Goal: Task Accomplishment & Management: Manage account settings

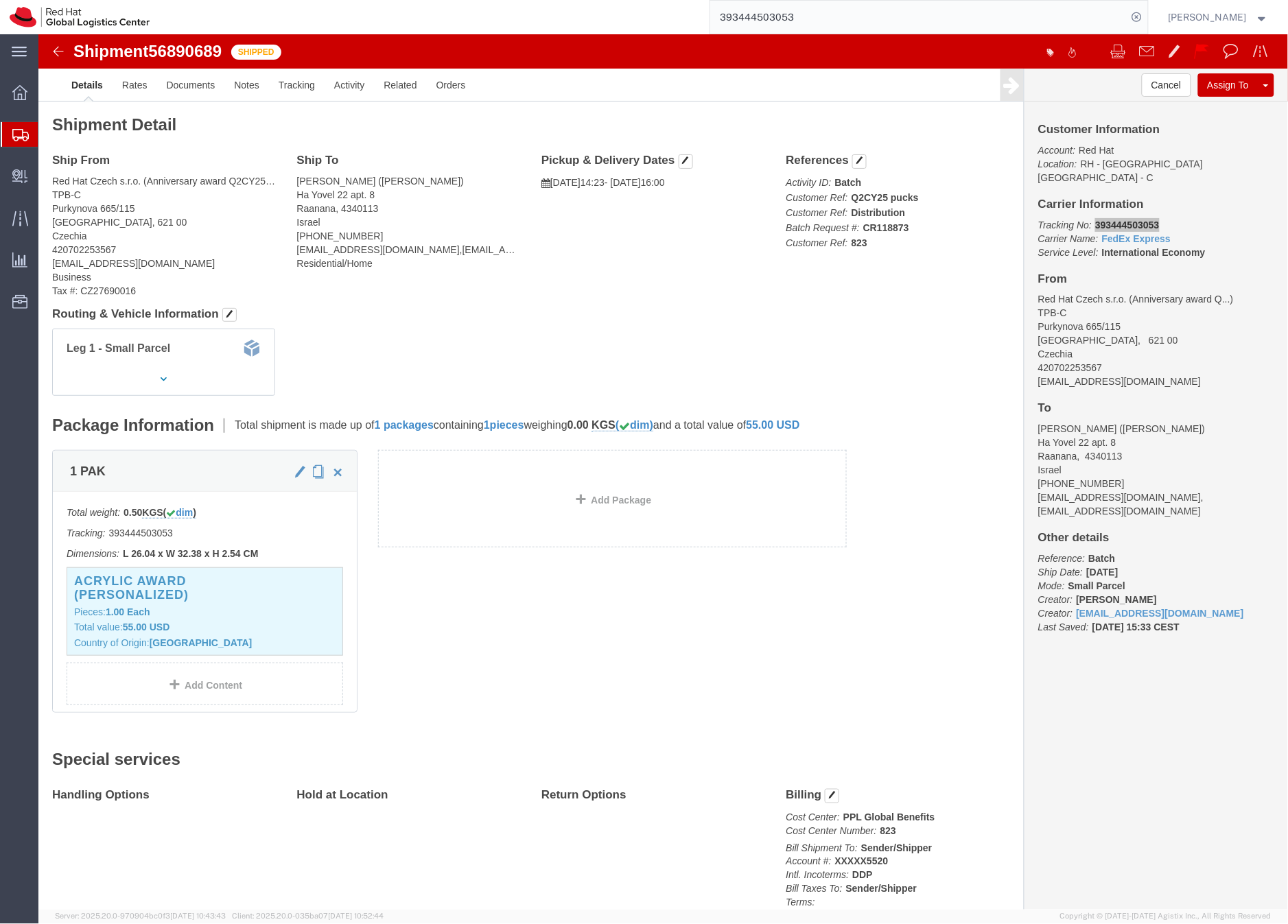
click at [18, 130] on icon at bounding box center [20, 135] width 17 height 12
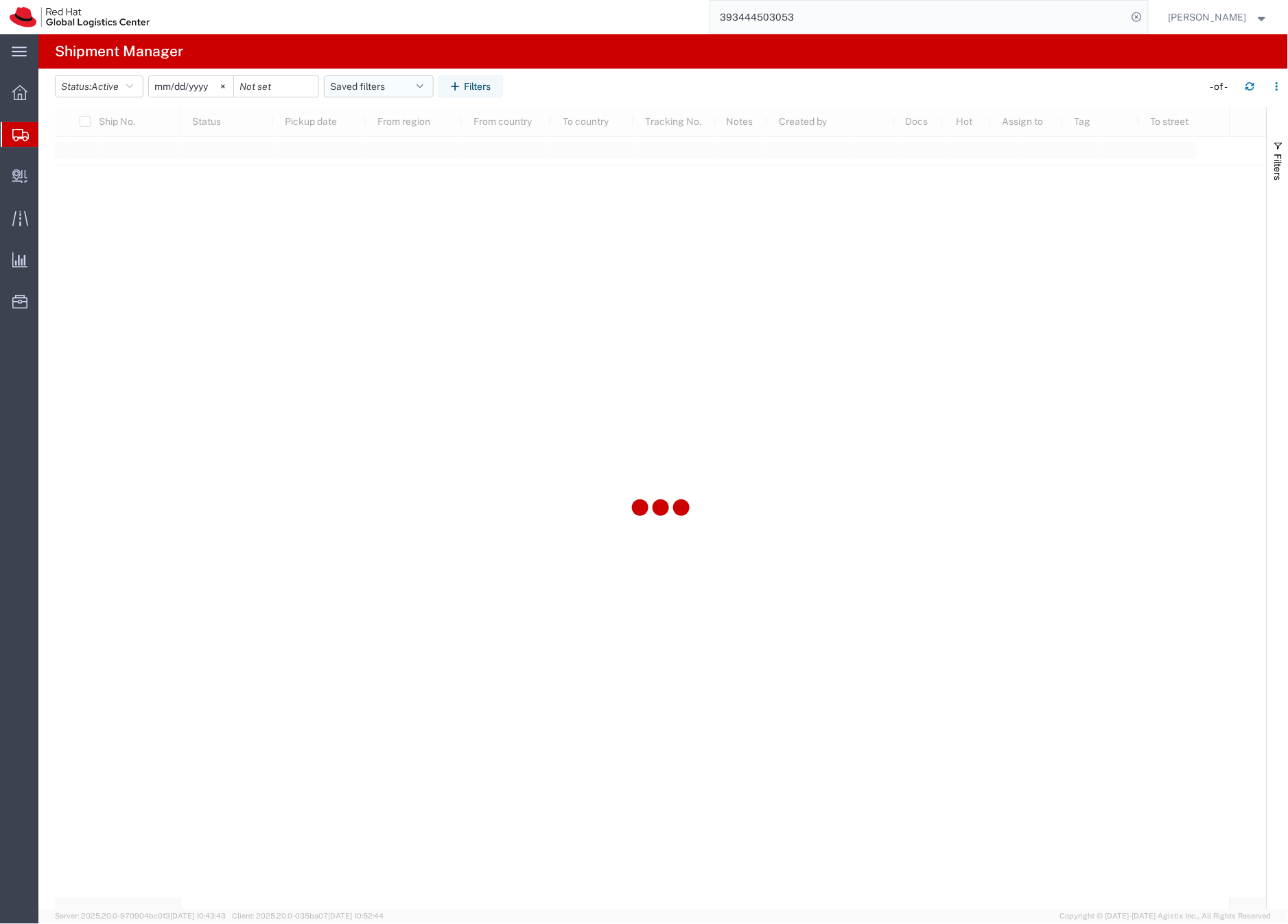
click at [351, 82] on button "Saved filters" at bounding box center [379, 87] width 110 height 22
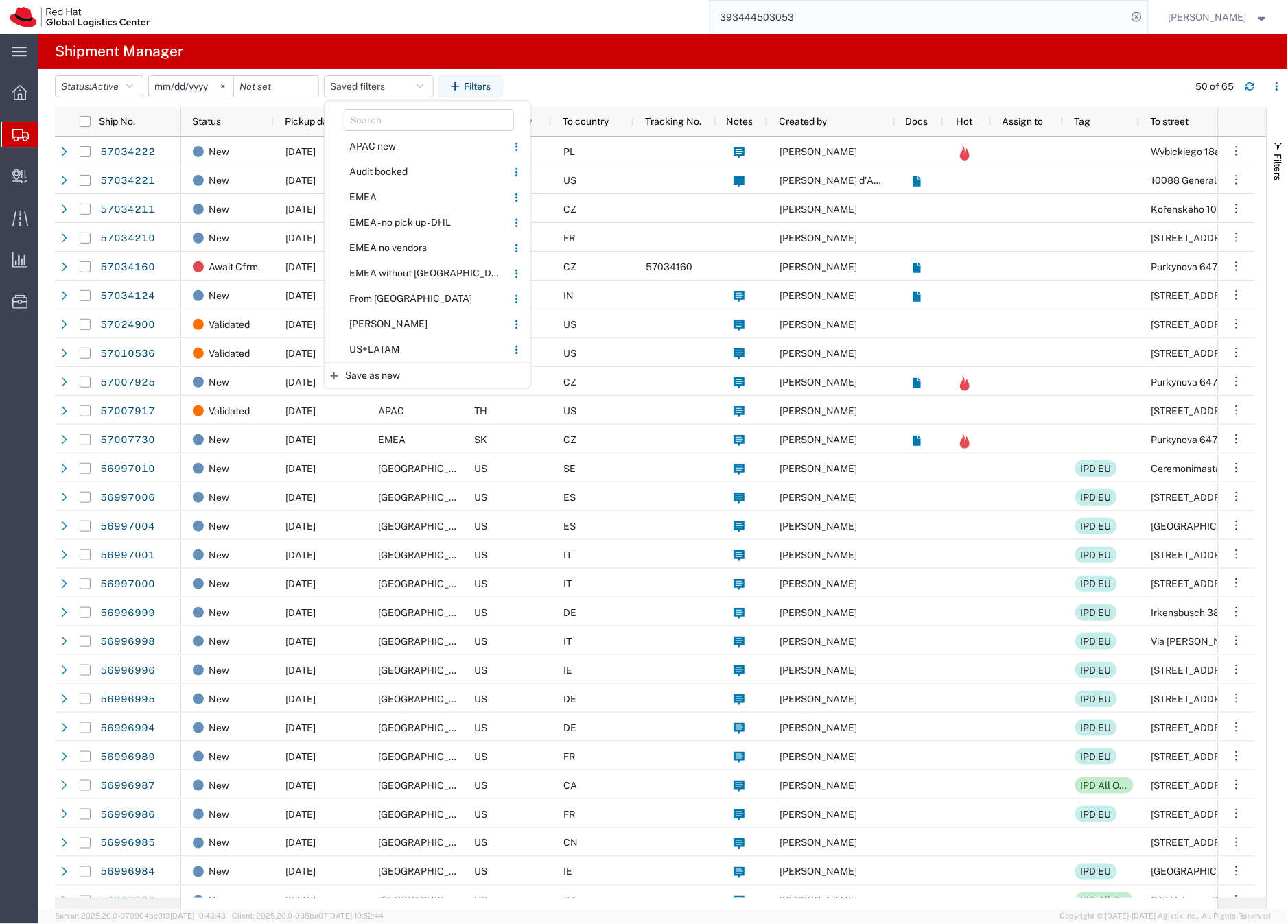
click at [371, 301] on span "From [GEOGRAPHIC_DATA]" at bounding box center [416, 299] width 180 height 25
type input "[DATE]"
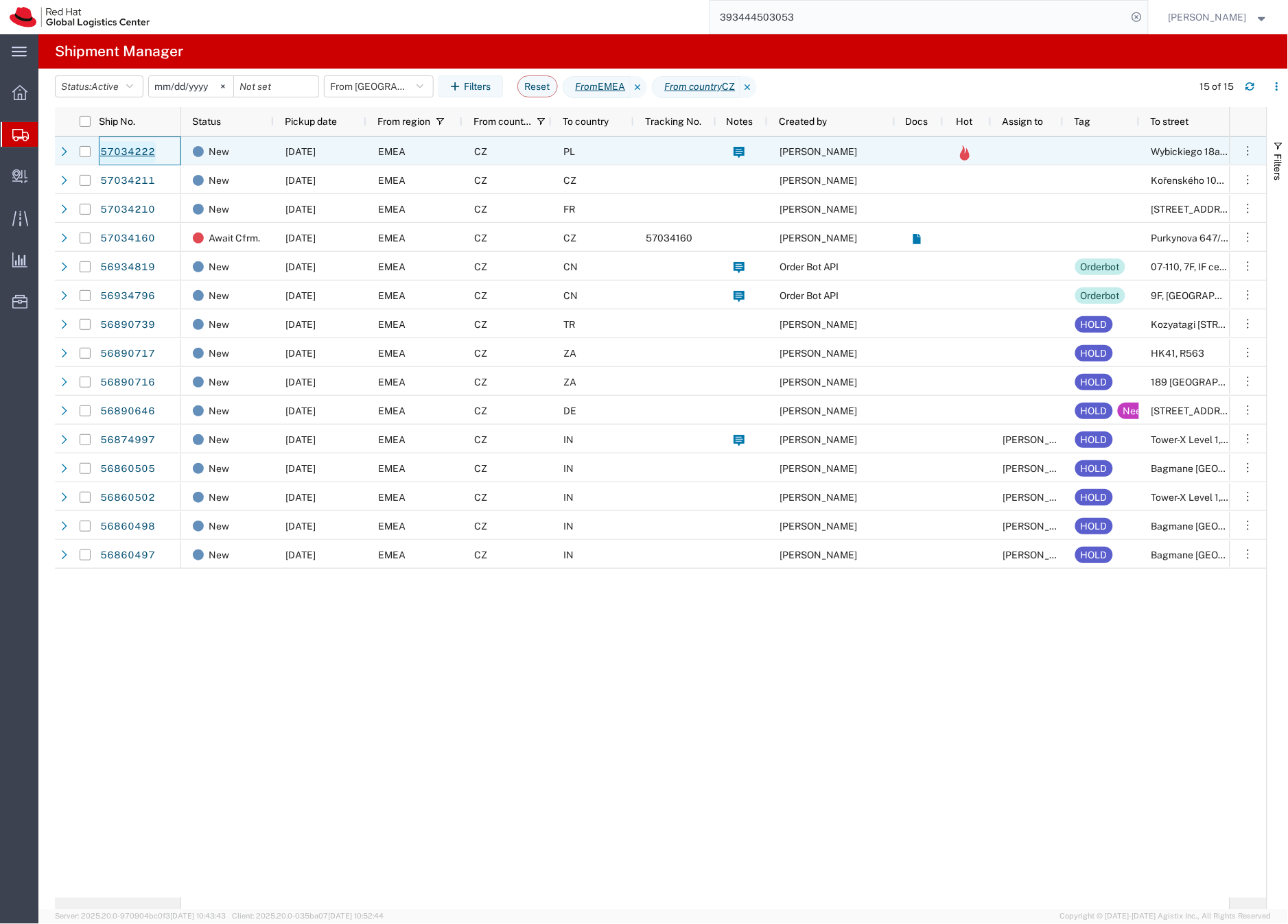
click at [135, 155] on link "57034222" at bounding box center [127, 152] width 56 height 22
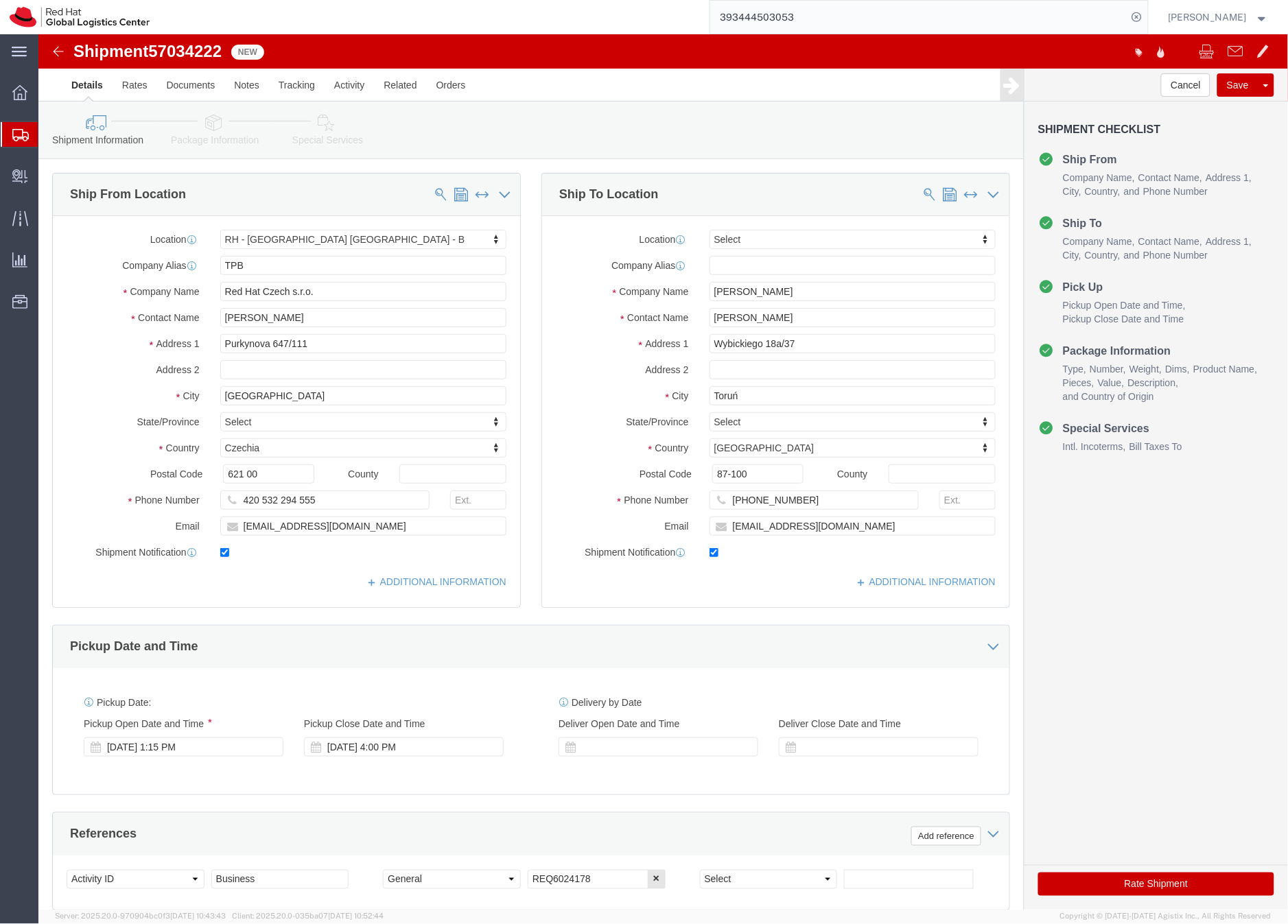
select select "38036"
select select
click icon
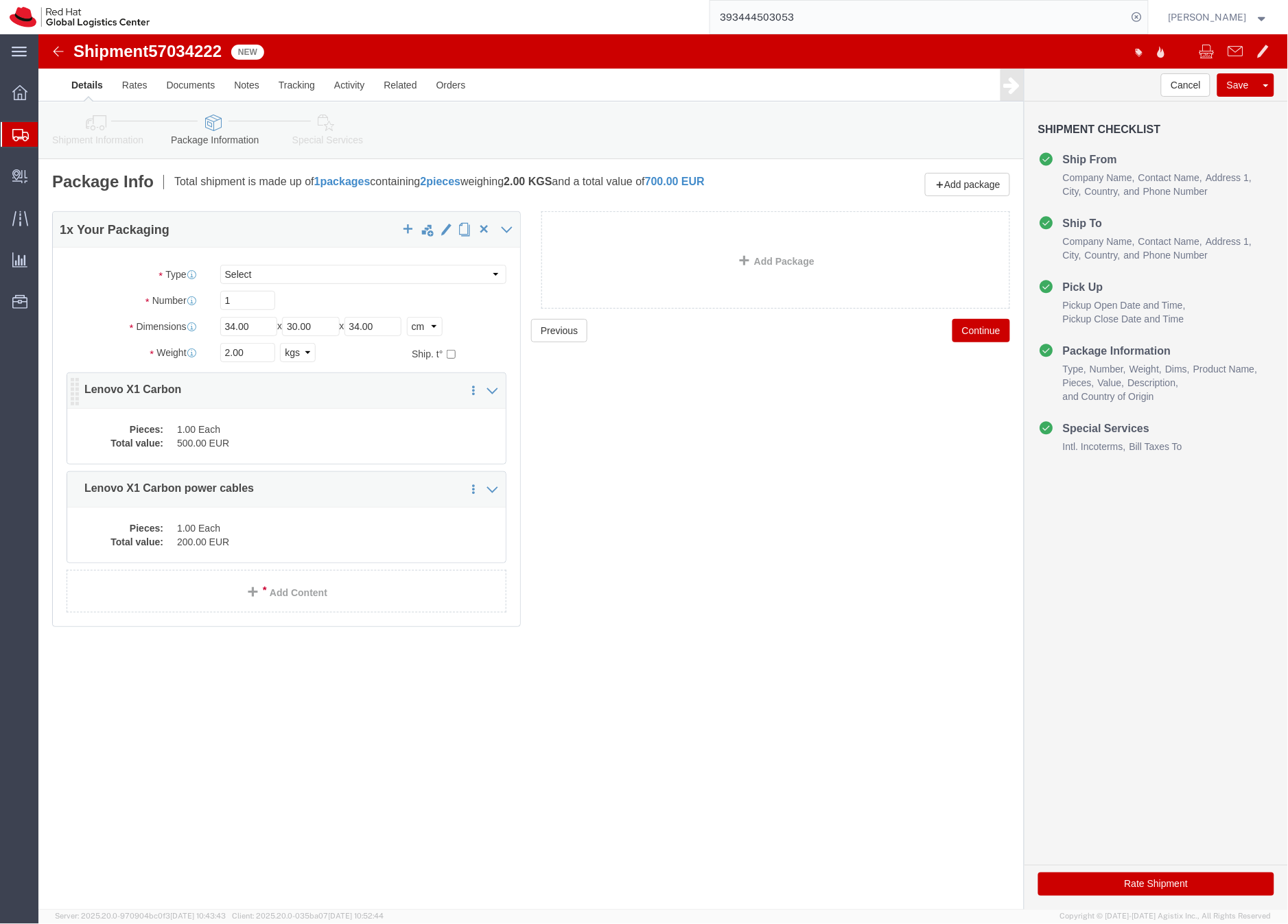
click dd "1.00 Each"
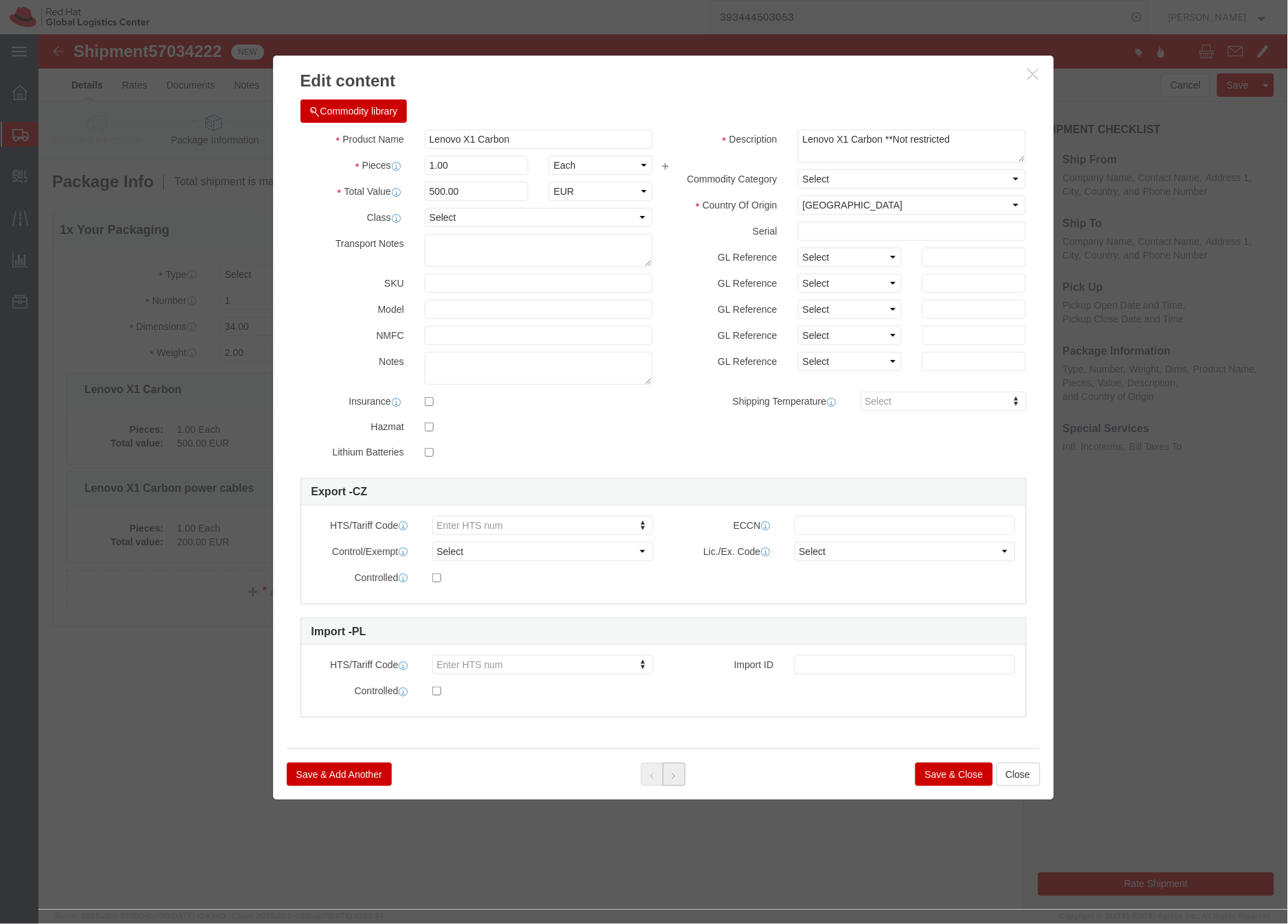
click icon
click button "Save & Close"
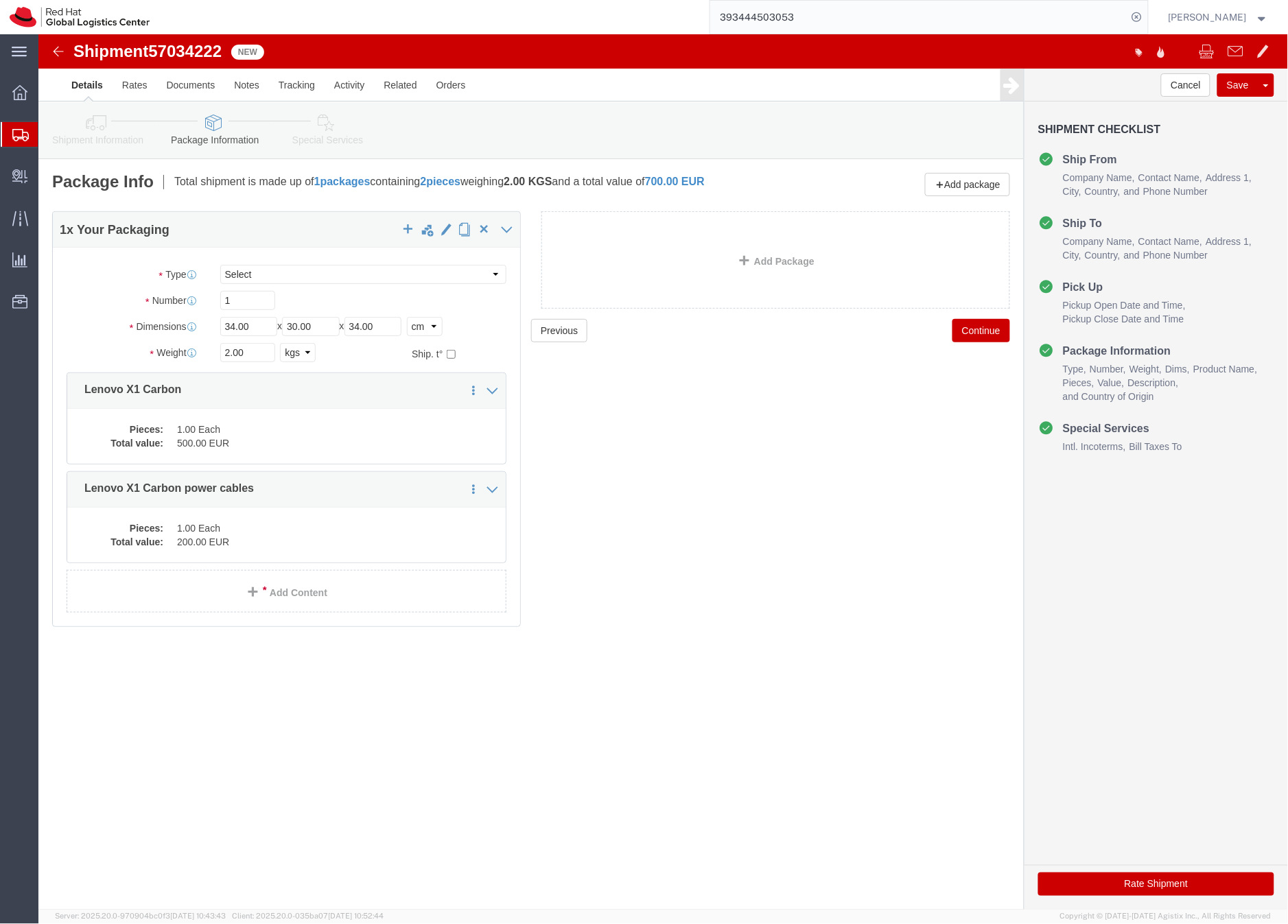
click link "Special Services"
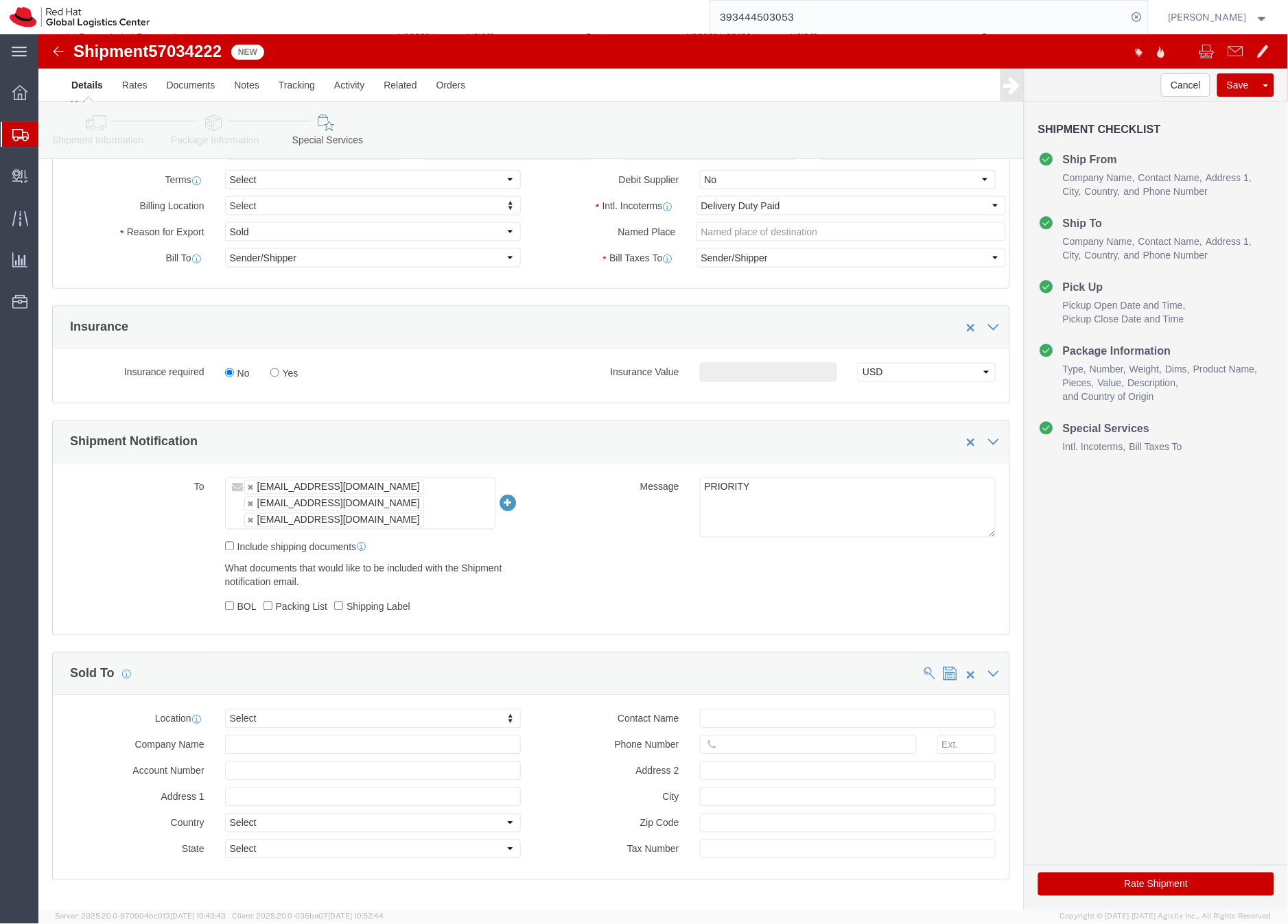
scroll to position [611, 0]
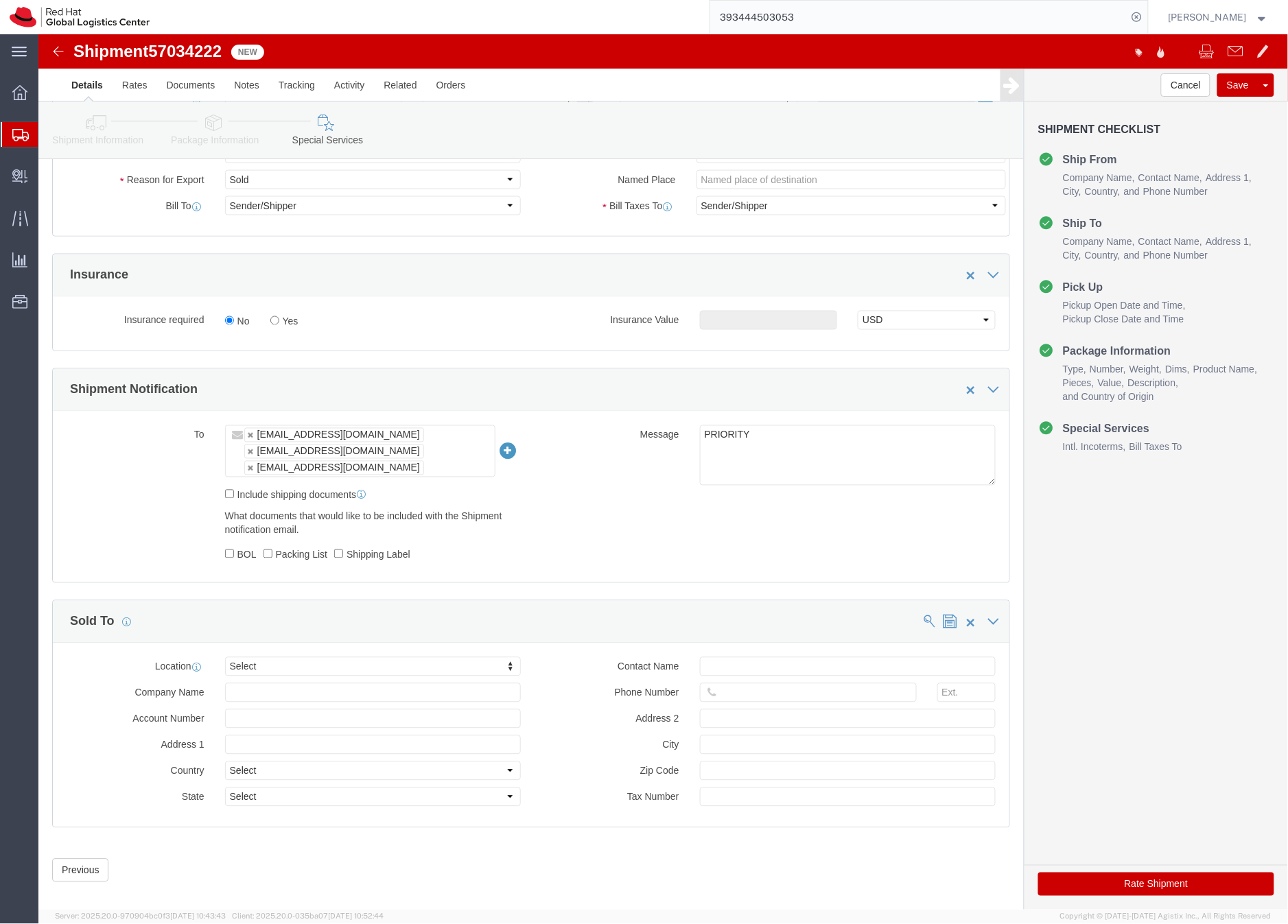
click button "Rate Shipment"
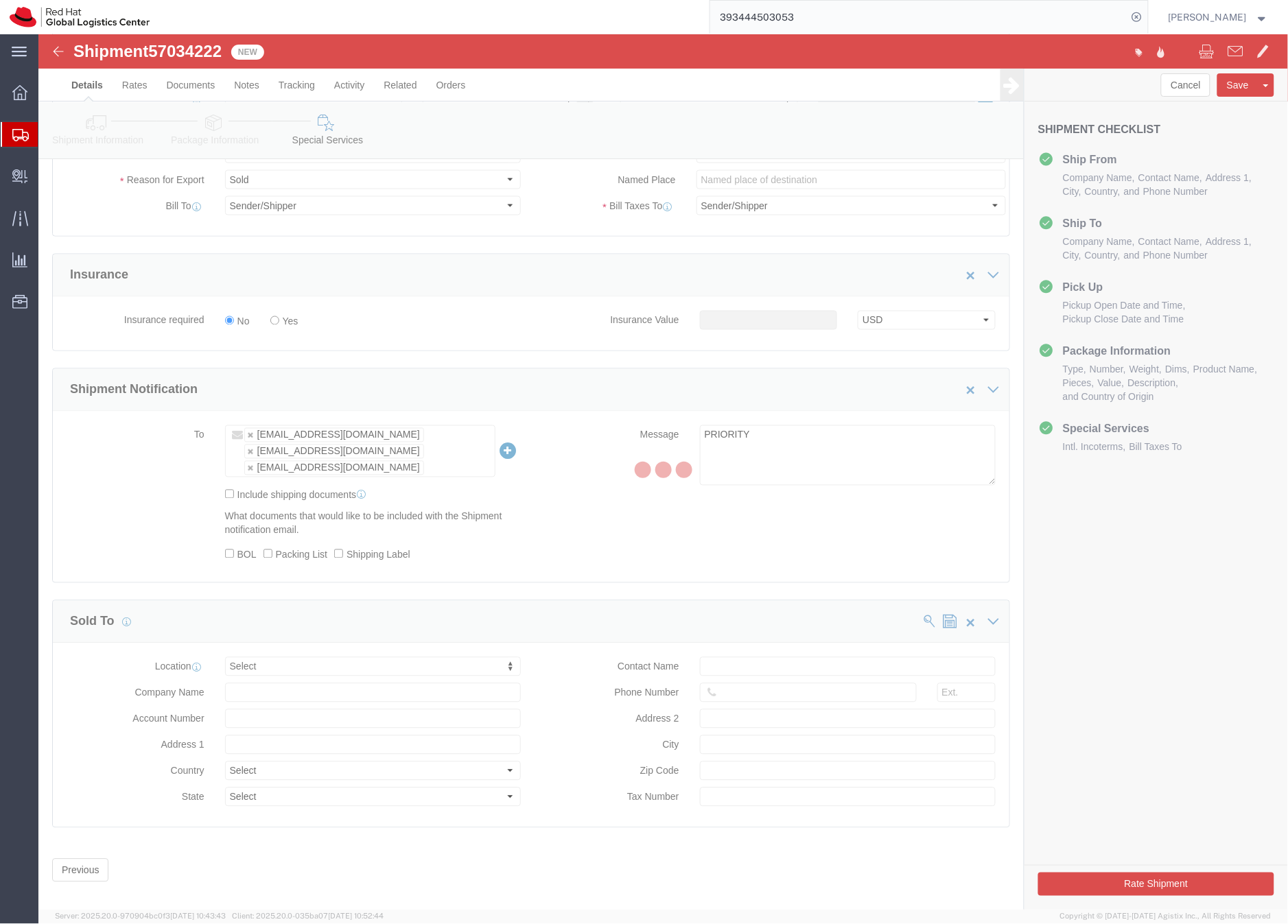
scroll to position [0, 0]
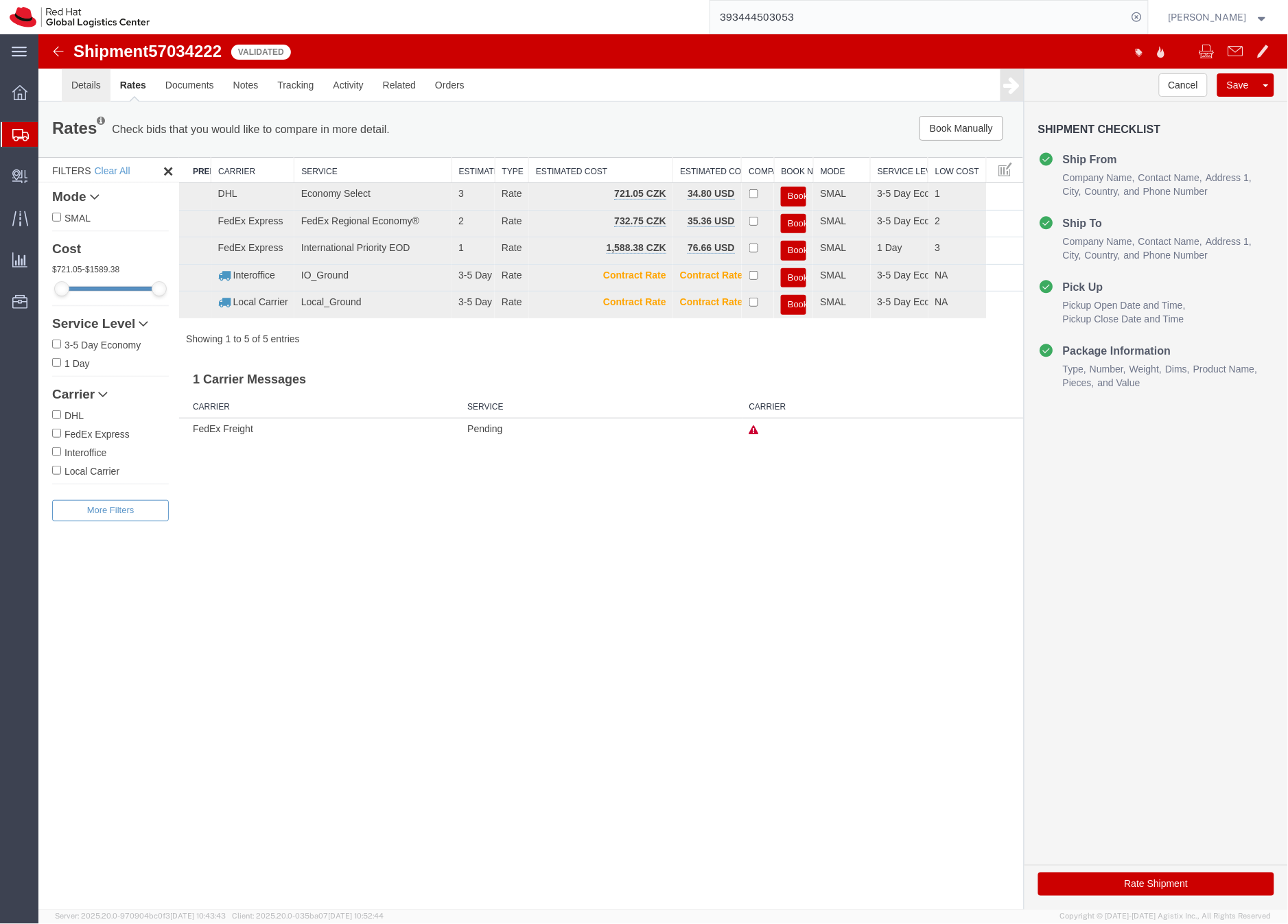
click at [90, 84] on link "Details" at bounding box center [85, 84] width 49 height 33
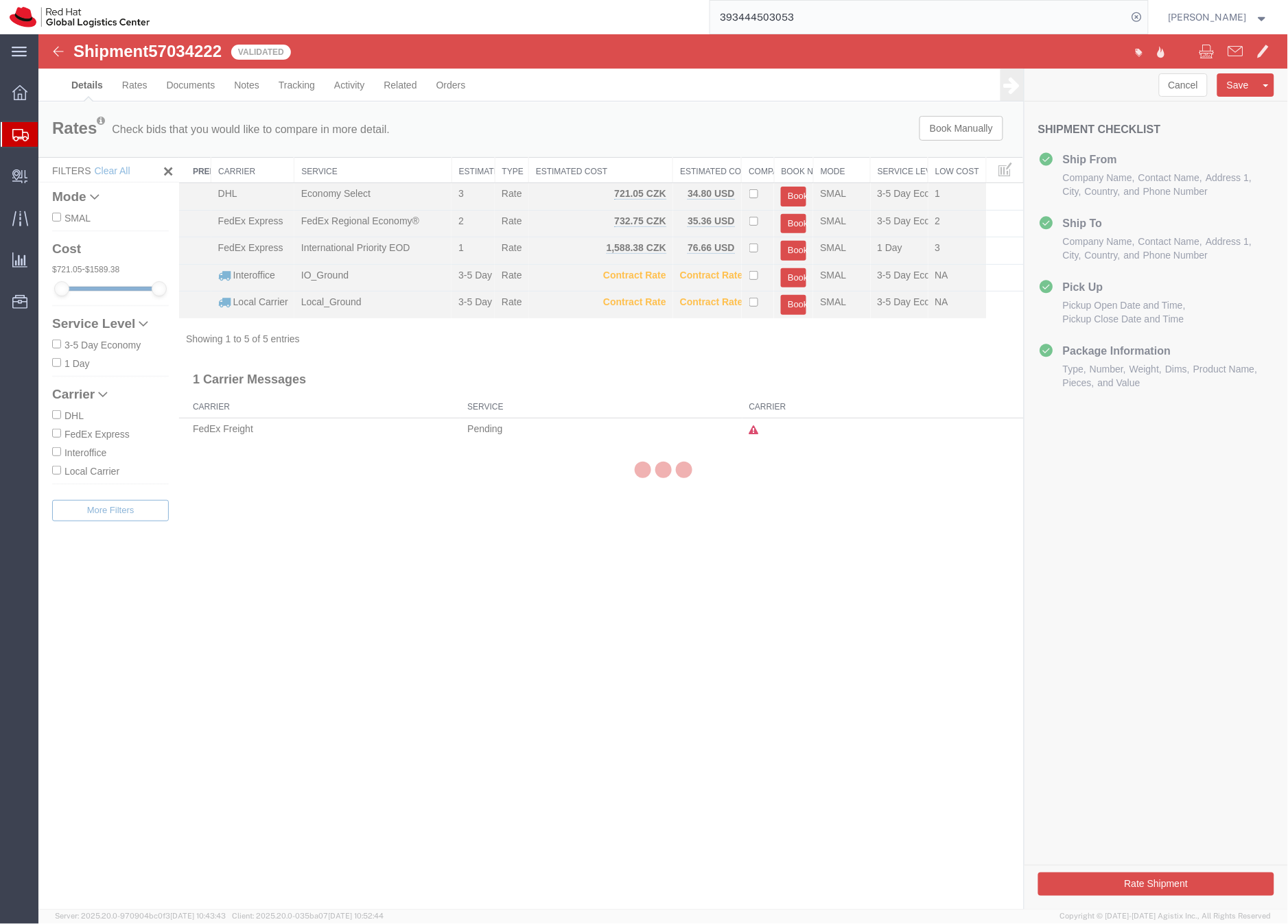
select select "38036"
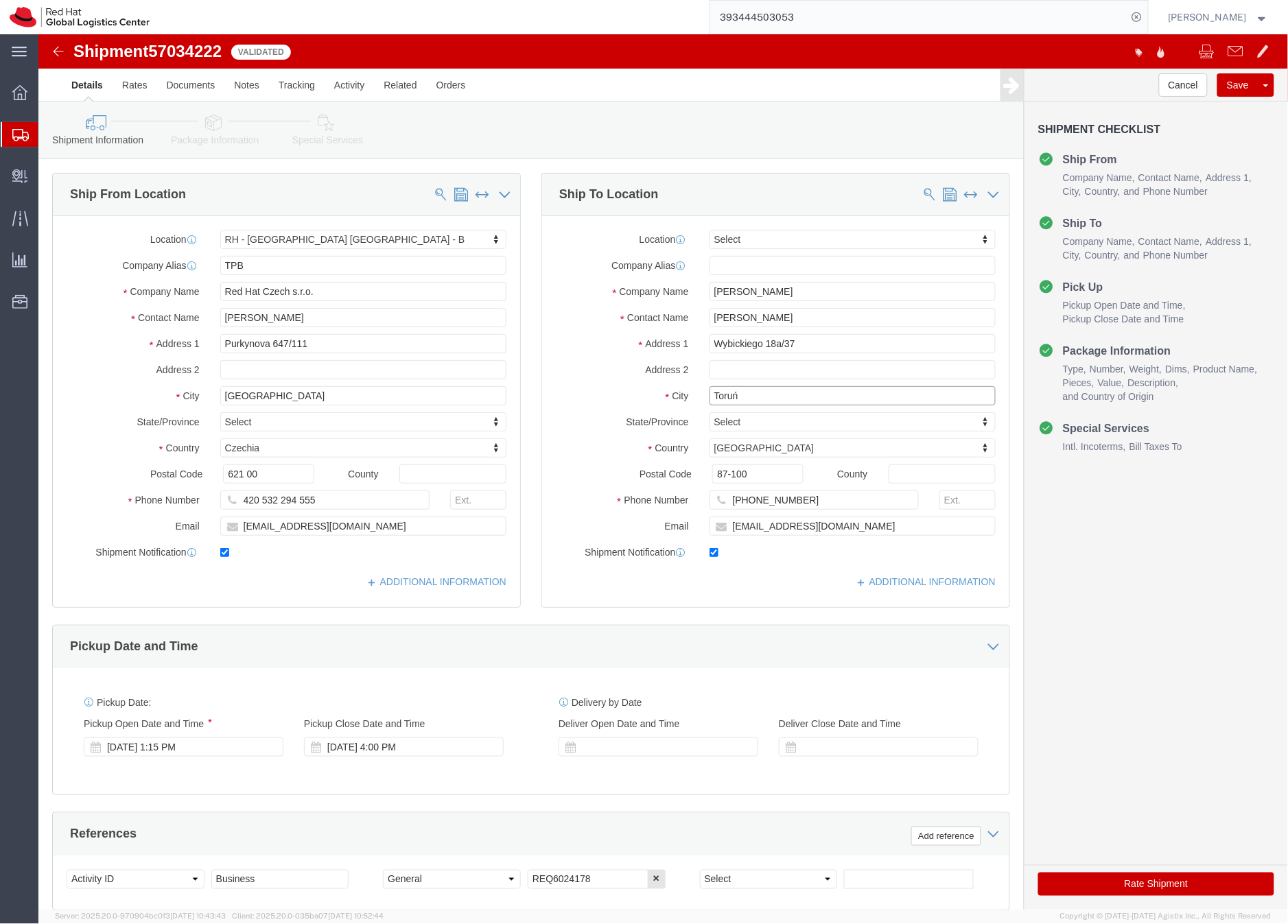
click input "Toruń"
type input "Torun"
click icon
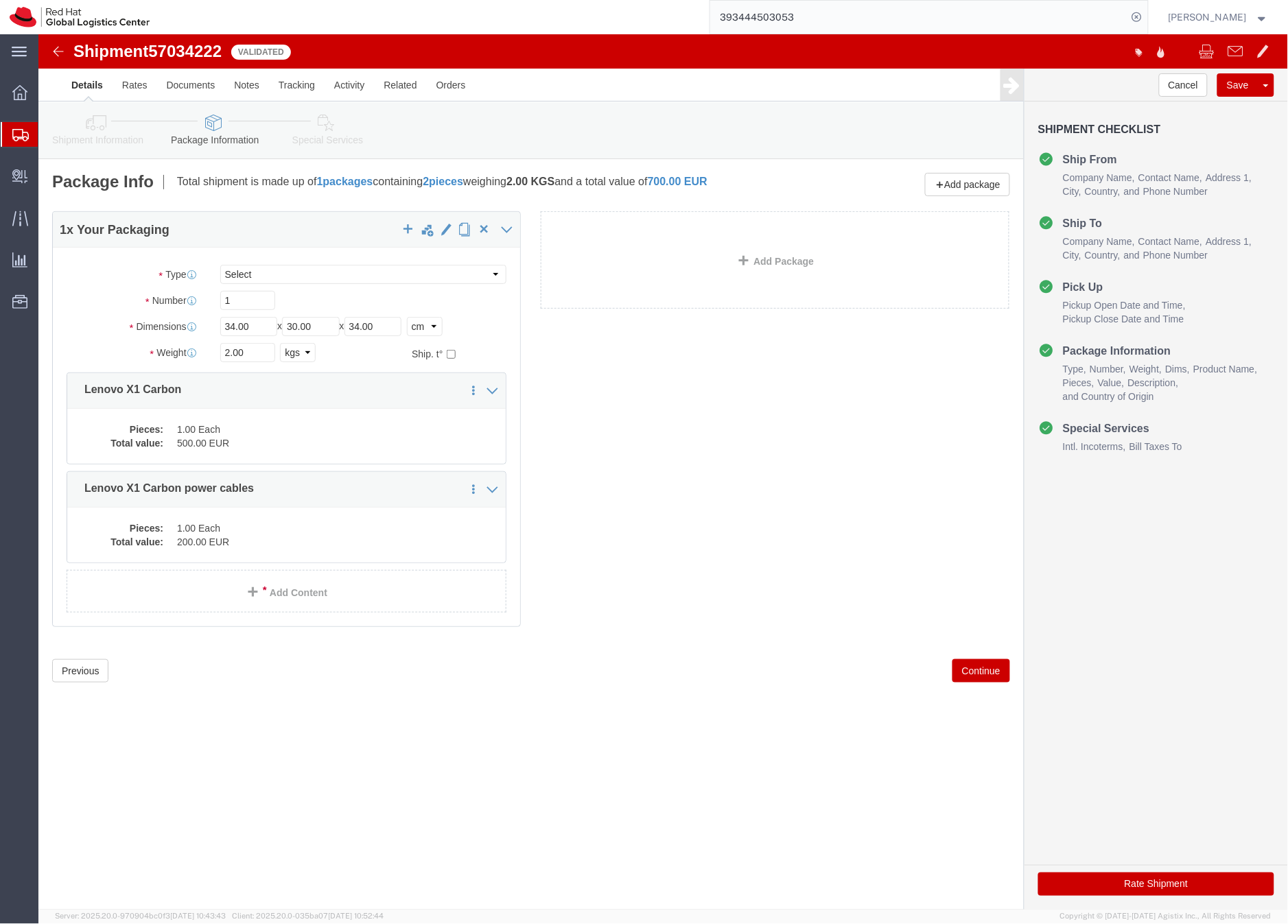
click icon
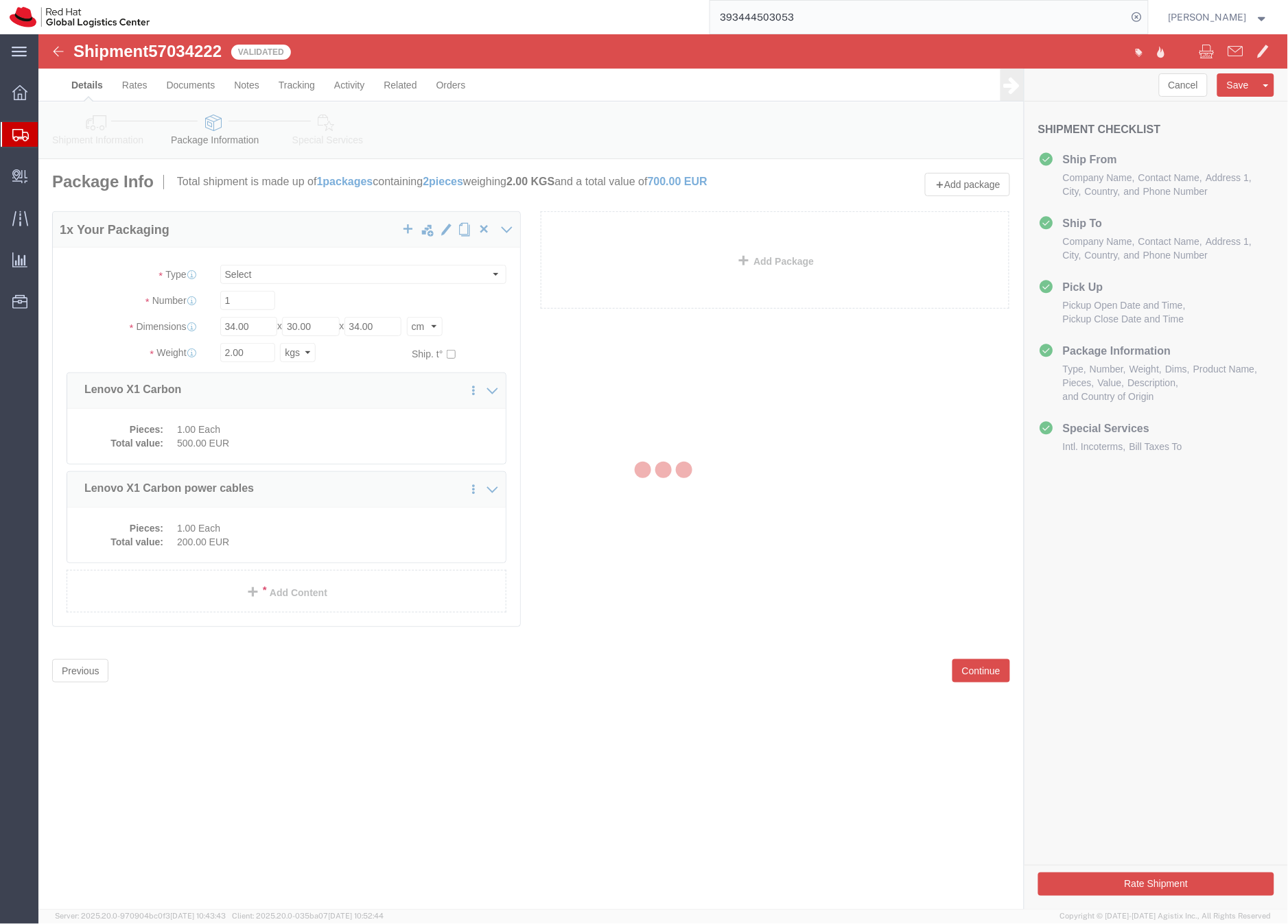
select select
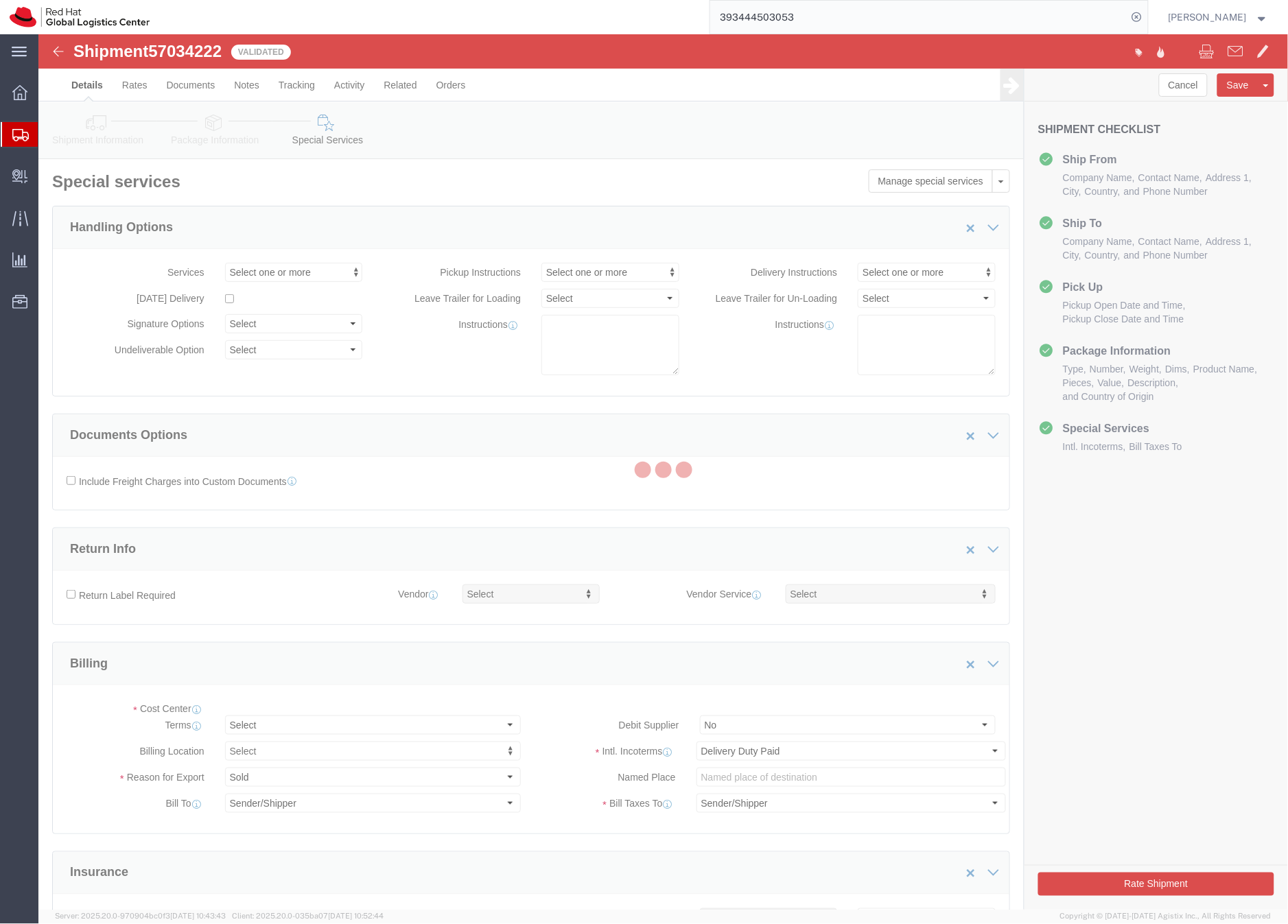
select select "COSTCENTER"
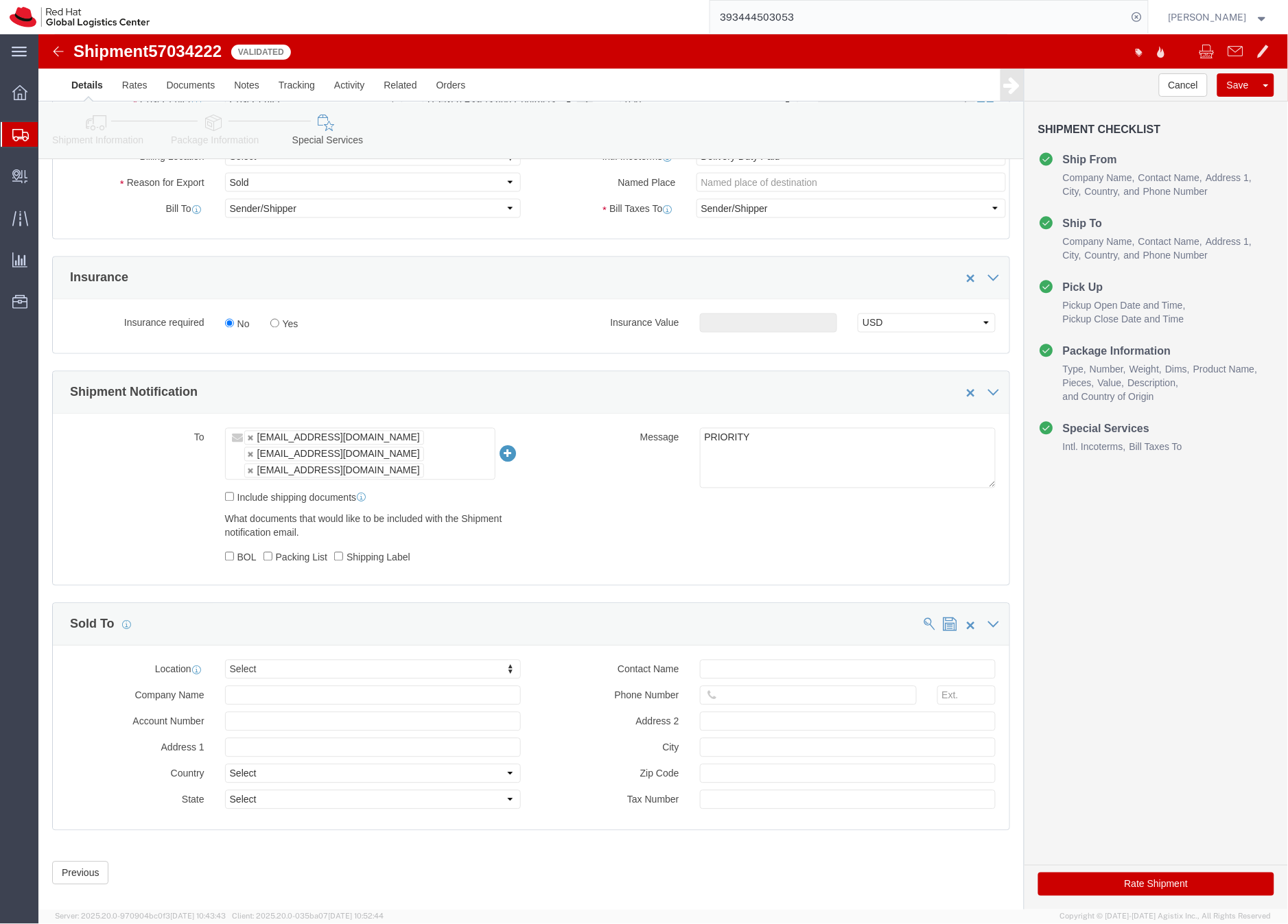
scroll to position [611, 0]
click button "Rate Shipment"
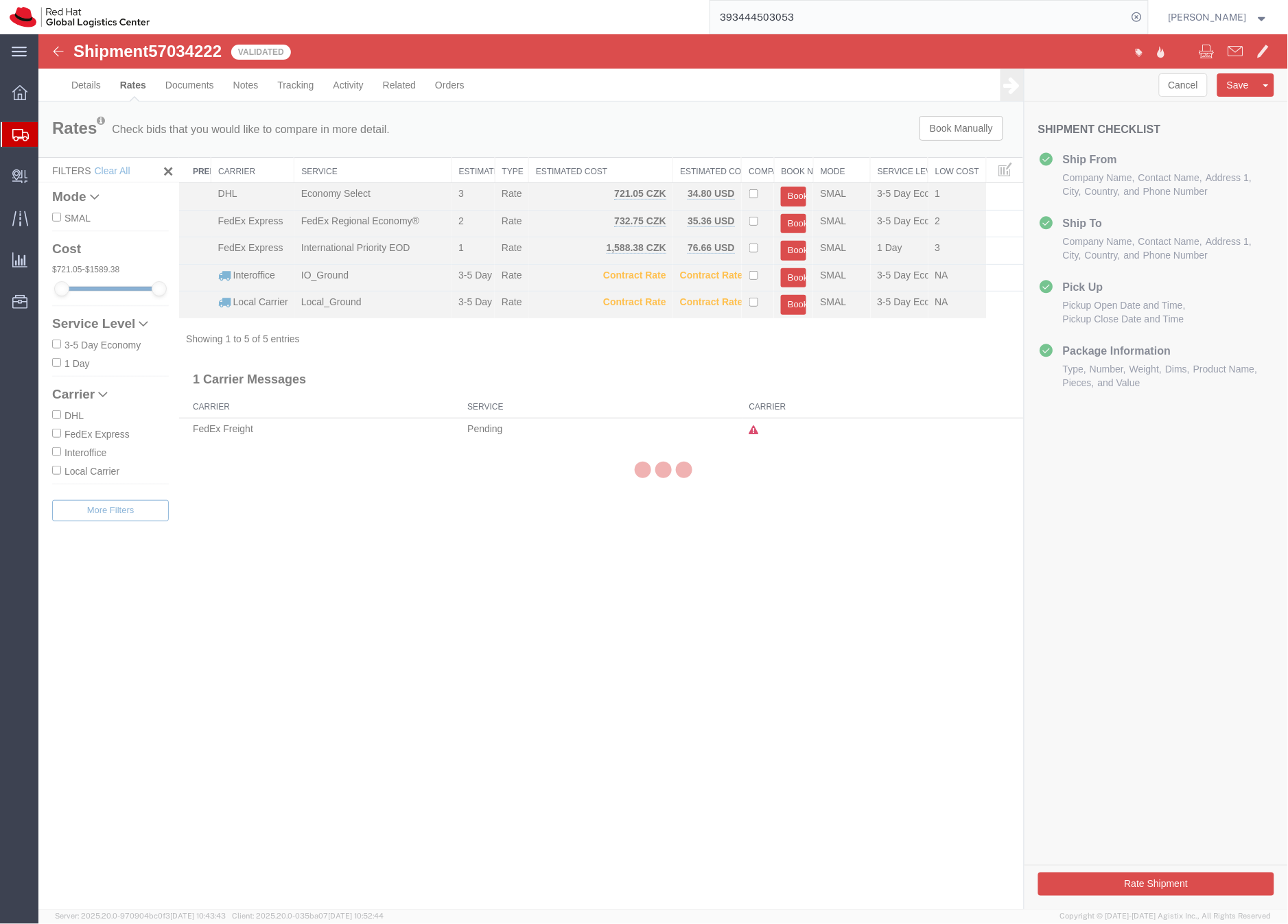
scroll to position [0, 0]
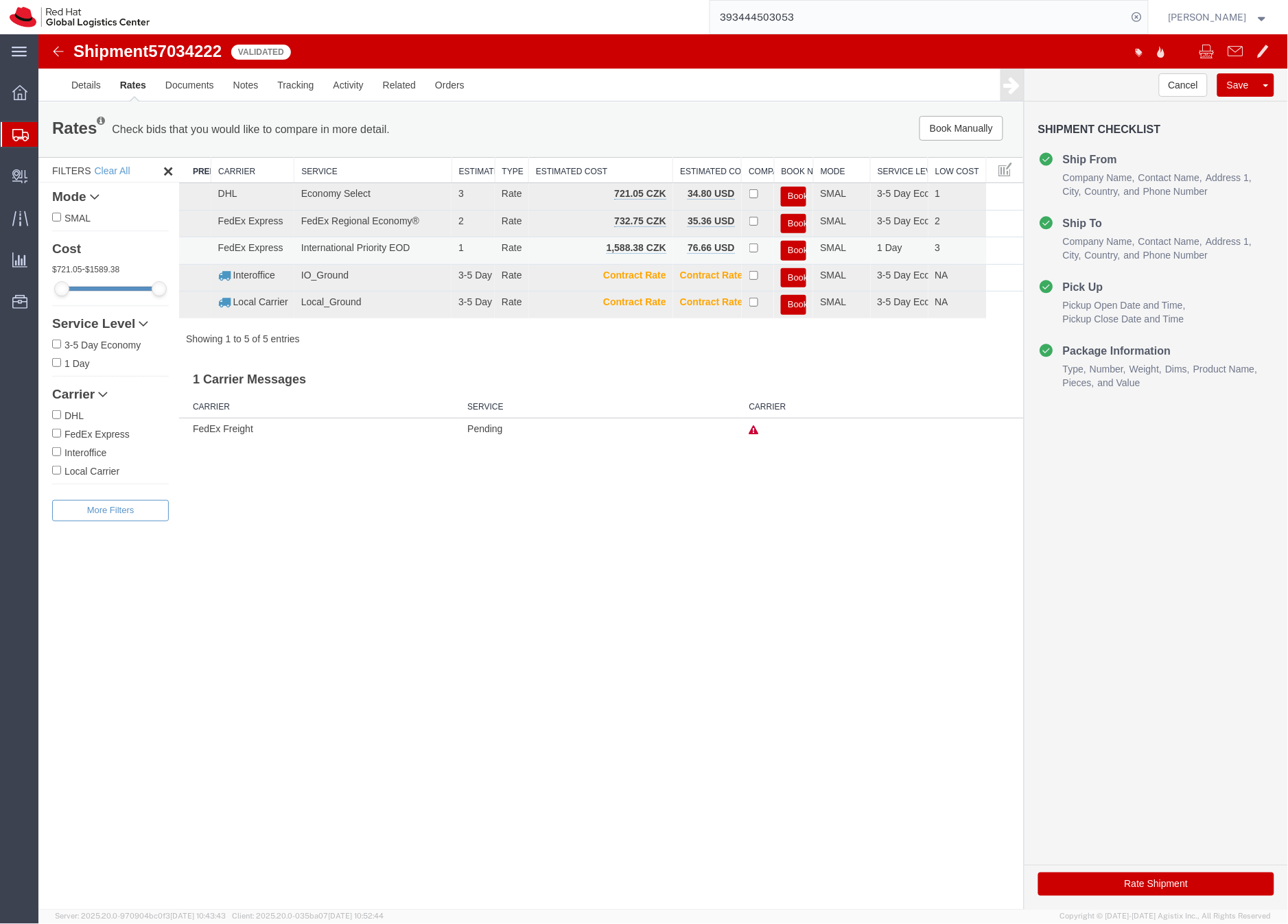
click at [794, 250] on button "Book" at bounding box center [792, 250] width 25 height 20
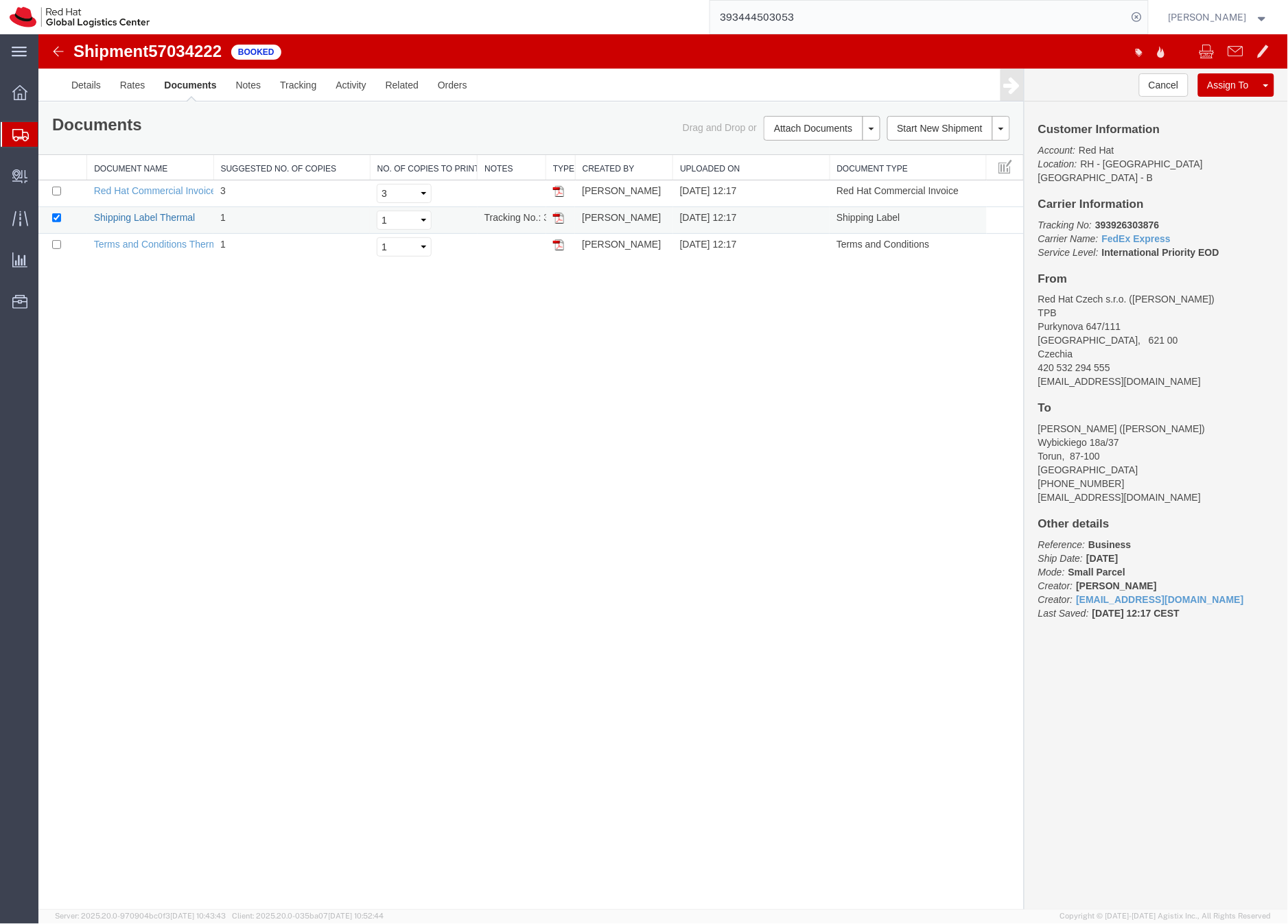
click at [149, 216] on link "Shipping Label Thermal" at bounding box center [143, 216] width 101 height 11
click at [17, 132] on icon at bounding box center [20, 135] width 17 height 12
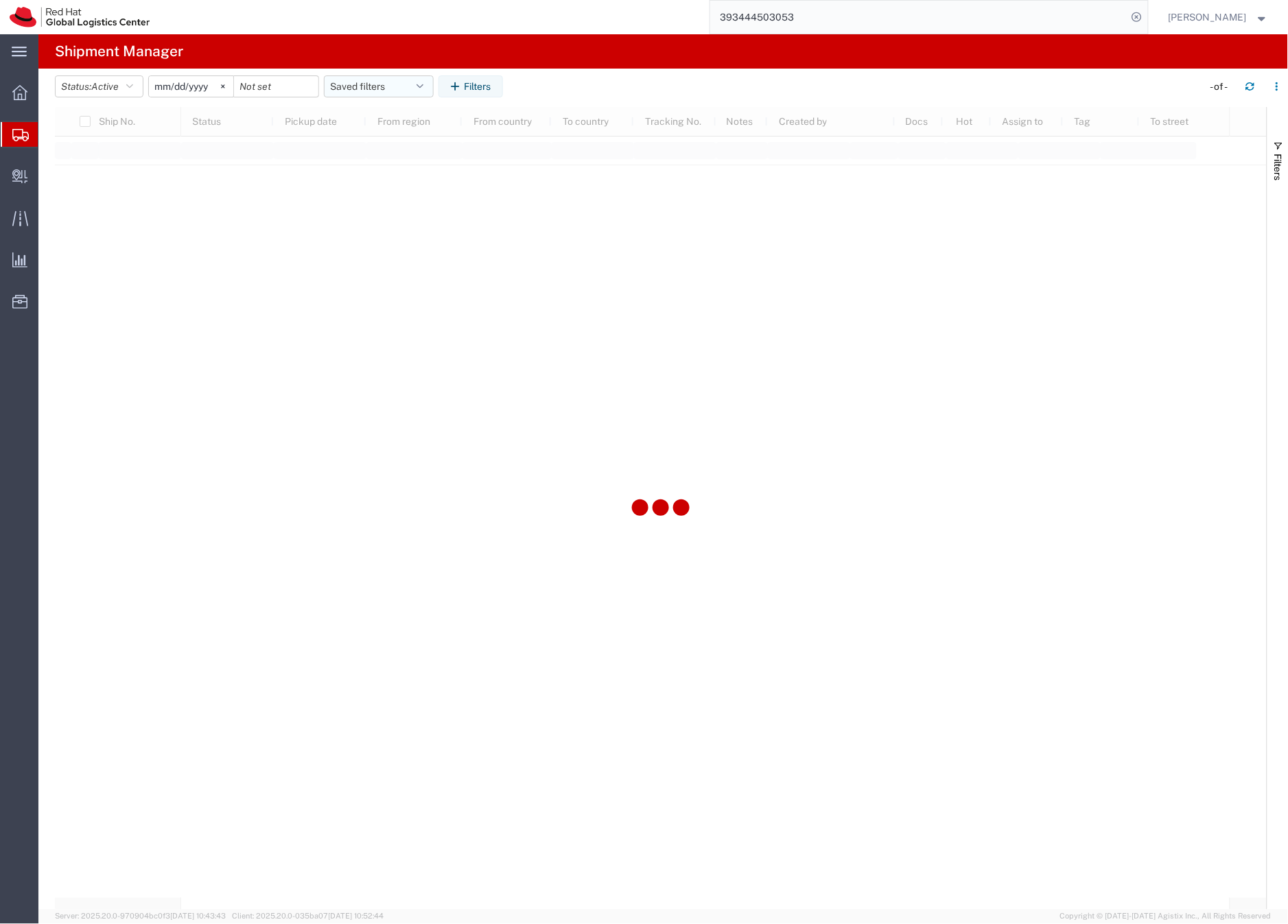
click at [360, 88] on button "Saved filters" at bounding box center [379, 87] width 110 height 22
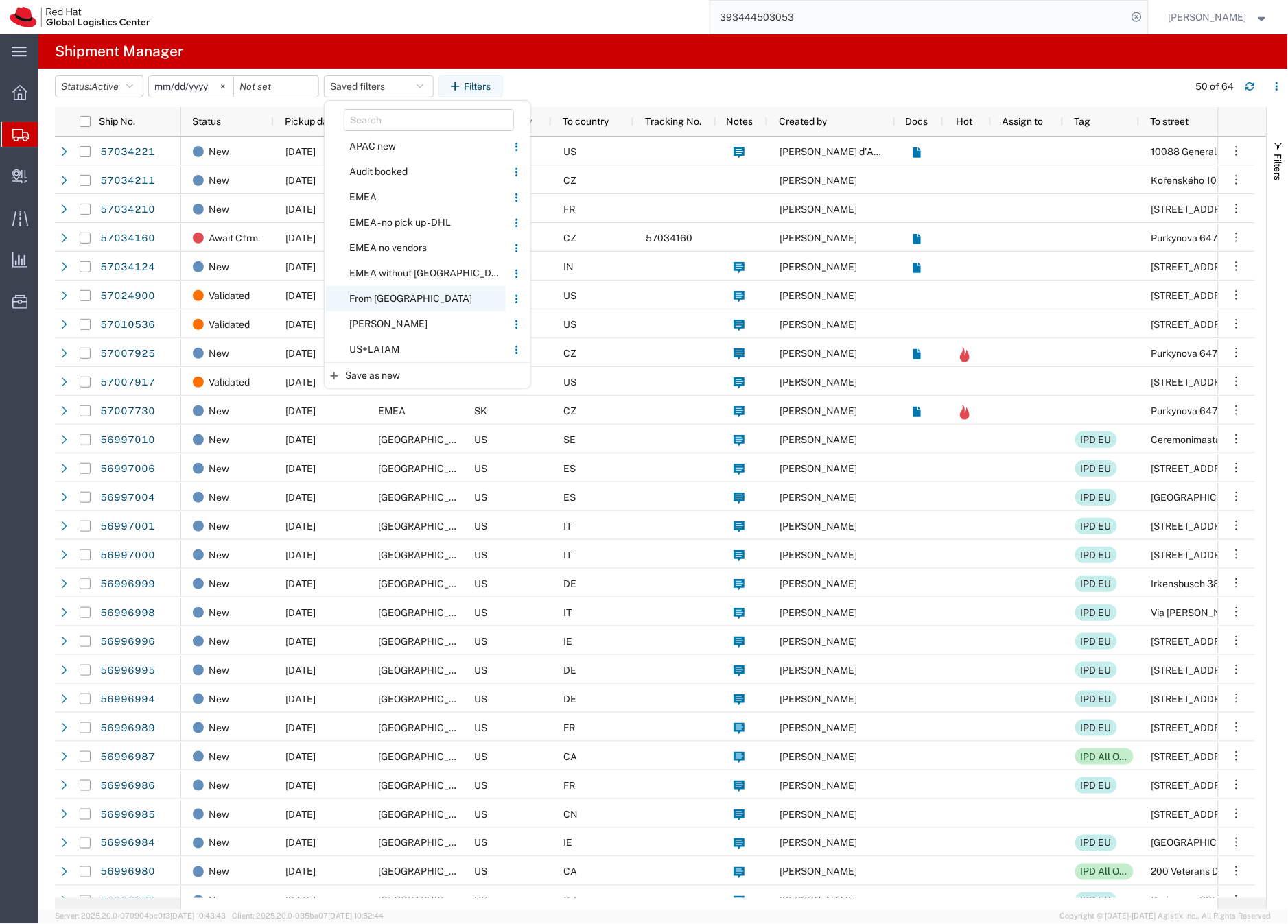
click at [362, 299] on span "From [GEOGRAPHIC_DATA]" at bounding box center [416, 299] width 180 height 25
type input "[DATE]"
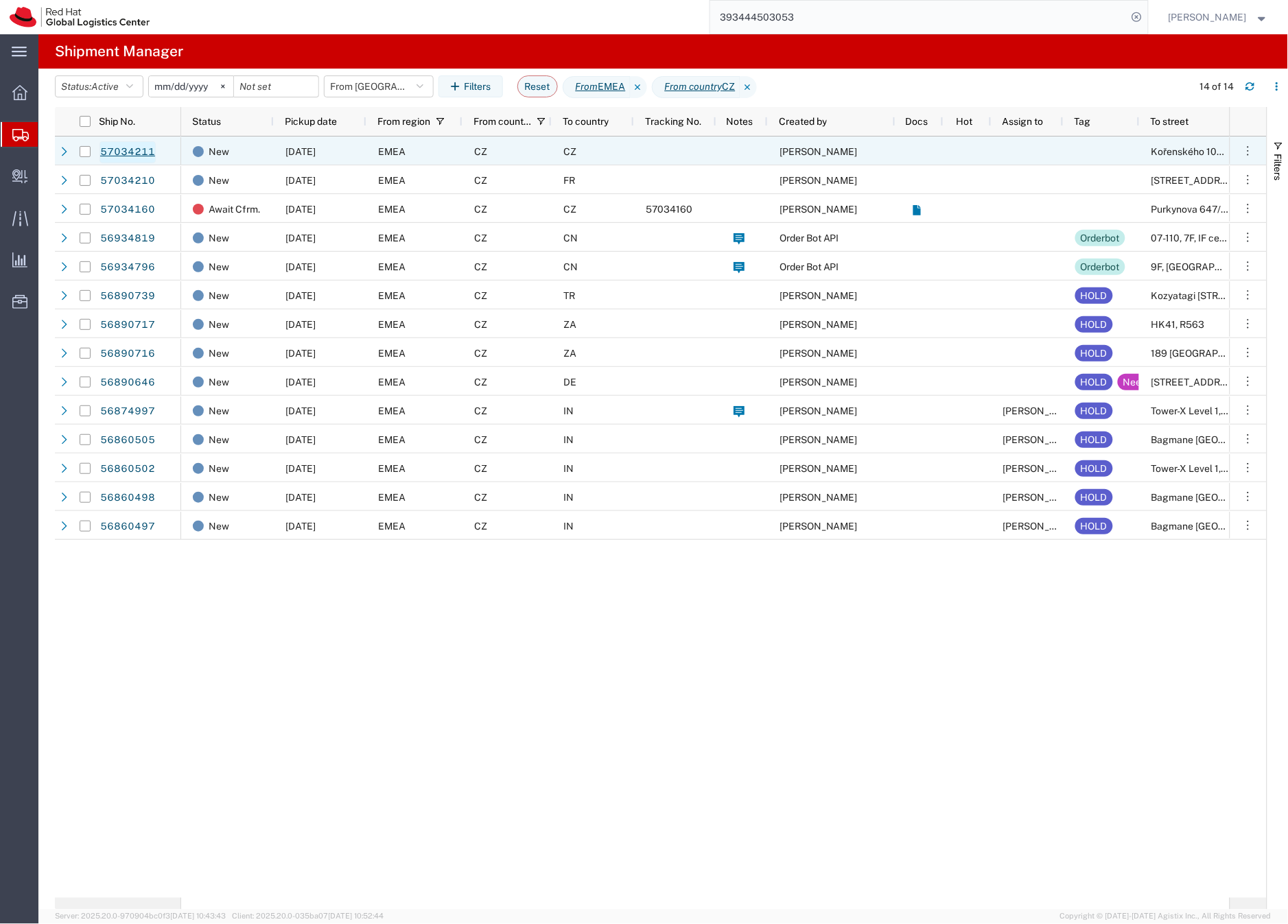
click at [114, 149] on link "57034211" at bounding box center [127, 152] width 56 height 22
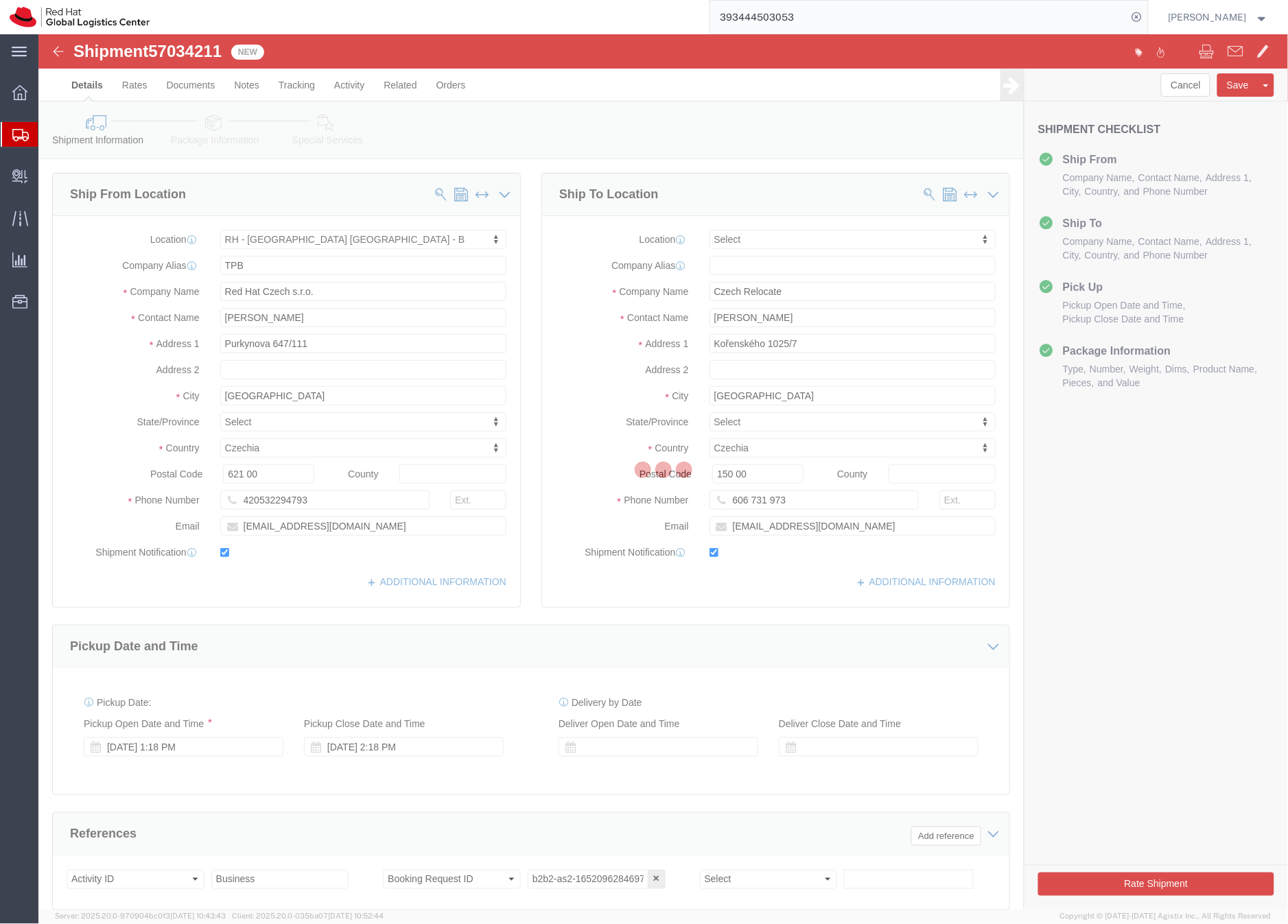
select select "38036"
select select
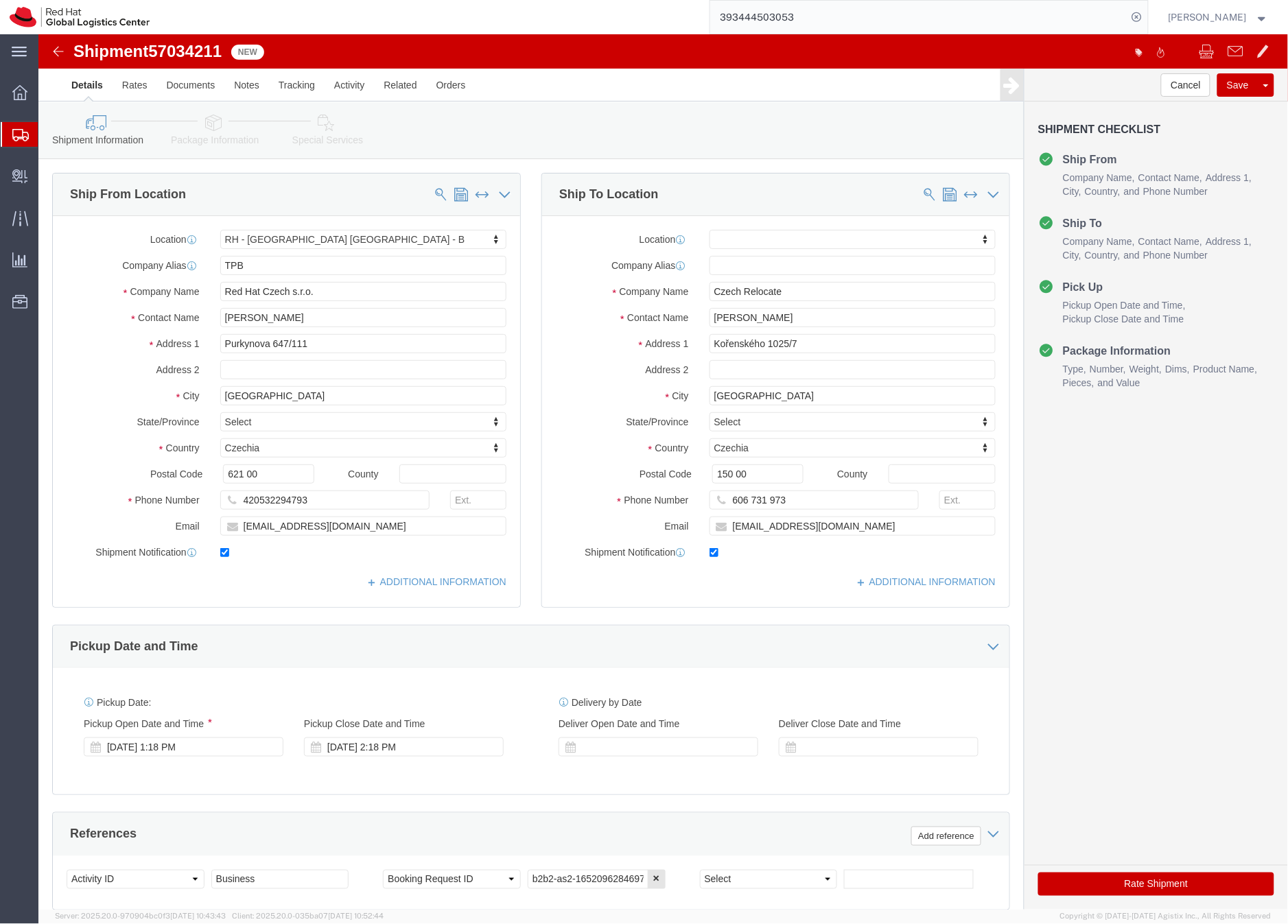
click icon
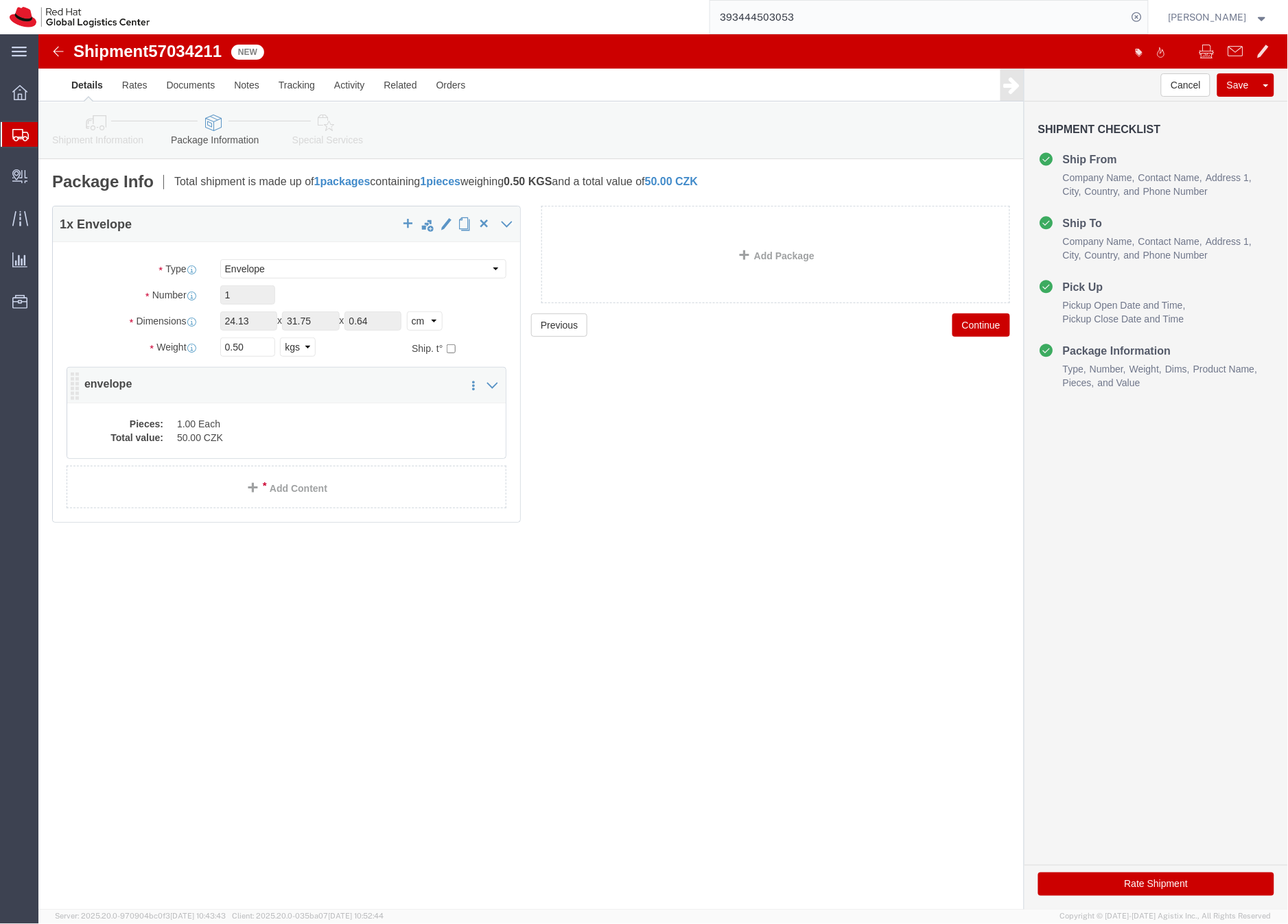
click dd "1.00 Each"
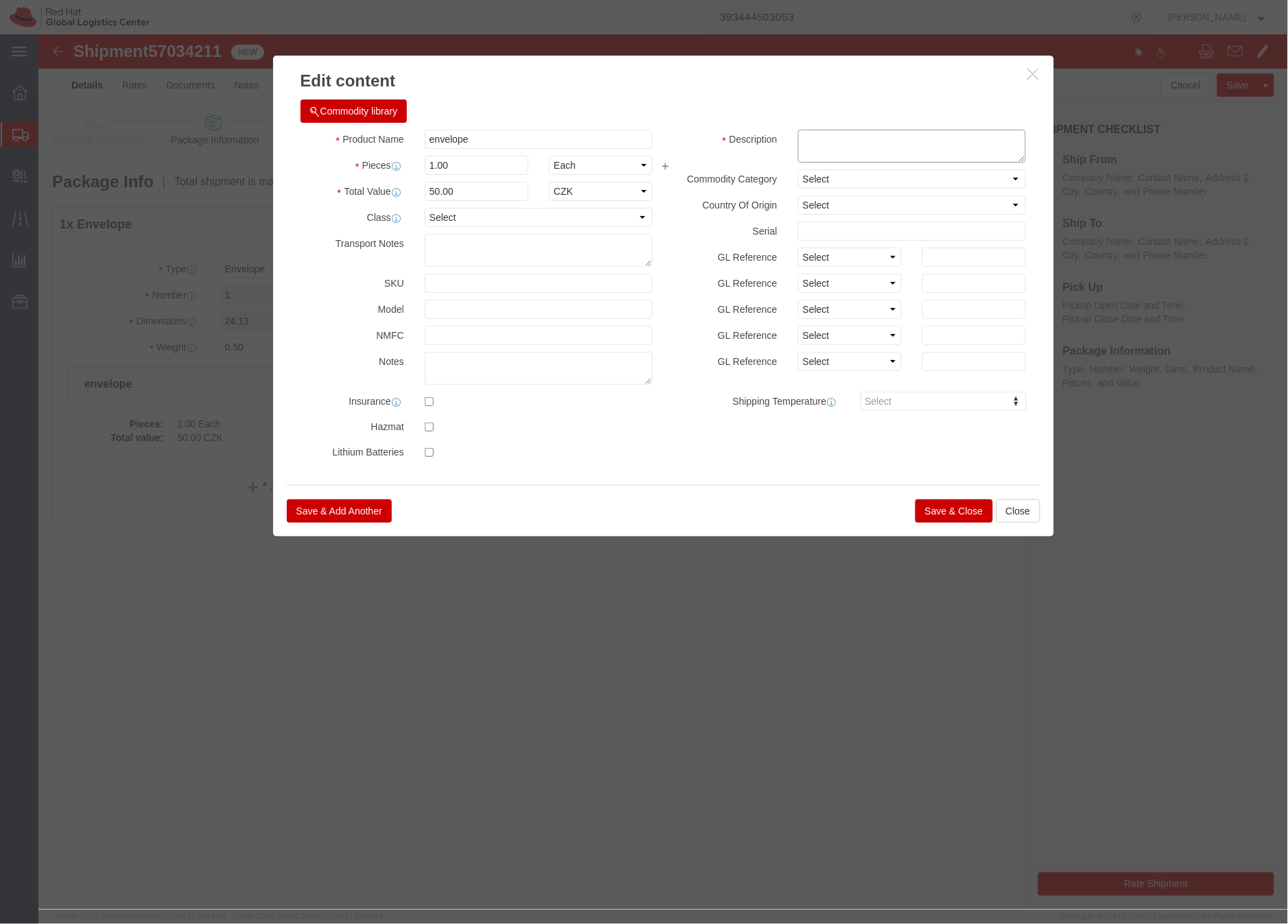
click textarea
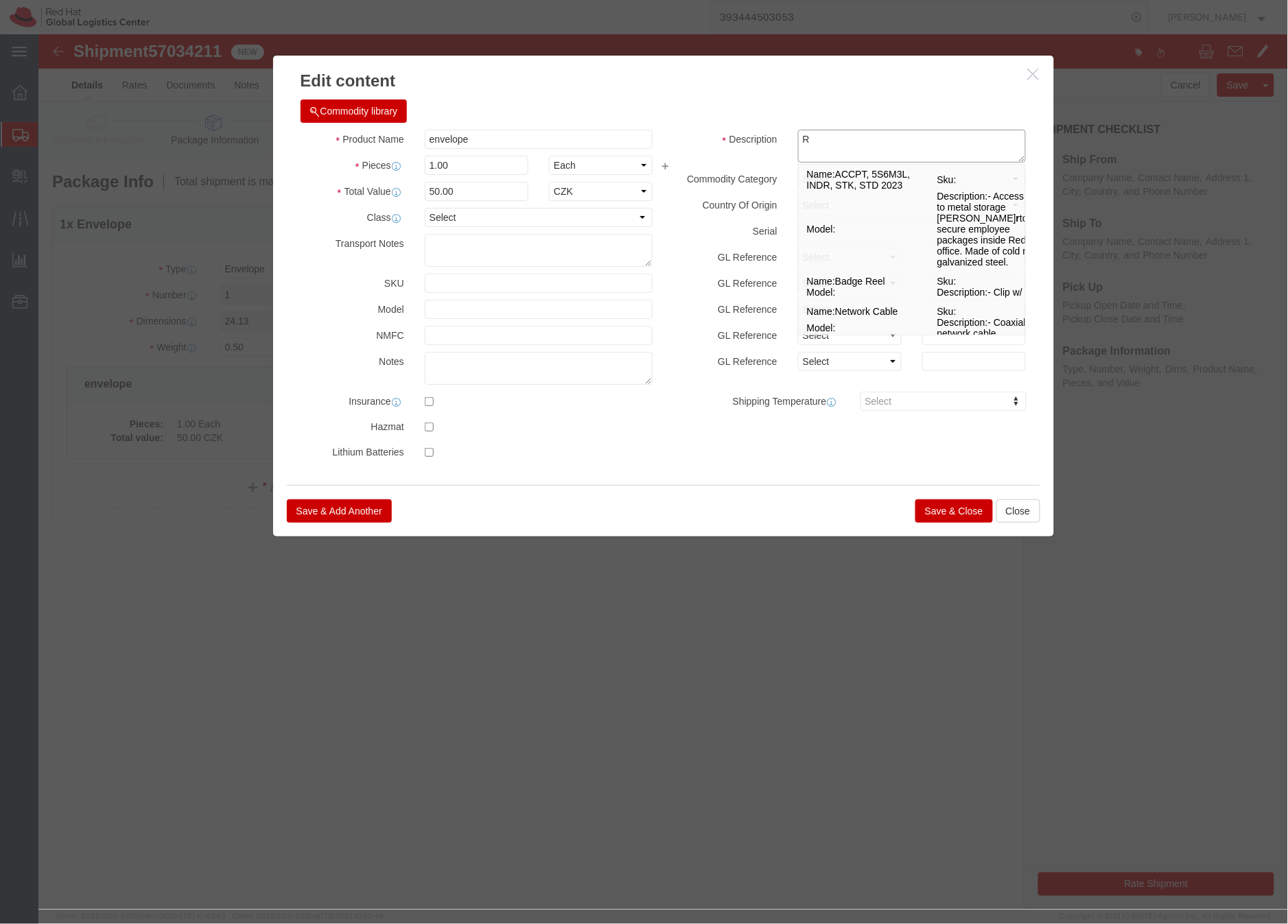
type textarea "R"
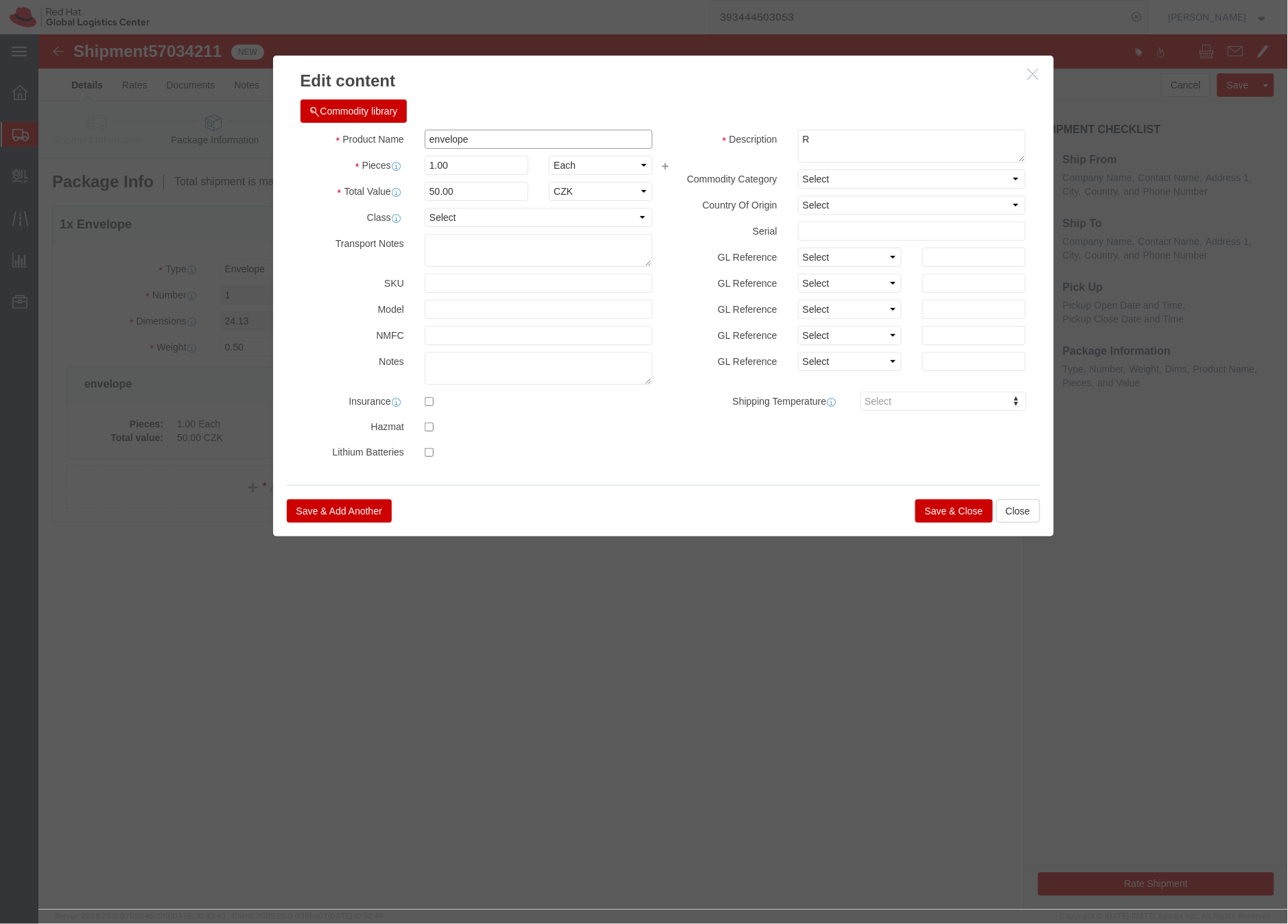
drag, startPoint x: 438, startPoint y: 107, endPoint x: 367, endPoint y: 105, distance: 71.0
click div "Product Name envelope"
type input "Documents"
drag, startPoint x: 770, startPoint y: 104, endPoint x: 793, endPoint y: 102, distance: 23.1
click textarea "R"
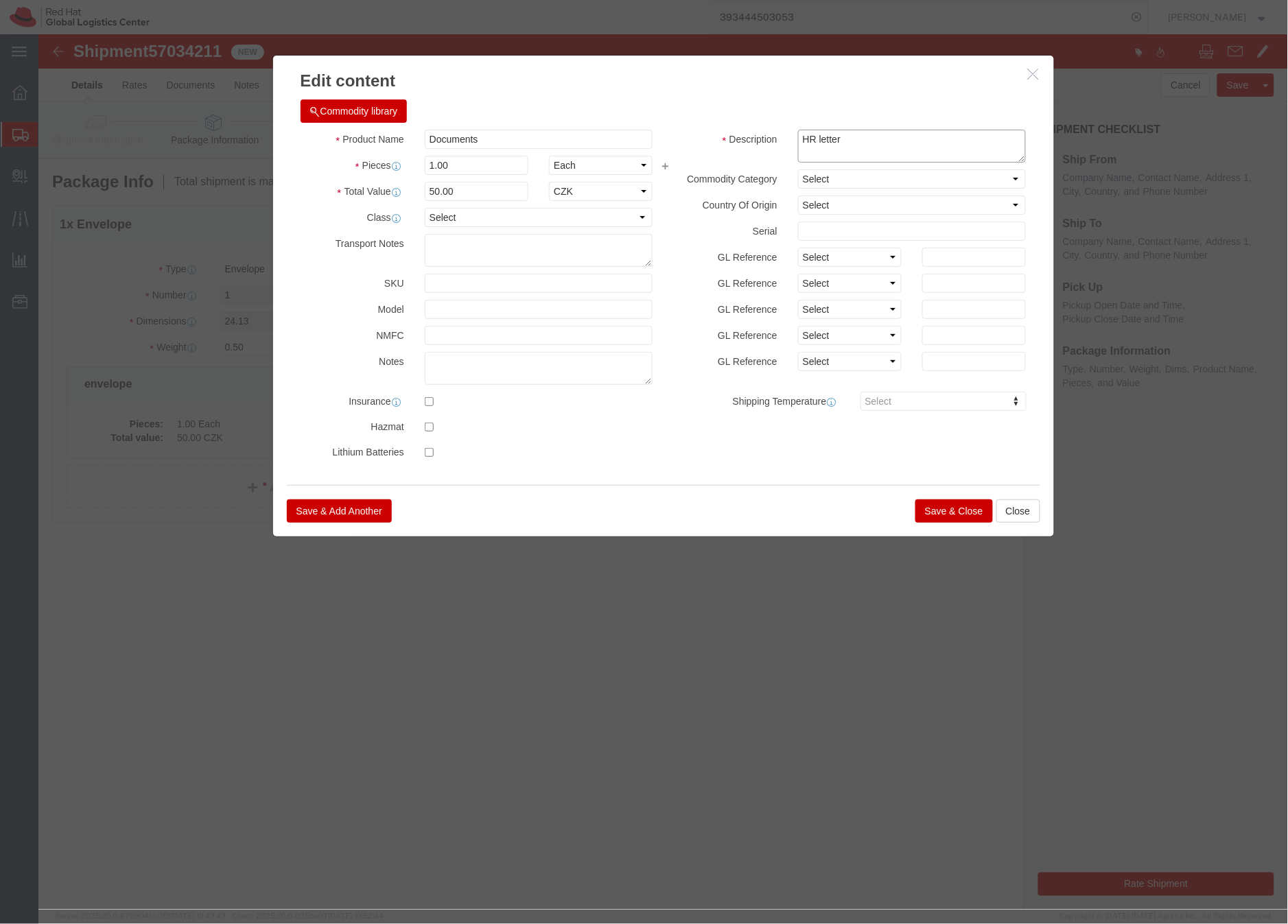
type textarea "HR letter"
click button "Save & Close"
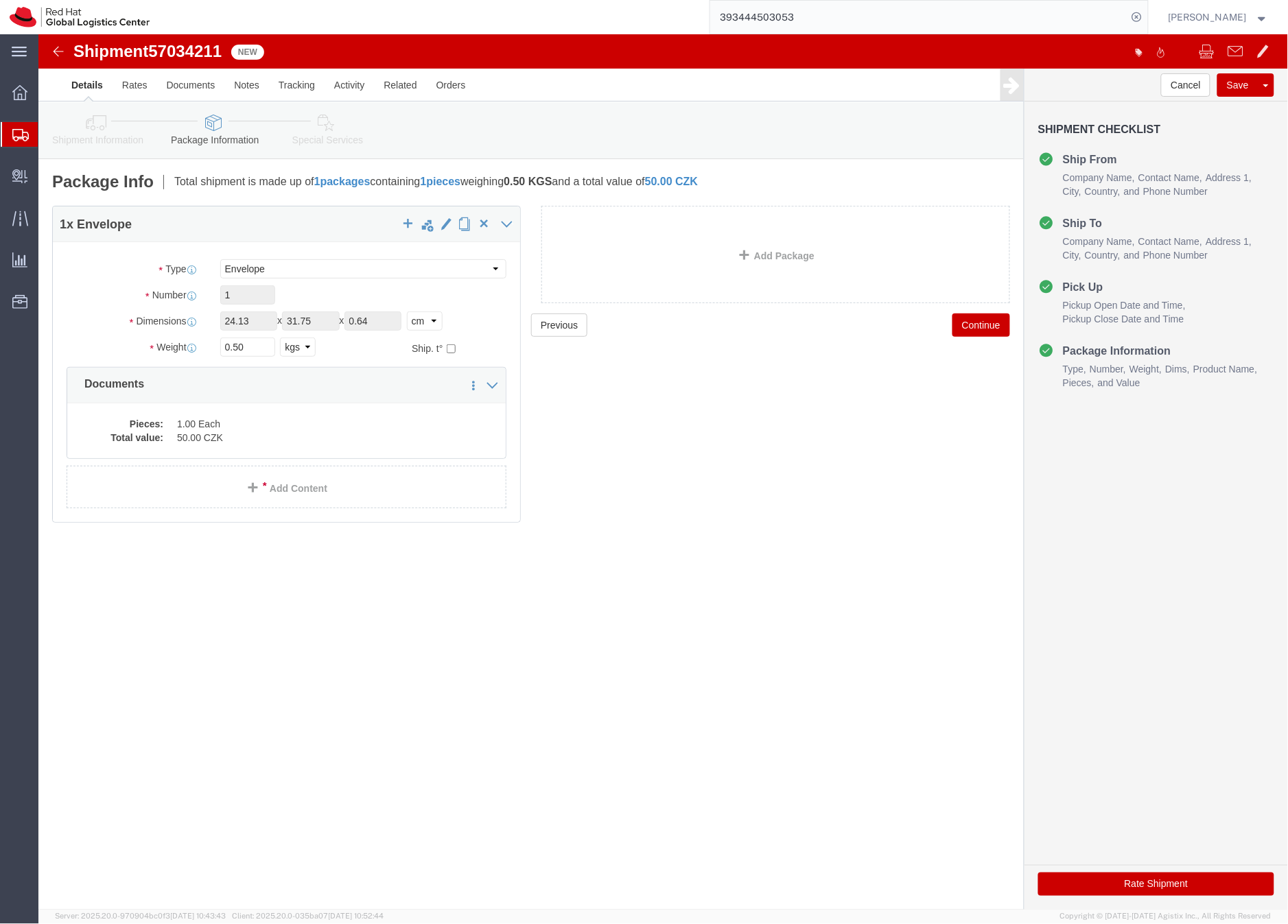
click icon
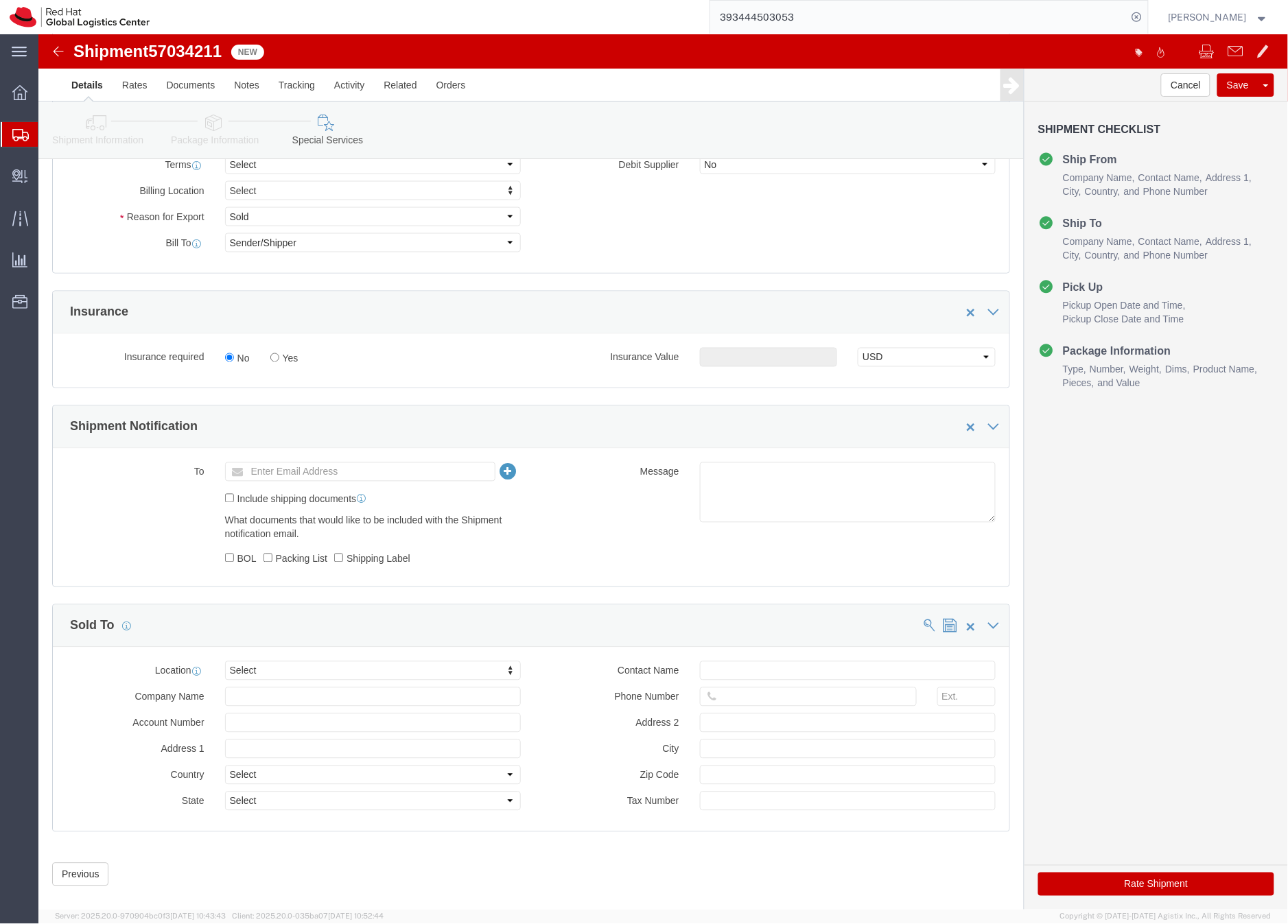
scroll to position [594, 0]
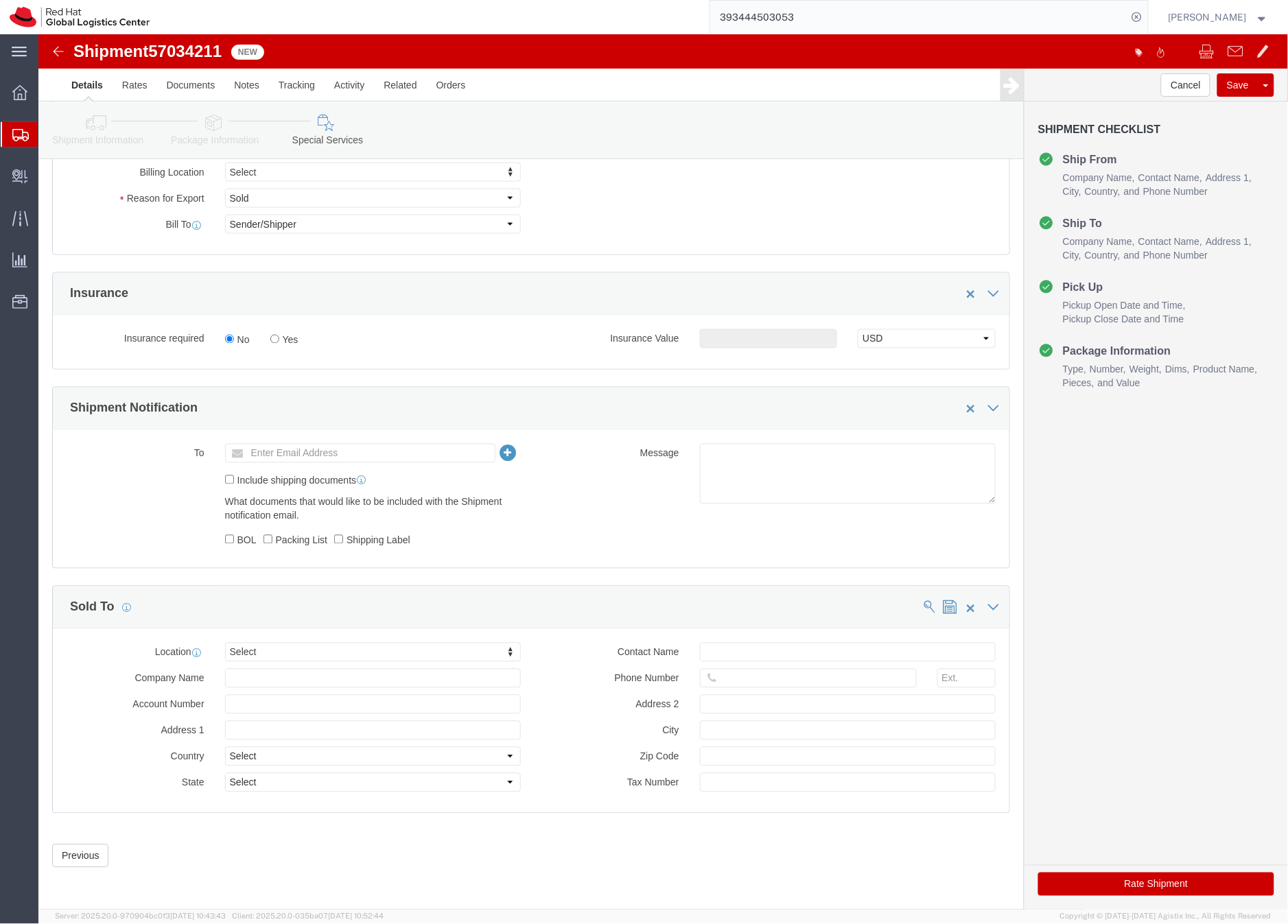
click button "Rate Shipment"
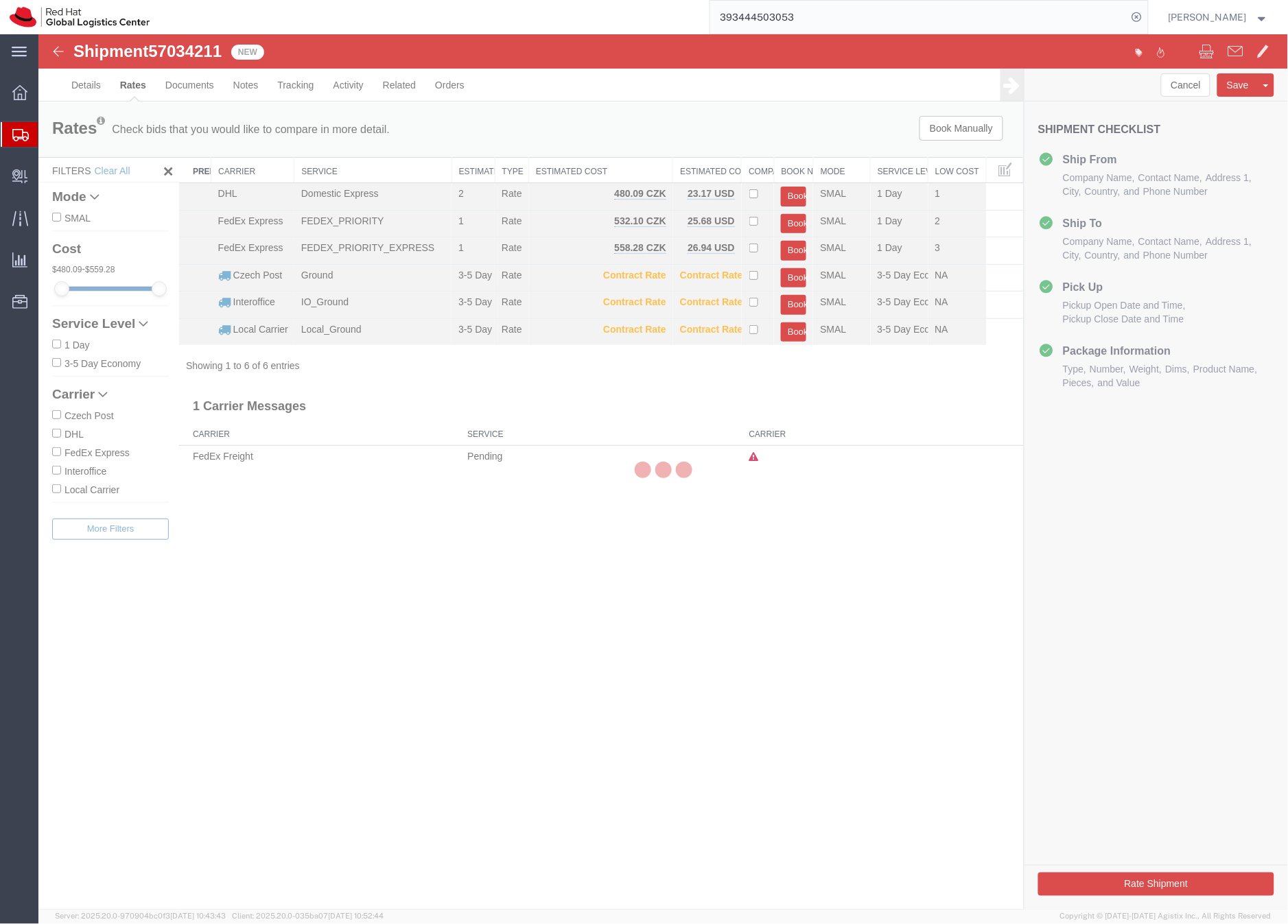
scroll to position [0, 0]
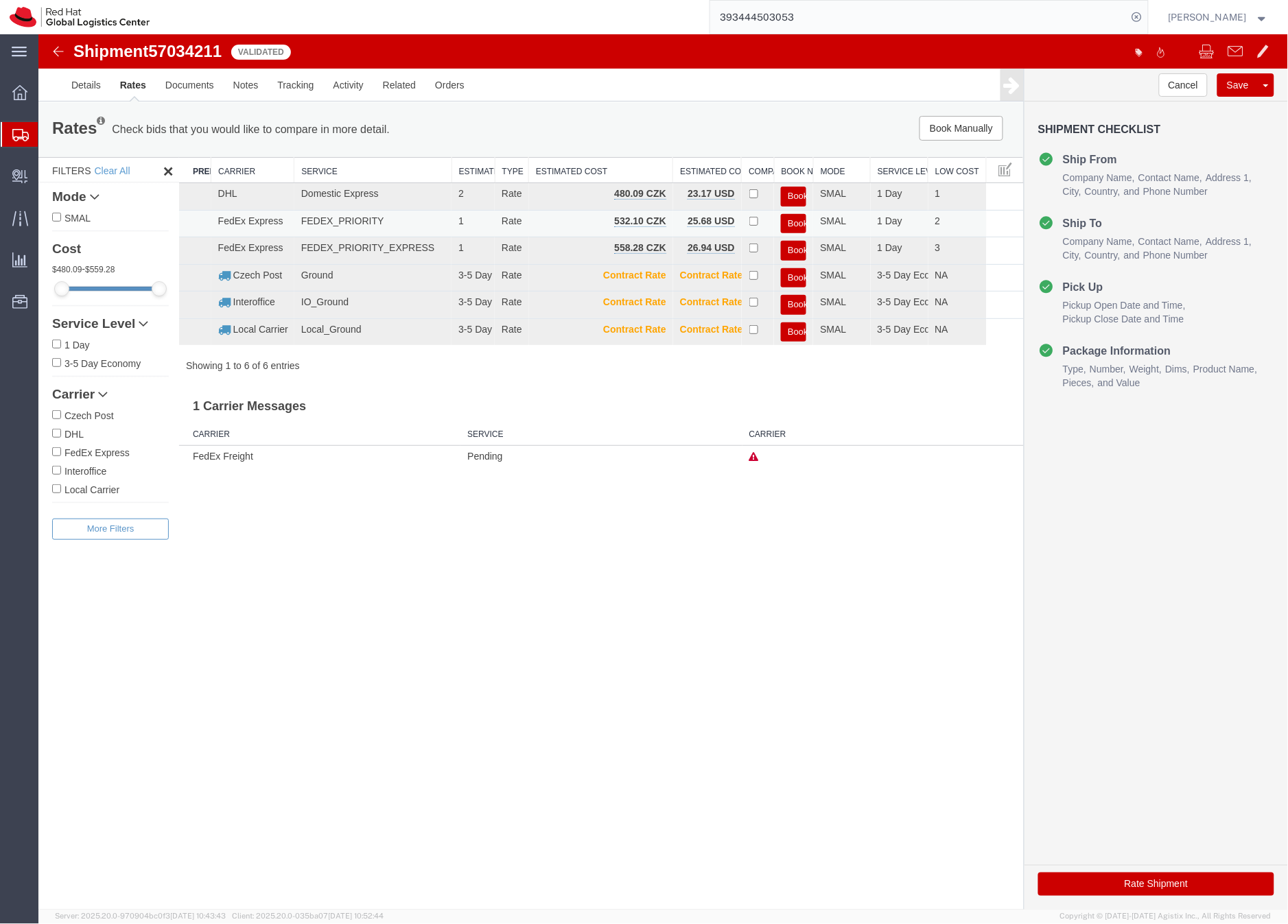
click at [791, 220] on button "Book" at bounding box center [792, 223] width 25 height 20
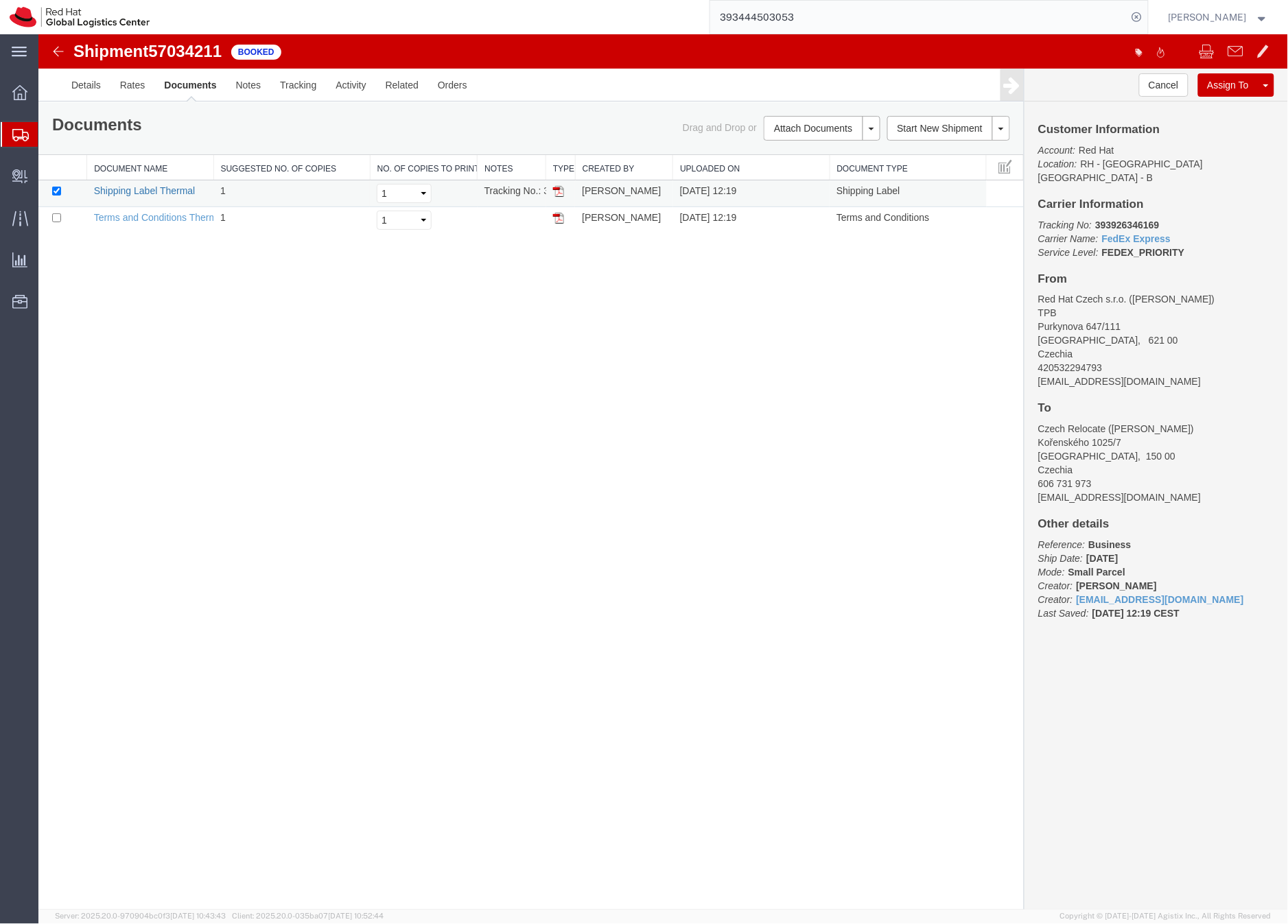
click at [165, 189] on link "Shipping Label Thermal" at bounding box center [143, 189] width 101 height 11
drag, startPoint x: 16, startPoint y: 133, endPoint x: 87, endPoint y: 122, distance: 71.8
click at [16, 133] on icon at bounding box center [20, 135] width 17 height 12
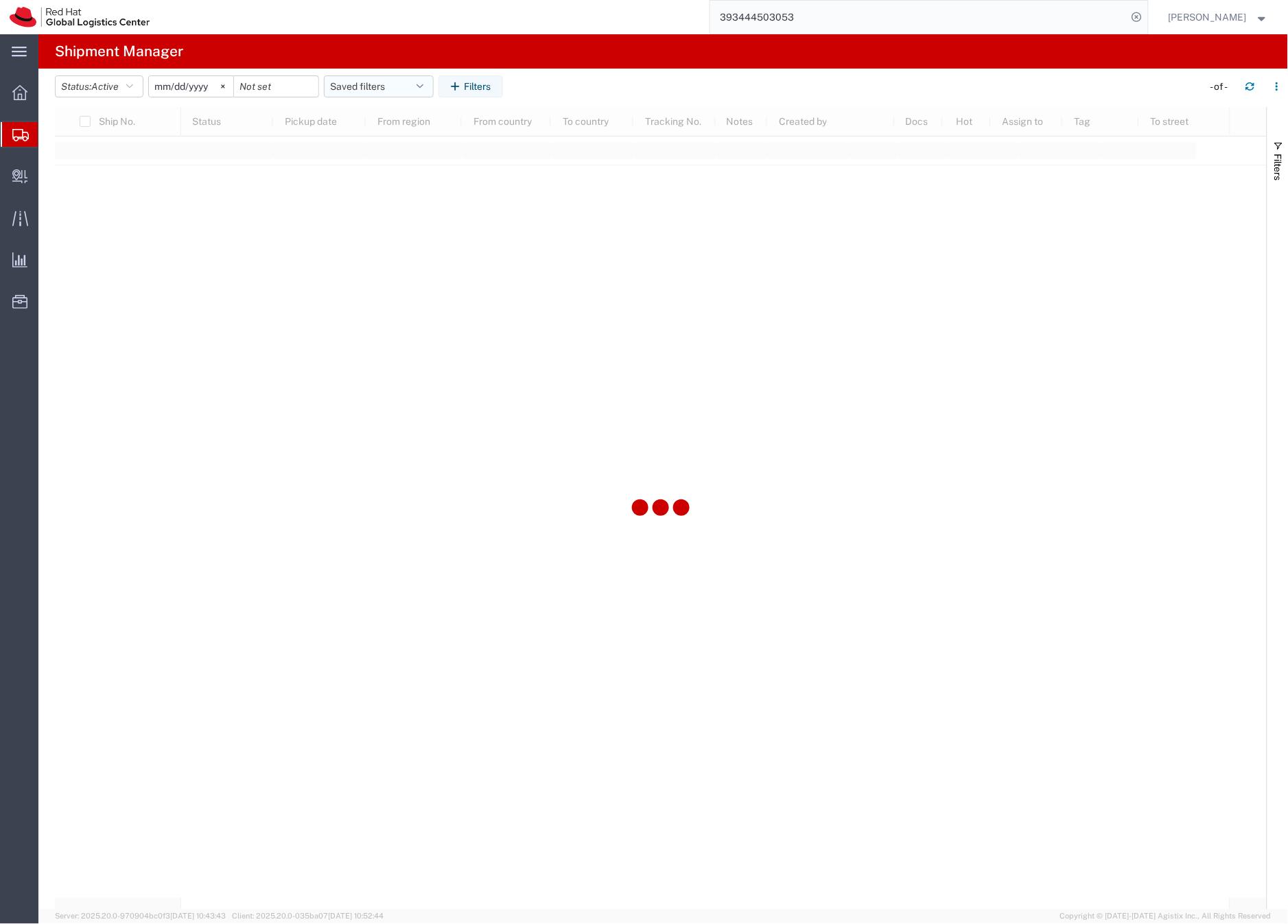
click at [363, 82] on button "Saved filters" at bounding box center [379, 87] width 110 height 22
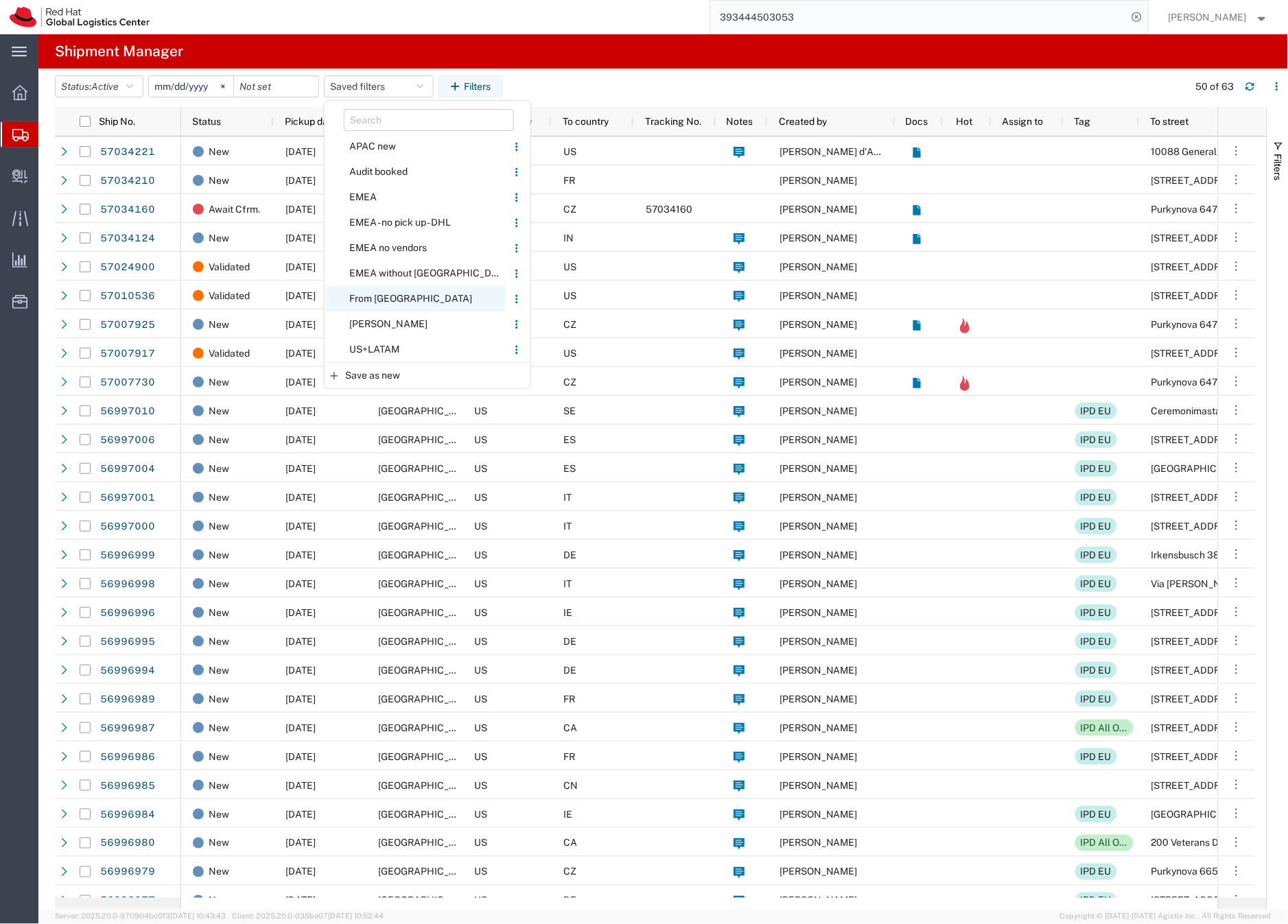
click at [372, 299] on span "From [GEOGRAPHIC_DATA]" at bounding box center [416, 299] width 180 height 25
type input "[DATE]"
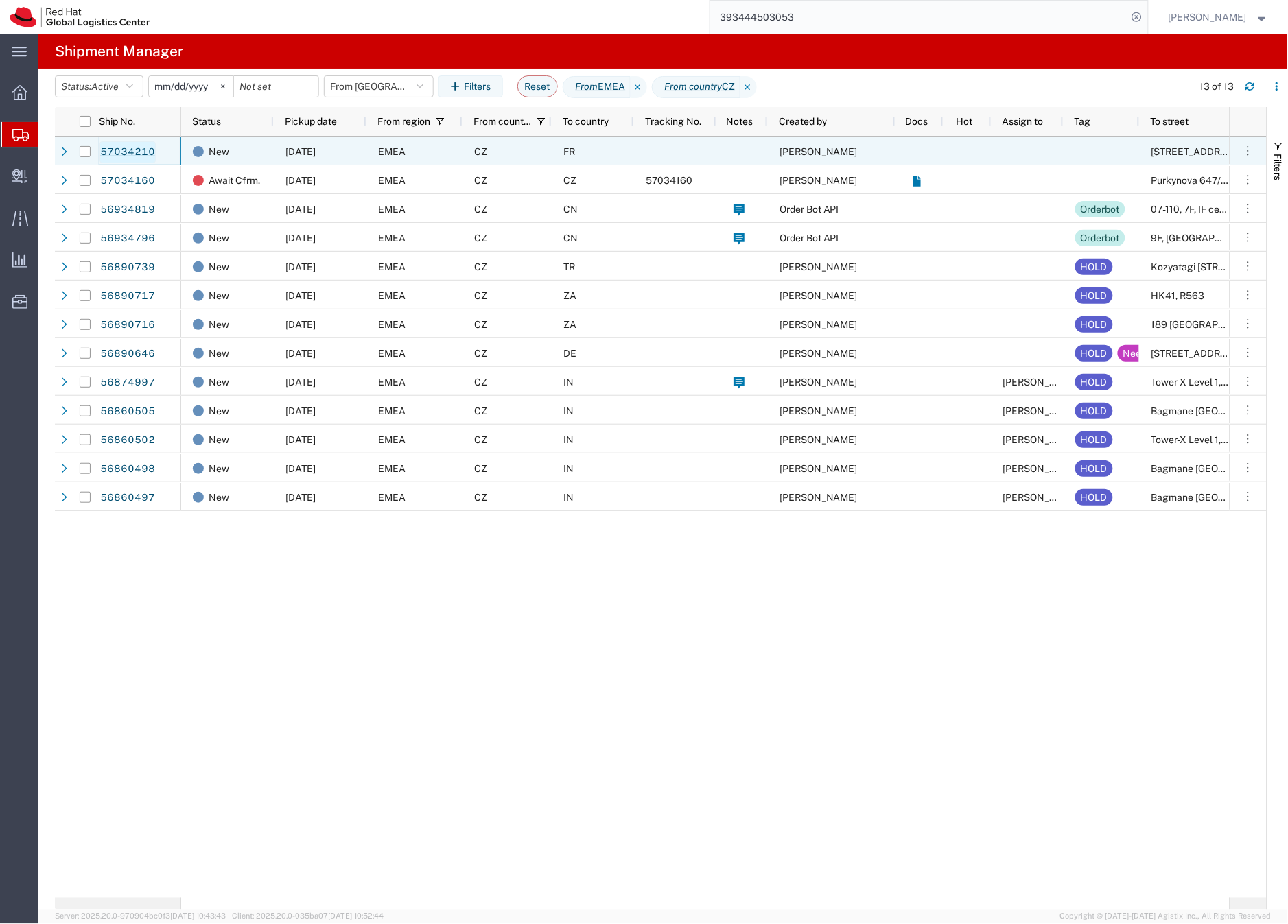
click at [131, 149] on link "57034210" at bounding box center [127, 152] width 56 height 22
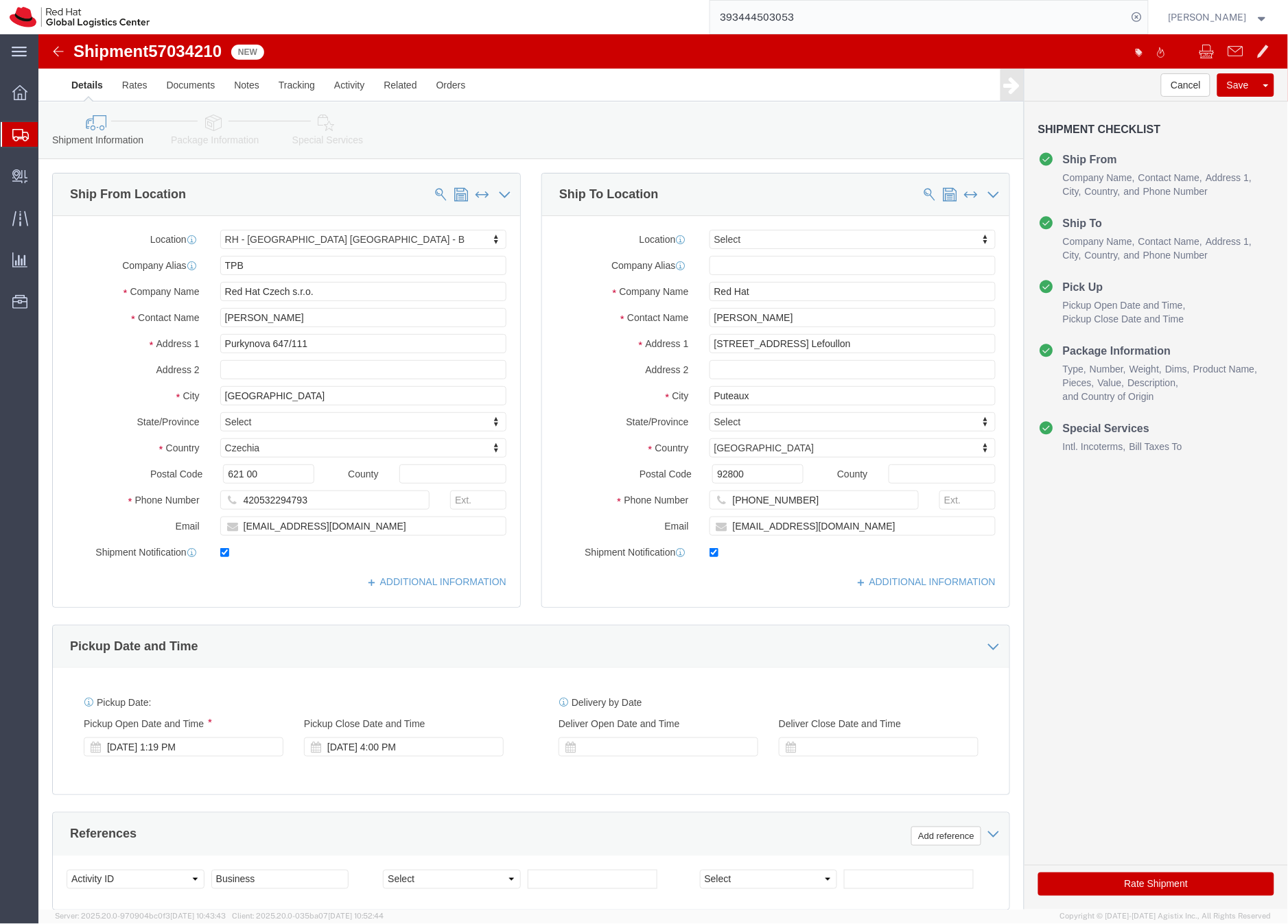
select select "38036"
select select
drag, startPoint x: 762, startPoint y: 286, endPoint x: 659, endPoint y: 285, distance: 103.0
click div "[PERSON_NAME]"
drag, startPoint x: 717, startPoint y: 256, endPoint x: 660, endPoint y: 253, distance: 57.1
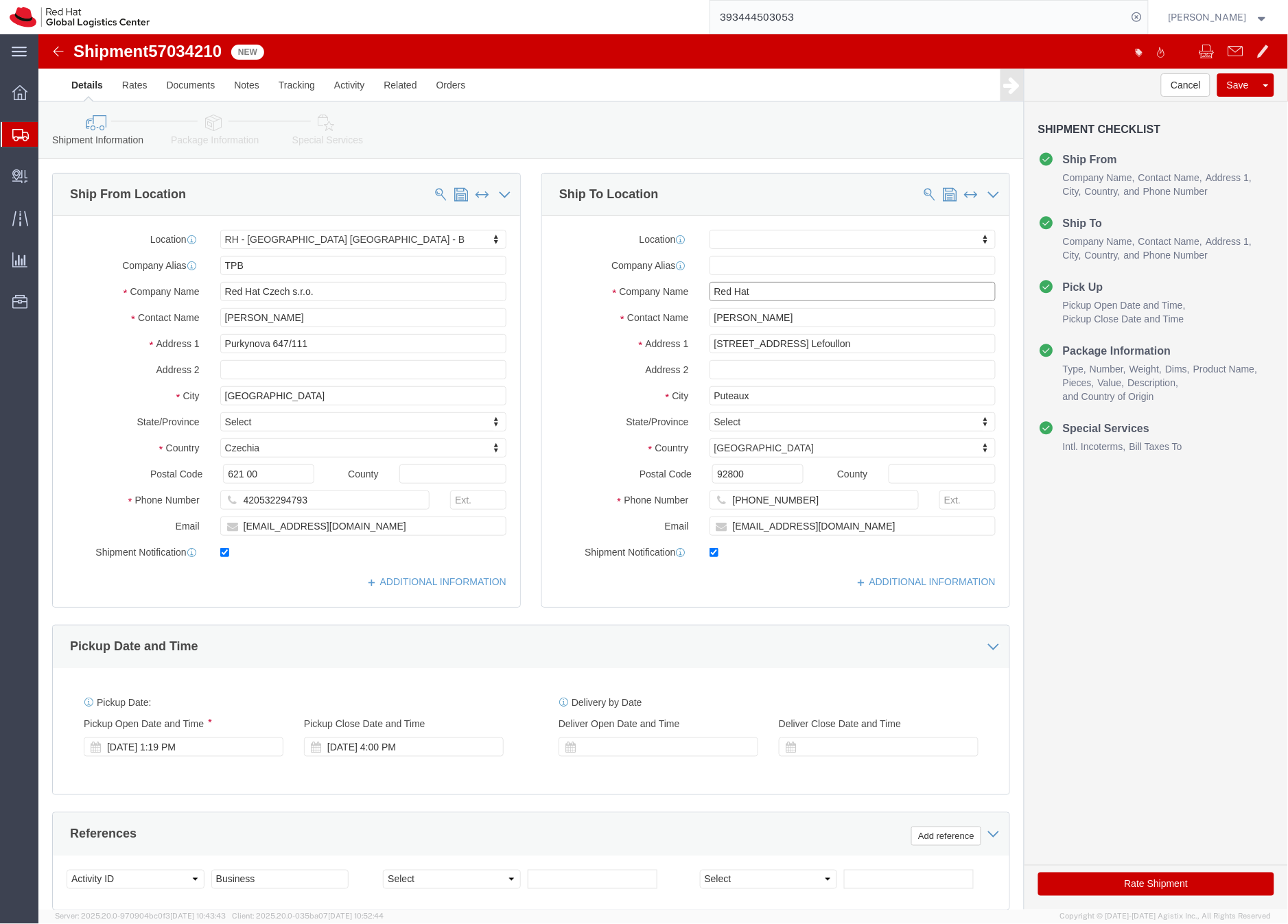
click div "Red Hat"
paste input "[PERSON_NAME]"
type input "[PERSON_NAME]"
drag, startPoint x: 761, startPoint y: 285, endPoint x: 641, endPoint y: 277, distance: 120.3
click div "Contact Name [PERSON_NAME]"
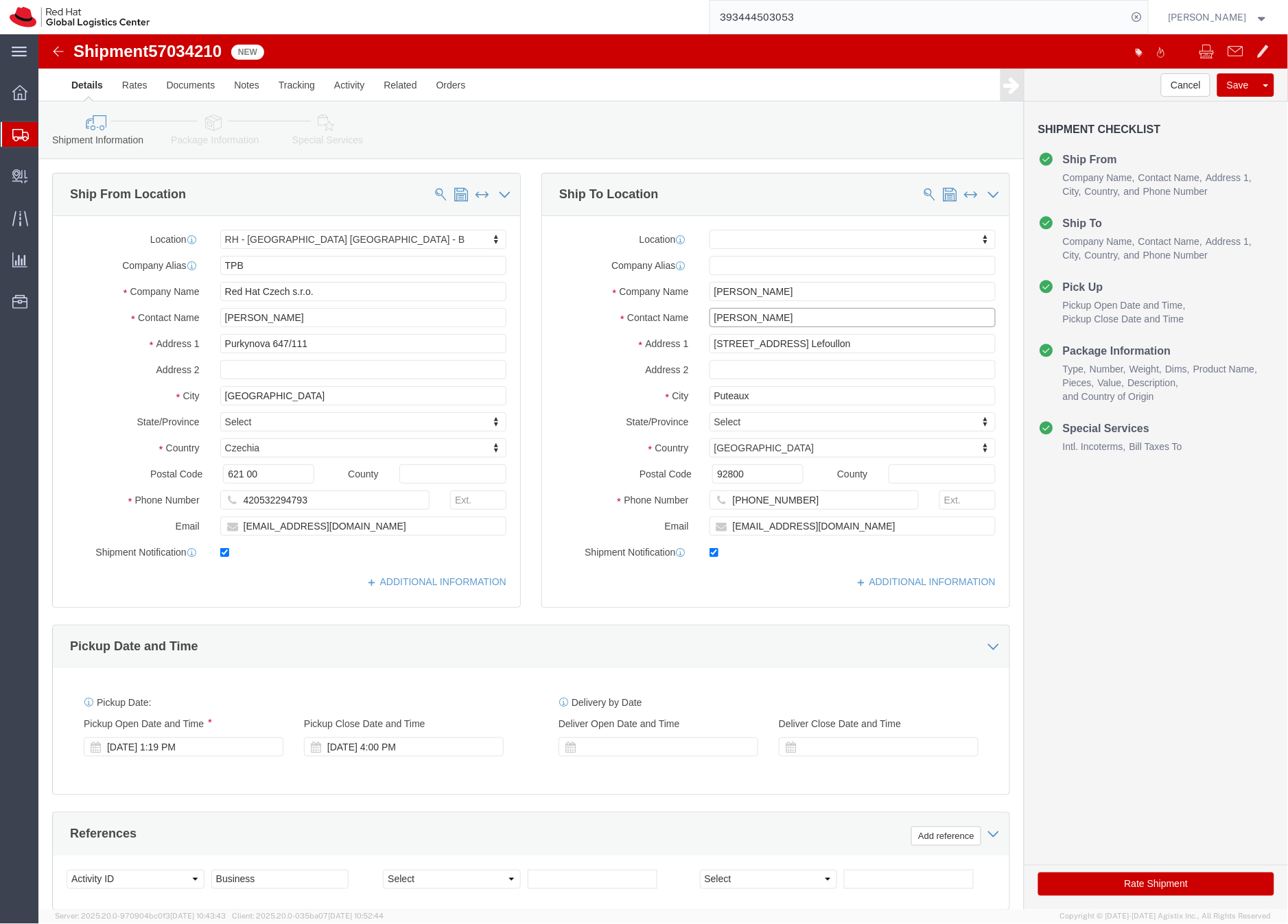
click input "[PERSON_NAME]"
type input "[PERSON_NAME]"
click div "Ship To Location Location My Profile Location [GEOGRAPHIC_DATA] - [GEOGRAPHIC_D…"
drag, startPoint x: 754, startPoint y: 257, endPoint x: 657, endPoint y: 259, distance: 97.0
click div "[PERSON_NAME]"
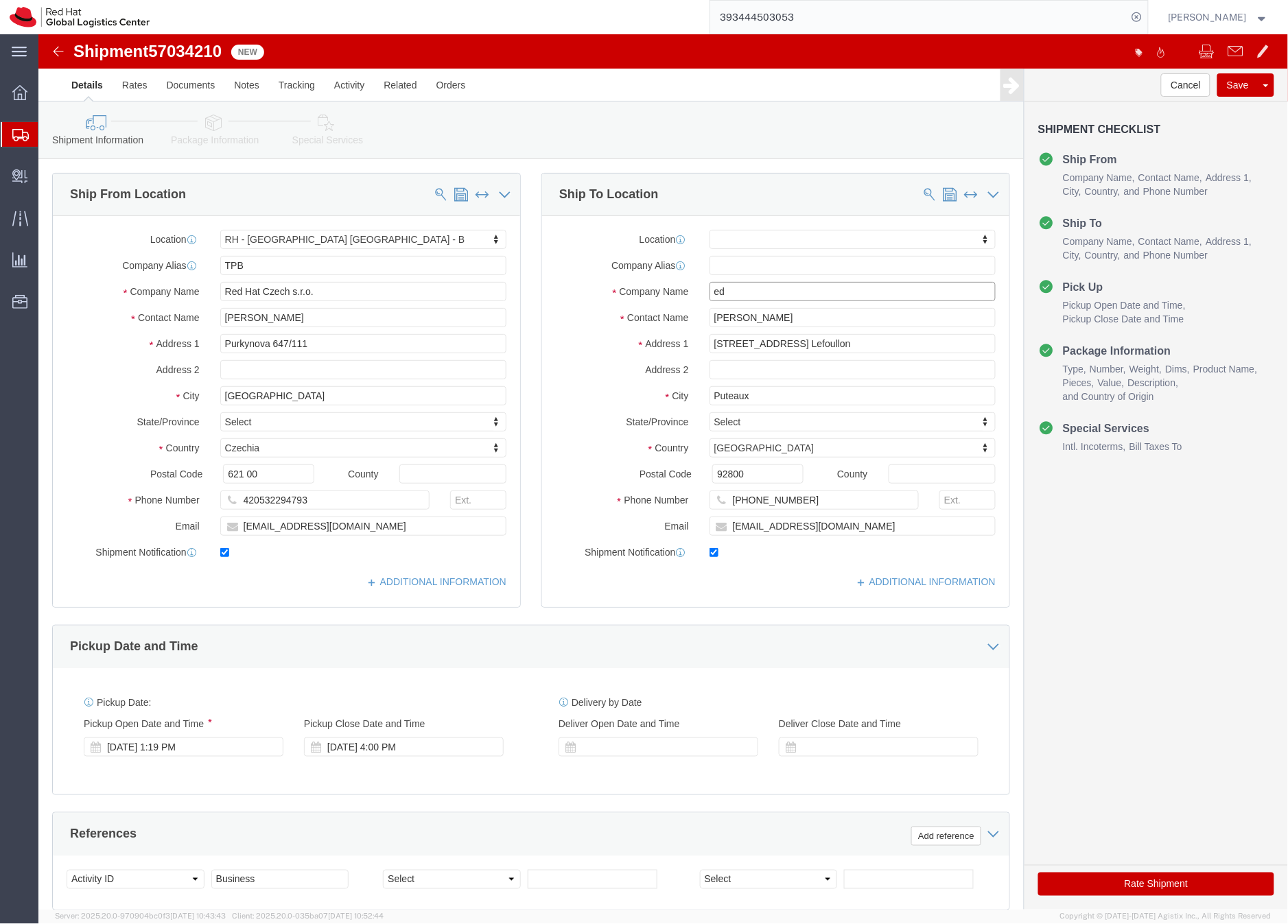
type input "e"
type input "Red Hat"
click icon
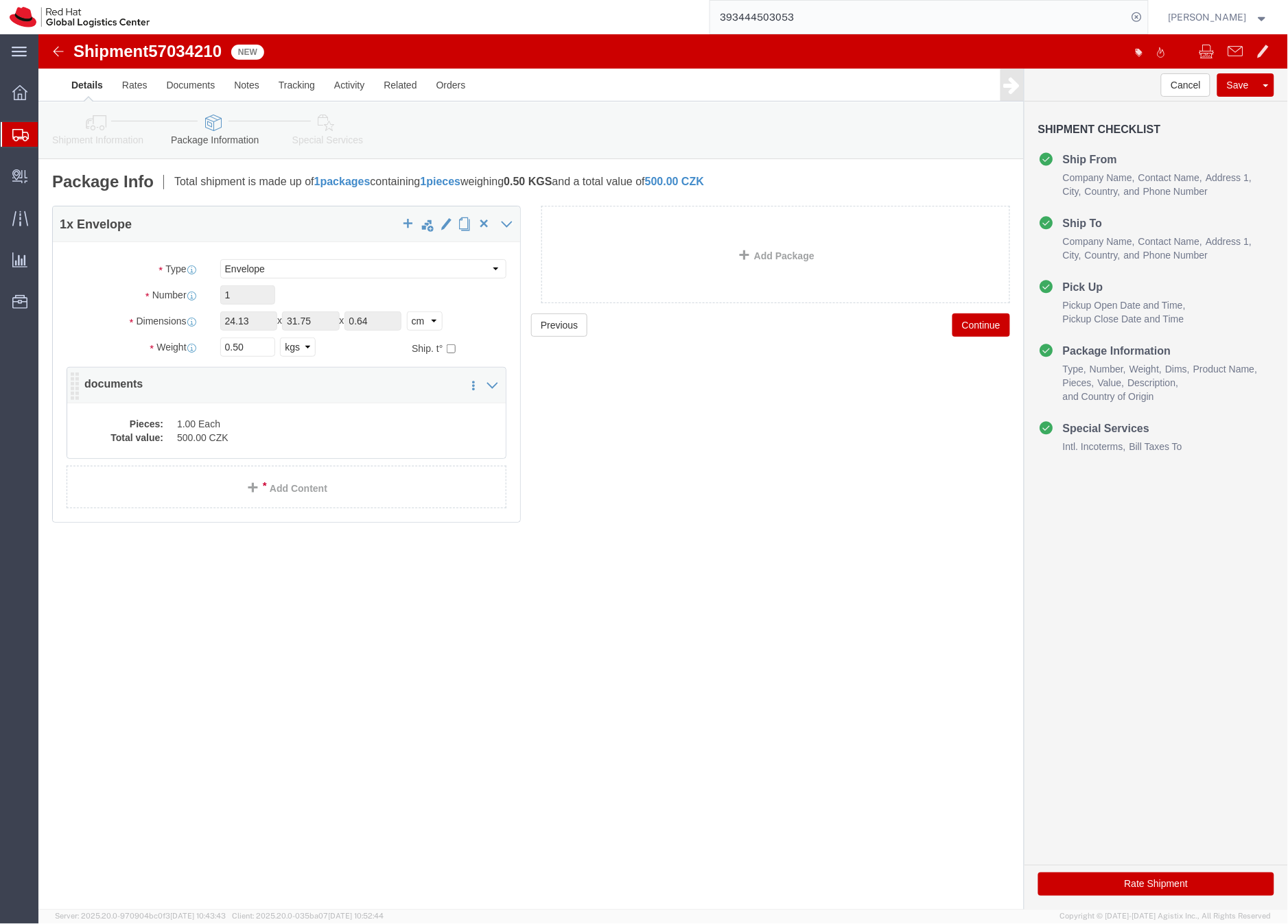
click dd "1.00 Each"
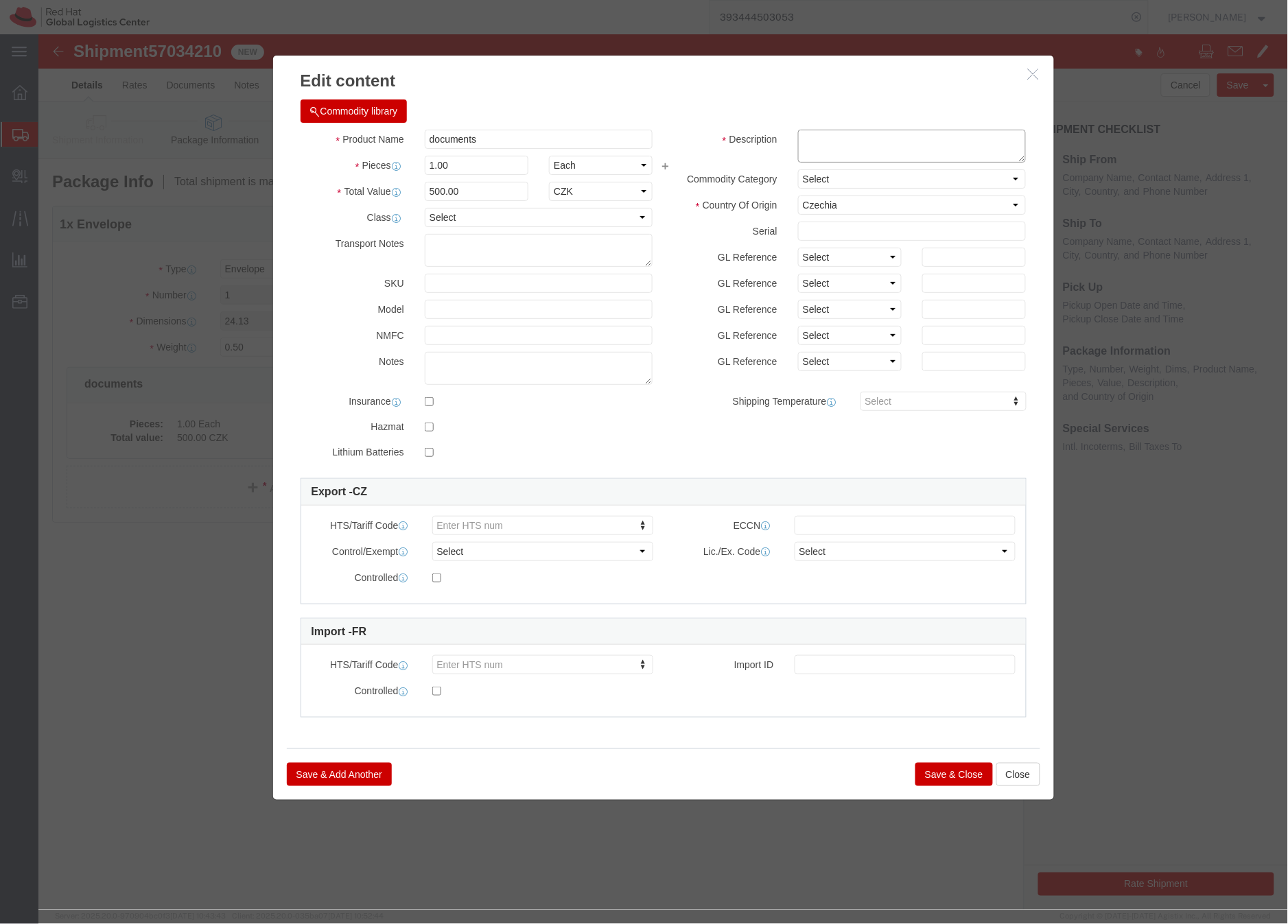
click textarea
type textarea "HR letter"
click button "Save & Close"
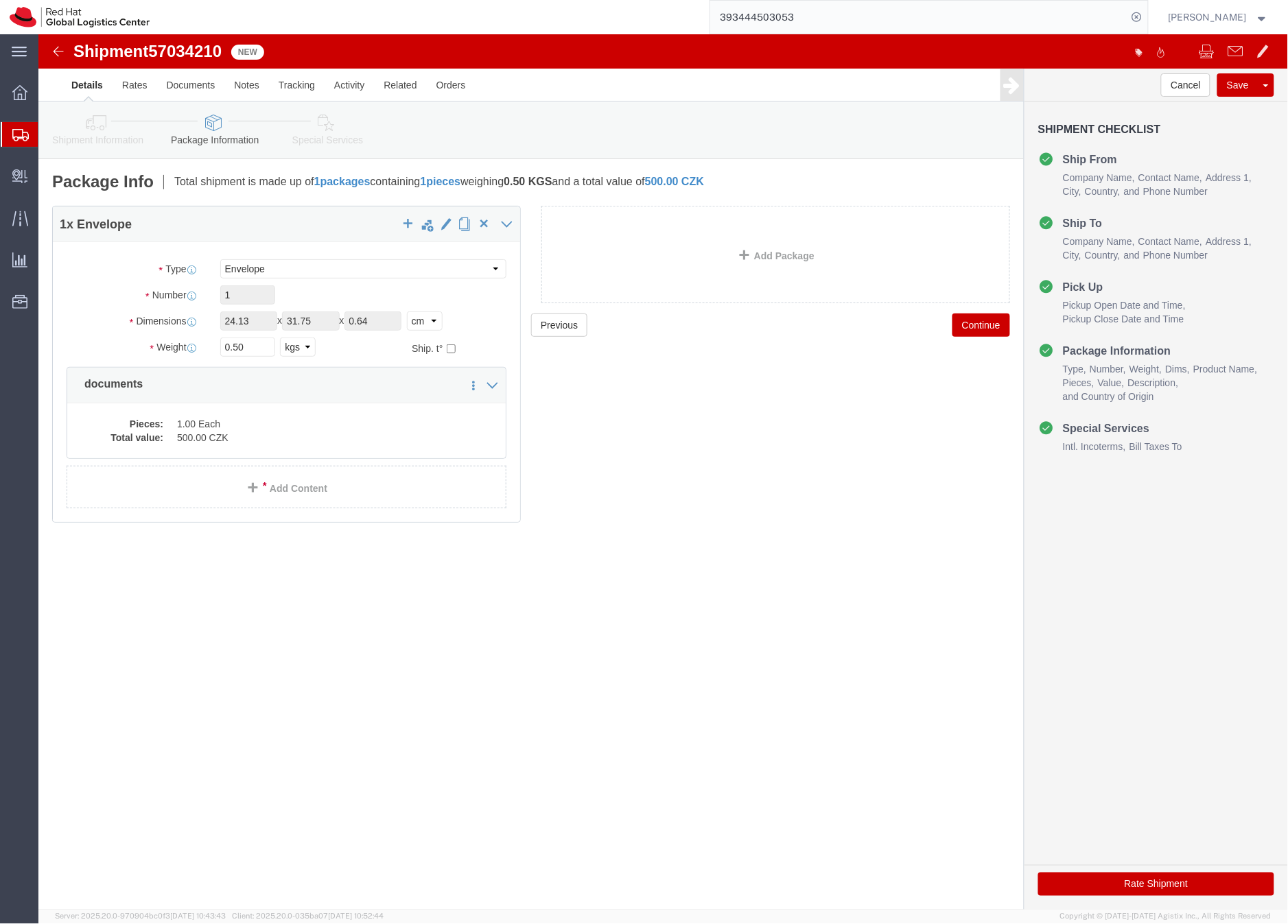
click icon
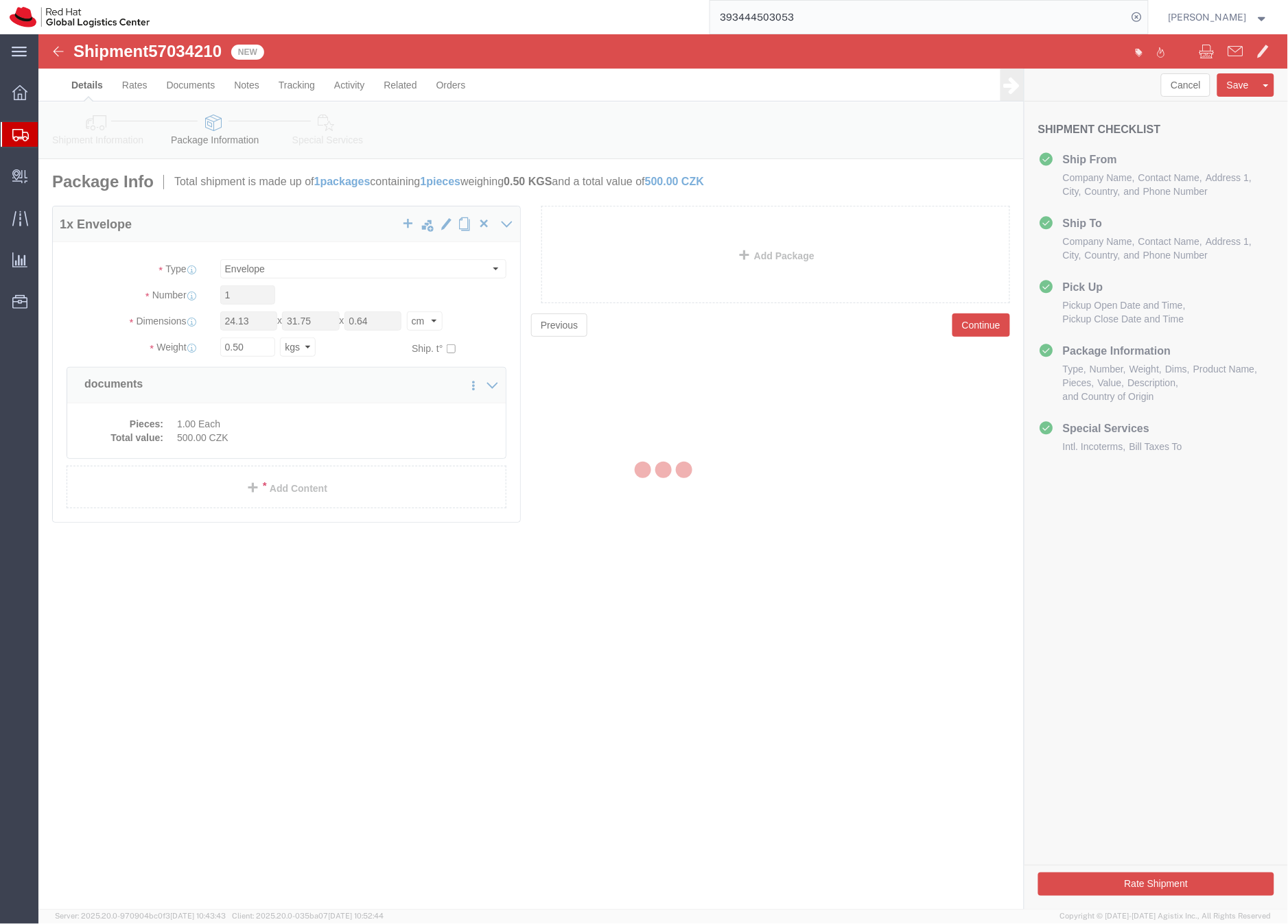
select select
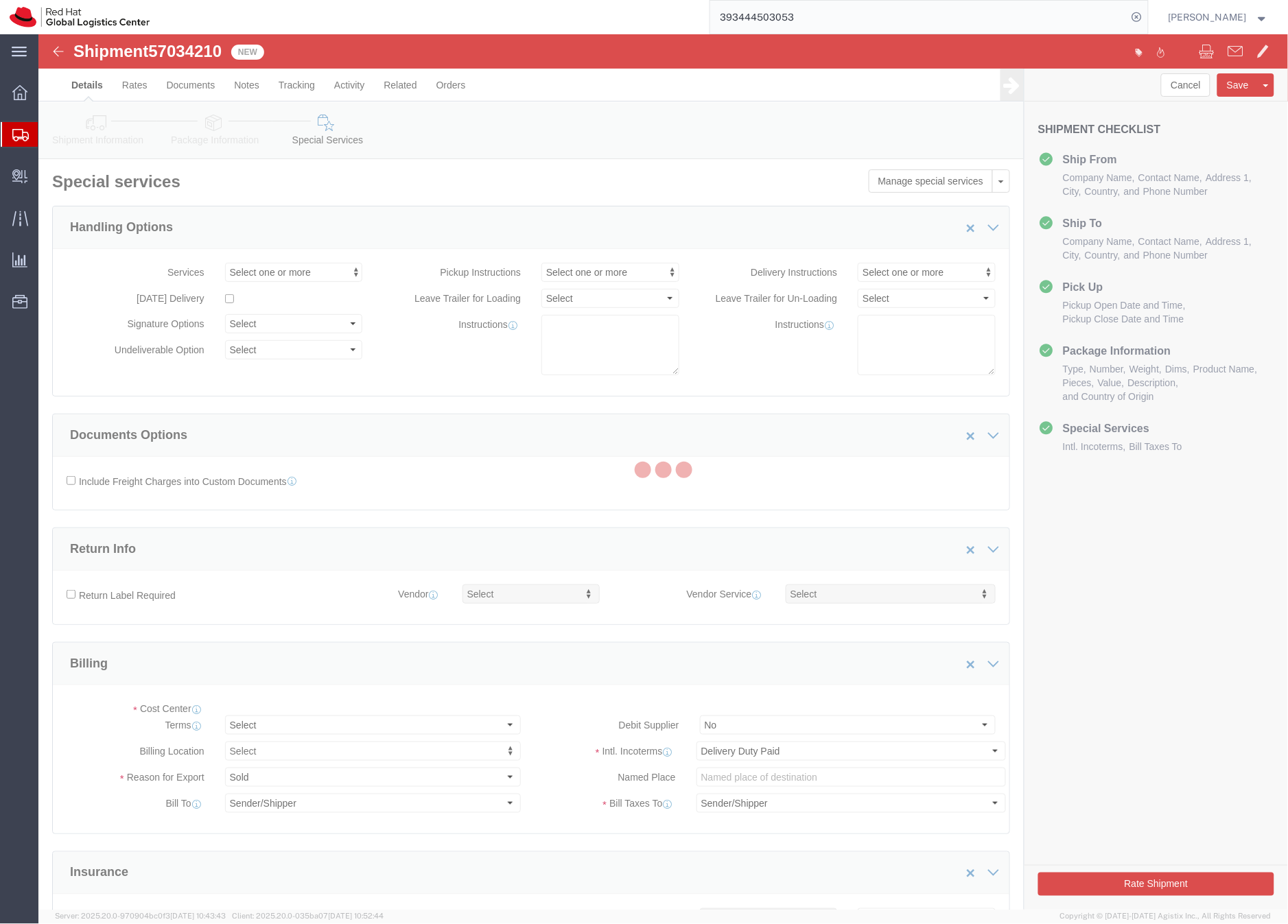
select select "COSTCENTER"
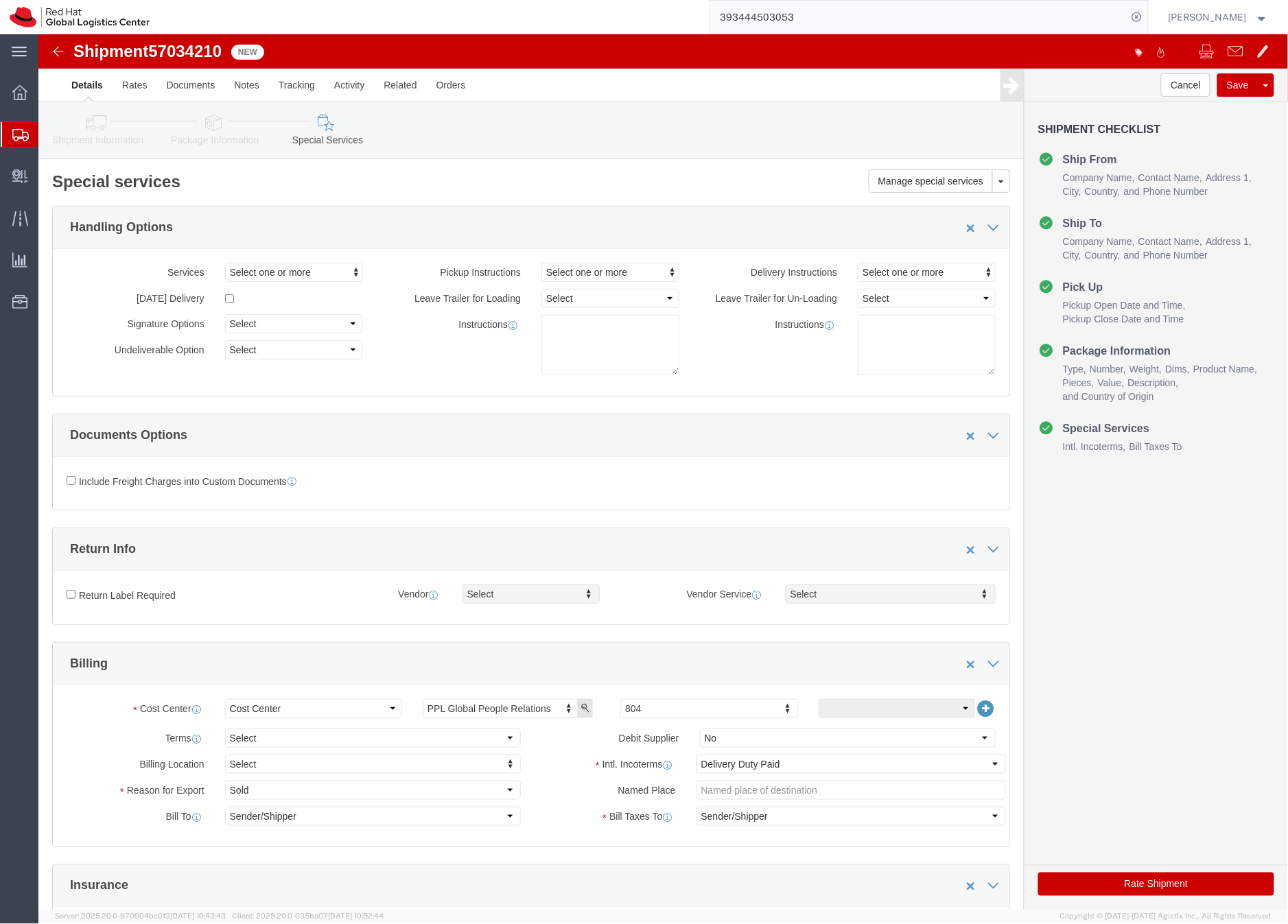
click button "Rate Shipment"
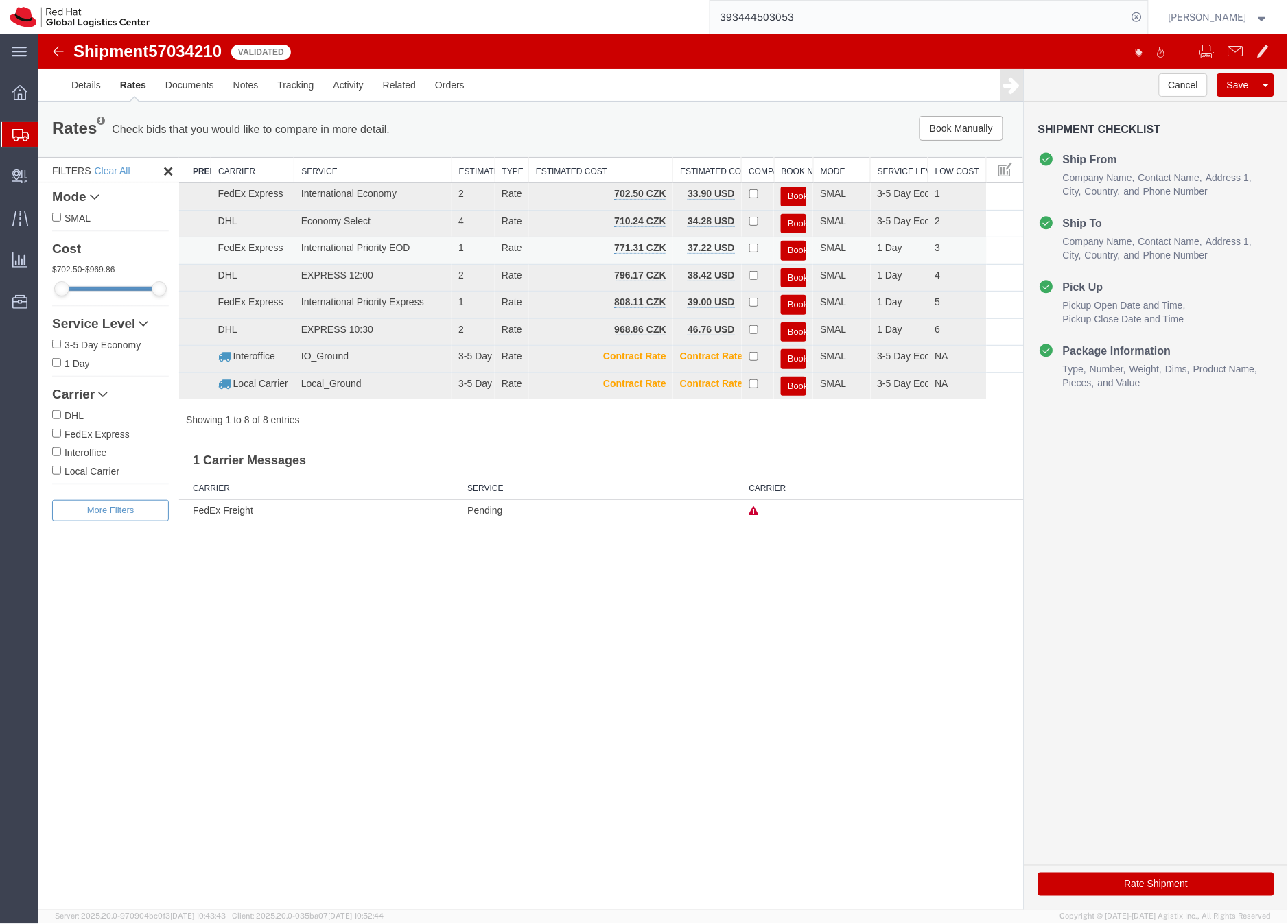
click at [792, 247] on button "Book" at bounding box center [792, 250] width 25 height 20
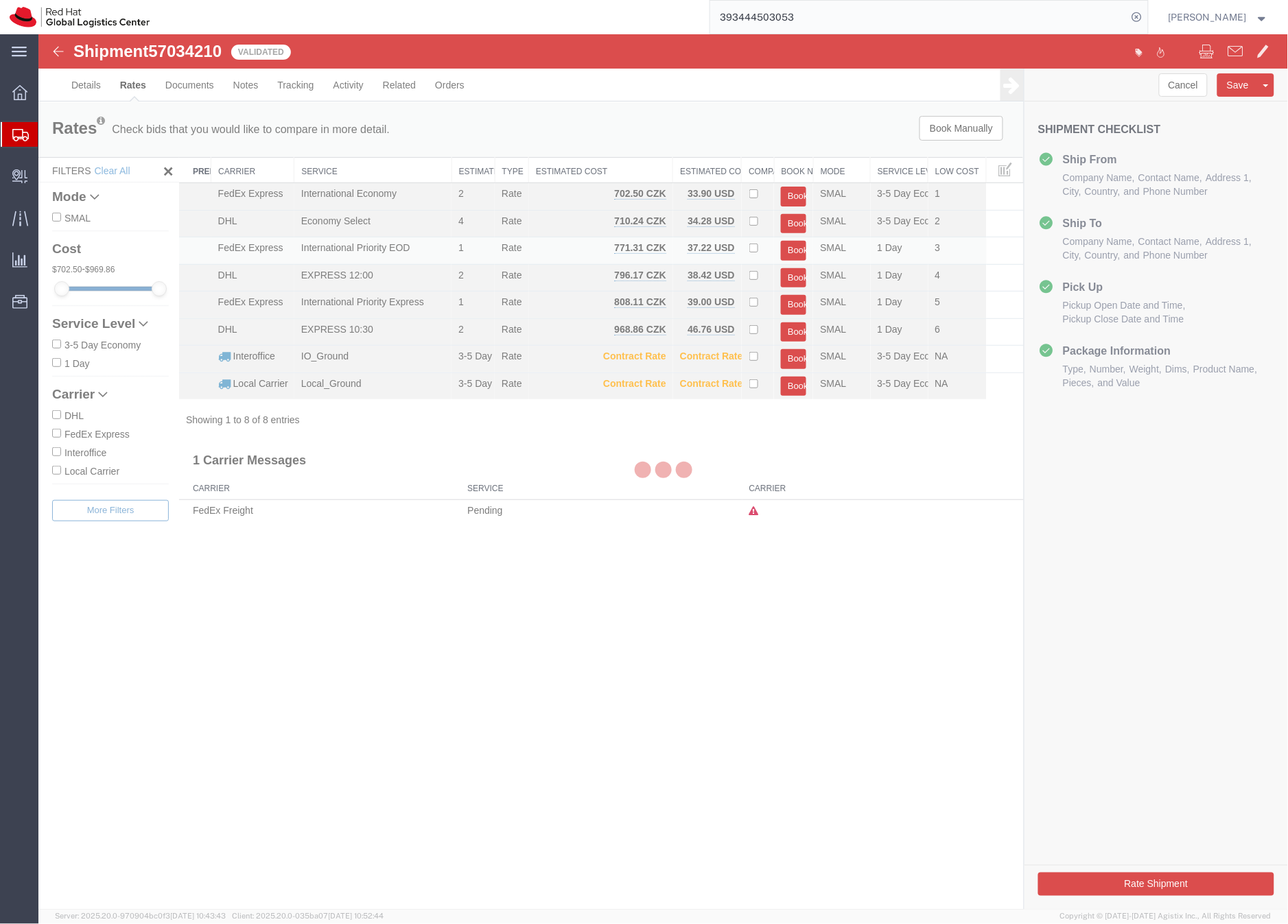
click at [793, 248] on div at bounding box center [663, 472] width 1249 height 875
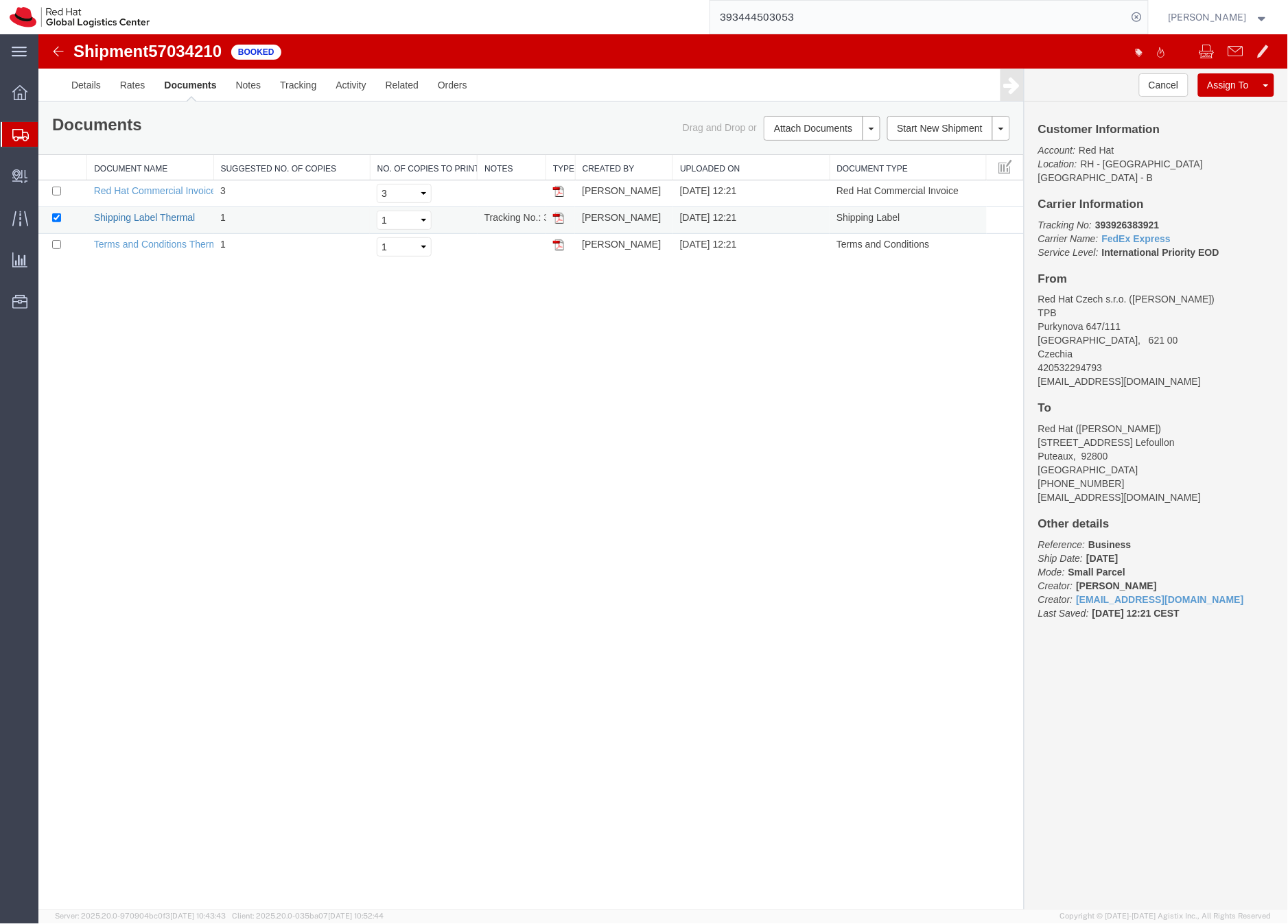
click at [167, 217] on link "Shipping Label Thermal" at bounding box center [143, 216] width 101 height 11
click at [1211, 105] on link "Clone Shipment" at bounding box center [1213, 107] width 119 height 20
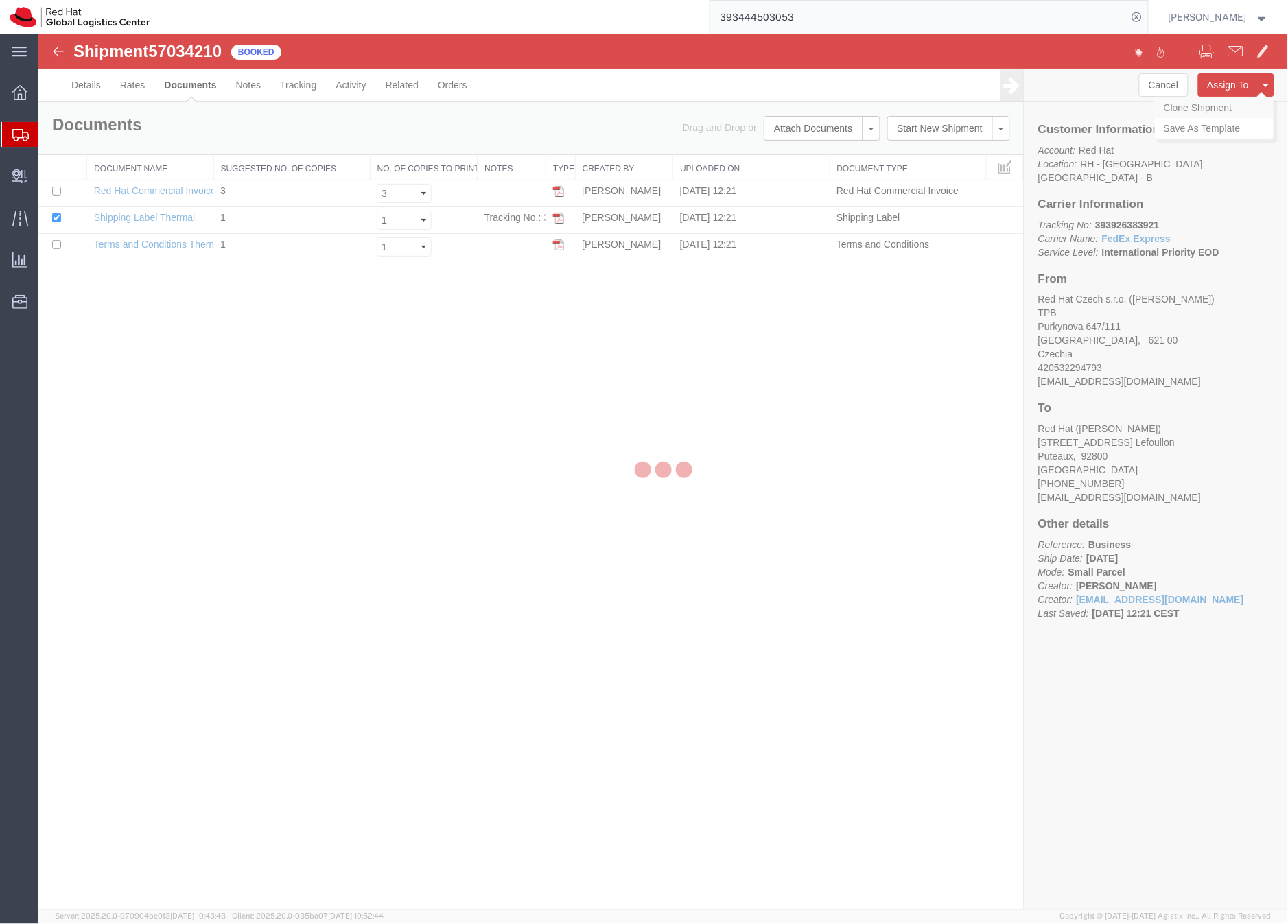
select select "38036"
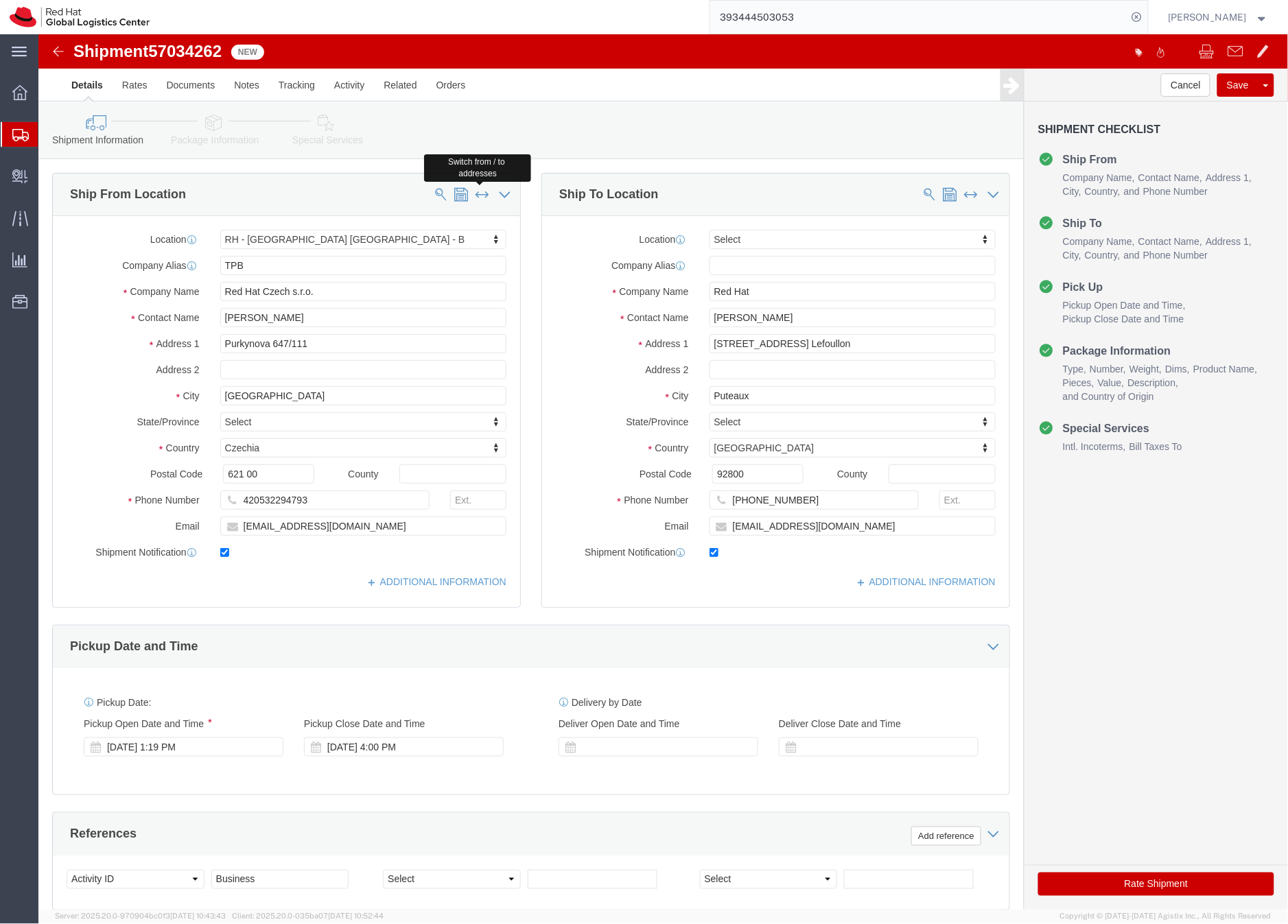
click span
select select
type input "Red Hat"
type input "[PERSON_NAME]"
type input "[STREET_ADDRESS] Lefoullon"
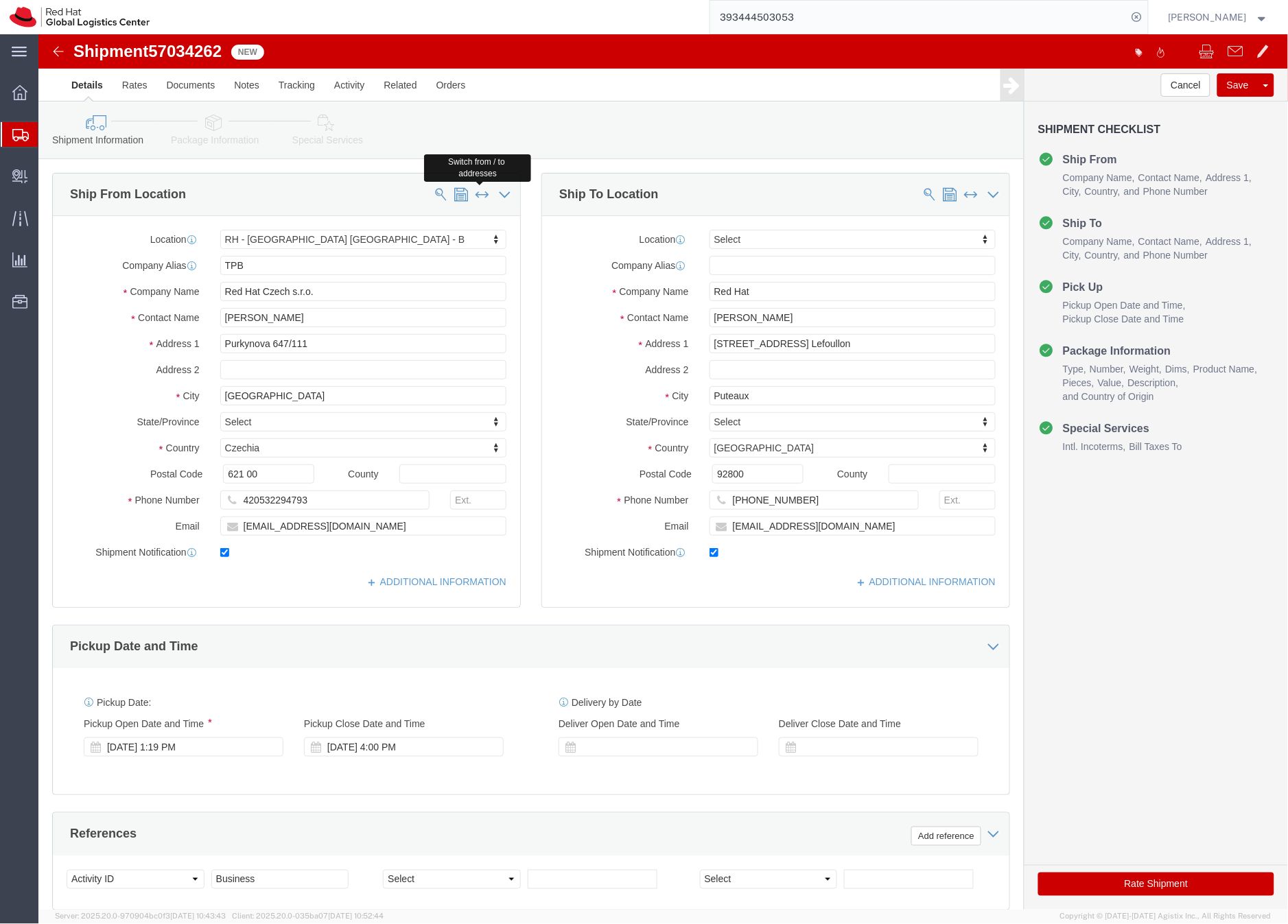
type input "Puteaux"
select select "FR"
type input "92800"
type input "[PHONE_NUMBER]"
type input "[EMAIL_ADDRESS][DOMAIN_NAME]"
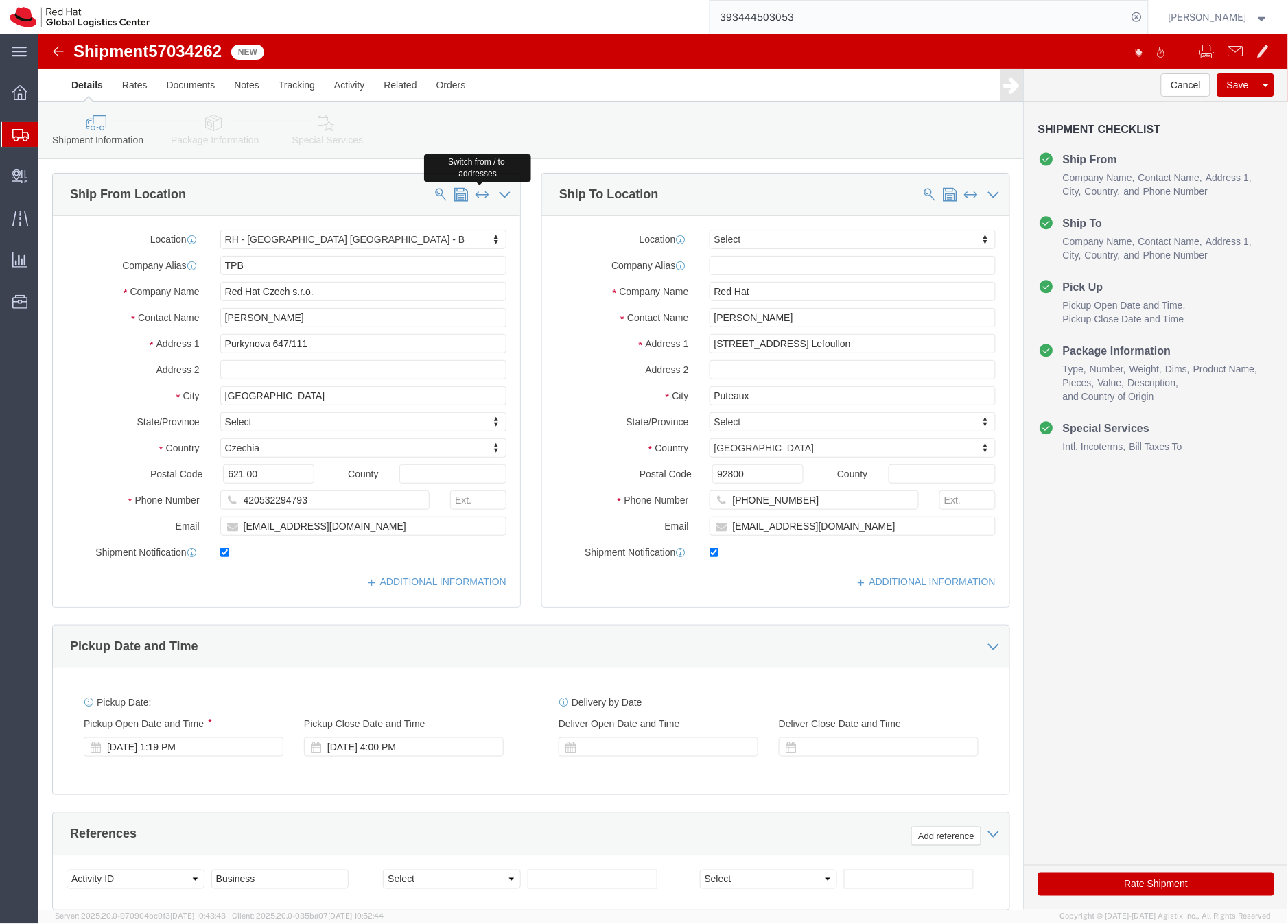
select select
type input "TPB"
type input "Red Hat Czech s.r.o."
type input "[PERSON_NAME]"
type input "Purkynova 647/111"
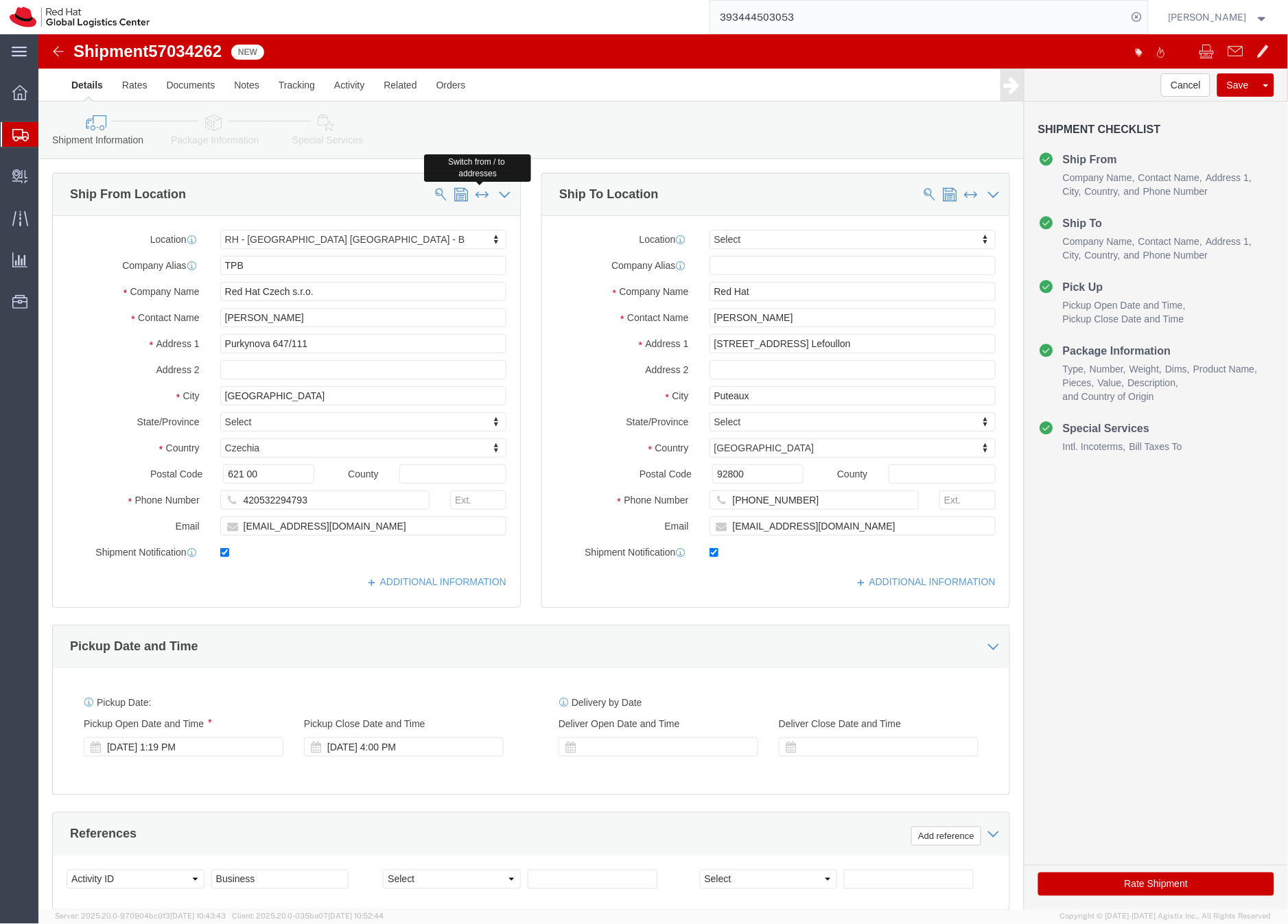
type input "[GEOGRAPHIC_DATA]"
select select "CZ"
type input "621 00"
type input "420532294793"
type input "[EMAIL_ADDRESS][DOMAIN_NAME]"
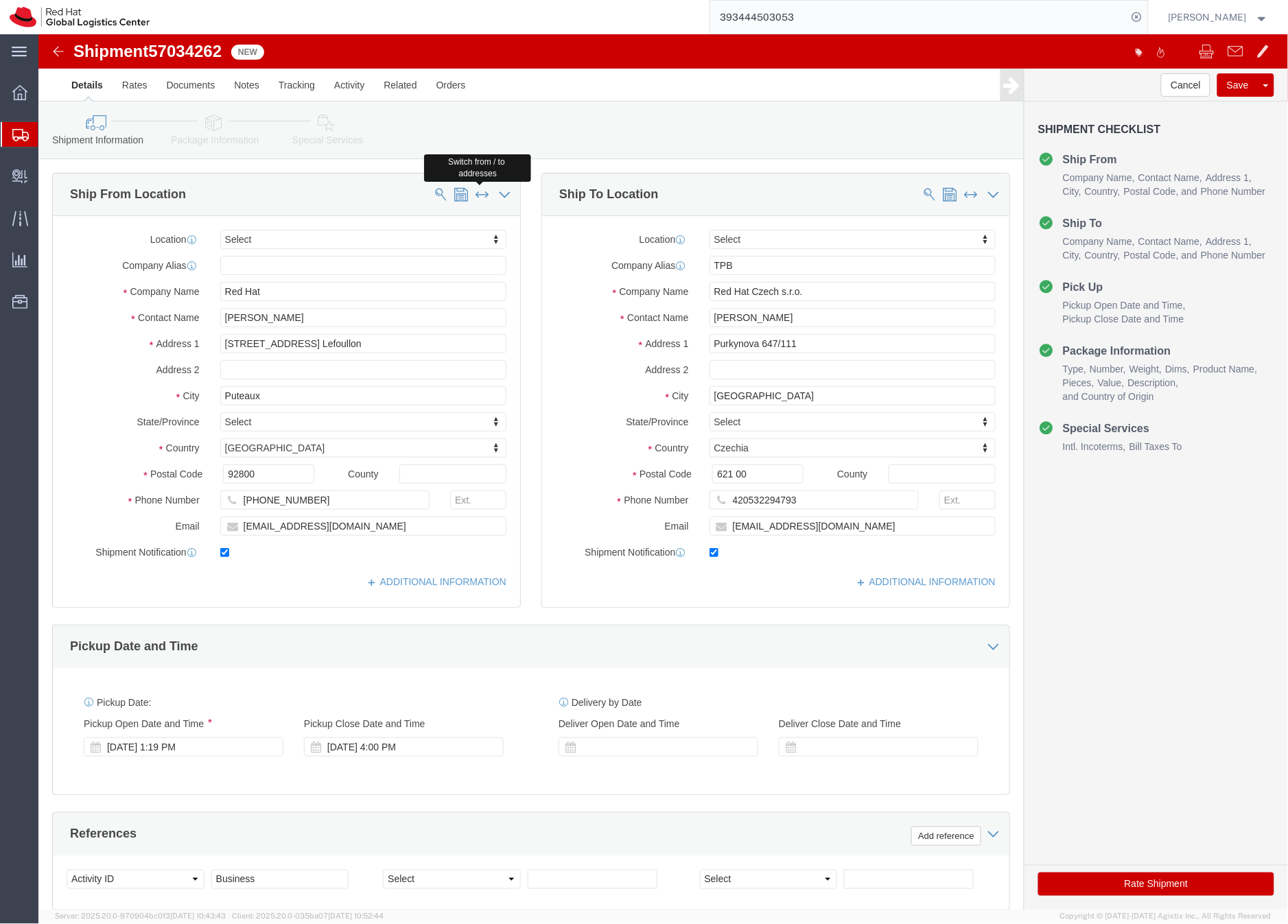
click span
type input "TPB"
type input "Red Hat Czech s.r.o."
type input "[PERSON_NAME]"
type input "Purkynova 647/111"
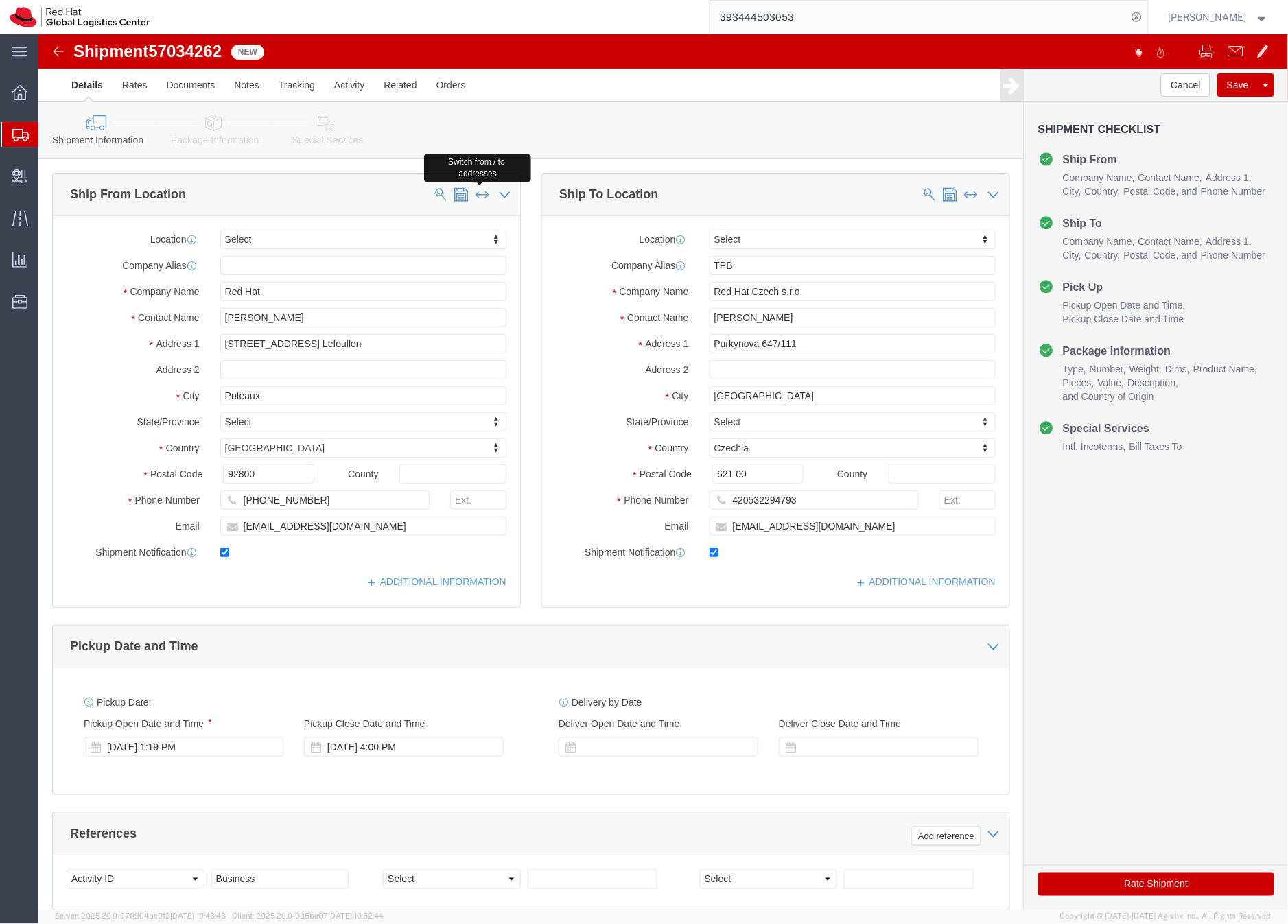
type input "[GEOGRAPHIC_DATA]"
select select "CZ"
type input "621 00"
type input "420532294793"
type input "[EMAIL_ADDRESS][DOMAIN_NAME]"
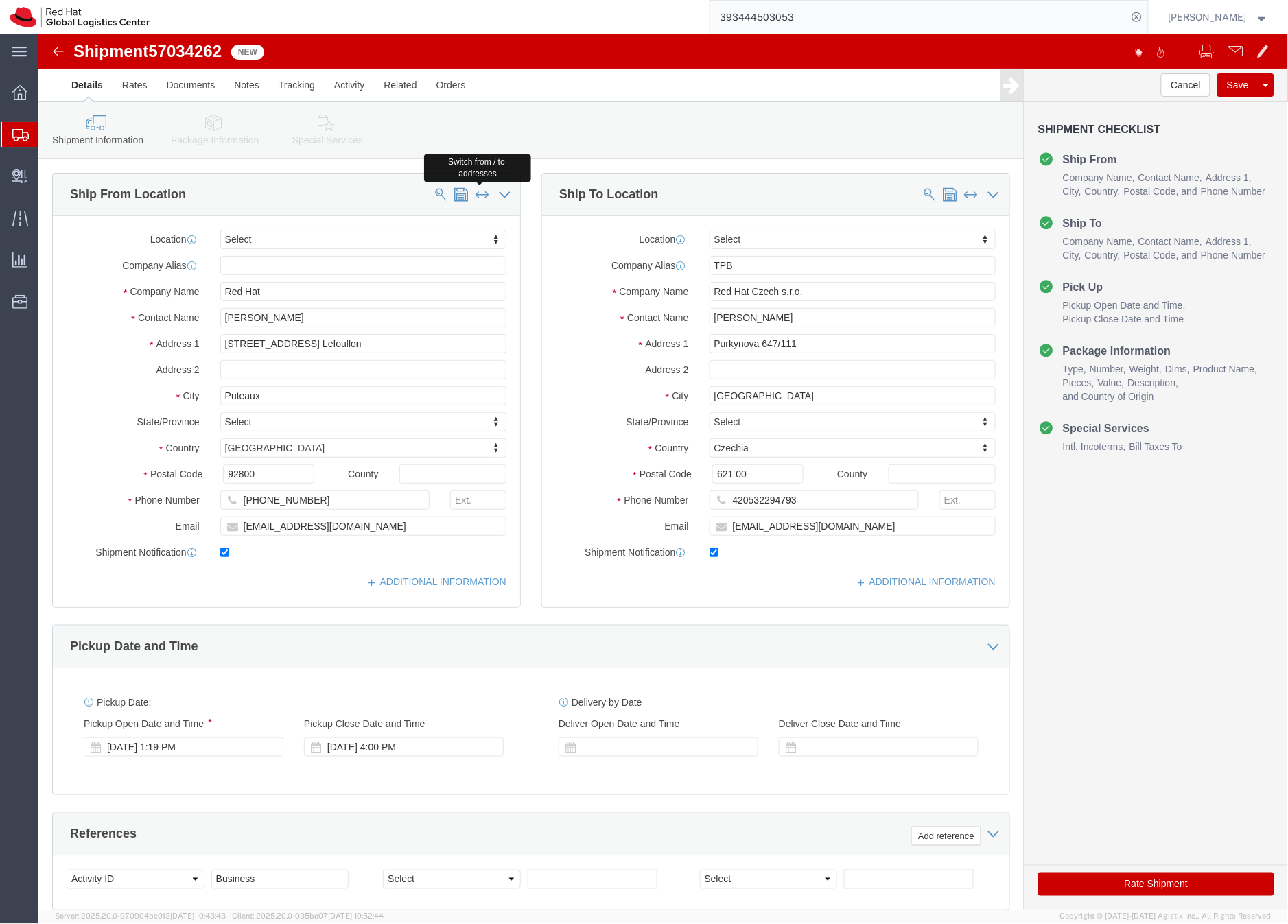
type input "Red Hat"
type input "[PERSON_NAME]"
type input "[STREET_ADDRESS] Lefoullon"
type input "Puteaux"
select select "FR"
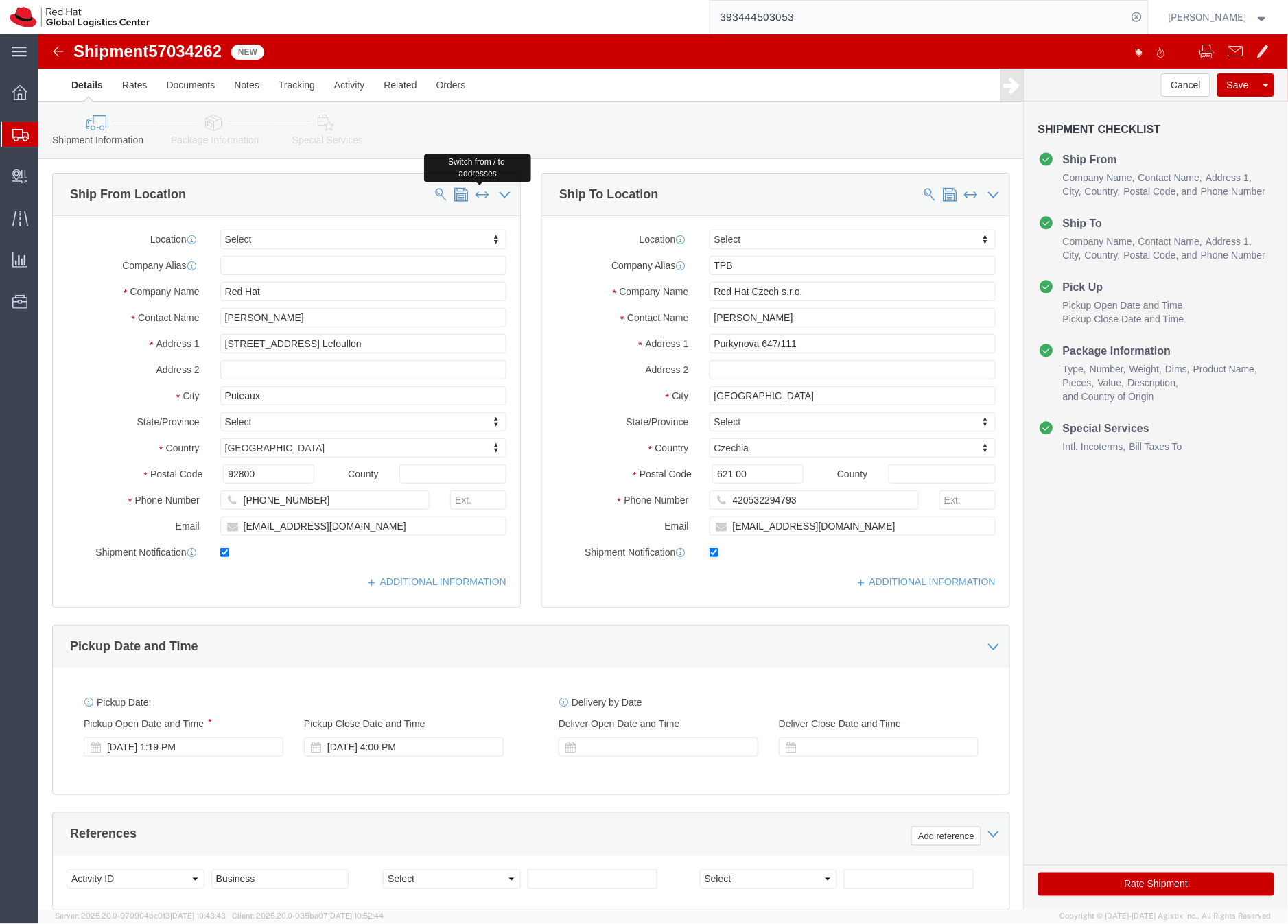
type input "92800"
type input "[PHONE_NUMBER]"
type input "[EMAIL_ADDRESS][DOMAIN_NAME]"
click span
type input "Red Hat"
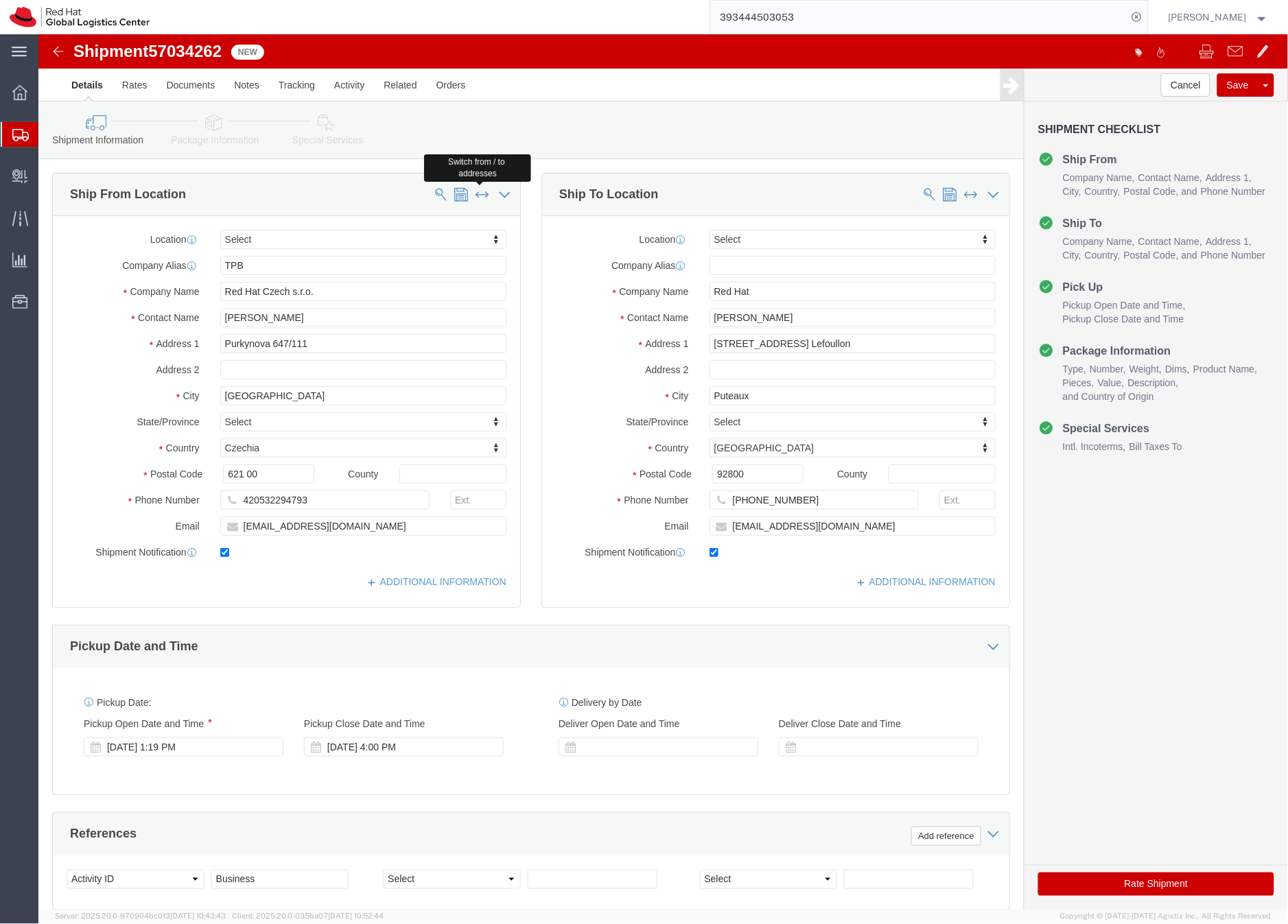
type input "[PERSON_NAME]"
type input "[STREET_ADDRESS] Lefoullon"
type input "Puteaux"
select select "FR"
type input "92800"
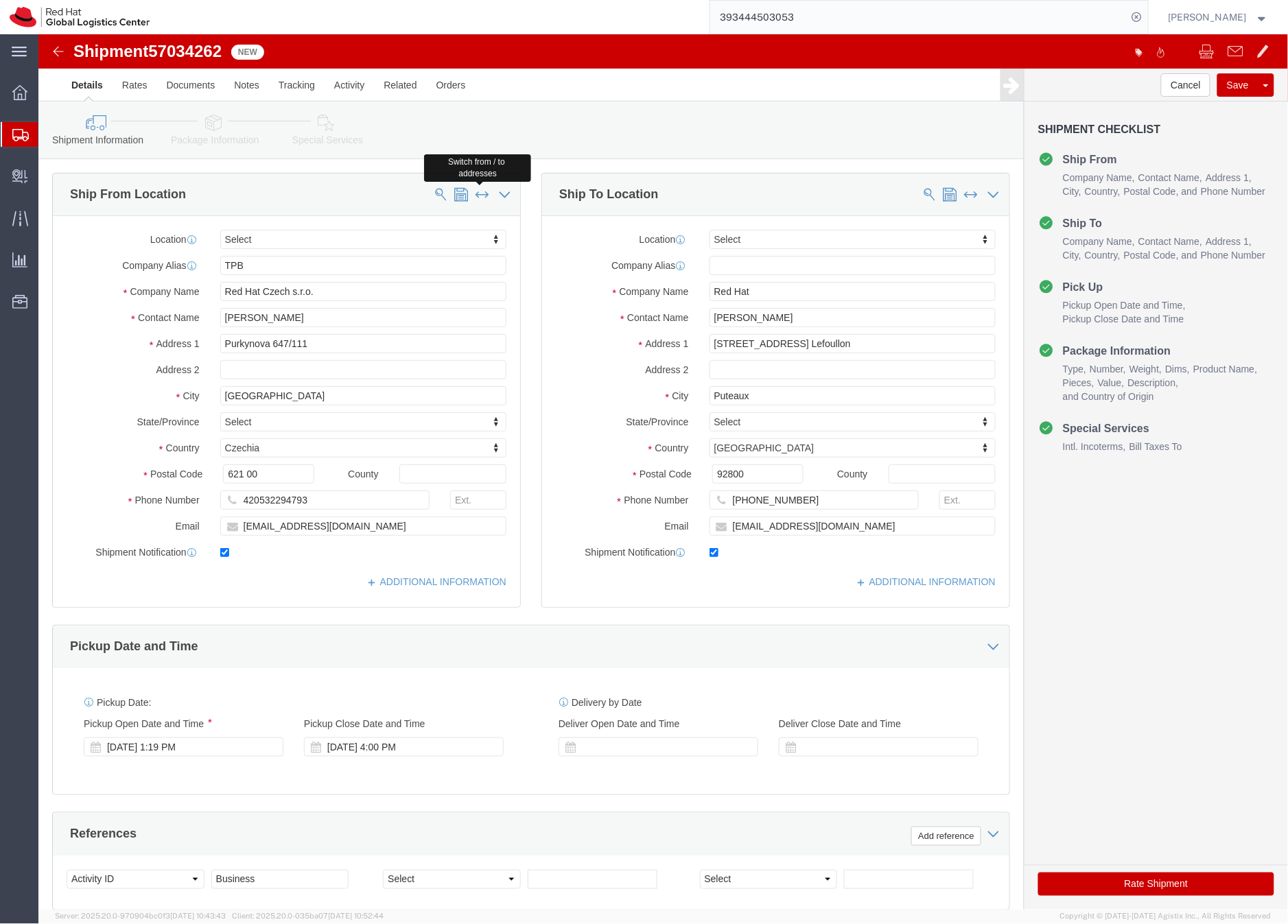
type input "[PHONE_NUMBER]"
type input "[EMAIL_ADDRESS][DOMAIN_NAME]"
type input "TPB"
type input "Red Hat Czech s.r.o."
type input "[PERSON_NAME]"
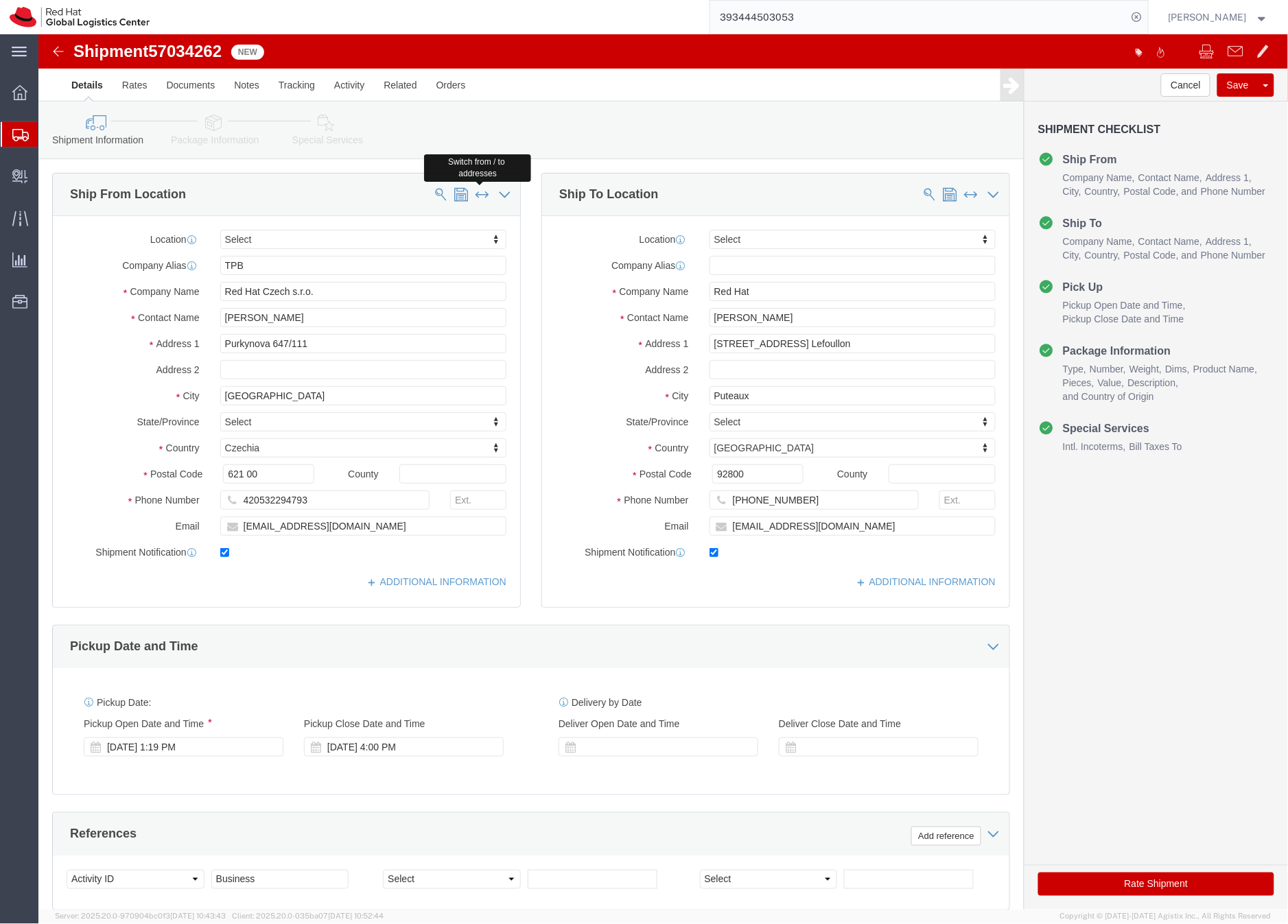
type input "Purkynova 647/111"
type input "[GEOGRAPHIC_DATA]"
select select "CZ"
type input "621 00"
type input "420532294793"
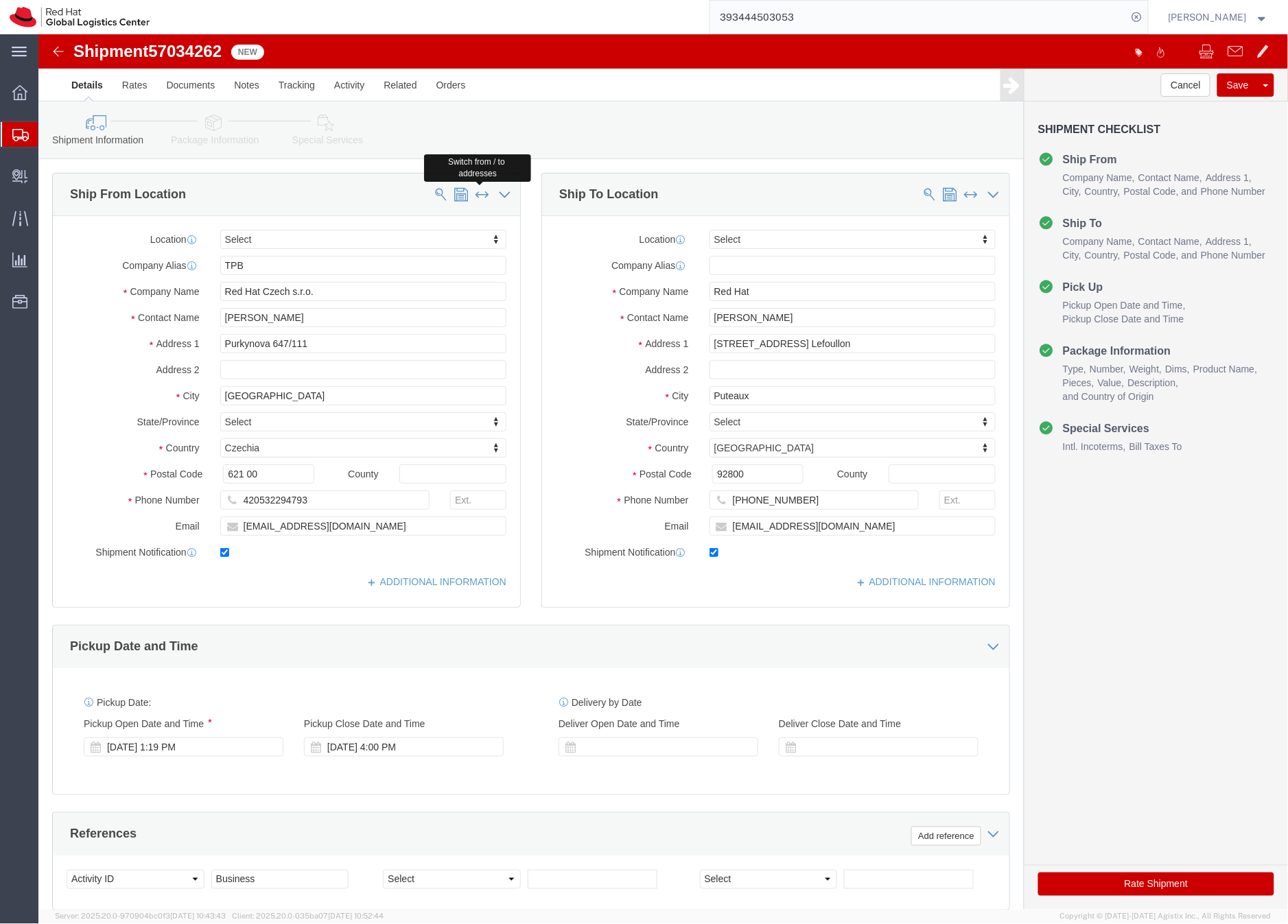
type input "[EMAIL_ADDRESS][DOMAIN_NAME]"
click icon
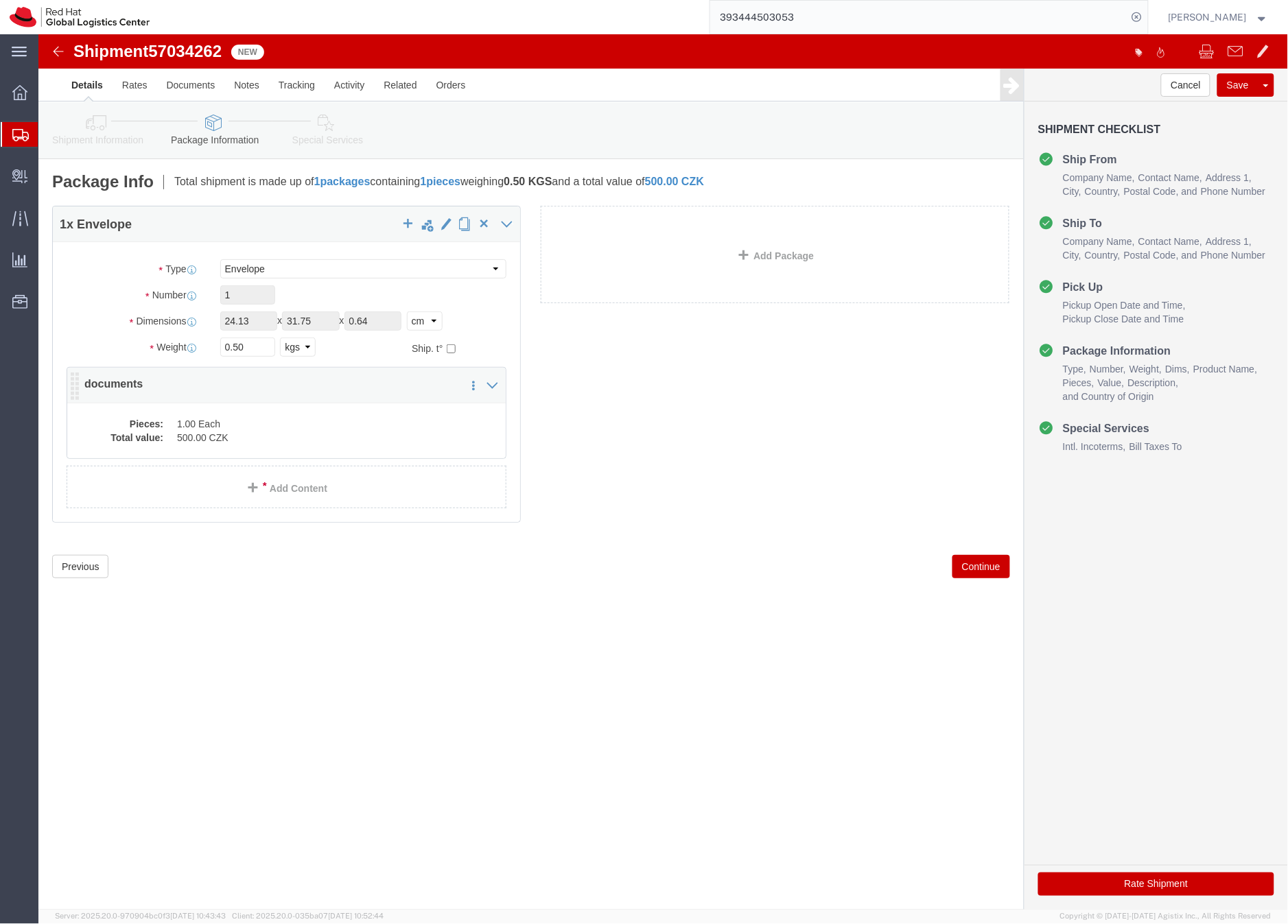
click dd "1.00 Each"
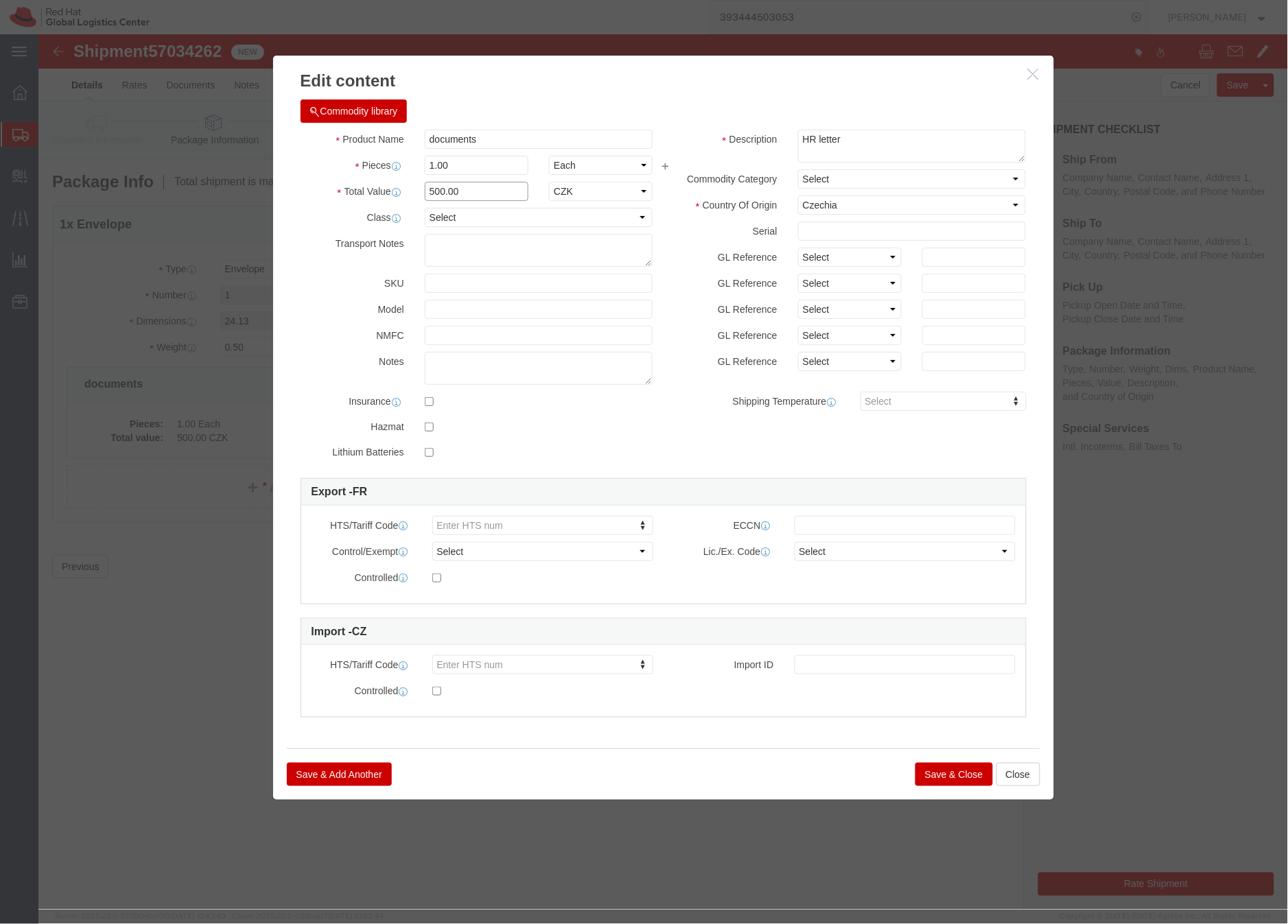
drag, startPoint x: 411, startPoint y: 157, endPoint x: 370, endPoint y: 154, distance: 41.1
click div "Total Value 500.00 Select ADP AED AFN ALL AMD AOA ARS ATS AUD AWG AZN BAM BBD B…"
type input "1"
click div "Commodity library"
click button "Save & Close"
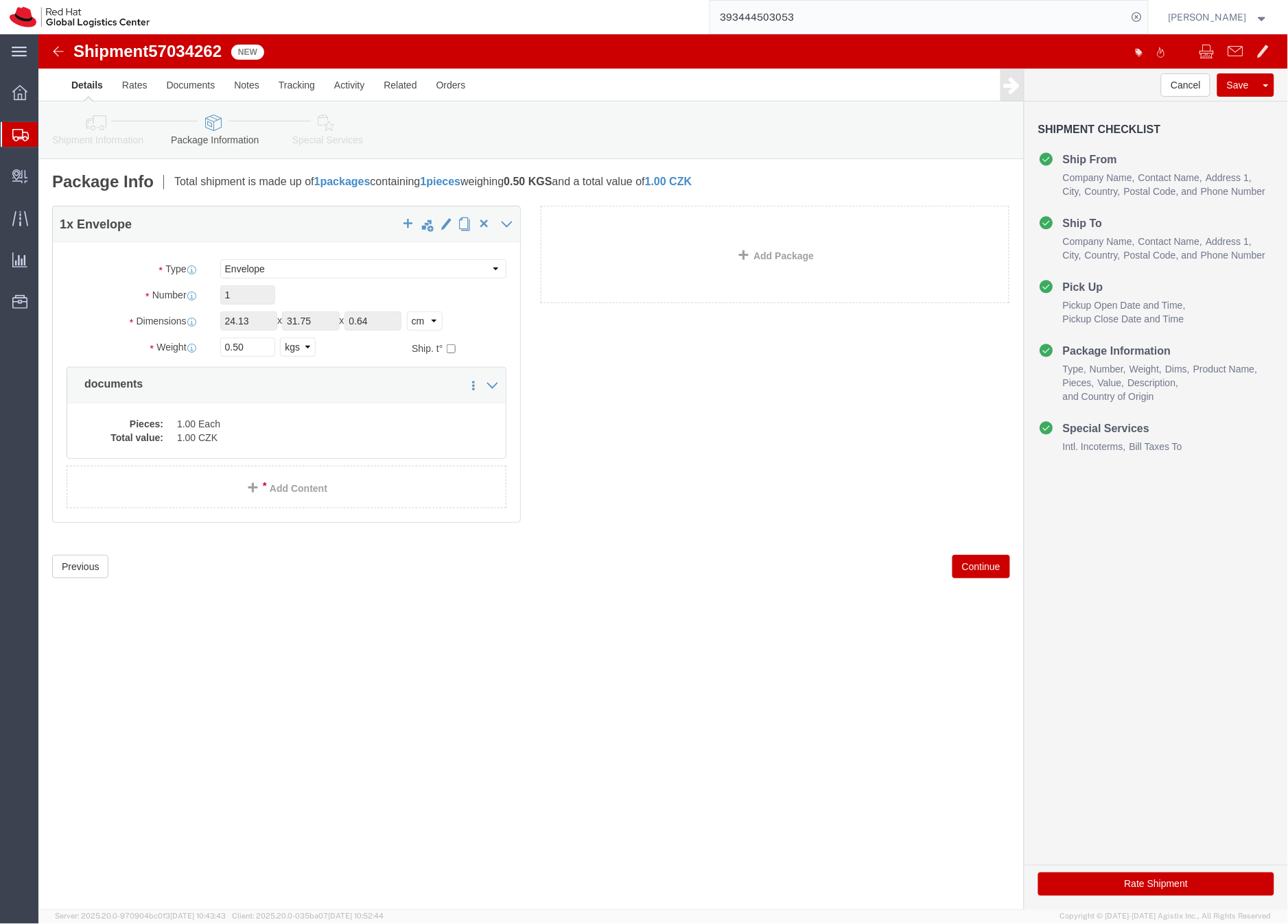
click link "Special Services"
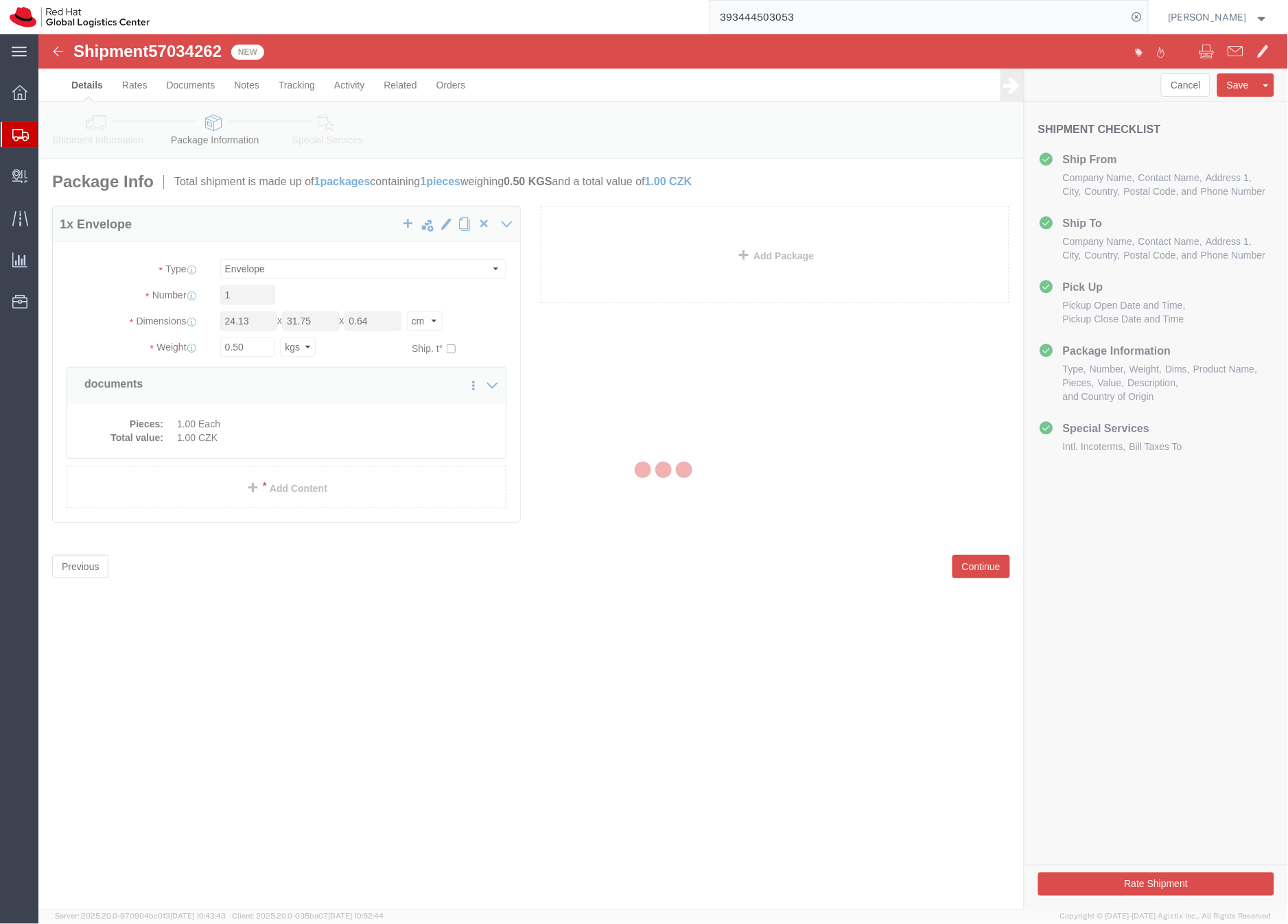
select select
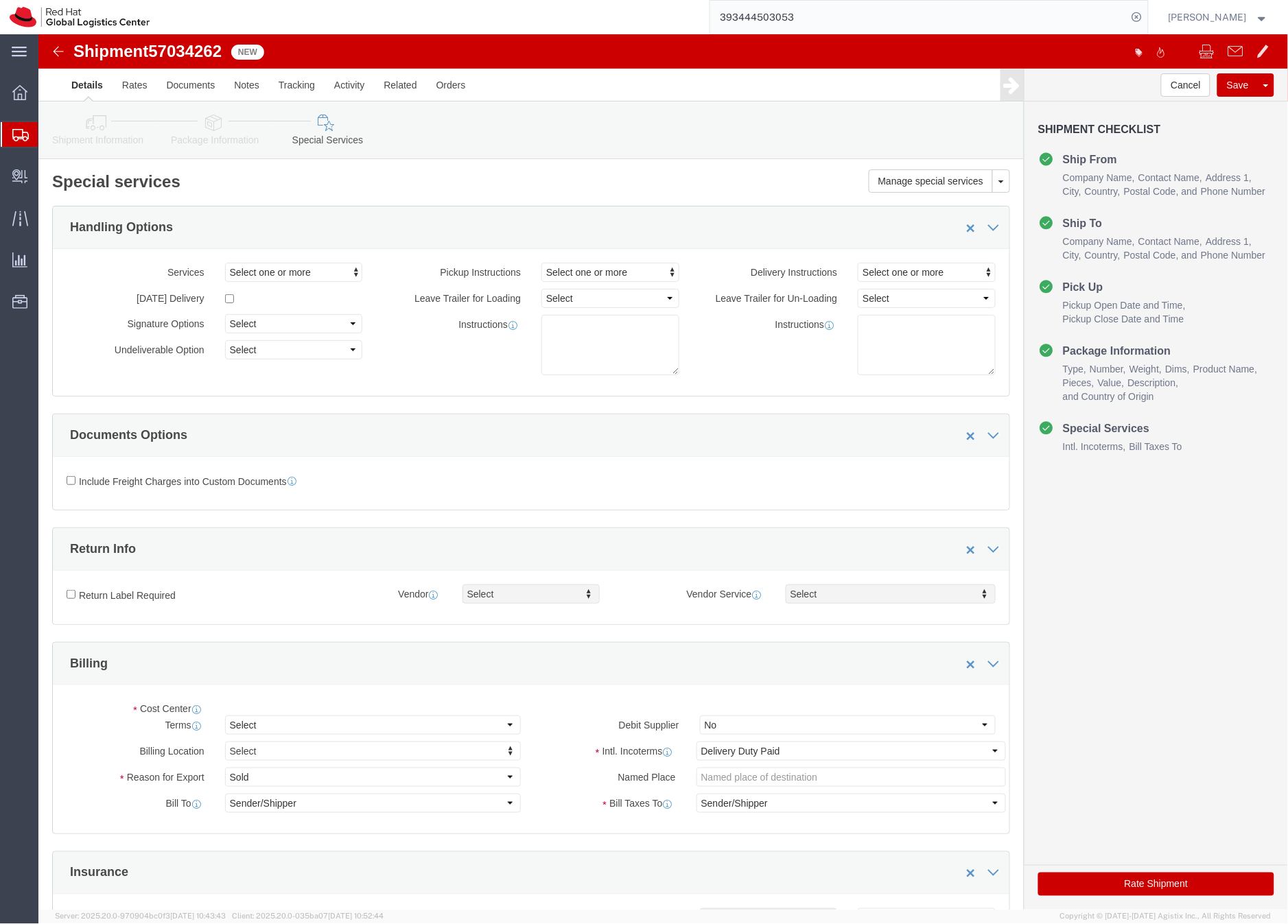
select select "COSTCENTER"
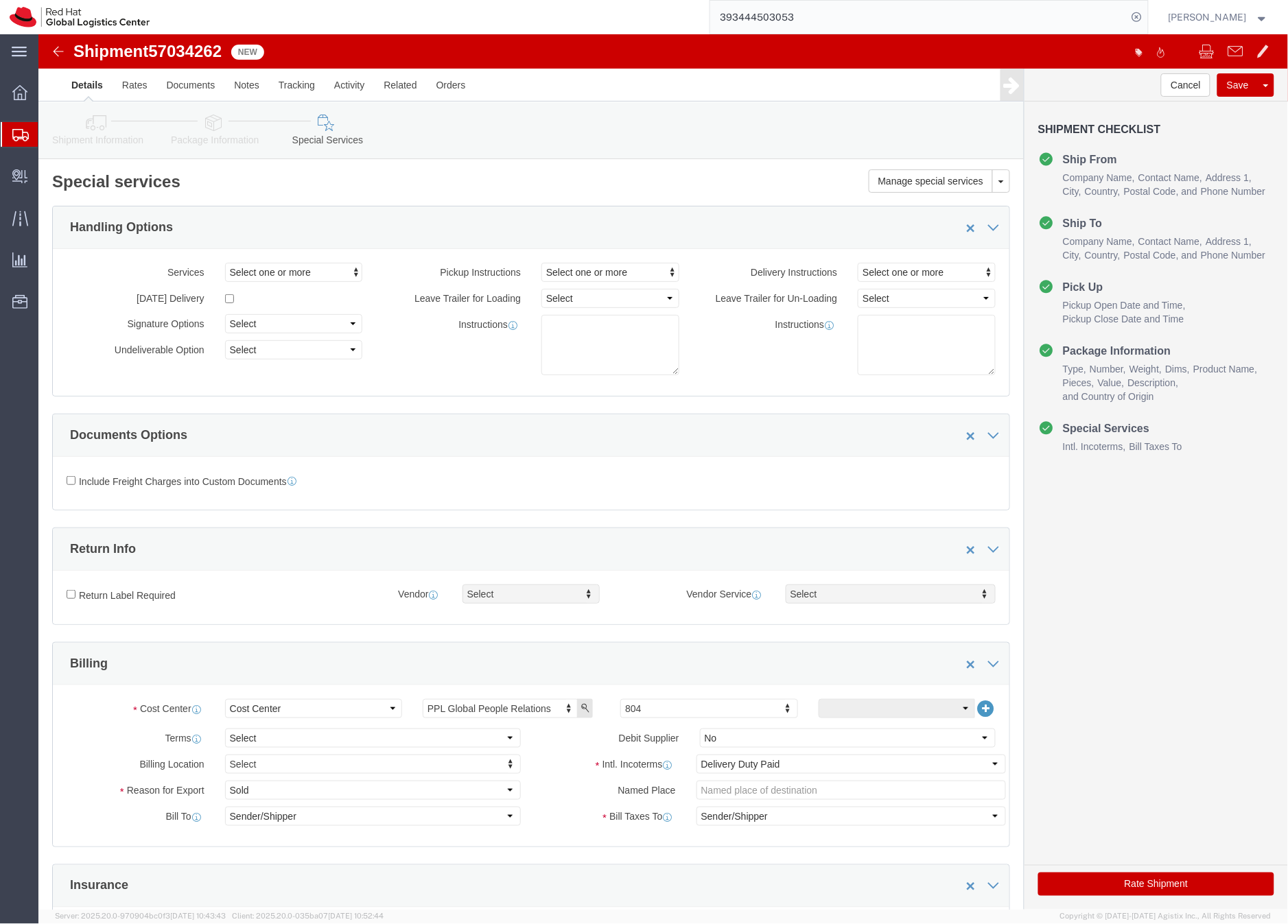
click button "Rate Shipment"
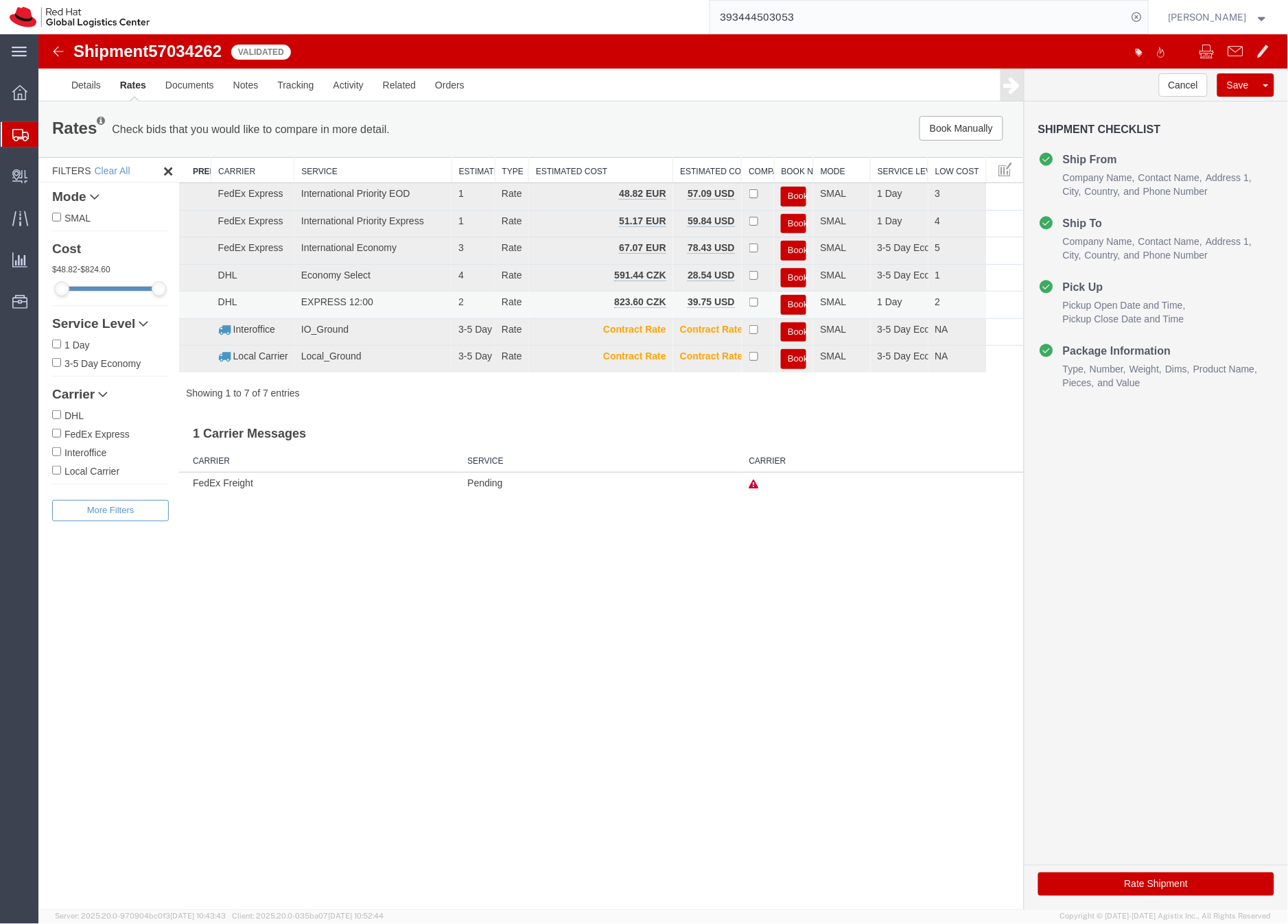
click at [791, 305] on button "Book" at bounding box center [792, 304] width 25 height 20
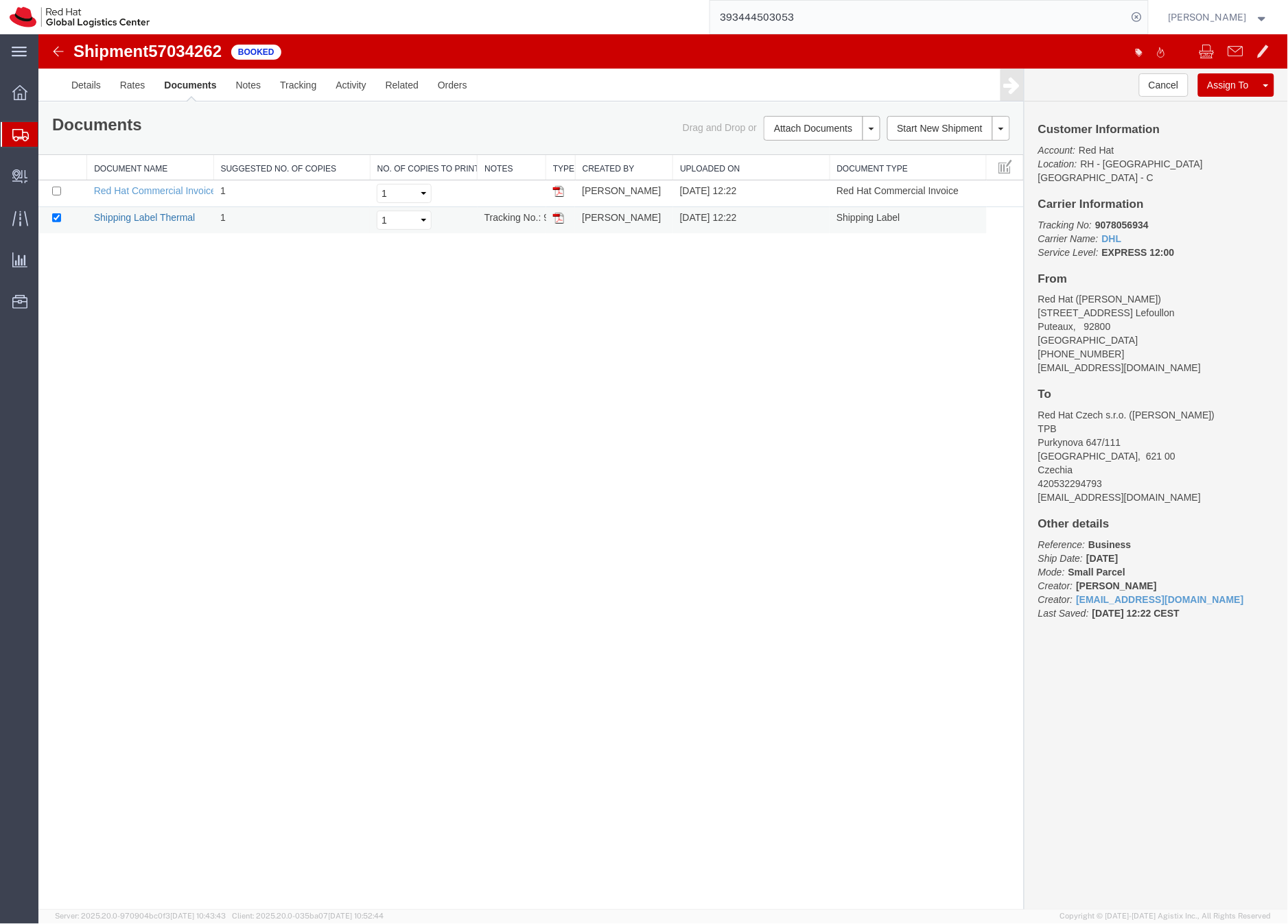
click at [137, 221] on link "Shipping Label Thermal" at bounding box center [143, 216] width 101 height 11
click at [9, 132] on div at bounding box center [20, 135] width 39 height 25
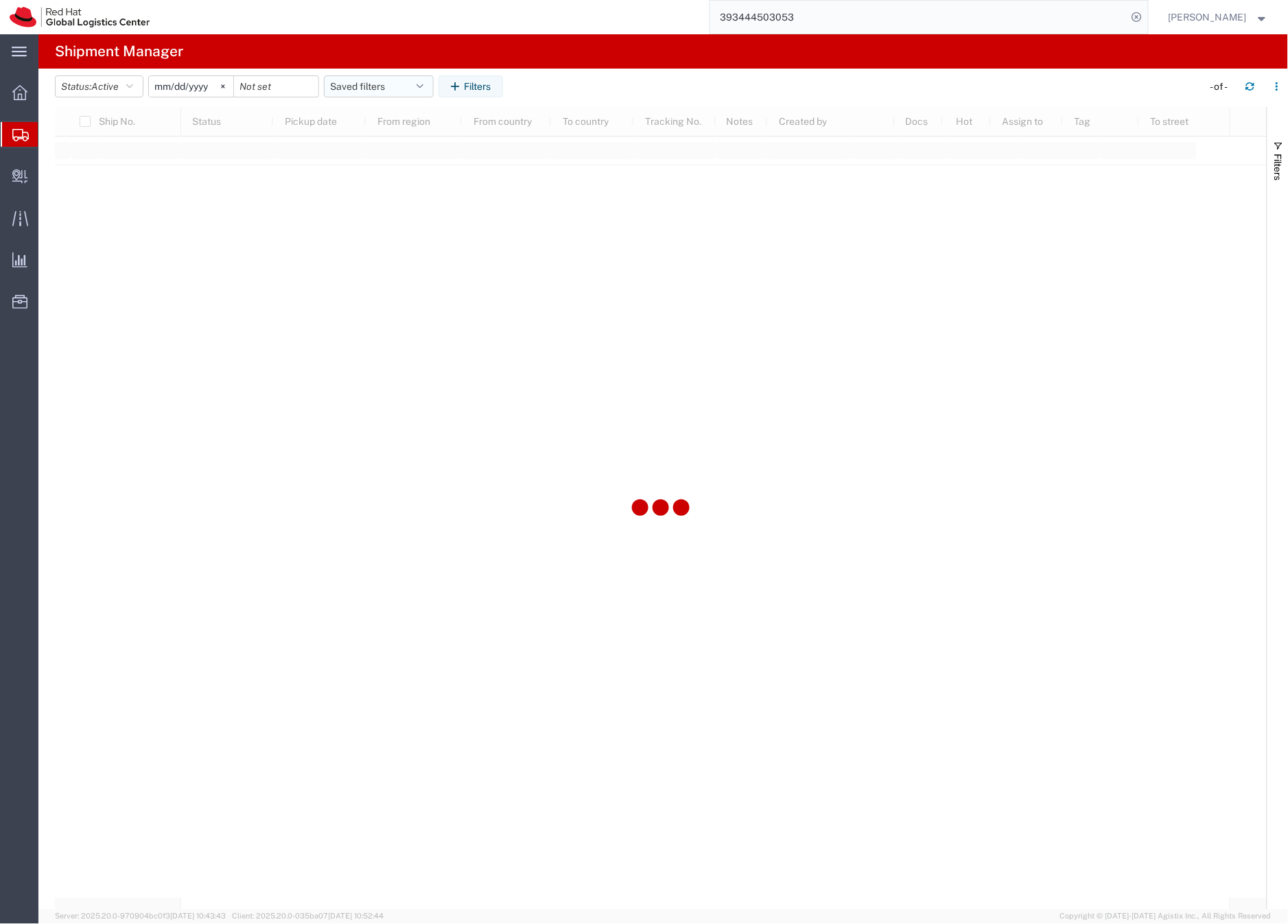
click at [344, 84] on button "Saved filters" at bounding box center [379, 87] width 110 height 22
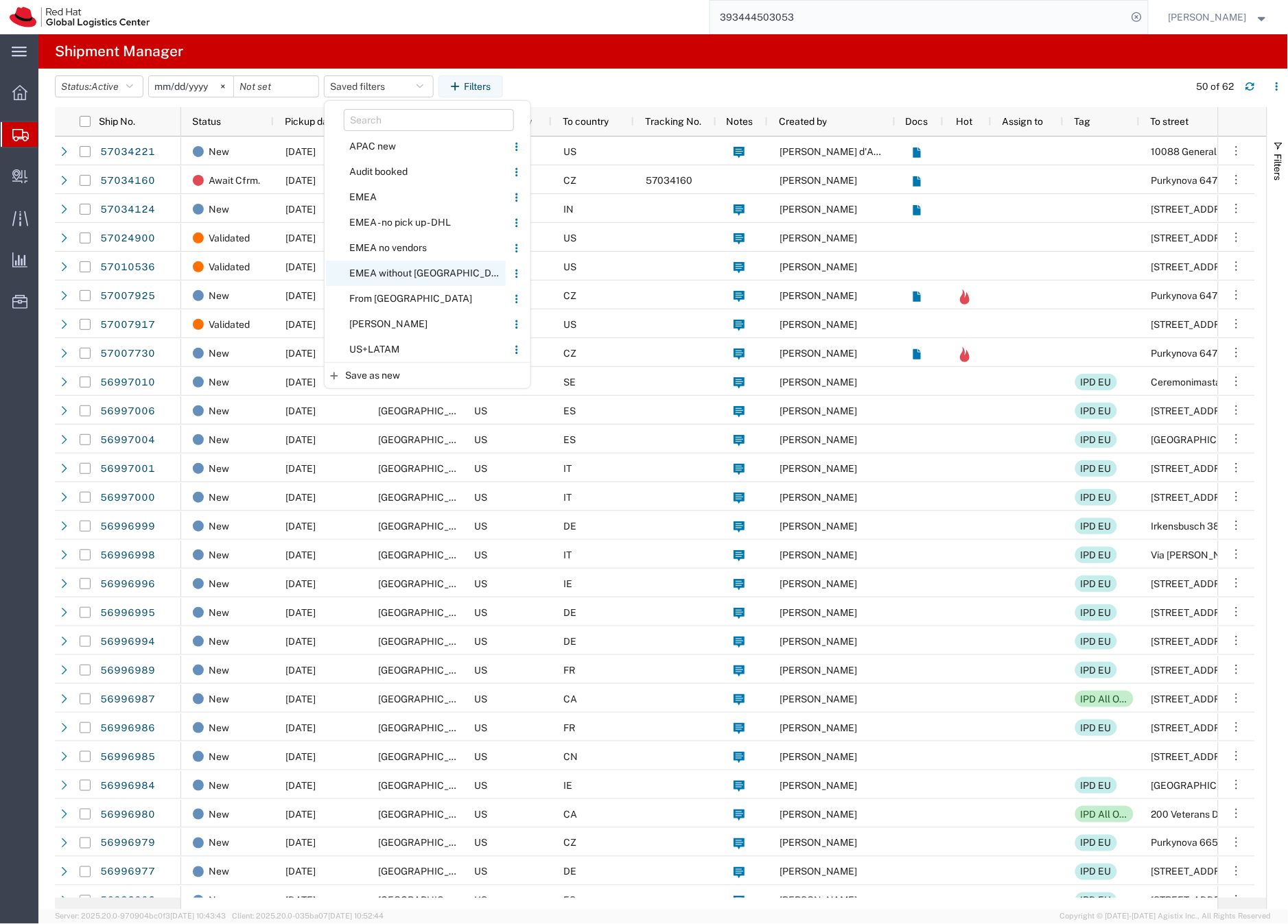
click at [398, 272] on span "EMEA without [GEOGRAPHIC_DATA]" at bounding box center [416, 273] width 180 height 25
type input "[DATE]"
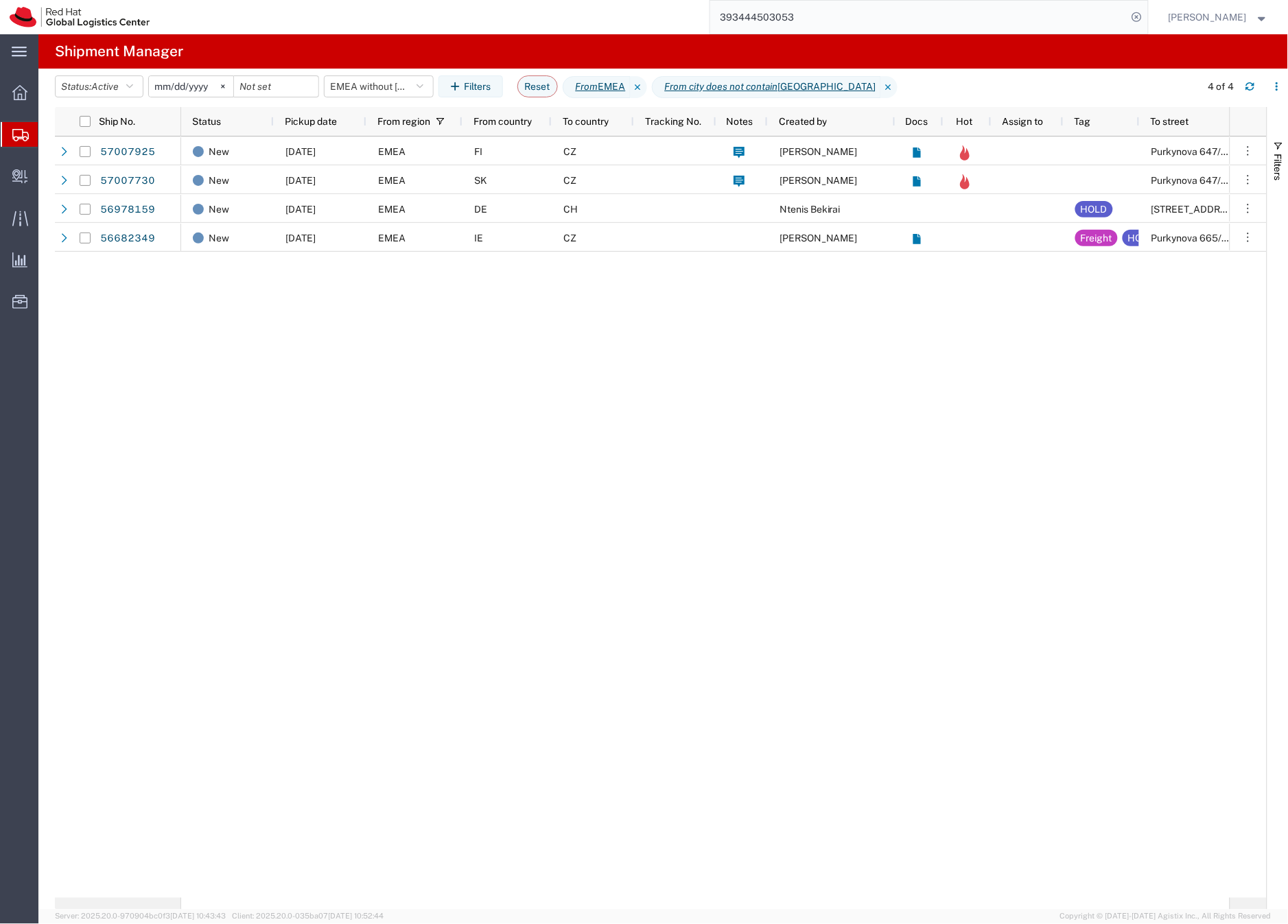
click at [794, 10] on input "393444503053" at bounding box center [918, 17] width 417 height 33
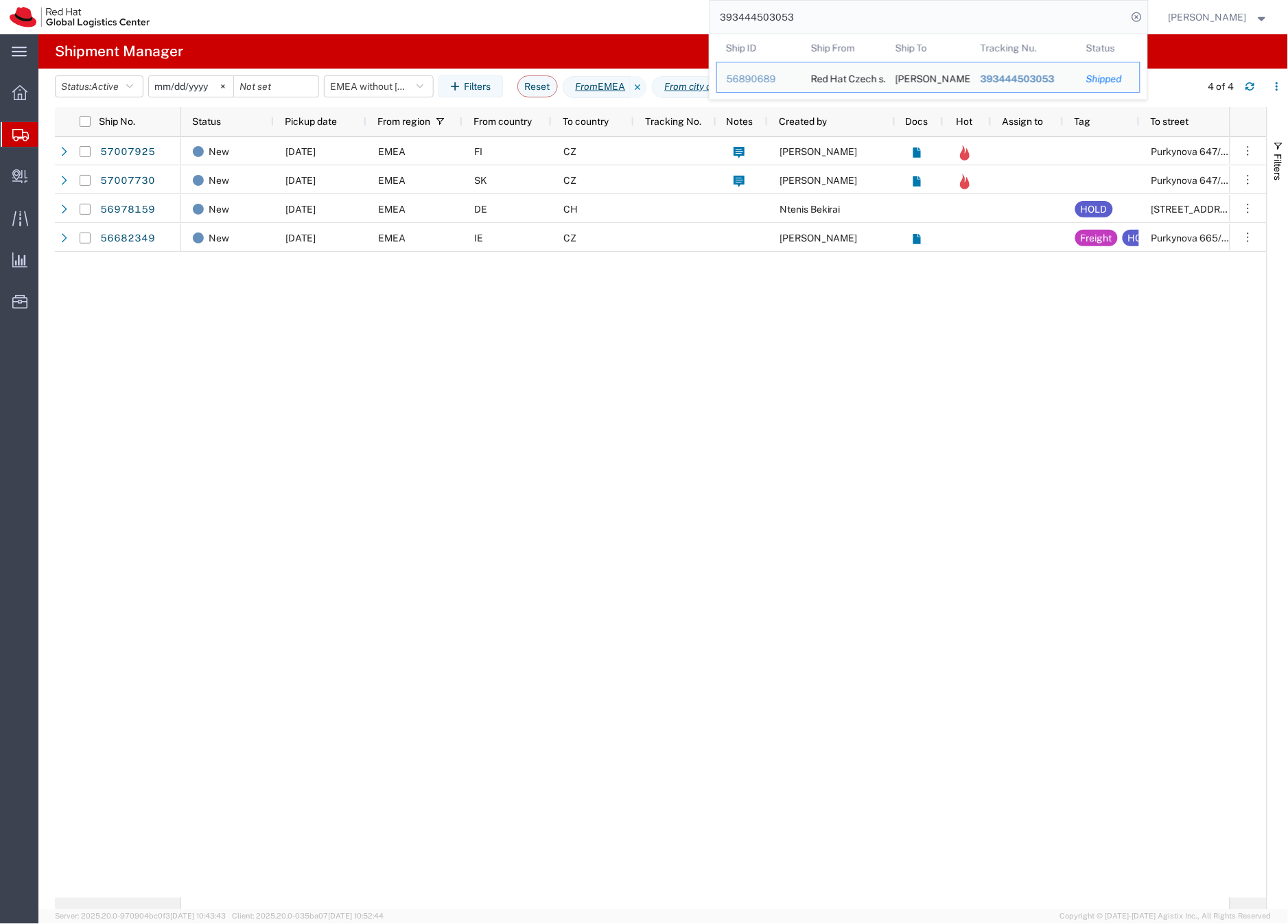
paste input "56934819"
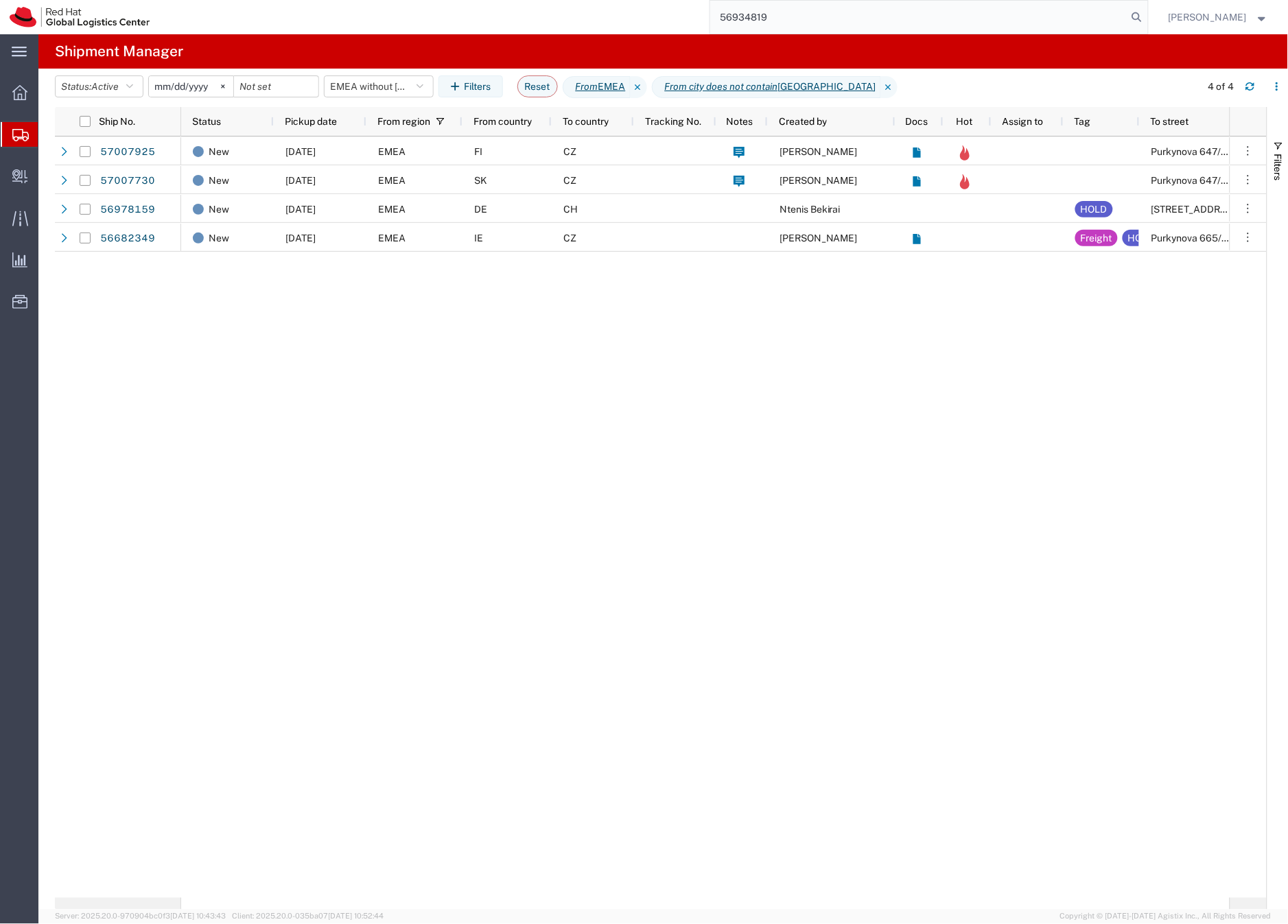
type input "56934819"
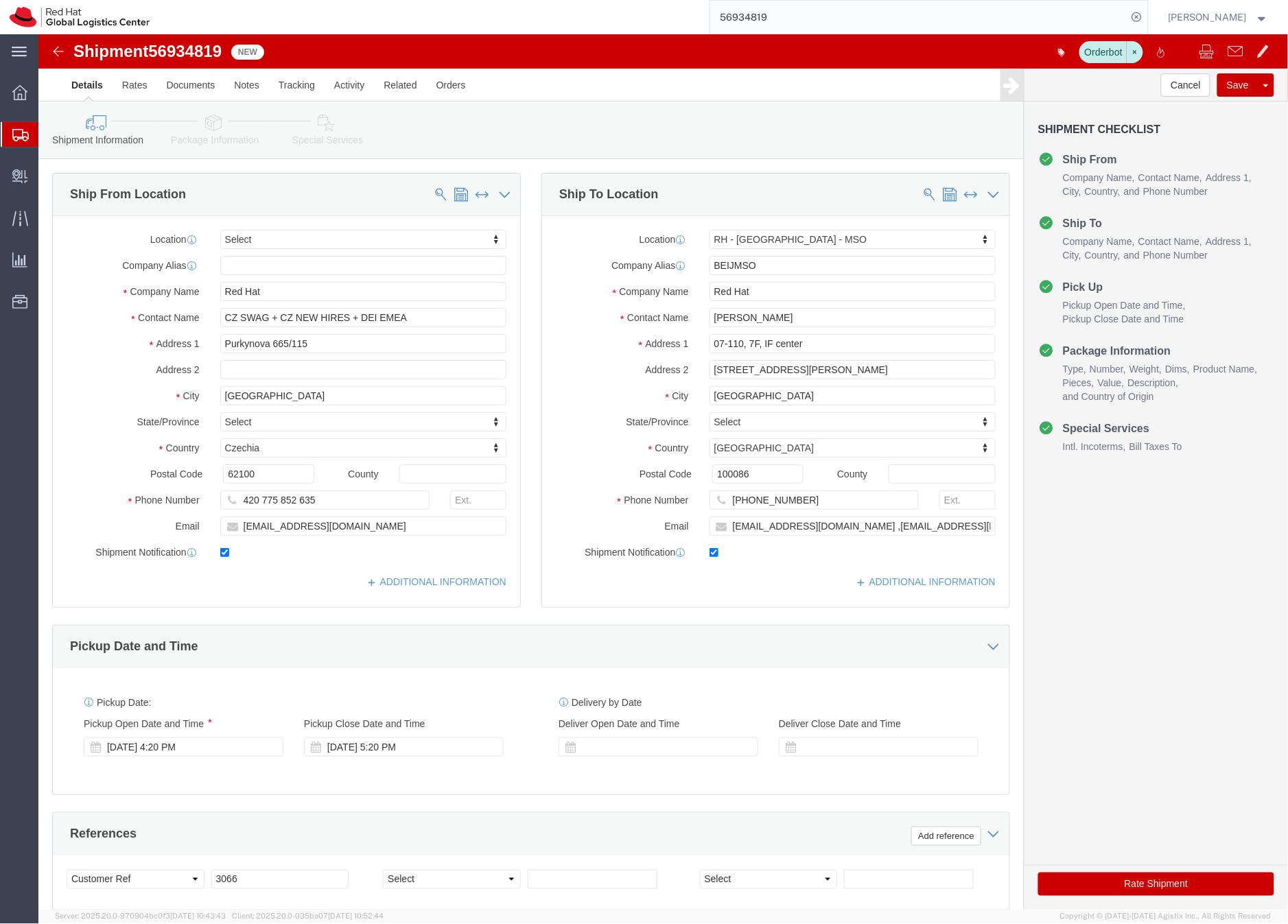
select select
select select "69331"
click input "Red Hat"
type input "Red Hat Czech sro"
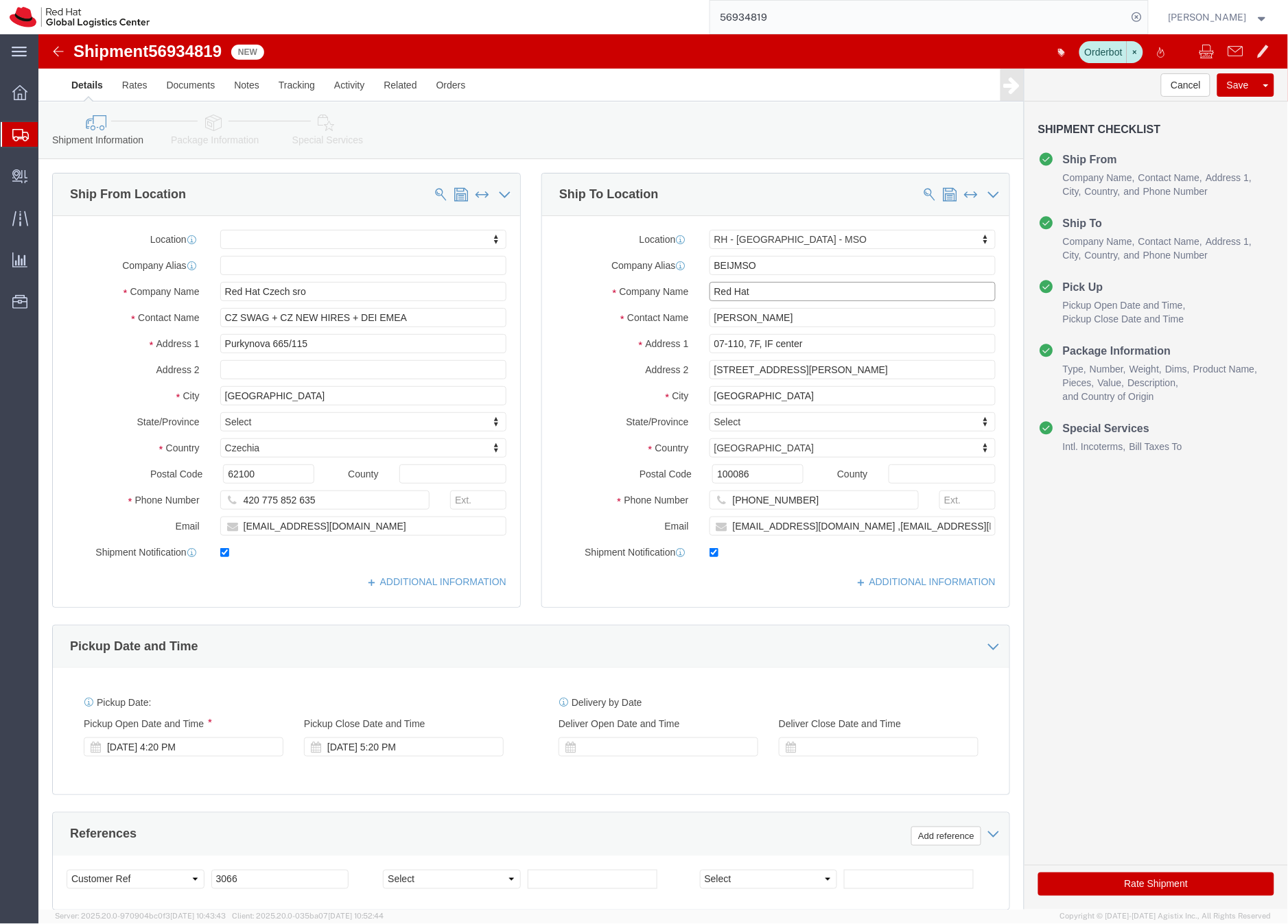
drag, startPoint x: 751, startPoint y: 256, endPoint x: 652, endPoint y: 250, distance: 99.2
click div "Company Name Red Hat"
paste input "Software ([GEOGRAPHIC_DATA]) Co. Limited"
type input "Red Hat Software ([GEOGRAPHIC_DATA]) Co. Limited"
click link "Activity"
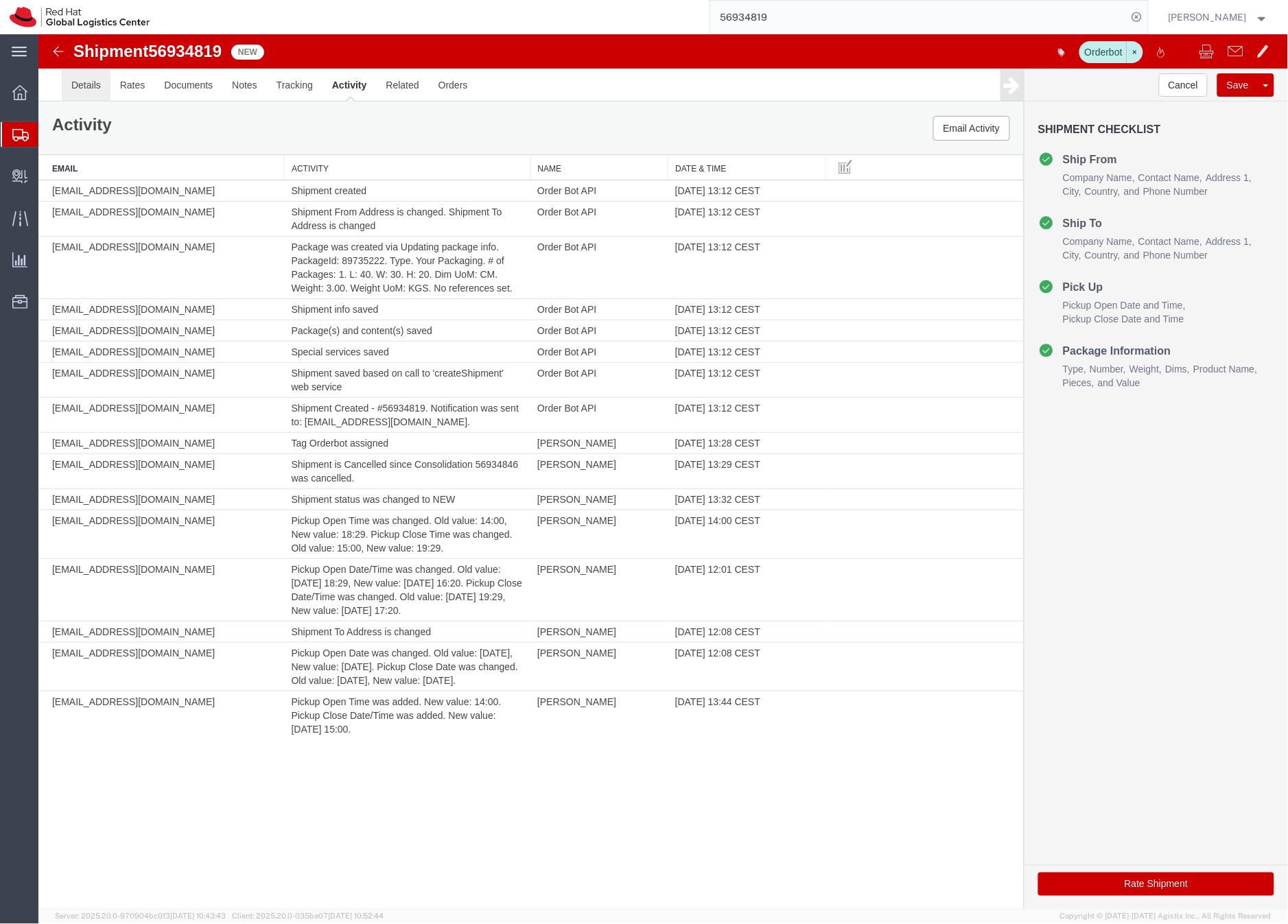
click at [80, 81] on link "Details" at bounding box center [85, 84] width 49 height 33
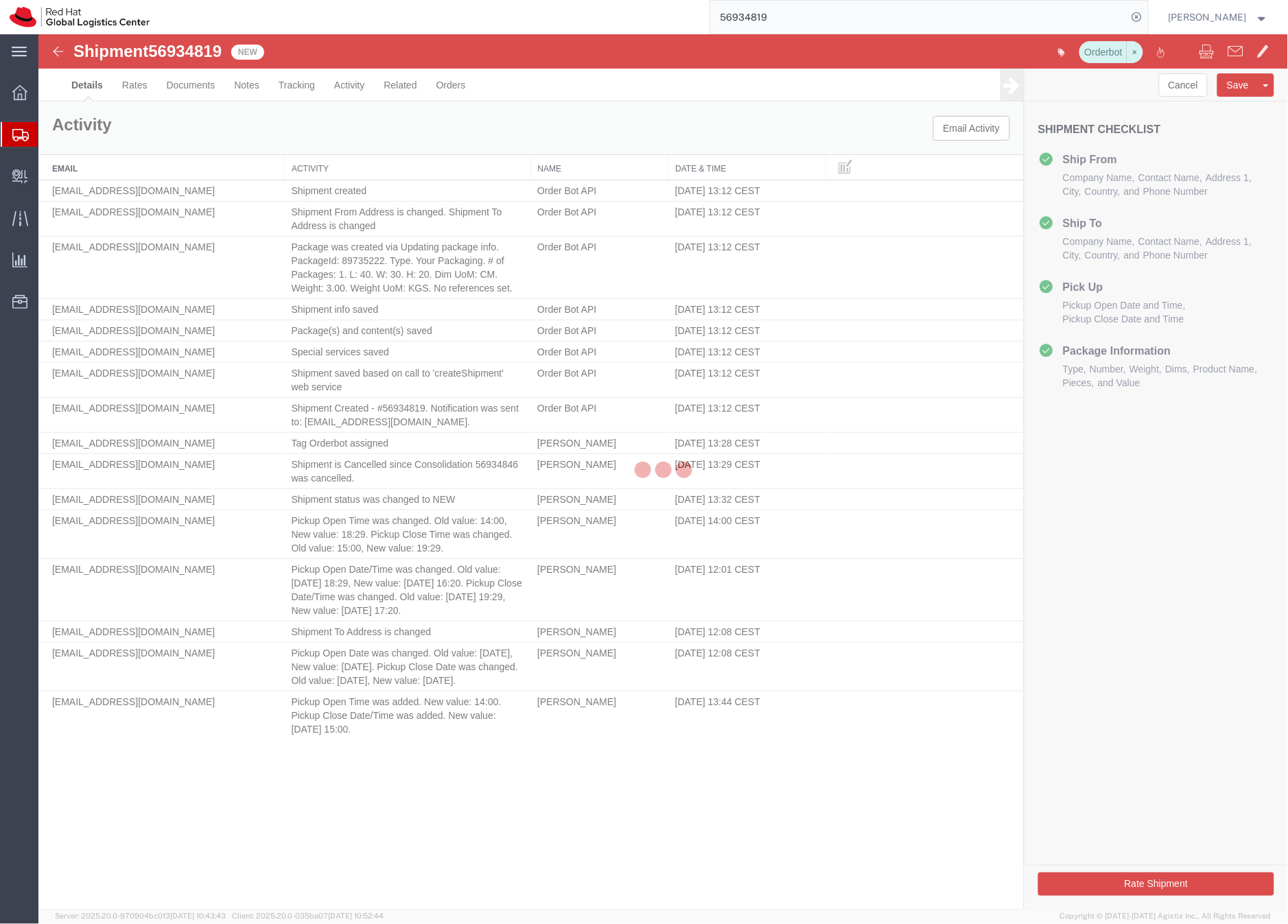
select select "69331"
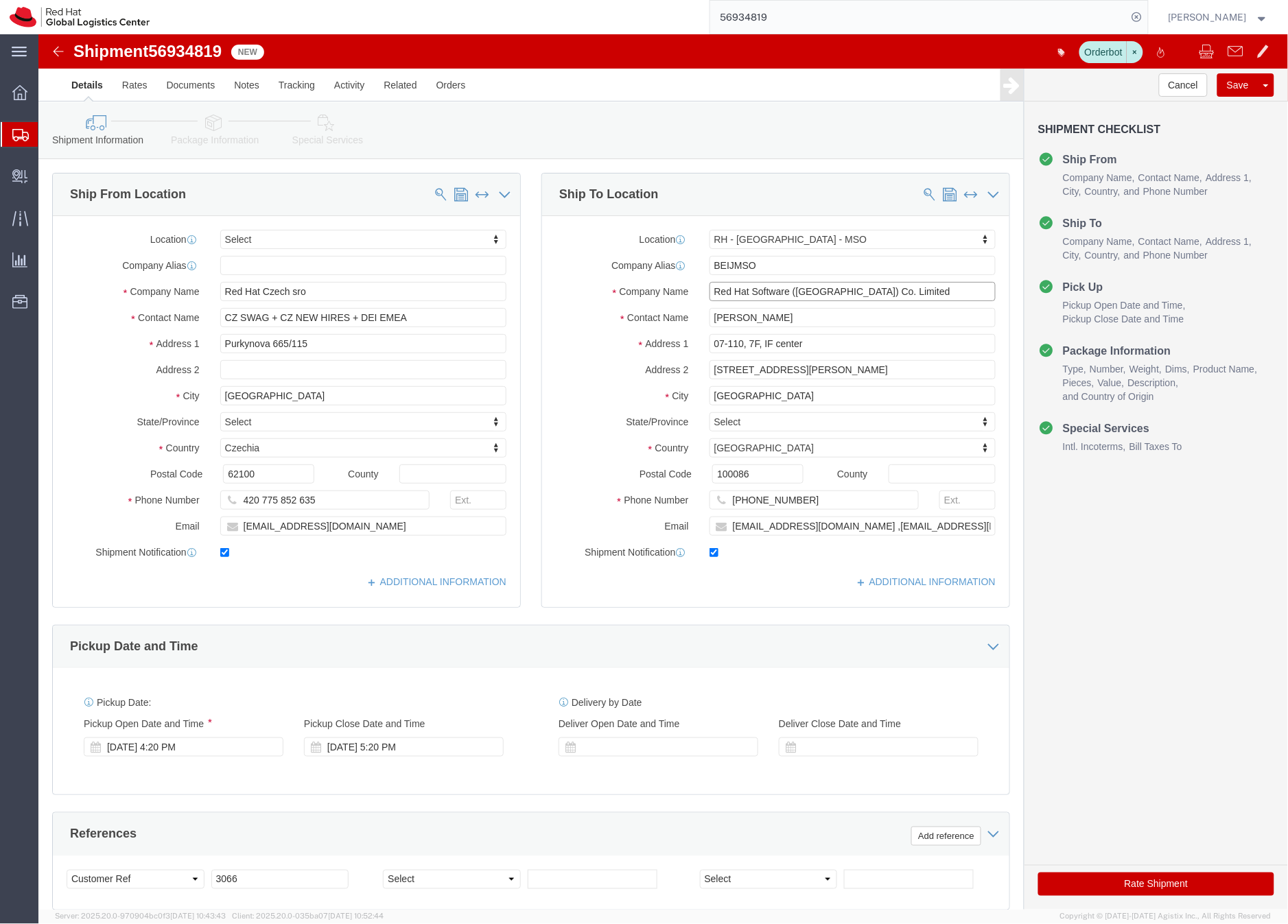
drag, startPoint x: 857, startPoint y: 258, endPoint x: 675, endPoint y: 250, distance: 182.2
click input "Red Hat Software ([GEOGRAPHIC_DATA]) Co. Limited"
drag, startPoint x: 315, startPoint y: 256, endPoint x: 154, endPoint y: 256, distance: 161.0
click div "Company Name Red Hat Czech sro"
click input "Red Hat Czech sro"
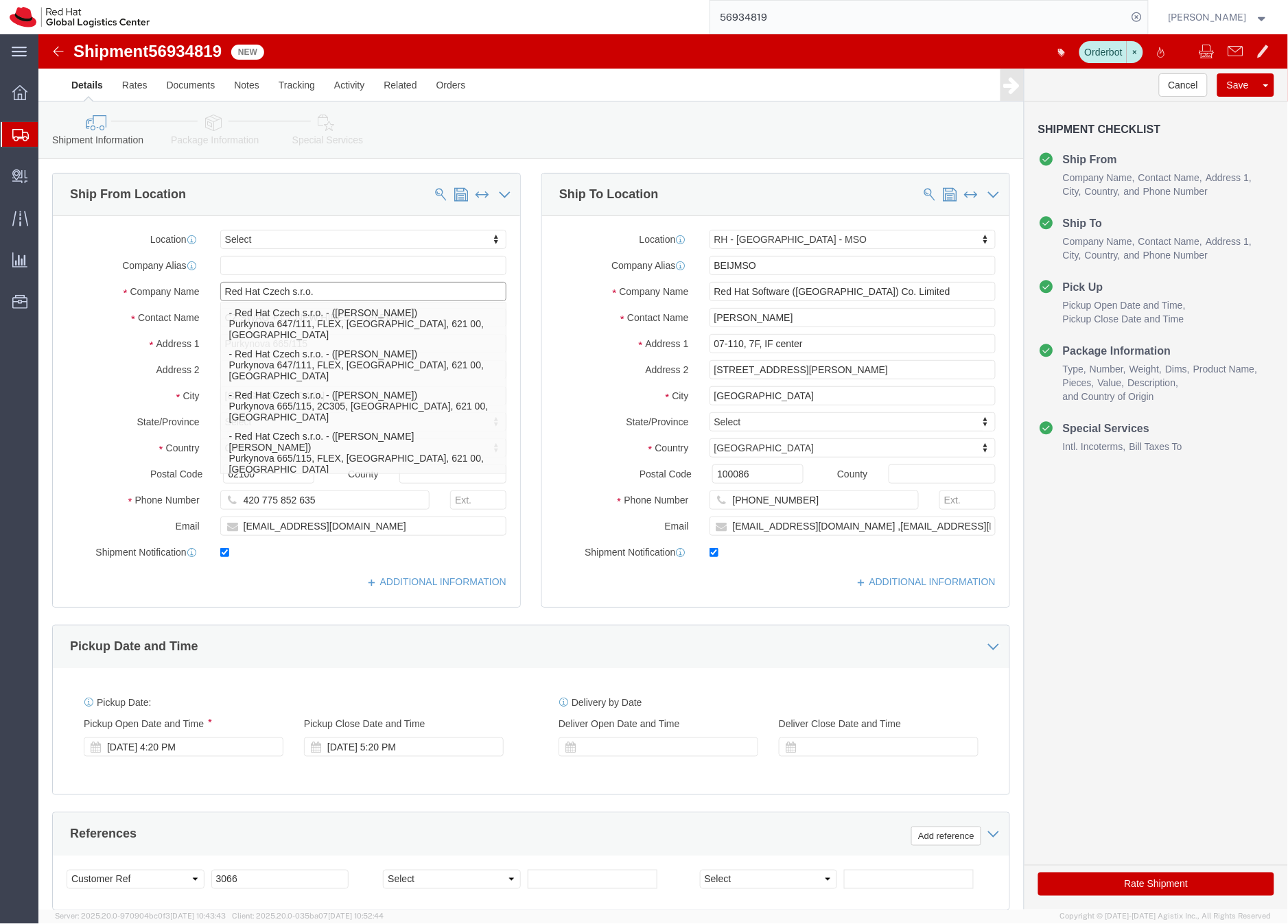
type input "Red Hat Czech s.r.o."
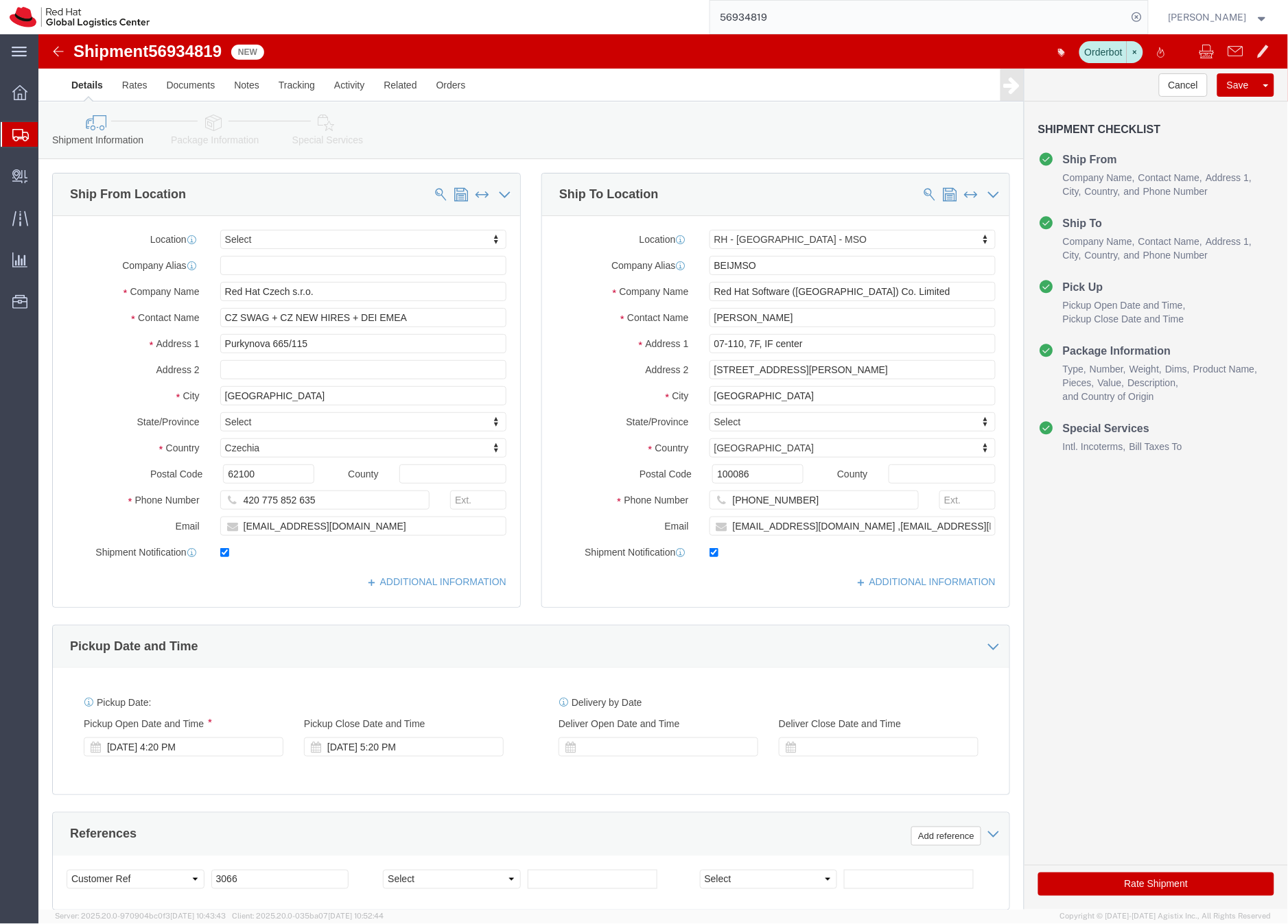
click div "Ship To Location Location [GEOGRAPHIC_DATA] - [GEOGRAPHIC_DATA] - [GEOGRAPHIC_D…"
drag, startPoint x: 858, startPoint y: 262, endPoint x: 668, endPoint y: 253, distance: 190.2
click input "Red Hat Software ([GEOGRAPHIC_DATA]) Co. Limited"
click span "56934819"
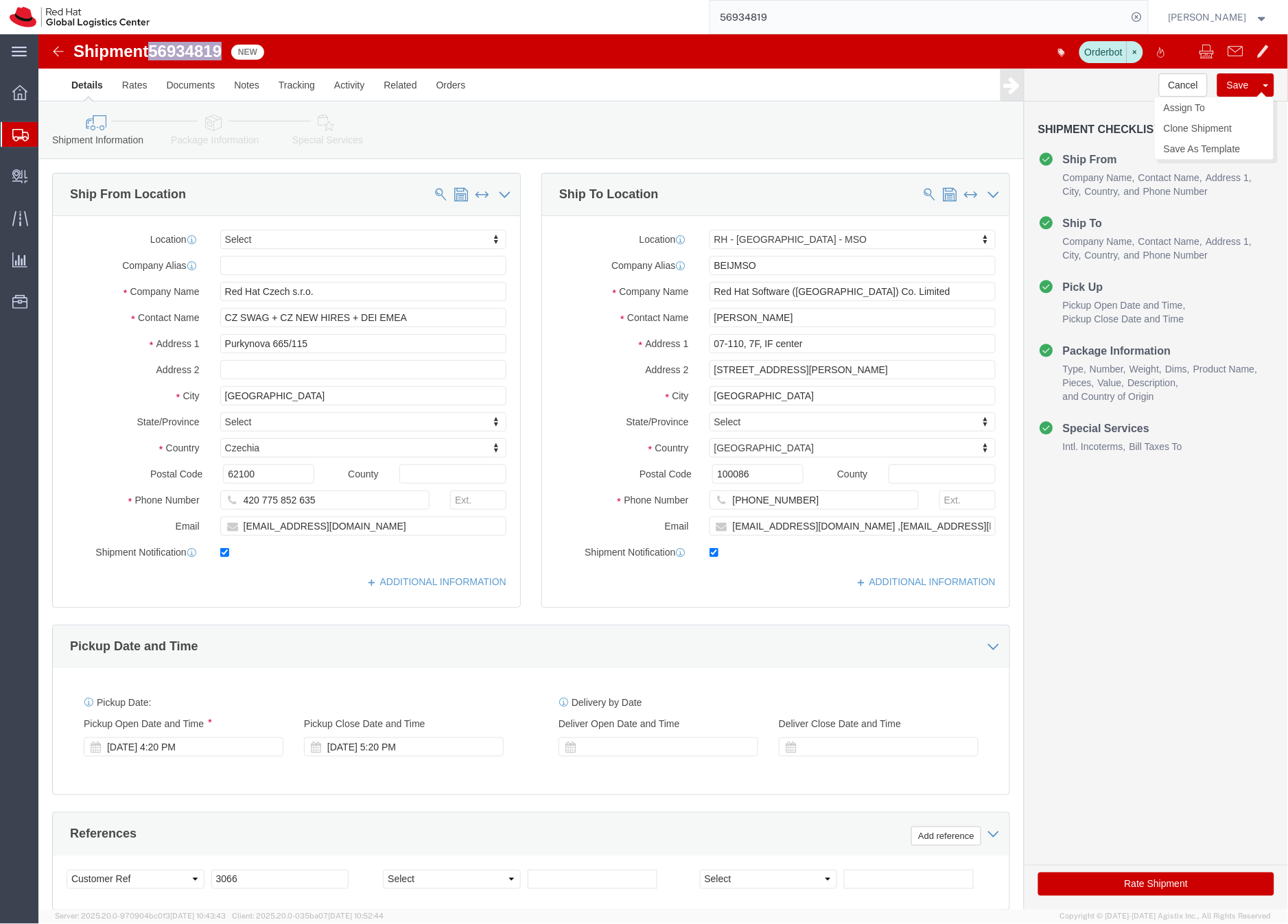
click button "Save"
click body "Shipment 56934819 16 of 16 New Orderbot Details Rates Documents Notes Tracking …"
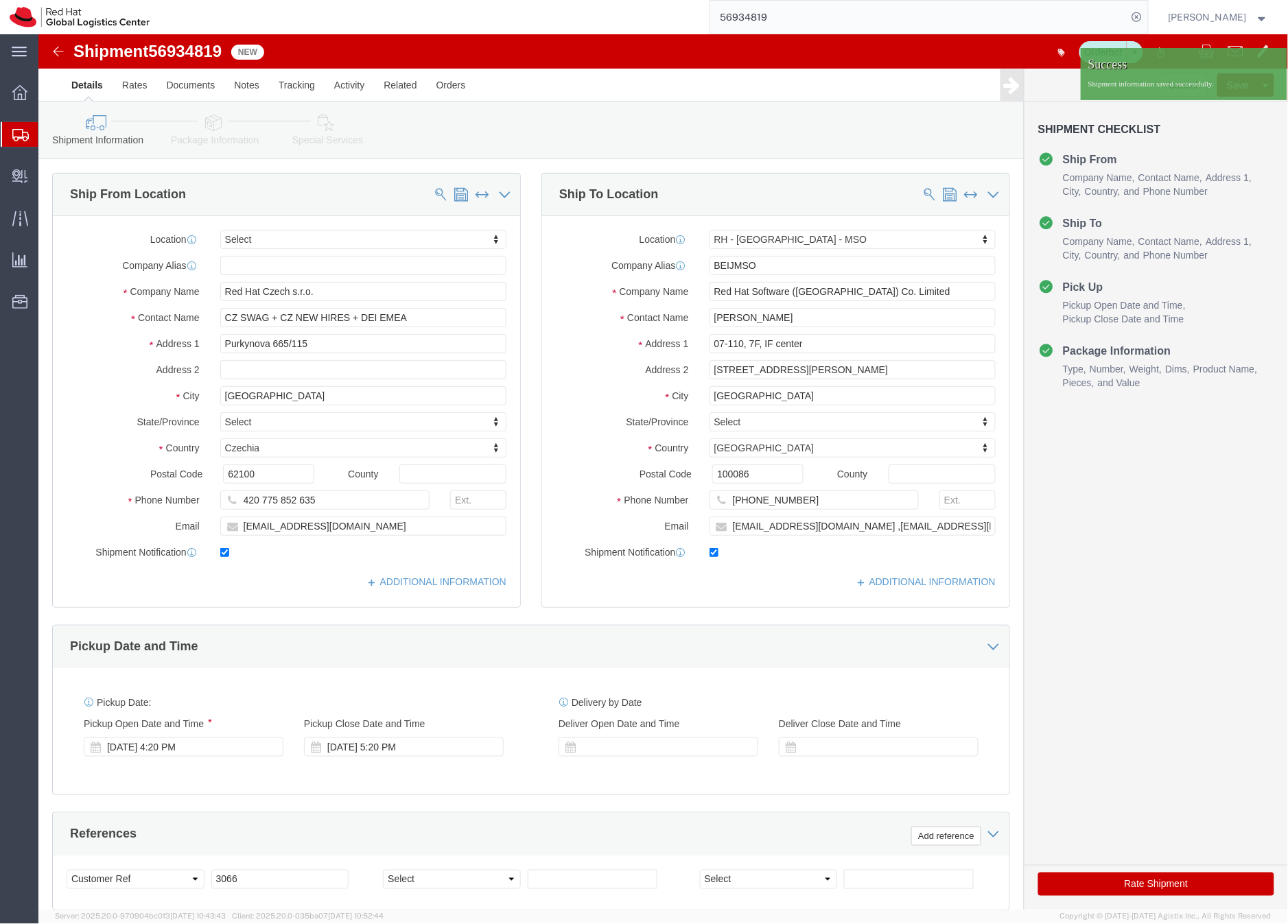
click icon
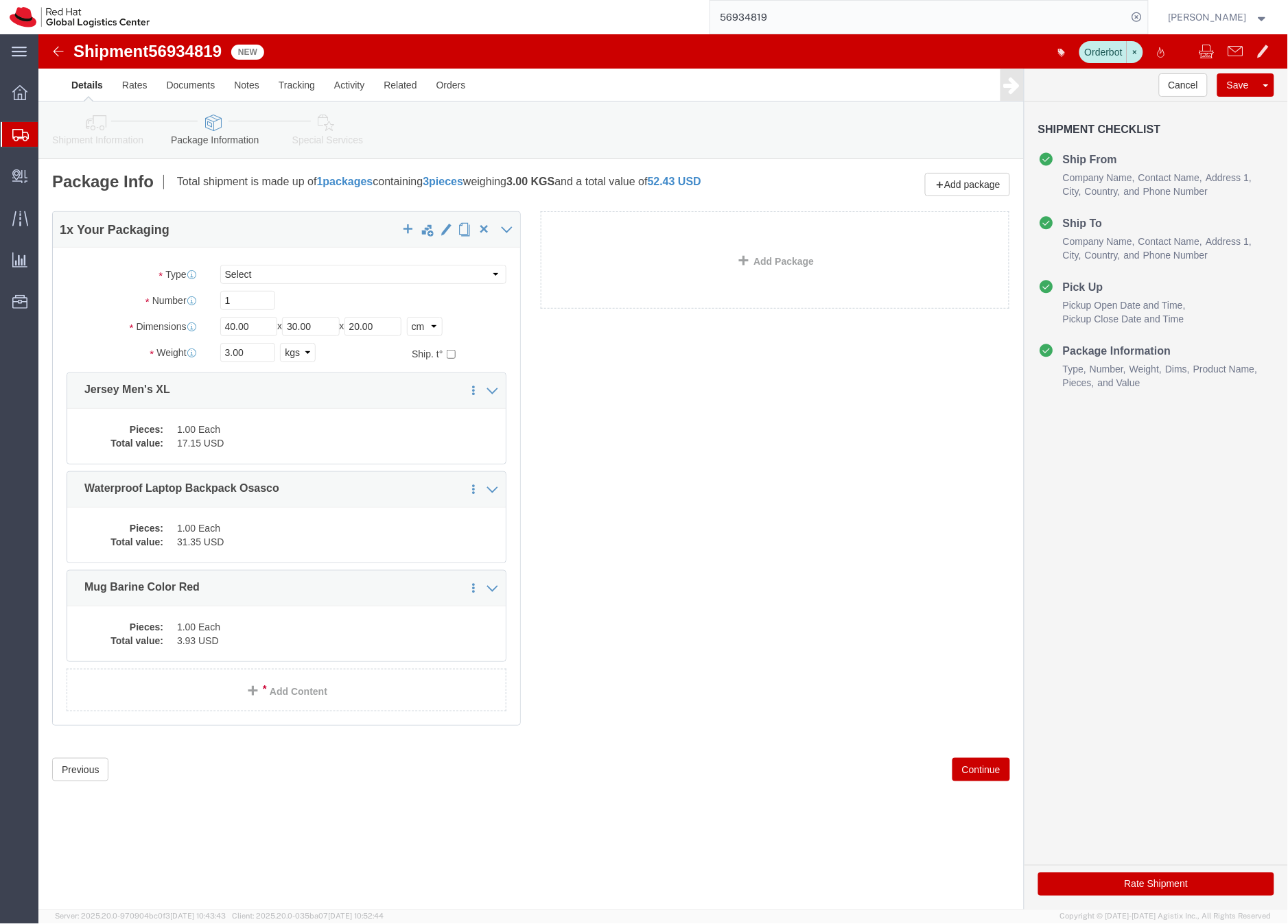
click icon
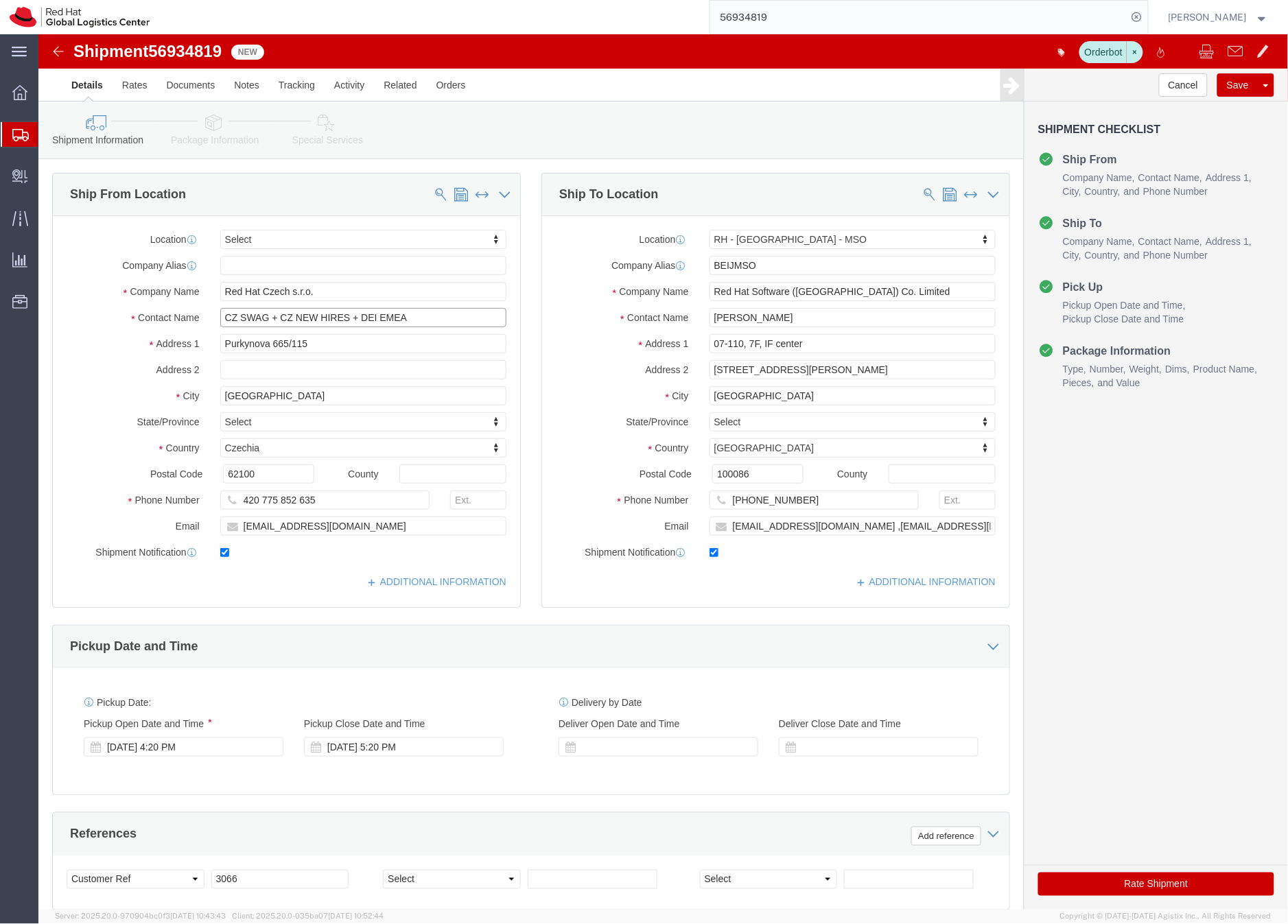
drag, startPoint x: 393, startPoint y: 279, endPoint x: 186, endPoint y: 275, distance: 207.0
click input "CZ SWAG + CZ NEW HIRES + DEI EMEA"
type input "C"
type input "G"
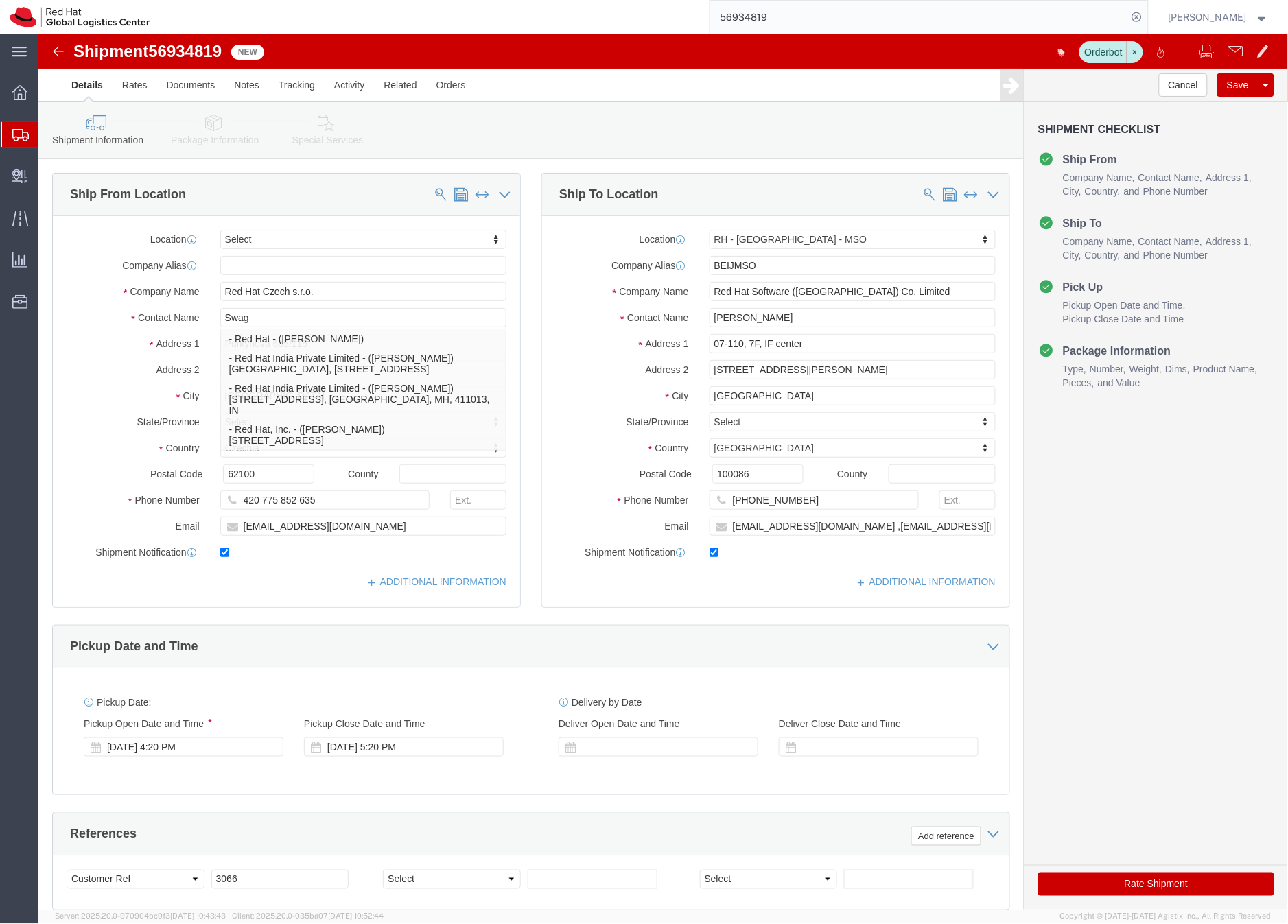
click div "Ship To Location Location [GEOGRAPHIC_DATA] - [GEOGRAPHIC_DATA] - [GEOGRAPHIC_D…"
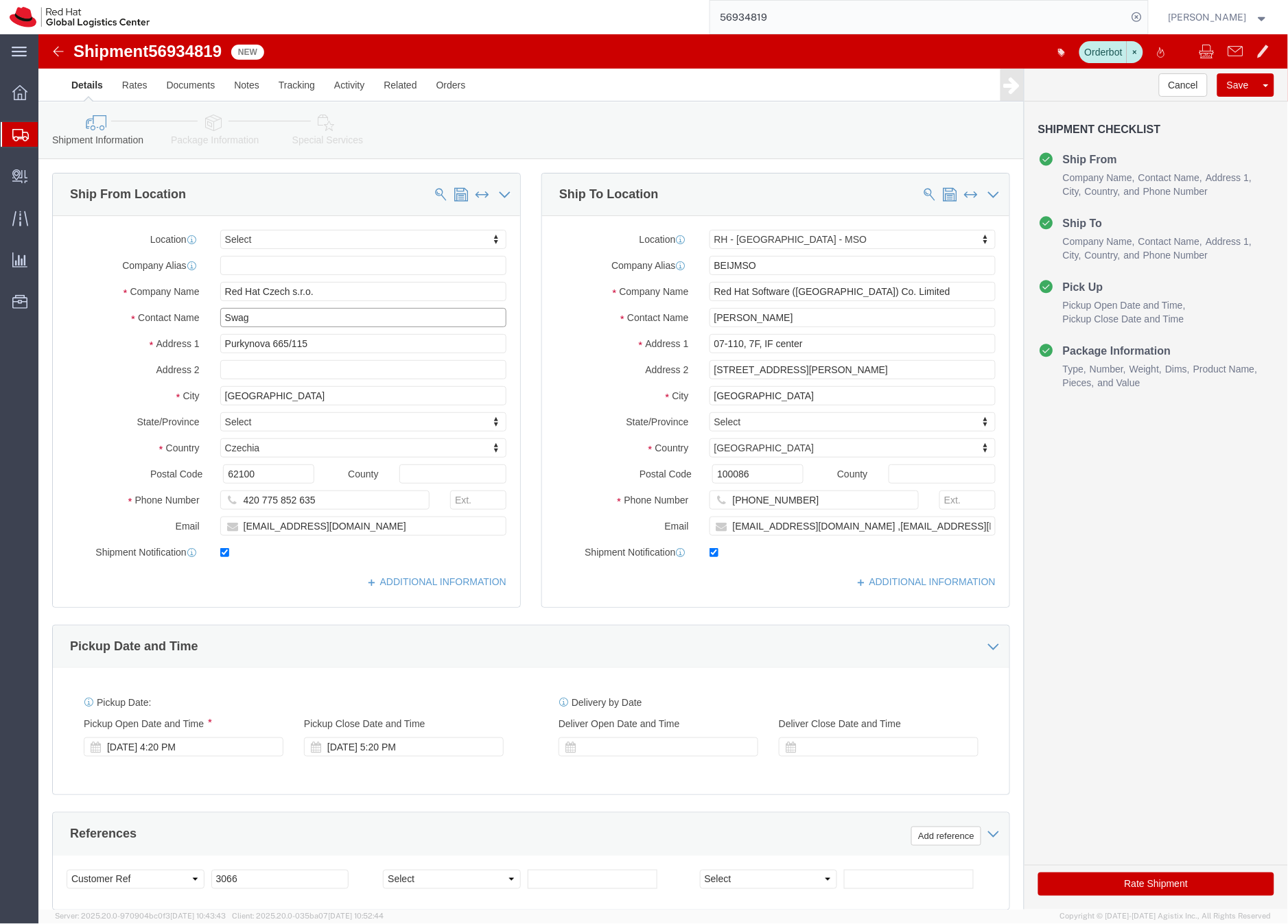
drag, startPoint x: 225, startPoint y: 288, endPoint x: 156, endPoint y: 285, distance: 69.1
click div "Contact Name Swag Swag"
type input "[PERSON_NAME]"
click div "Ship To Location Location [GEOGRAPHIC_DATA] - [GEOGRAPHIC_DATA] - [GEOGRAPHIC_D…"
click link "Package Information"
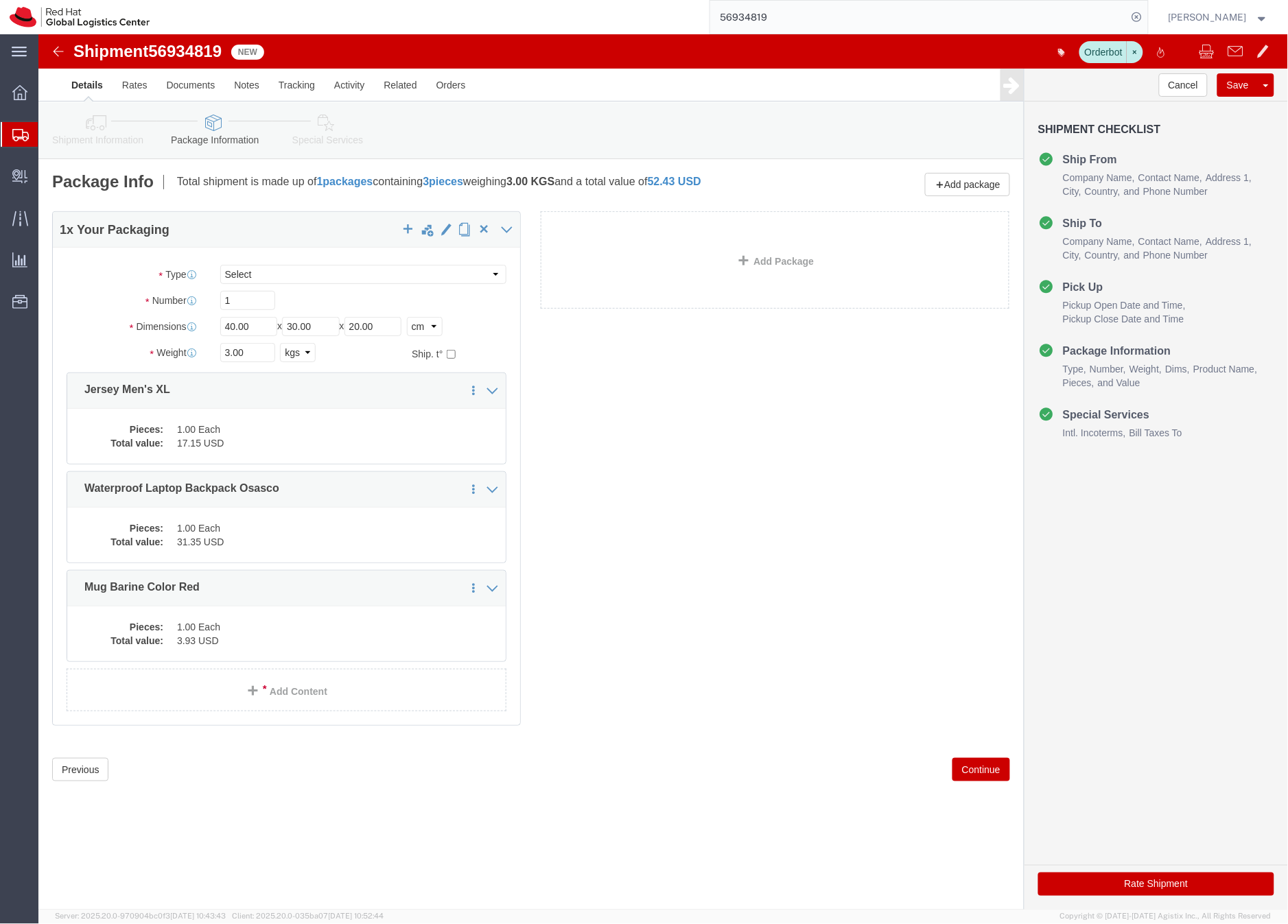
click icon
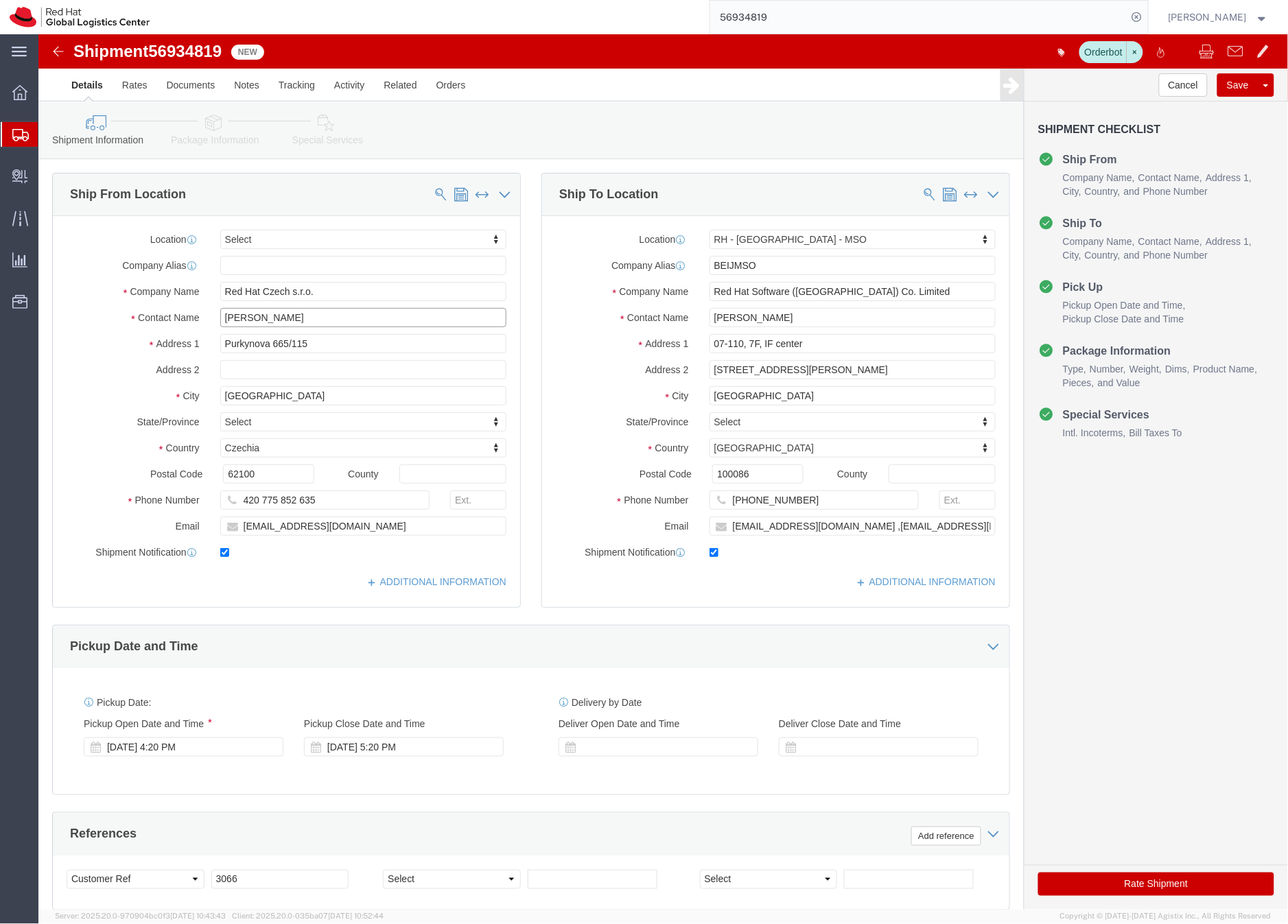
click input "[PERSON_NAME]"
click link "Package Information"
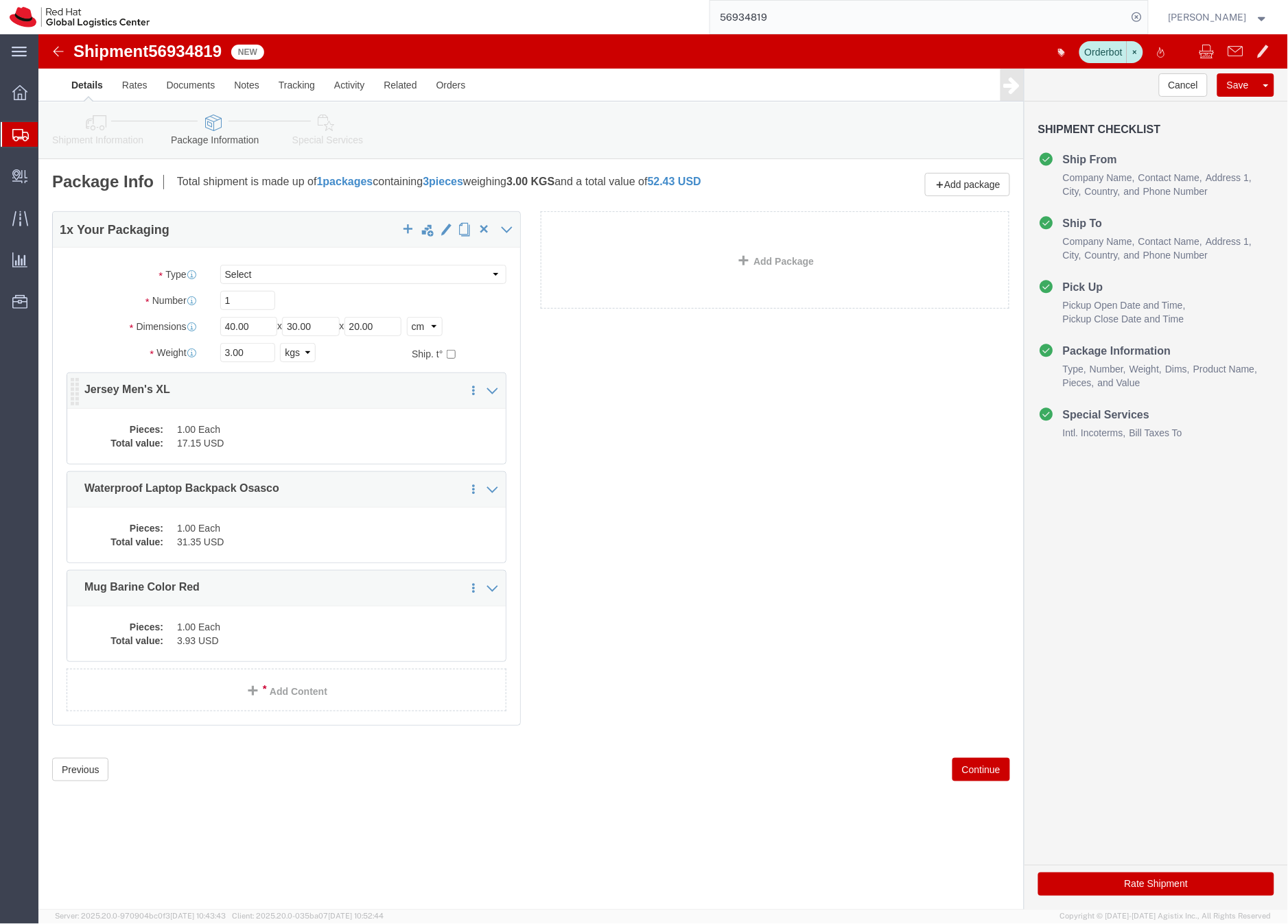
click dd "1.00 Each"
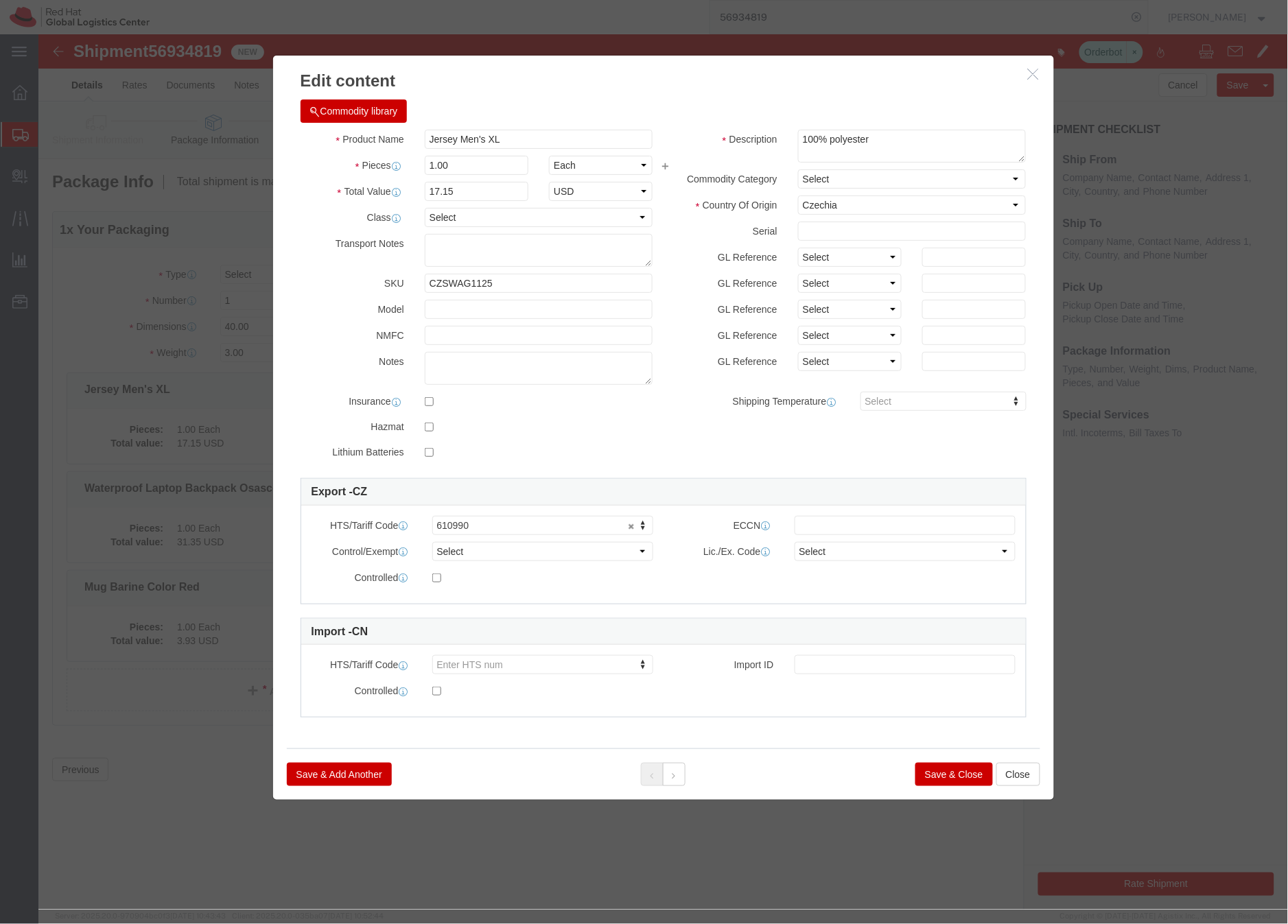
click button "Save & Close"
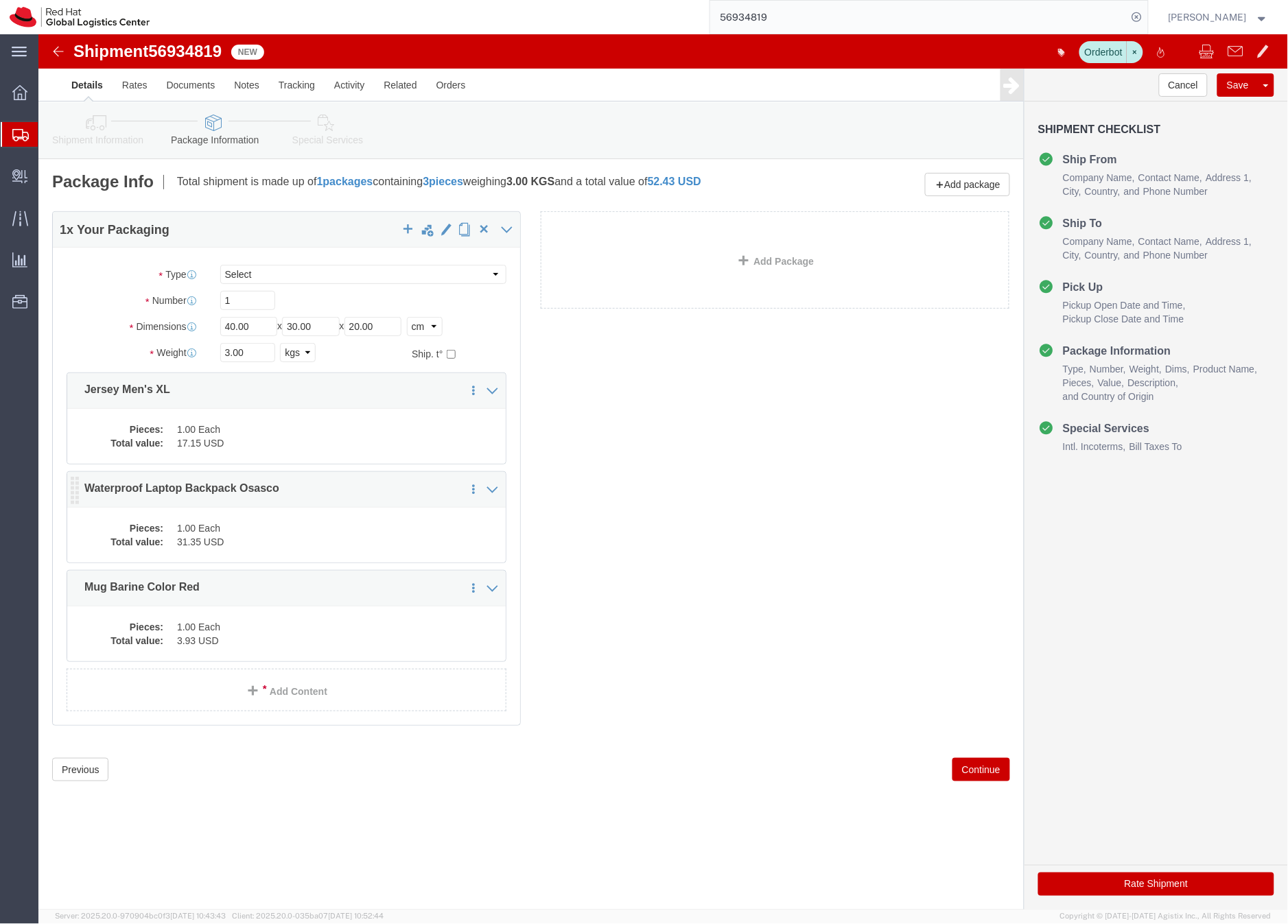
click div "Pieces: 1.00 Each Total value: 31.35 USD"
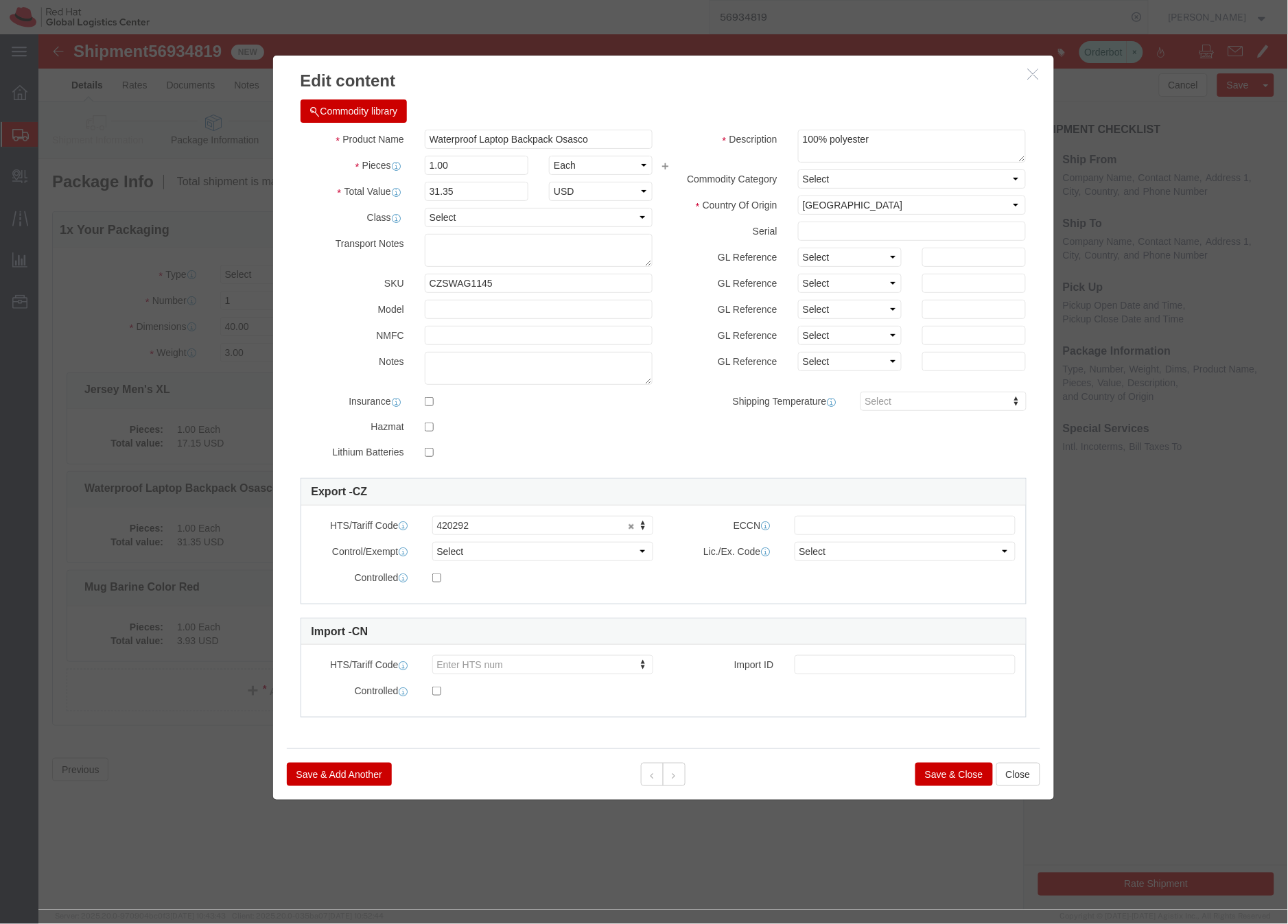
click button "Save & Close"
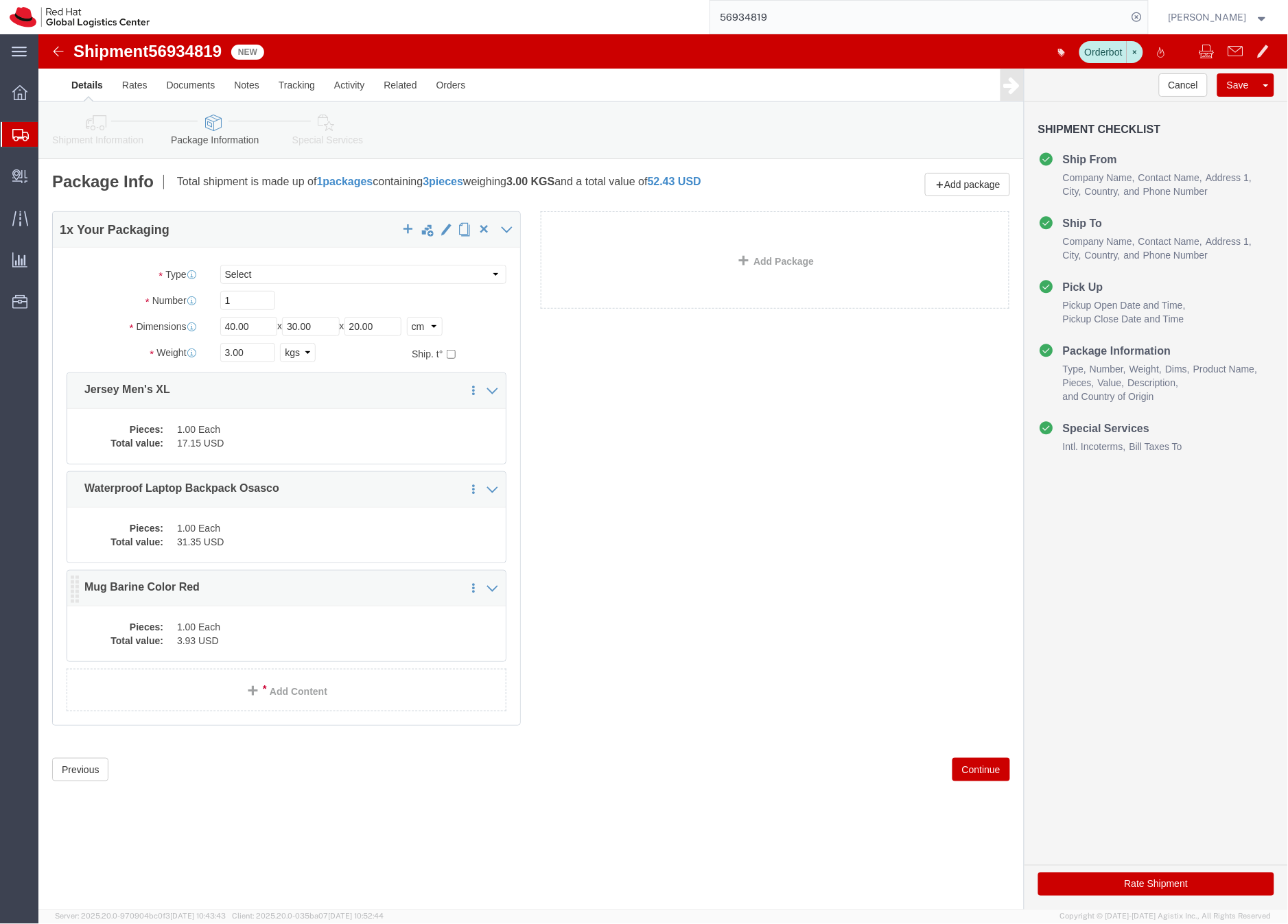
click dd "1.00 Each"
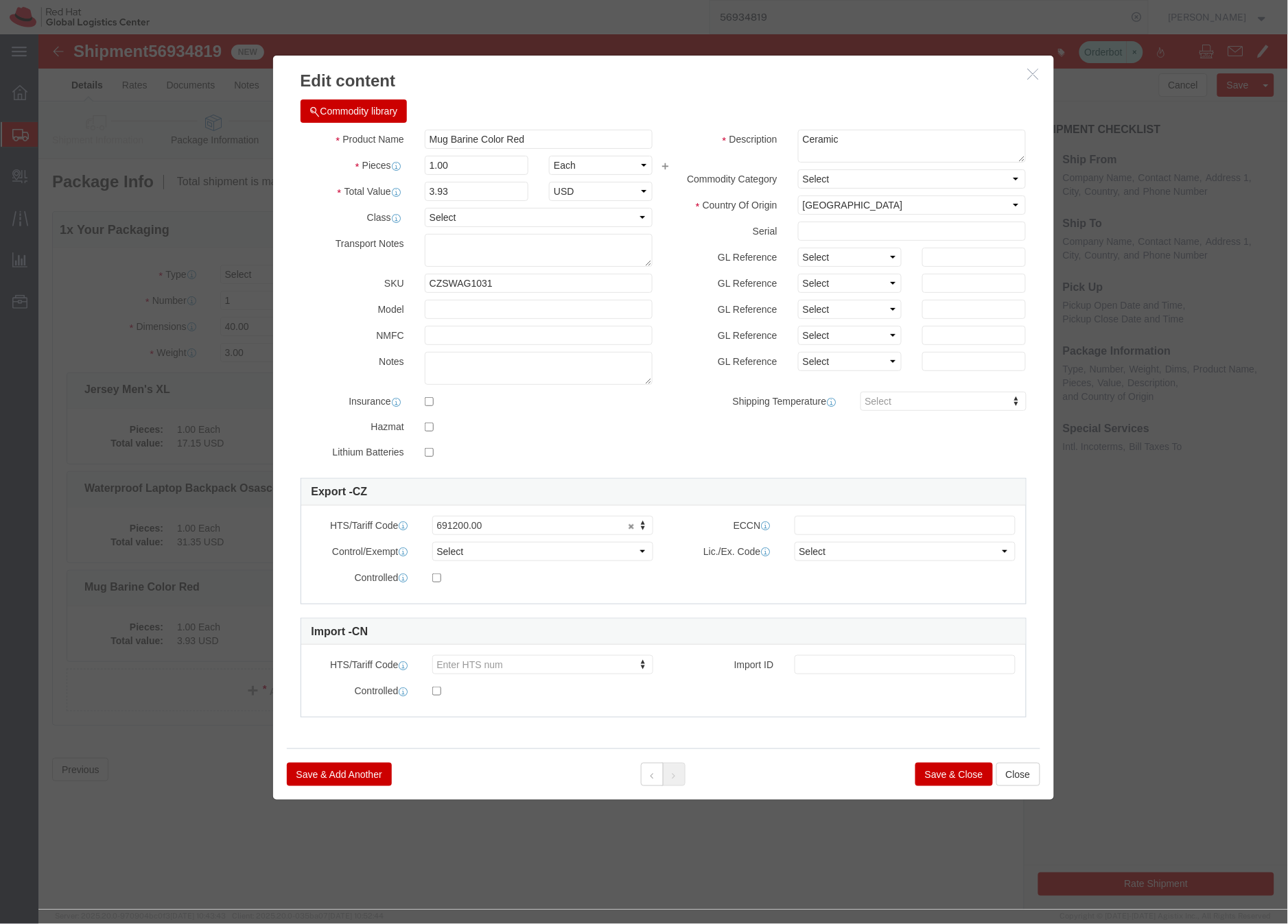
click button "Save & Close"
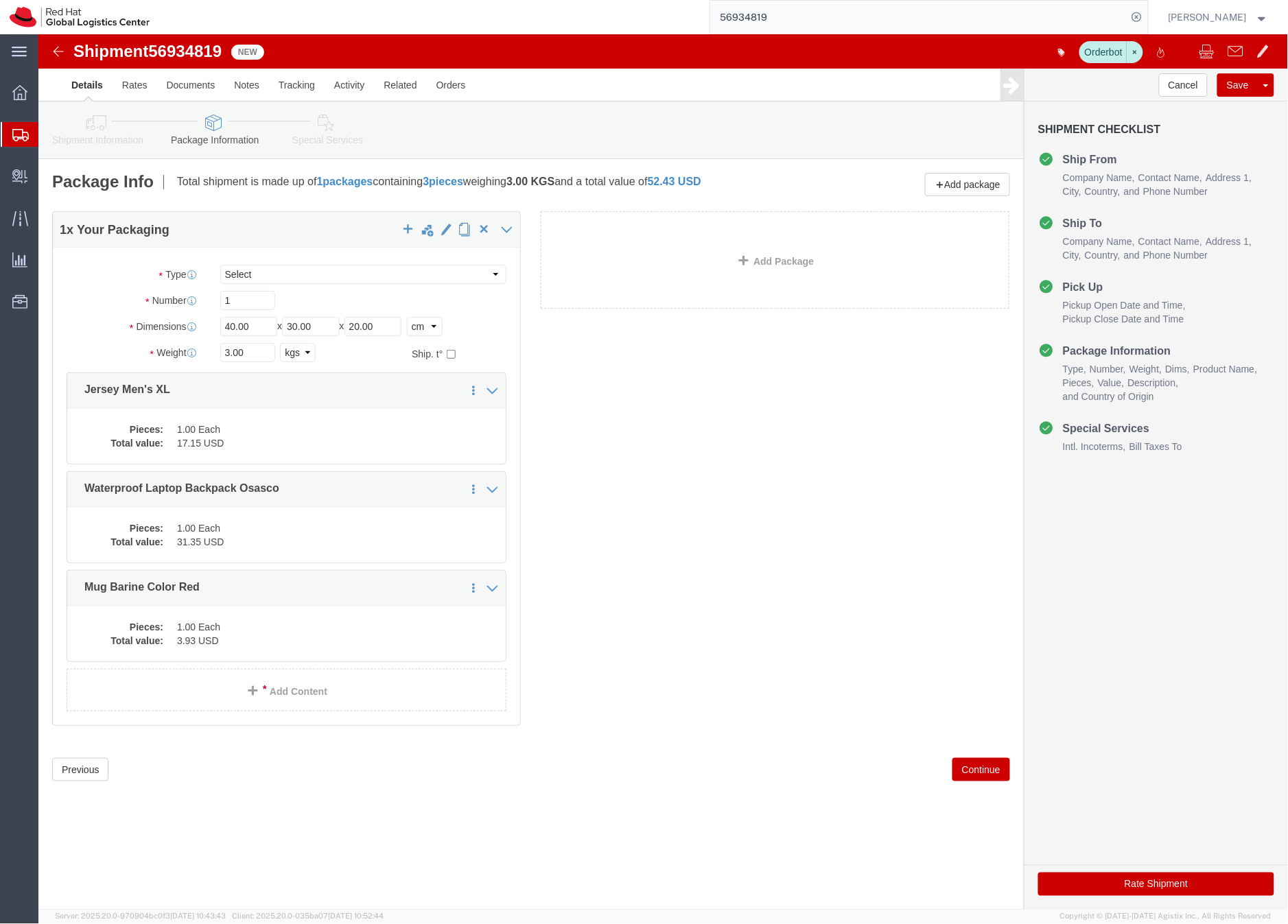
click span "56934819"
copy span "56934819"
click button "Save"
click div
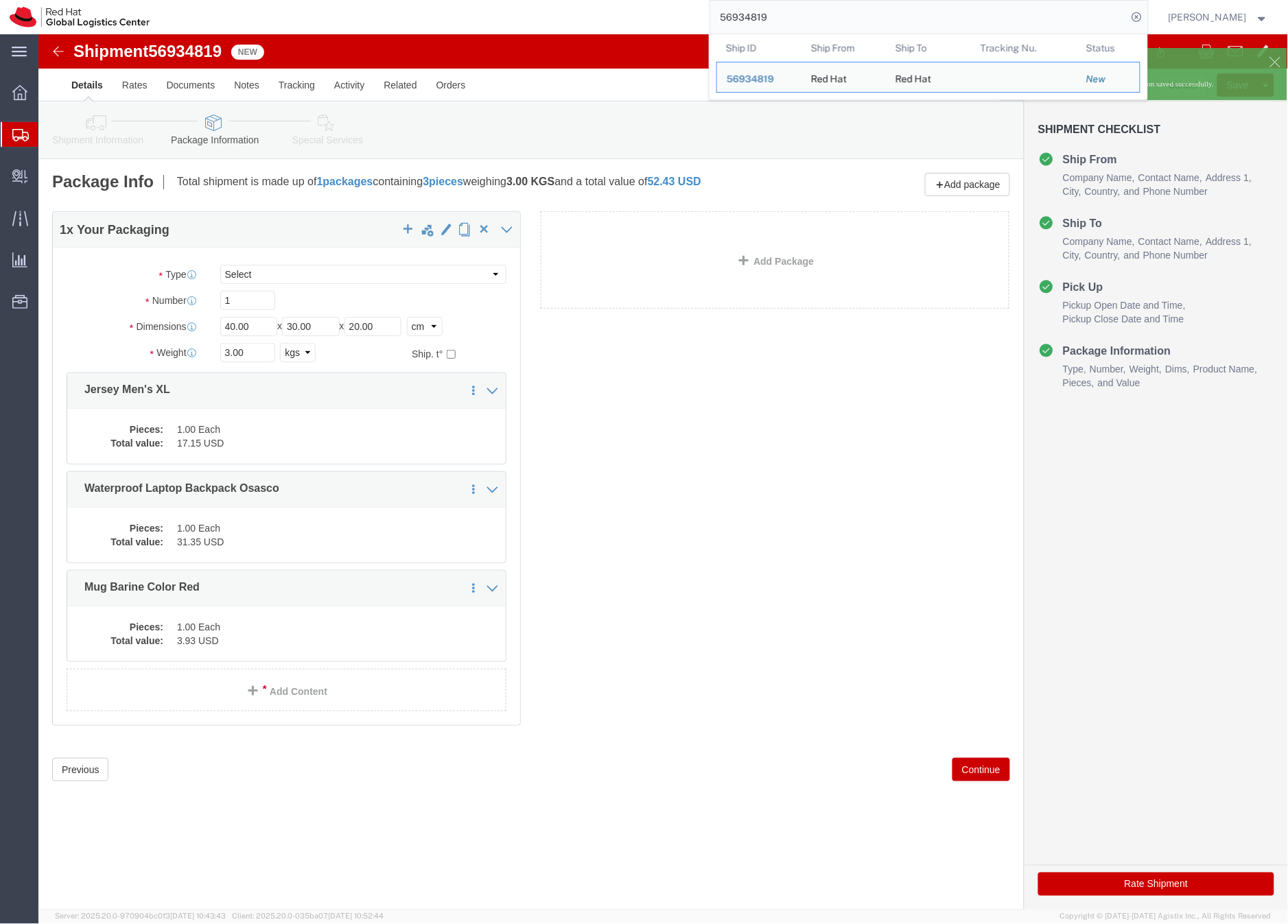
click at [772, 20] on input "56934819" at bounding box center [918, 17] width 417 height 33
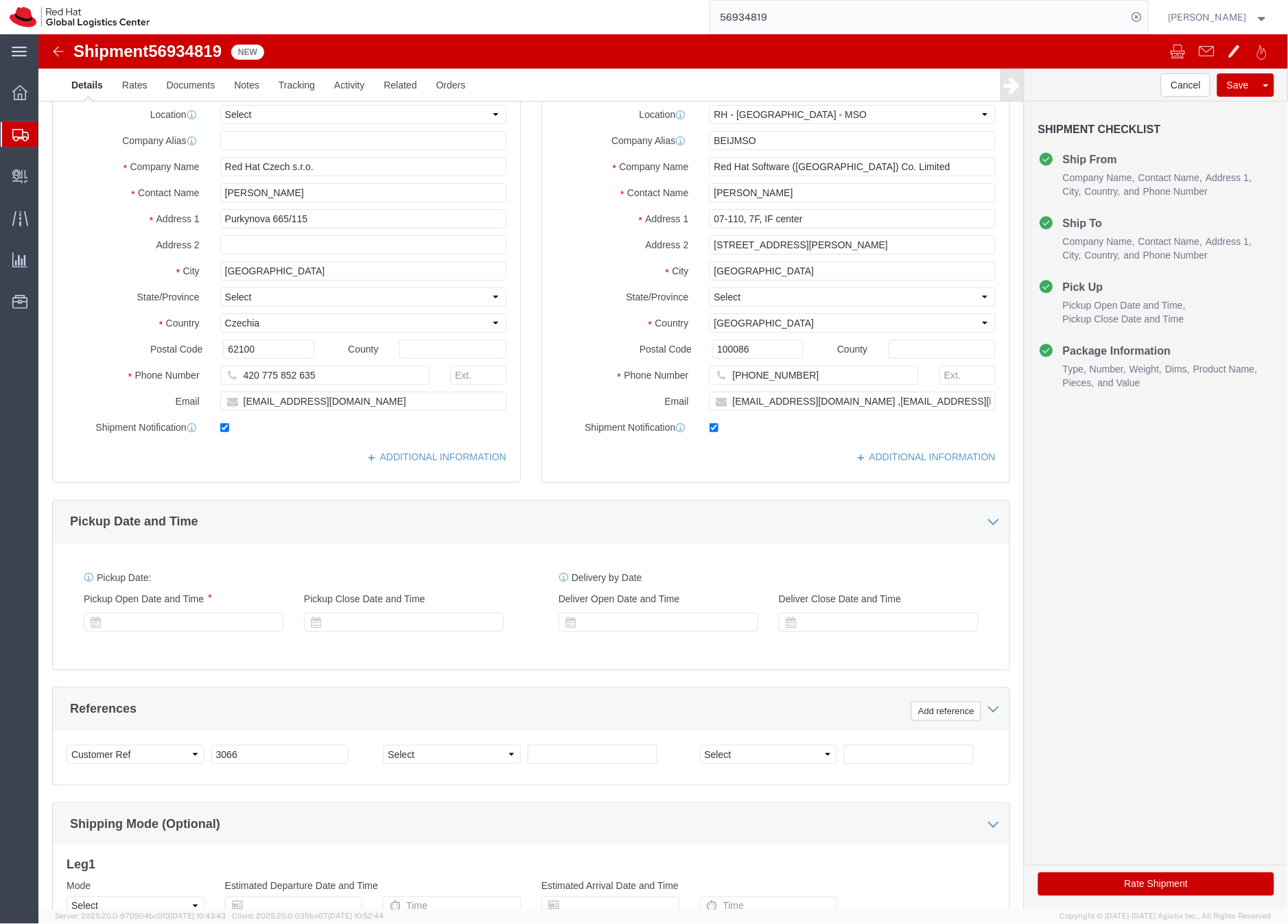
select select "69331"
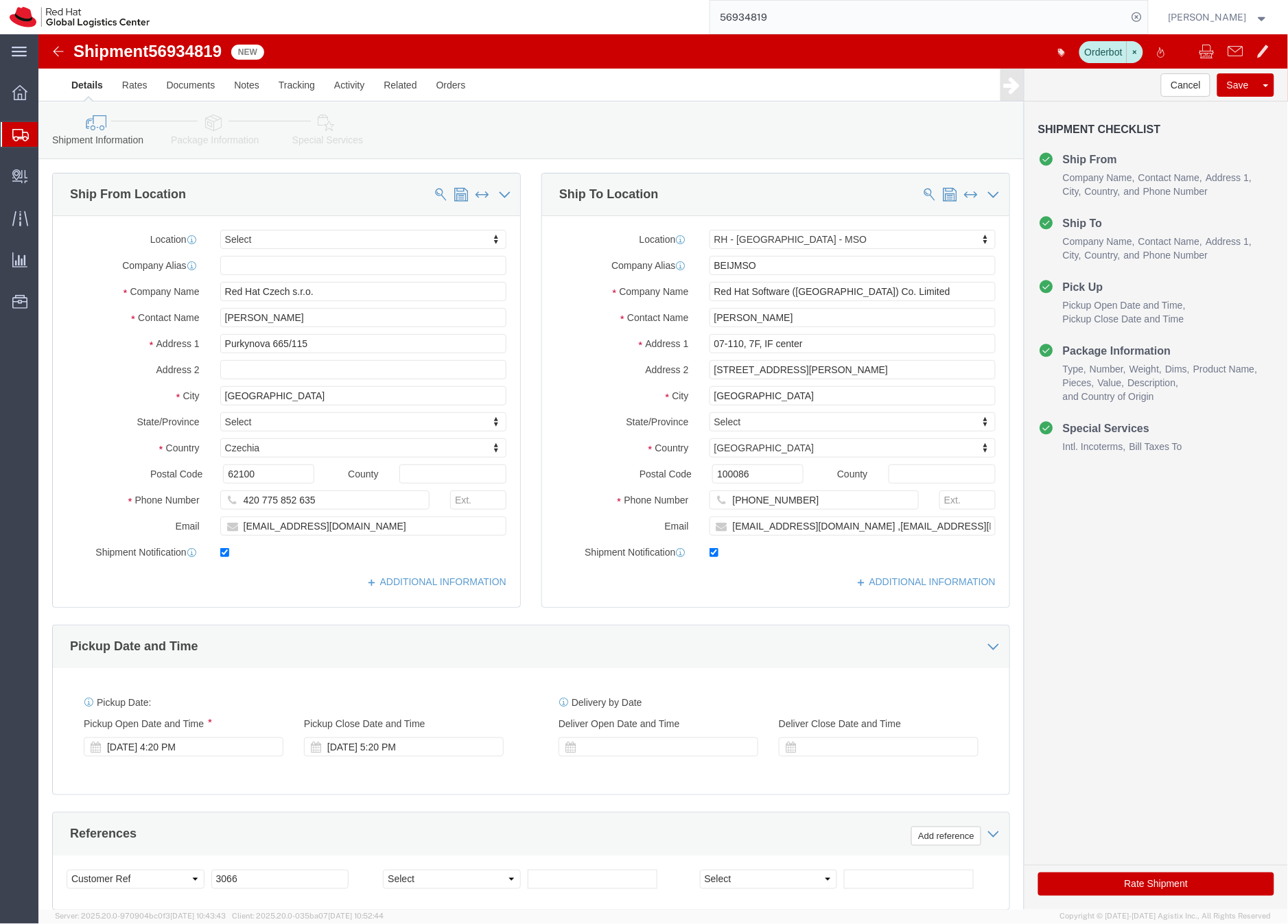
click at [789, 23] on input "56934819" at bounding box center [918, 17] width 417 height 33
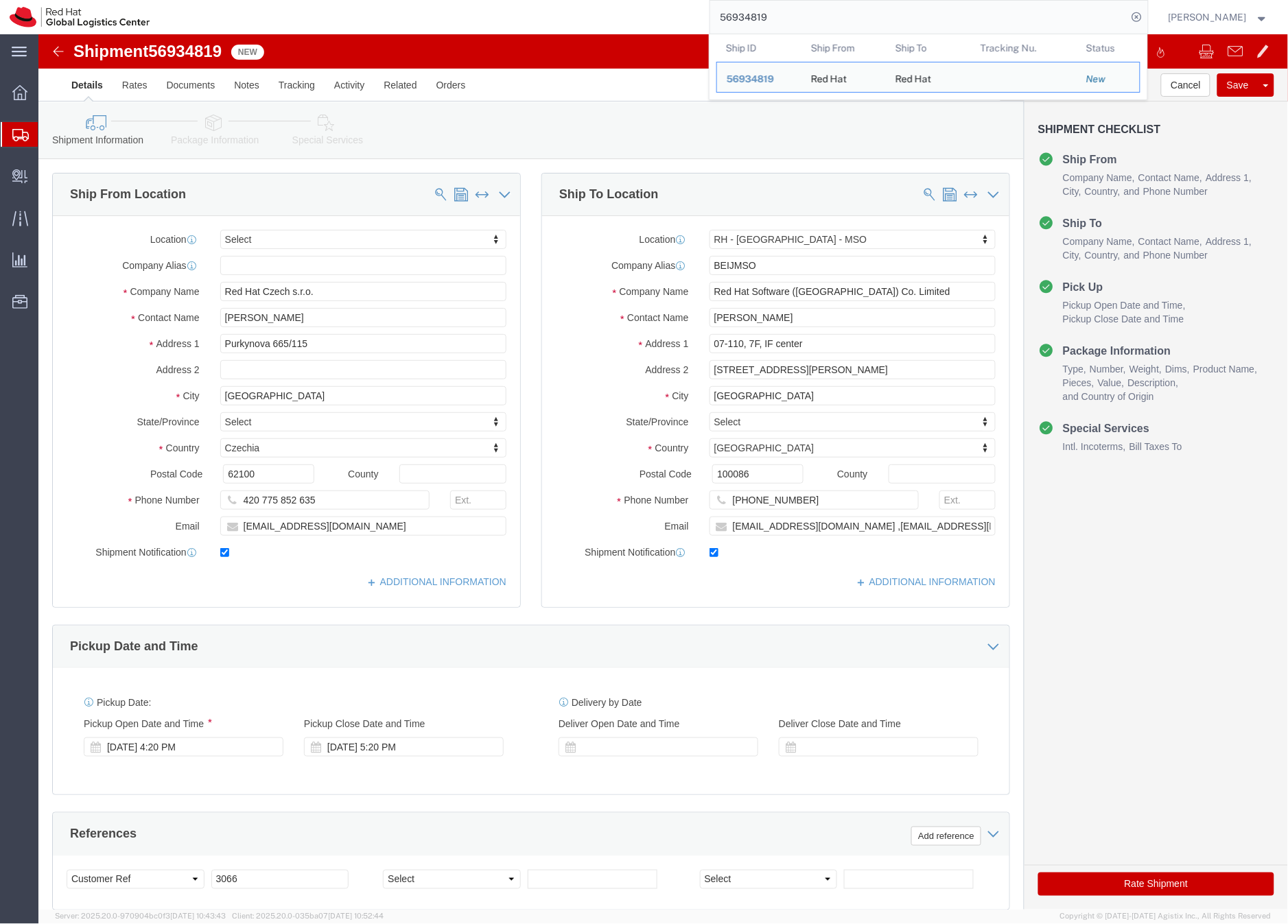
click at [789, 23] on input "56934819" at bounding box center [918, 17] width 417 height 33
paste input "796"
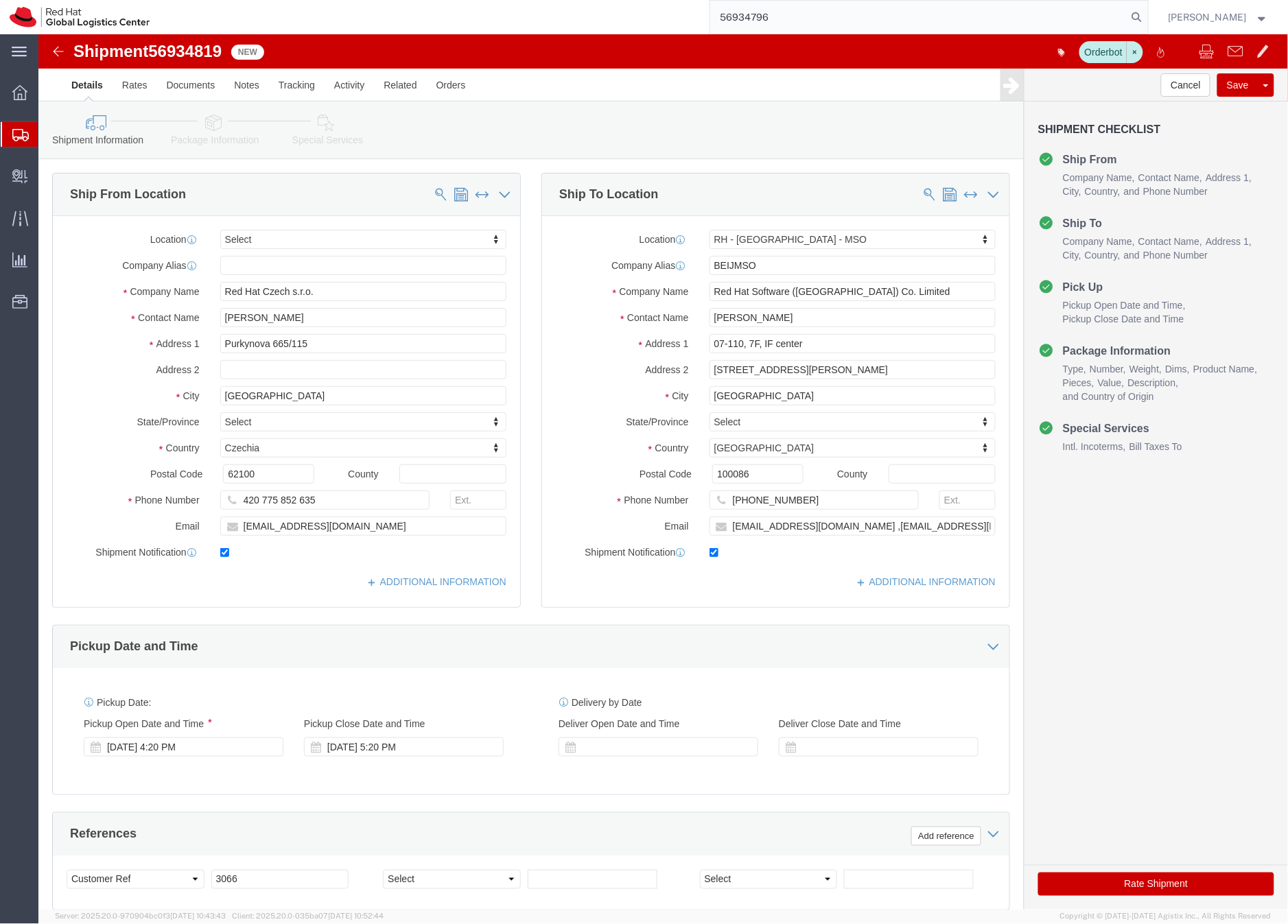
type input "56934796"
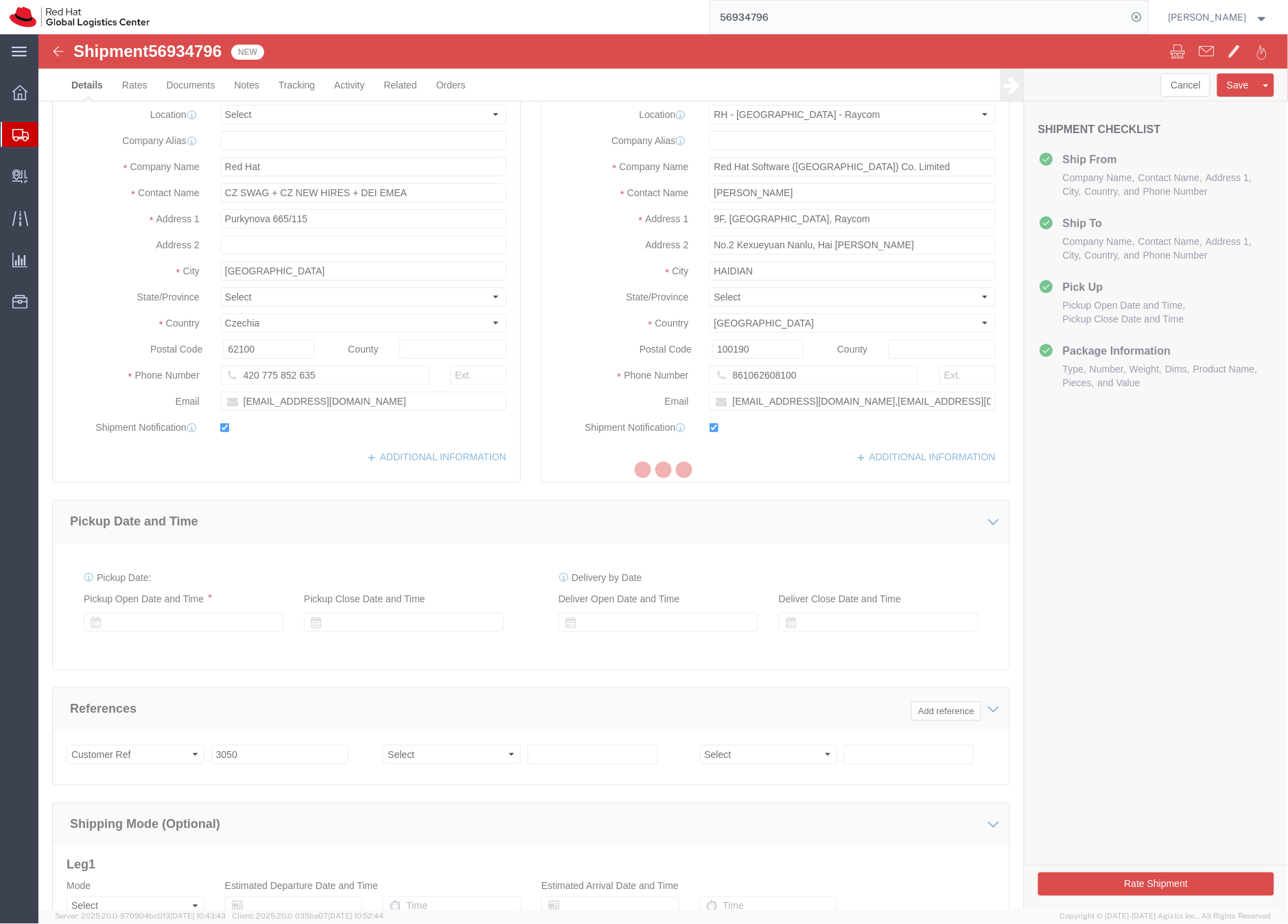
select select "38012"
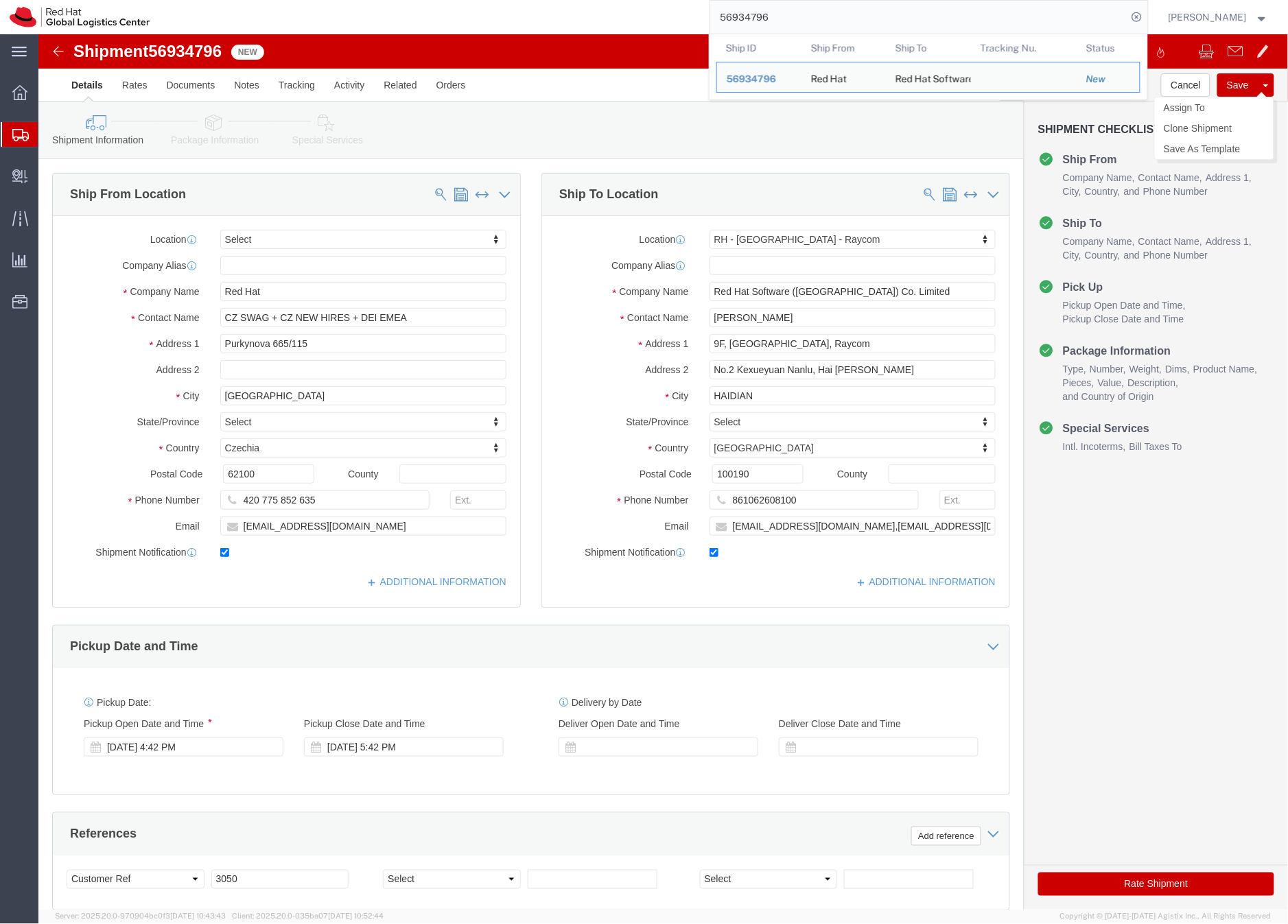
click button "Save"
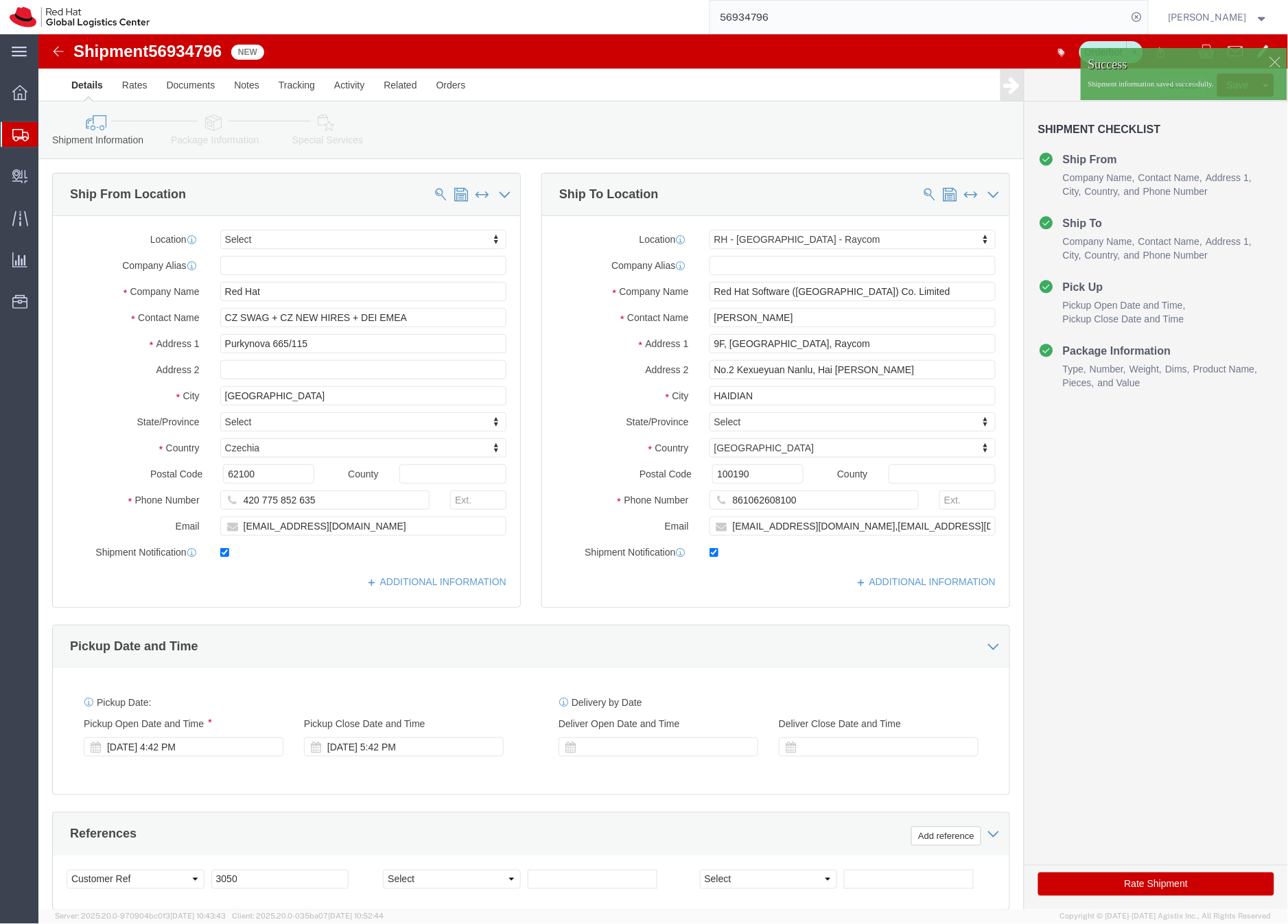
click at [764, 17] on input "56934796" at bounding box center [918, 17] width 417 height 33
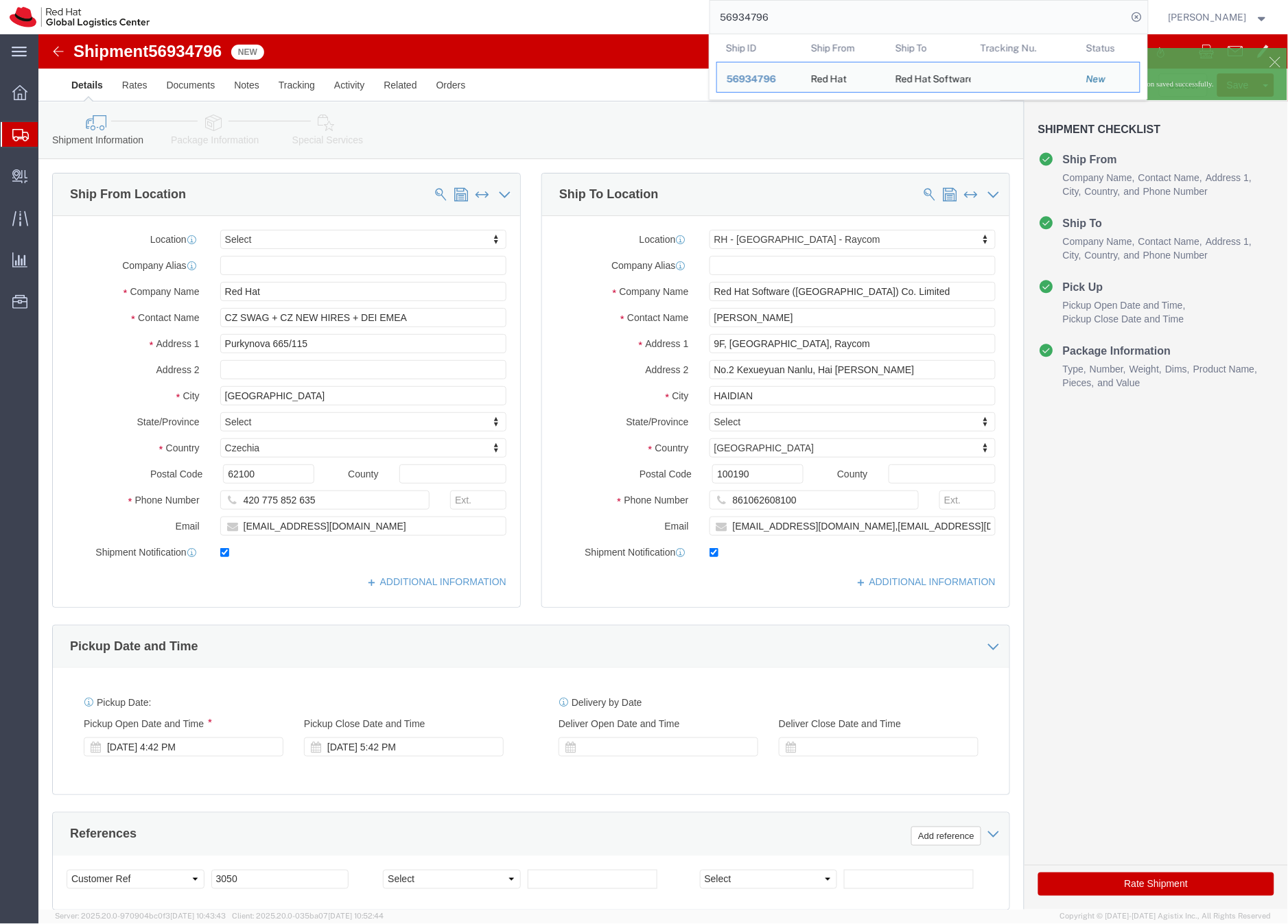
click at [764, 17] on input "56934796" at bounding box center [918, 17] width 417 height 33
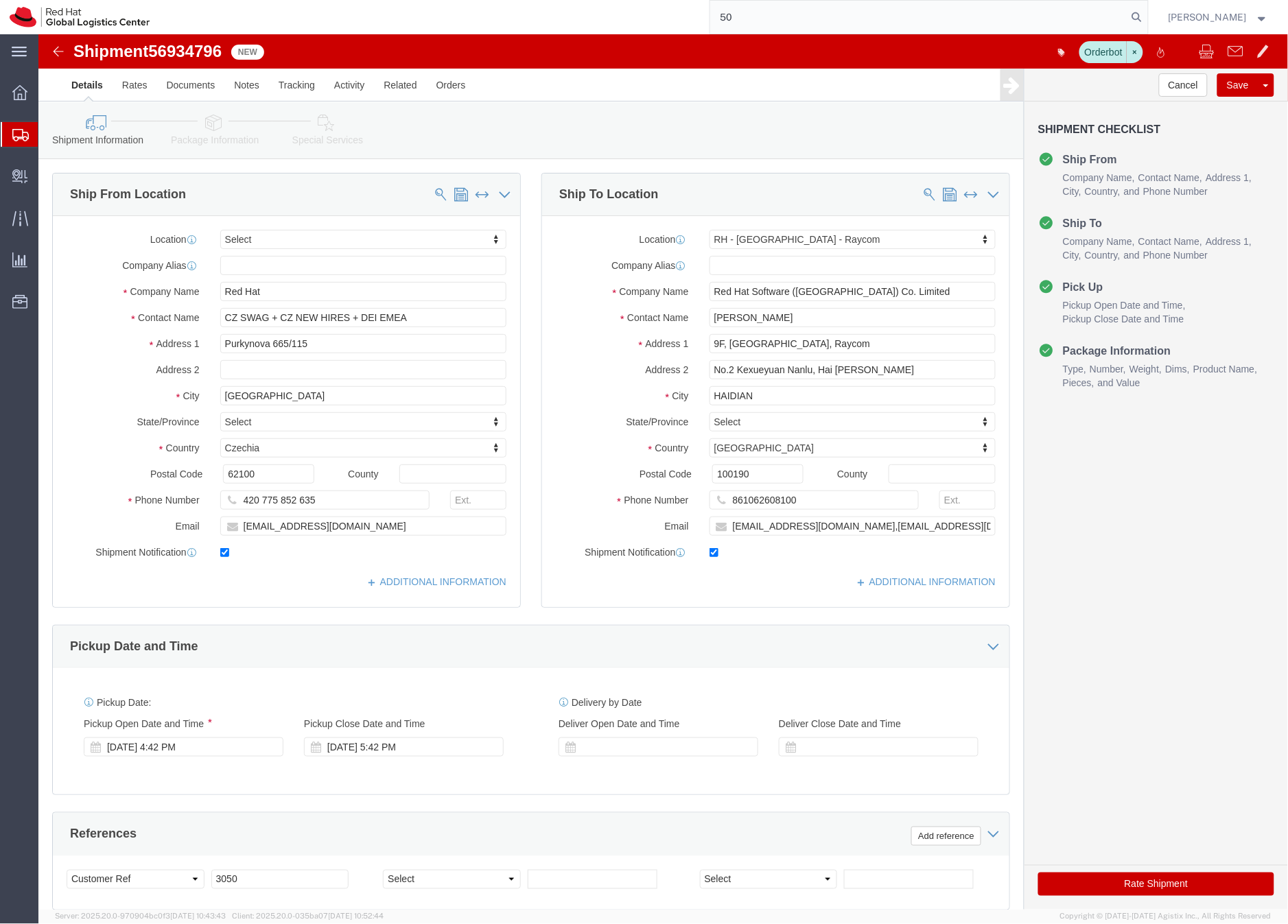
type input "5"
type input "56994178"
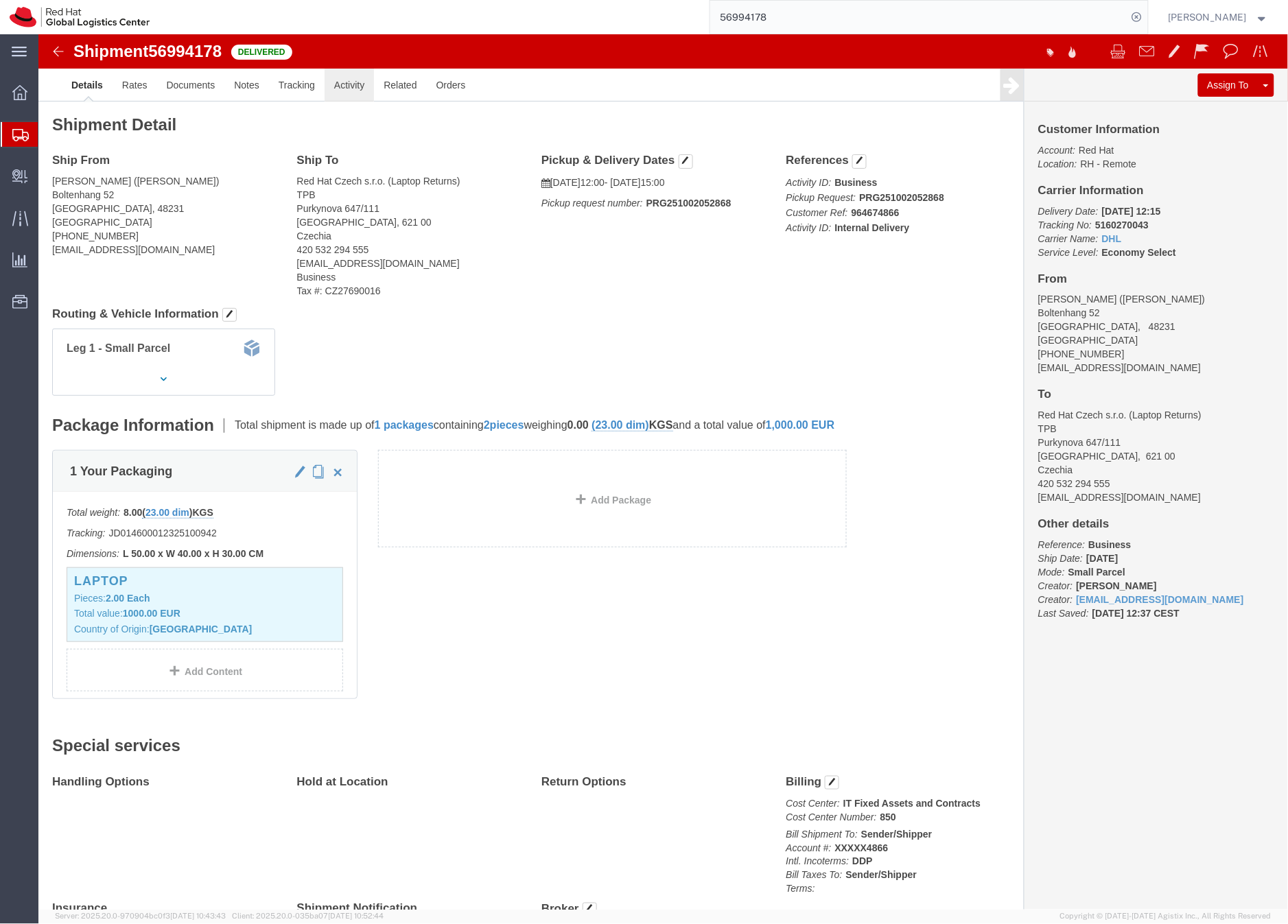
click link "Activity"
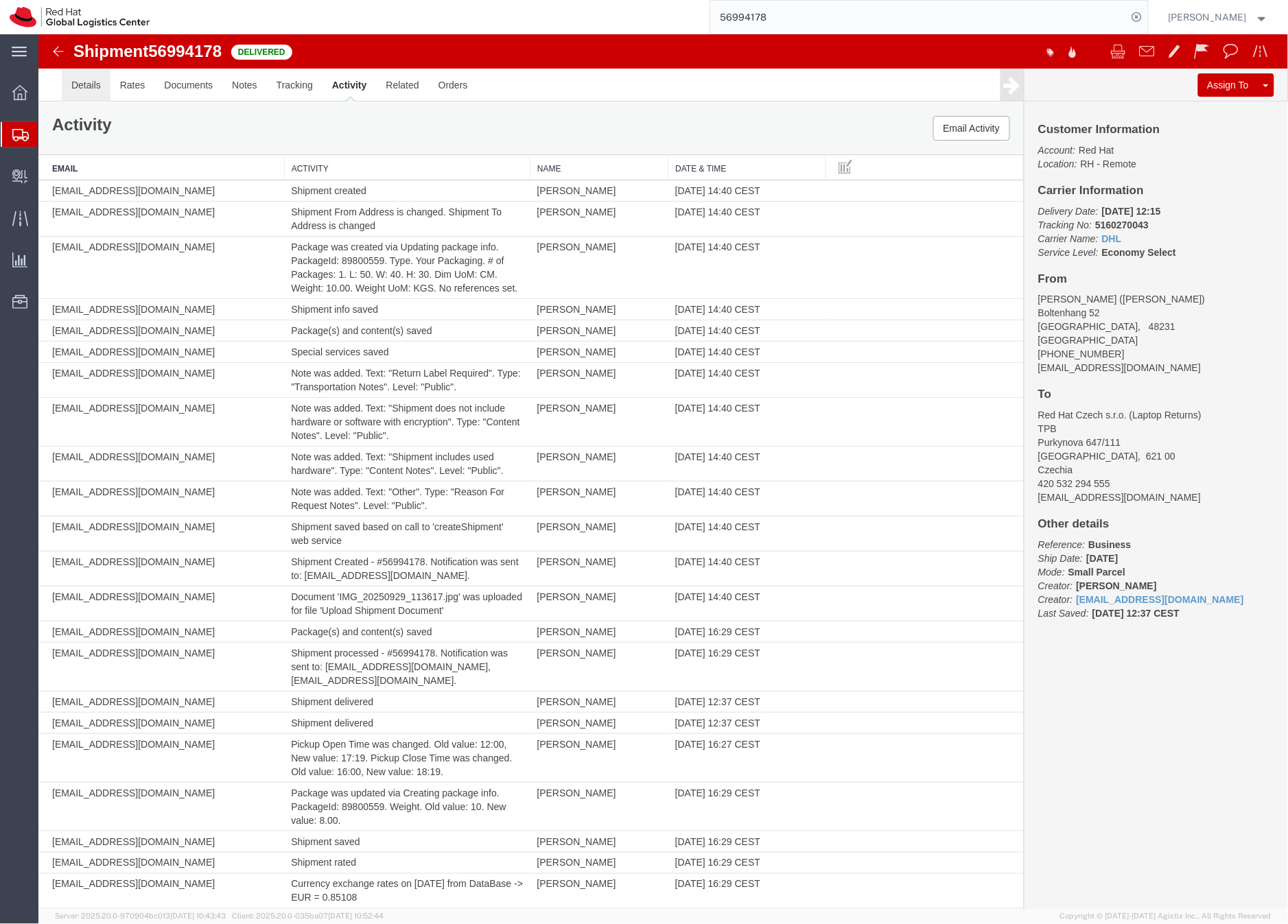
click at [79, 84] on link "Details" at bounding box center [85, 84] width 49 height 33
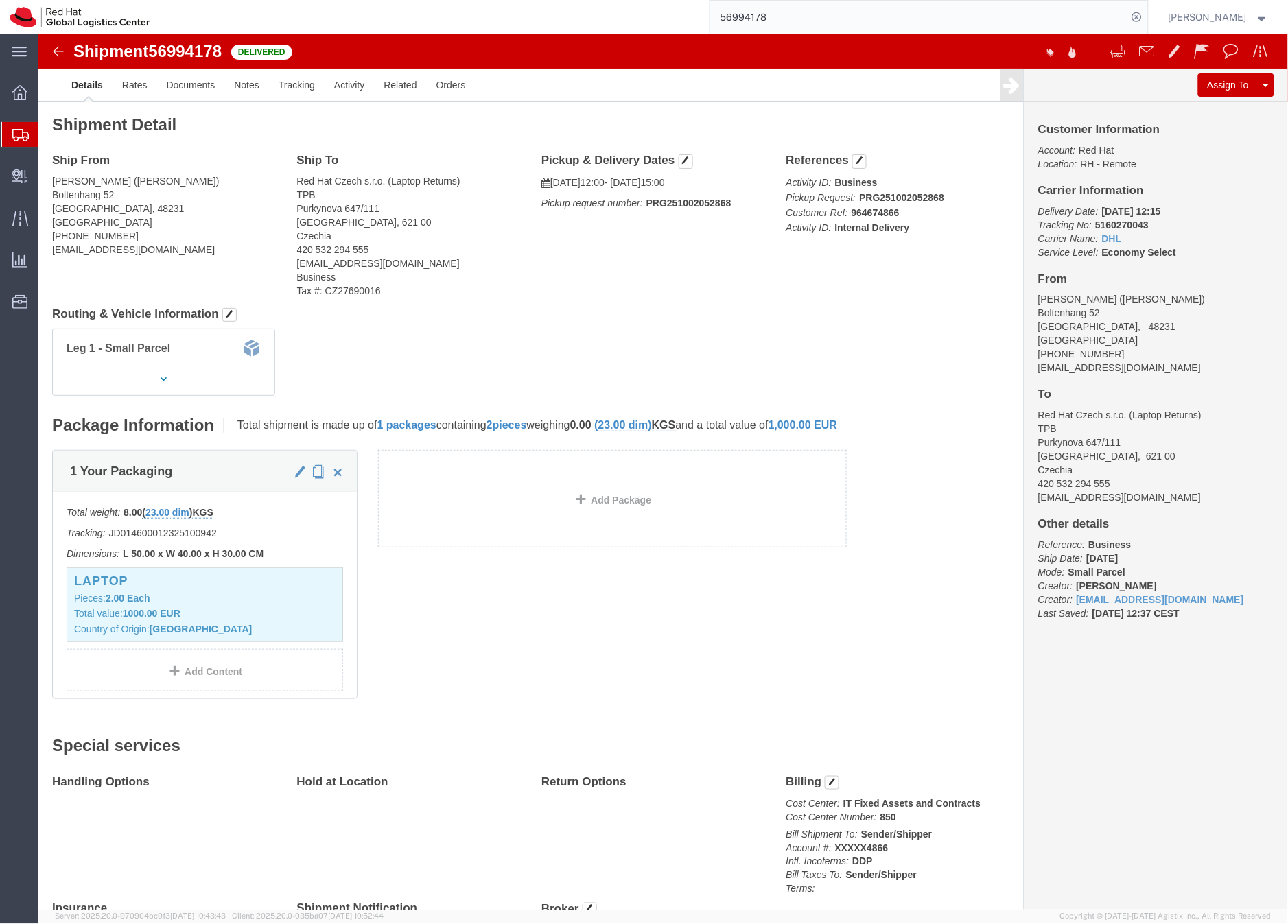
click span "56994178"
copy span "56994178"
drag, startPoint x: 1075, startPoint y: 336, endPoint x: 989, endPoint y: 335, distance: 86.0
click div "Customer Information Account: Red Hat Location: RH - Remote Carrier Information…"
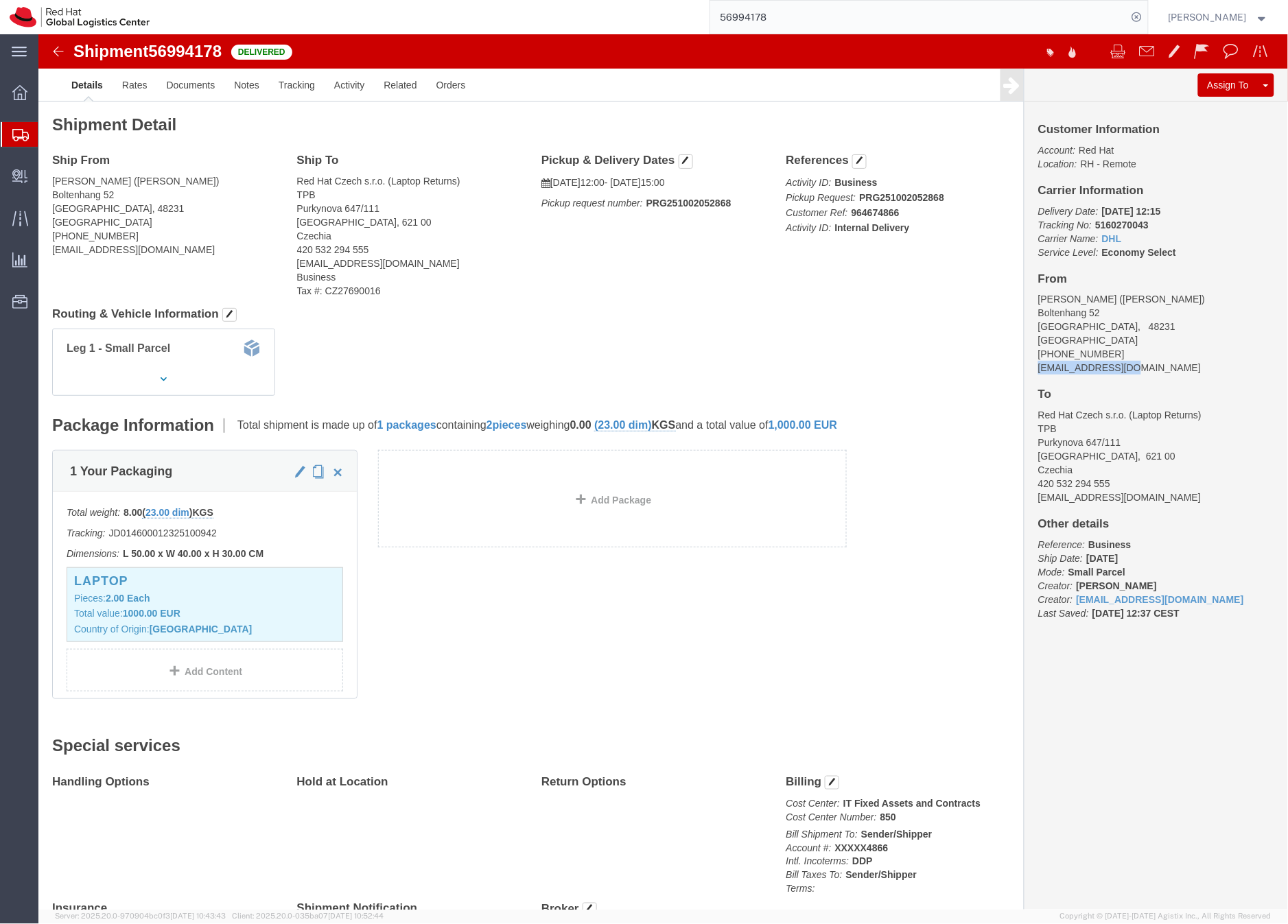
copy address "[EMAIL_ADDRESS][DOMAIN_NAME]"
click p "Total value: 1000.00 EUR"
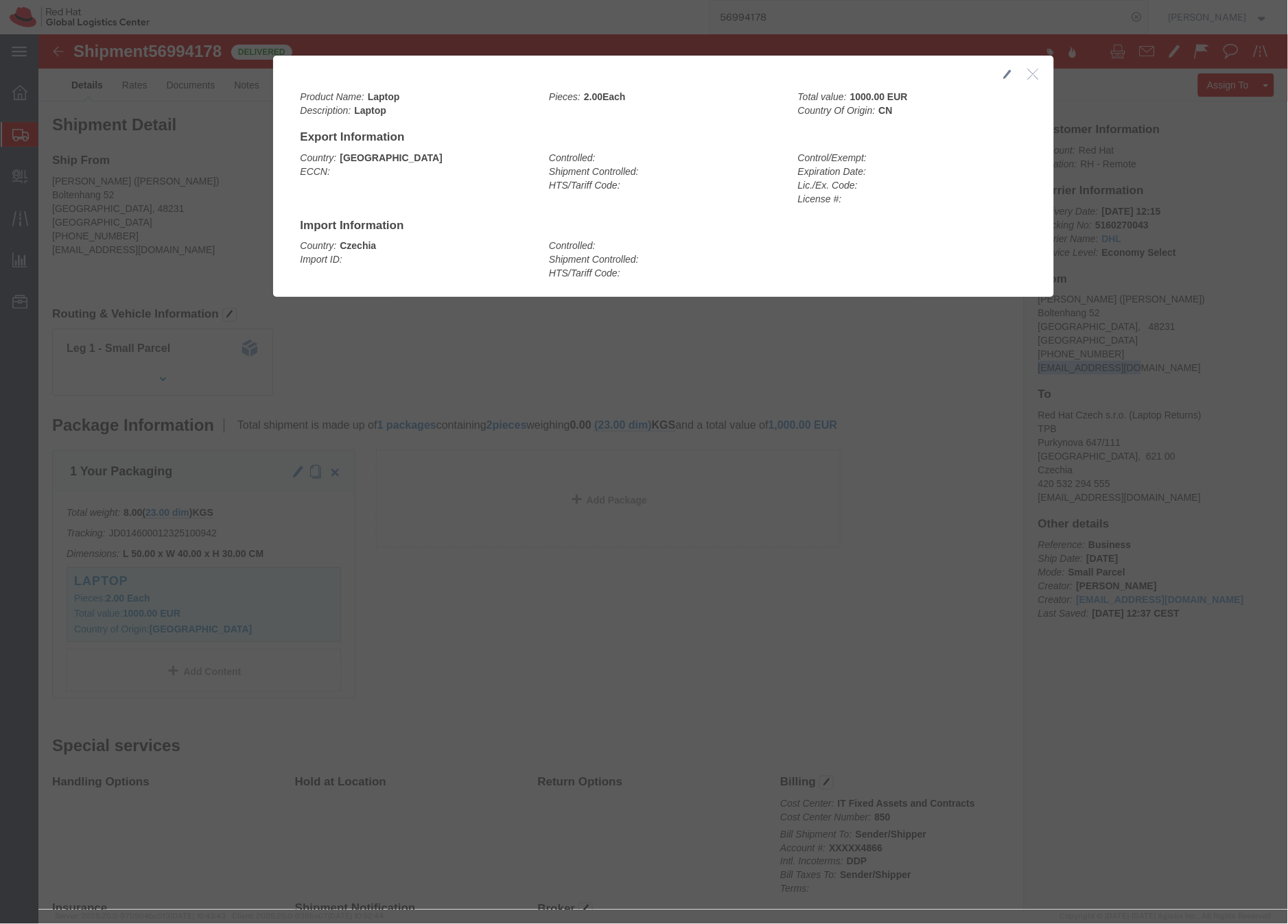
click icon "button"
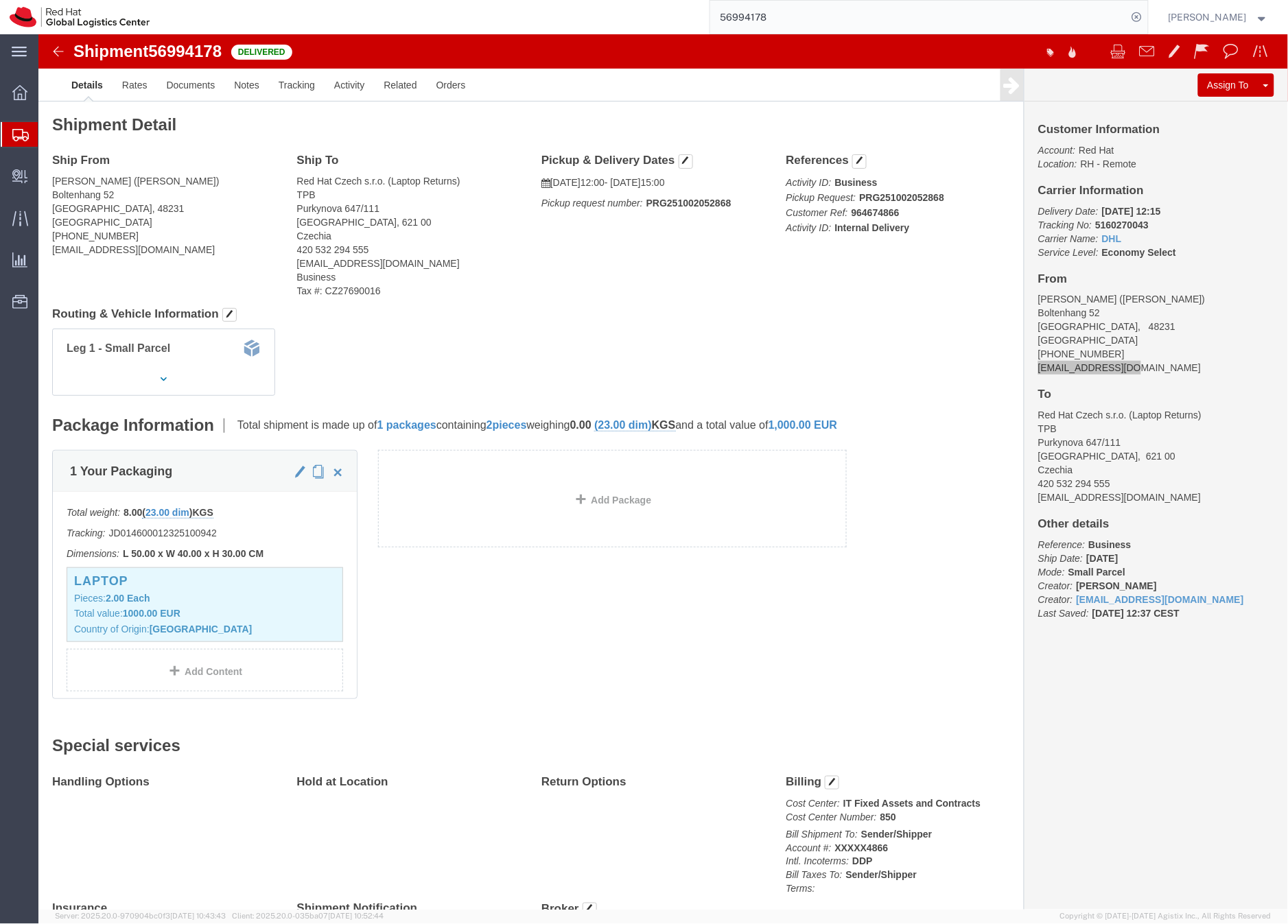
click at [10, 135] on div at bounding box center [20, 135] width 39 height 25
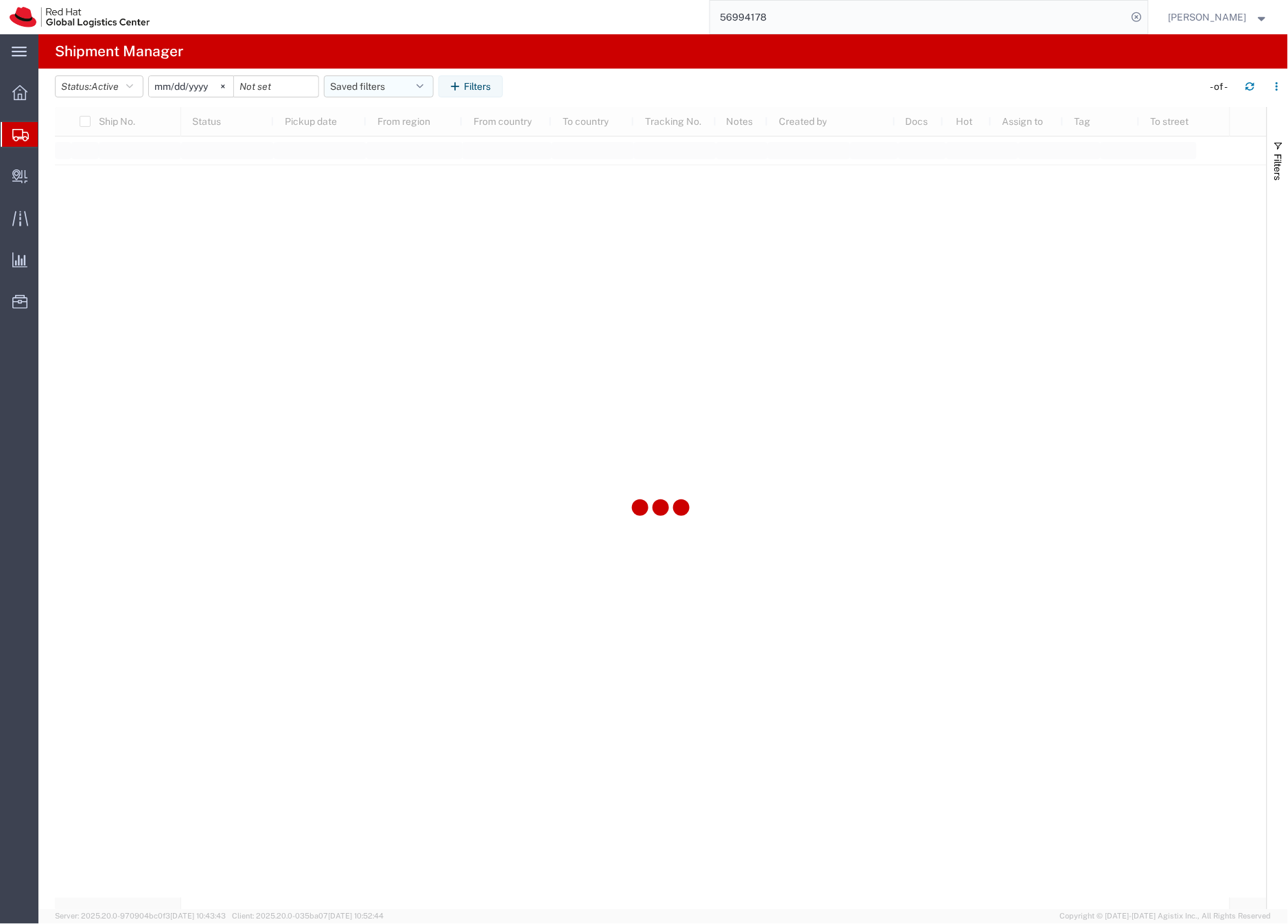
click at [363, 86] on button "Saved filters" at bounding box center [379, 87] width 110 height 22
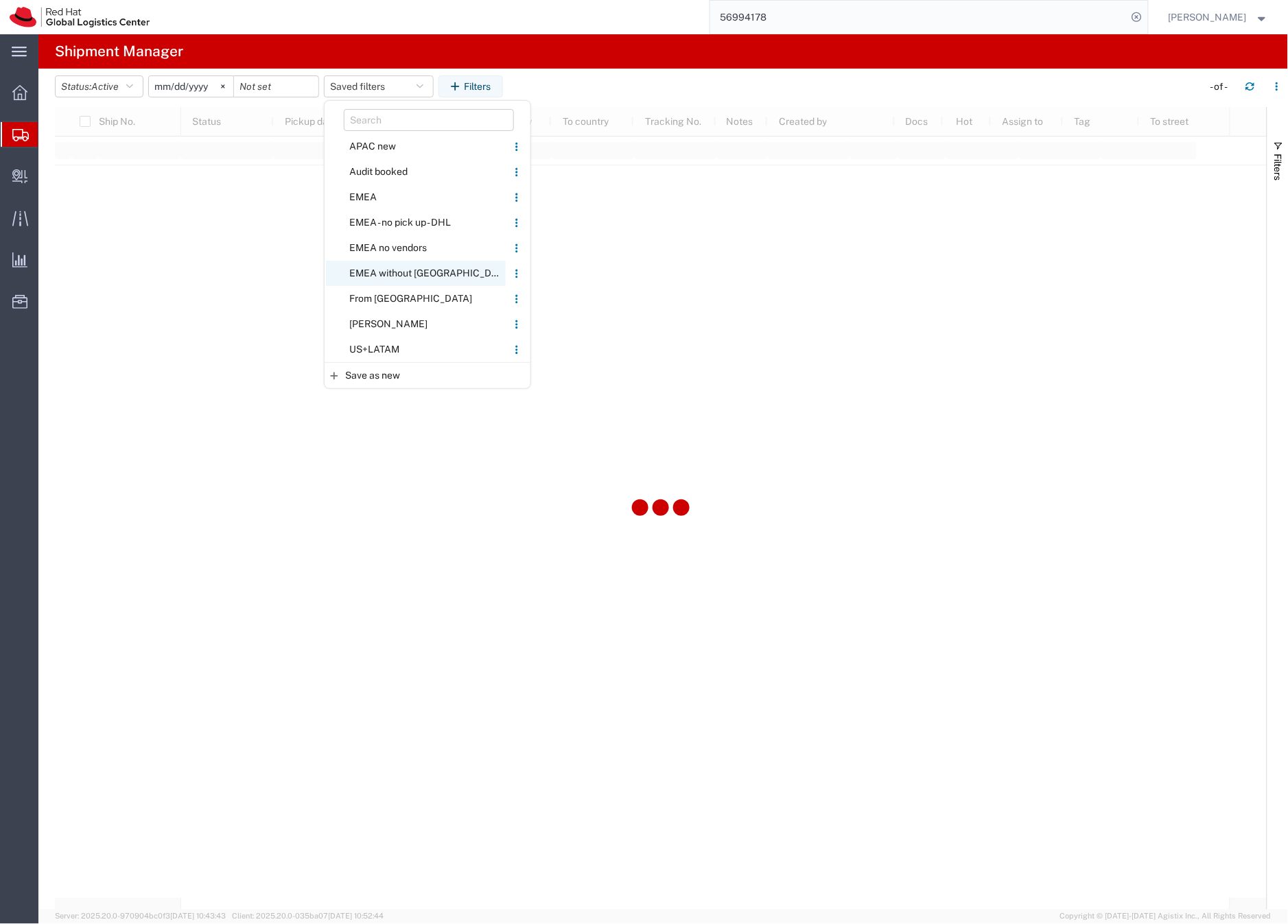
click at [384, 272] on span "EMEA without [GEOGRAPHIC_DATA]" at bounding box center [416, 273] width 180 height 25
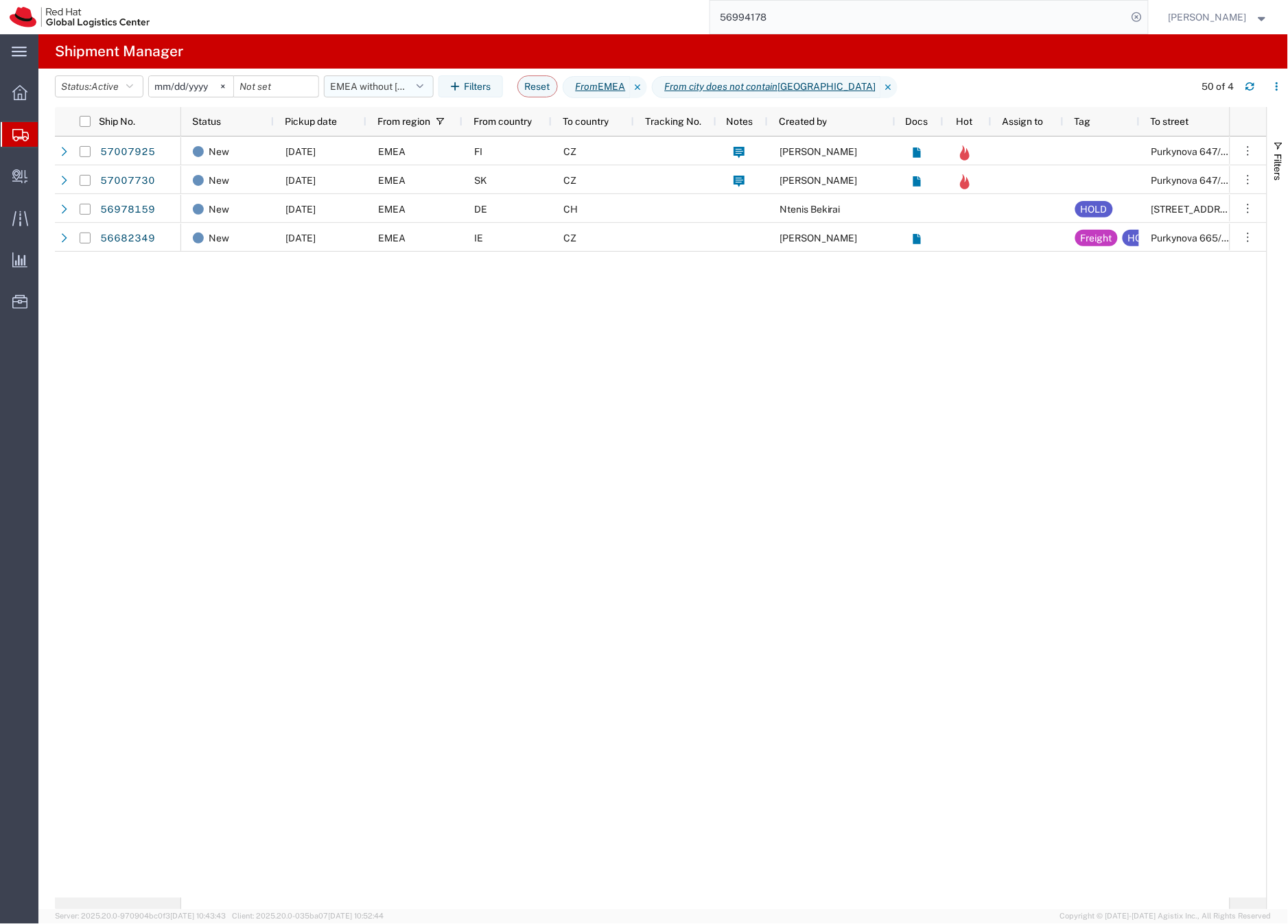
click at [363, 79] on button "EMEA without [GEOGRAPHIC_DATA]" at bounding box center [379, 87] width 110 height 22
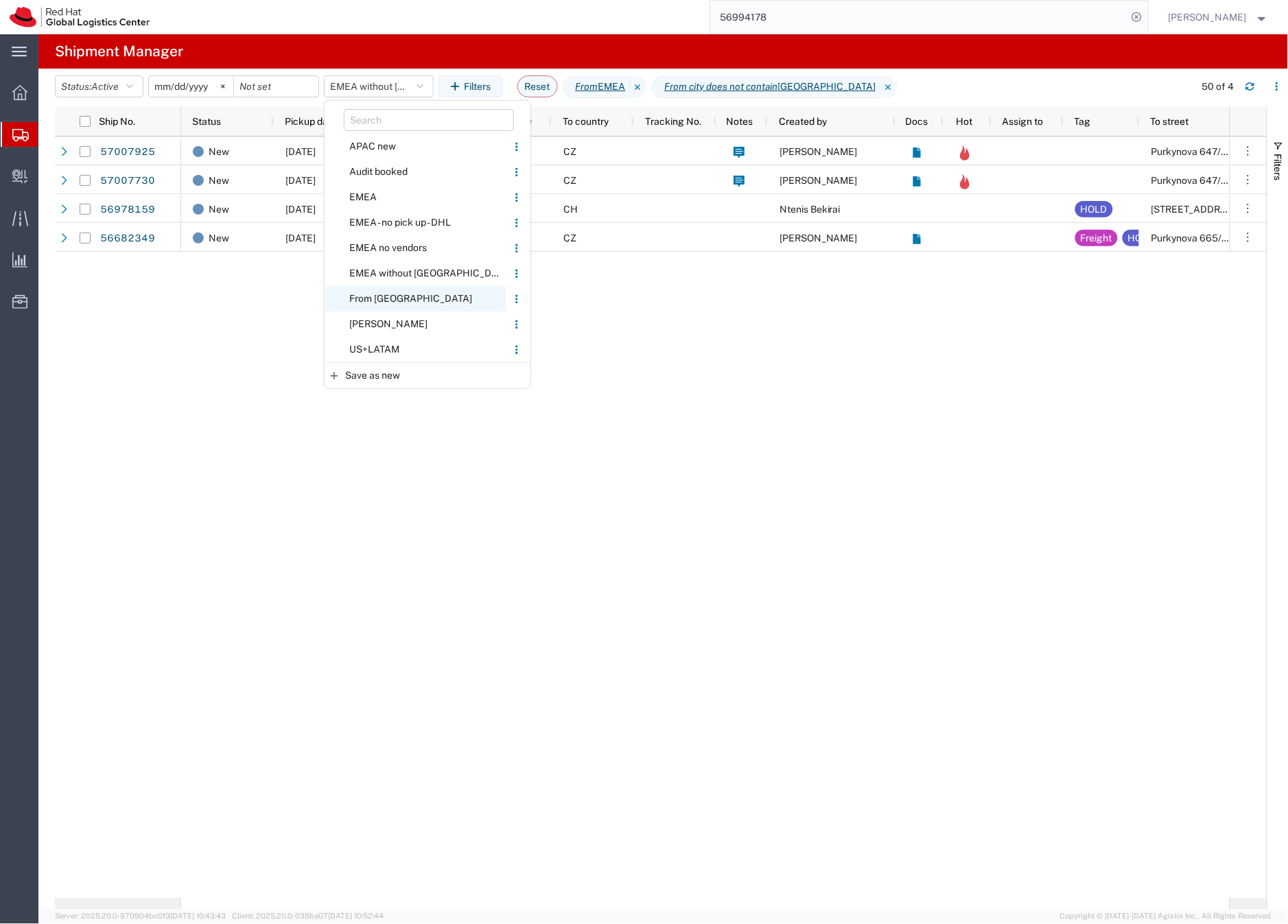
click at [374, 288] on span "From [GEOGRAPHIC_DATA]" at bounding box center [416, 299] width 180 height 25
type input "[DATE]"
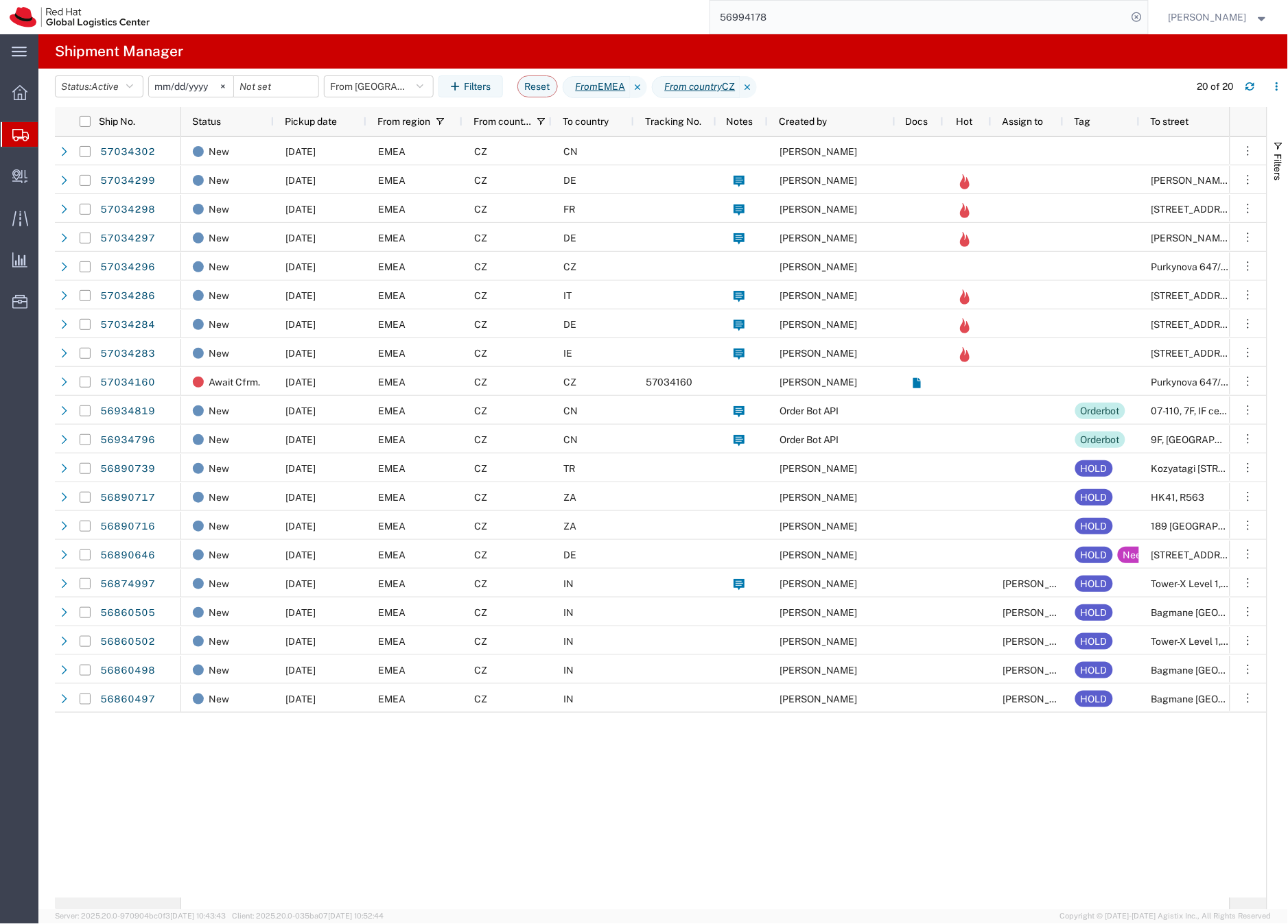
click at [19, 131] on icon at bounding box center [20, 135] width 17 height 12
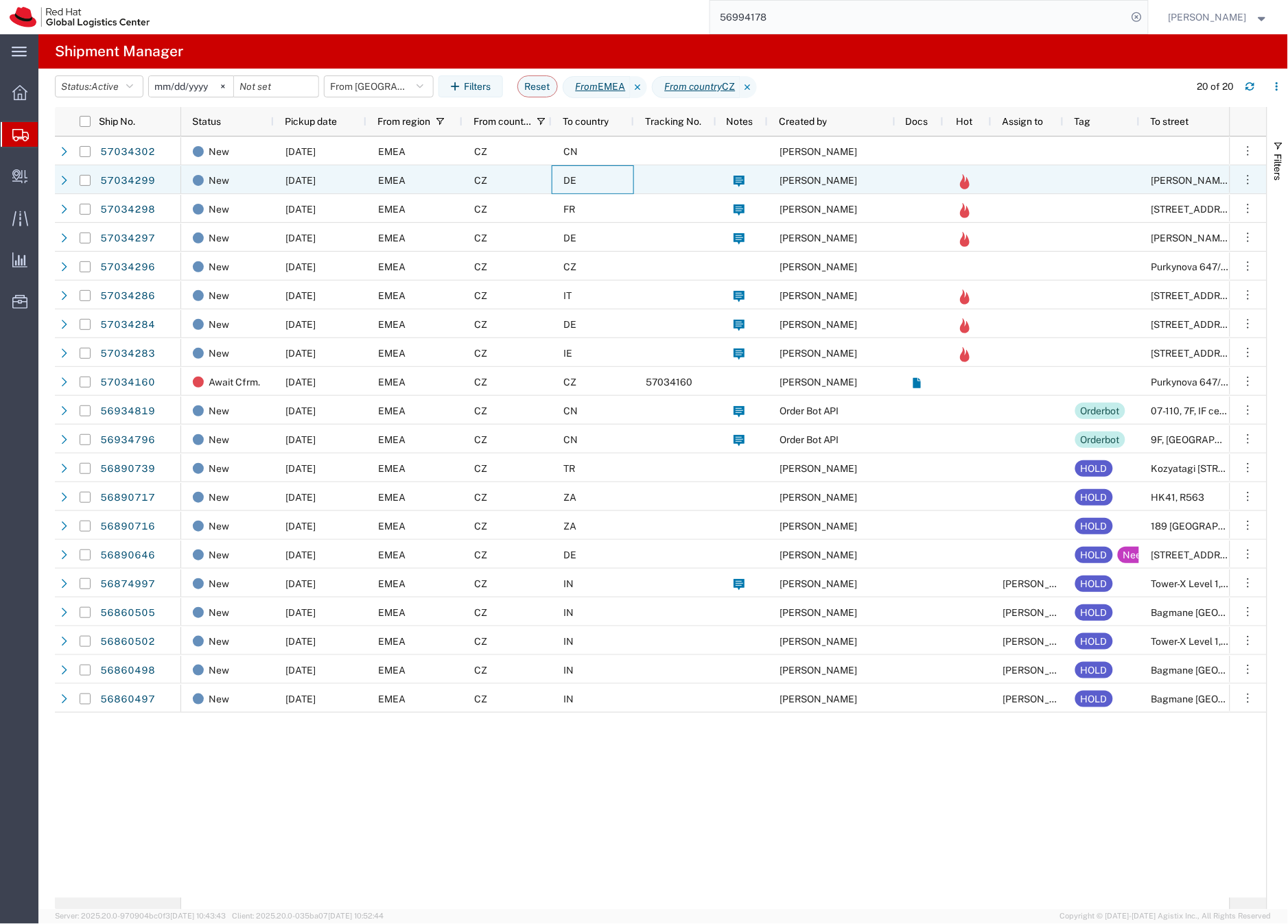
click at [556, 180] on div "DE" at bounding box center [593, 180] width 82 height 29
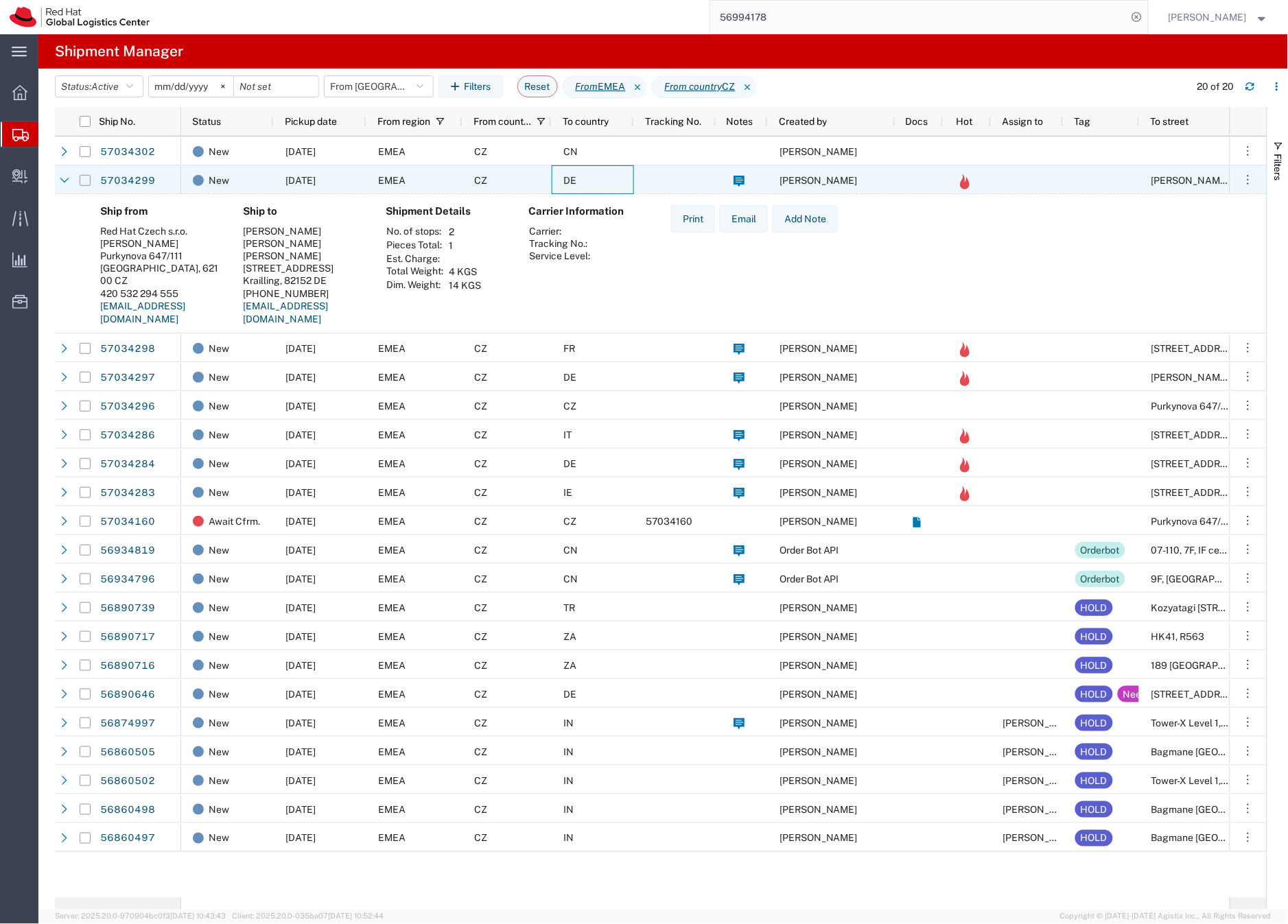
click at [87, 183] on input "Press Space to toggle row selection (unchecked)" at bounding box center [84, 180] width 11 height 11
checkbox input "true"
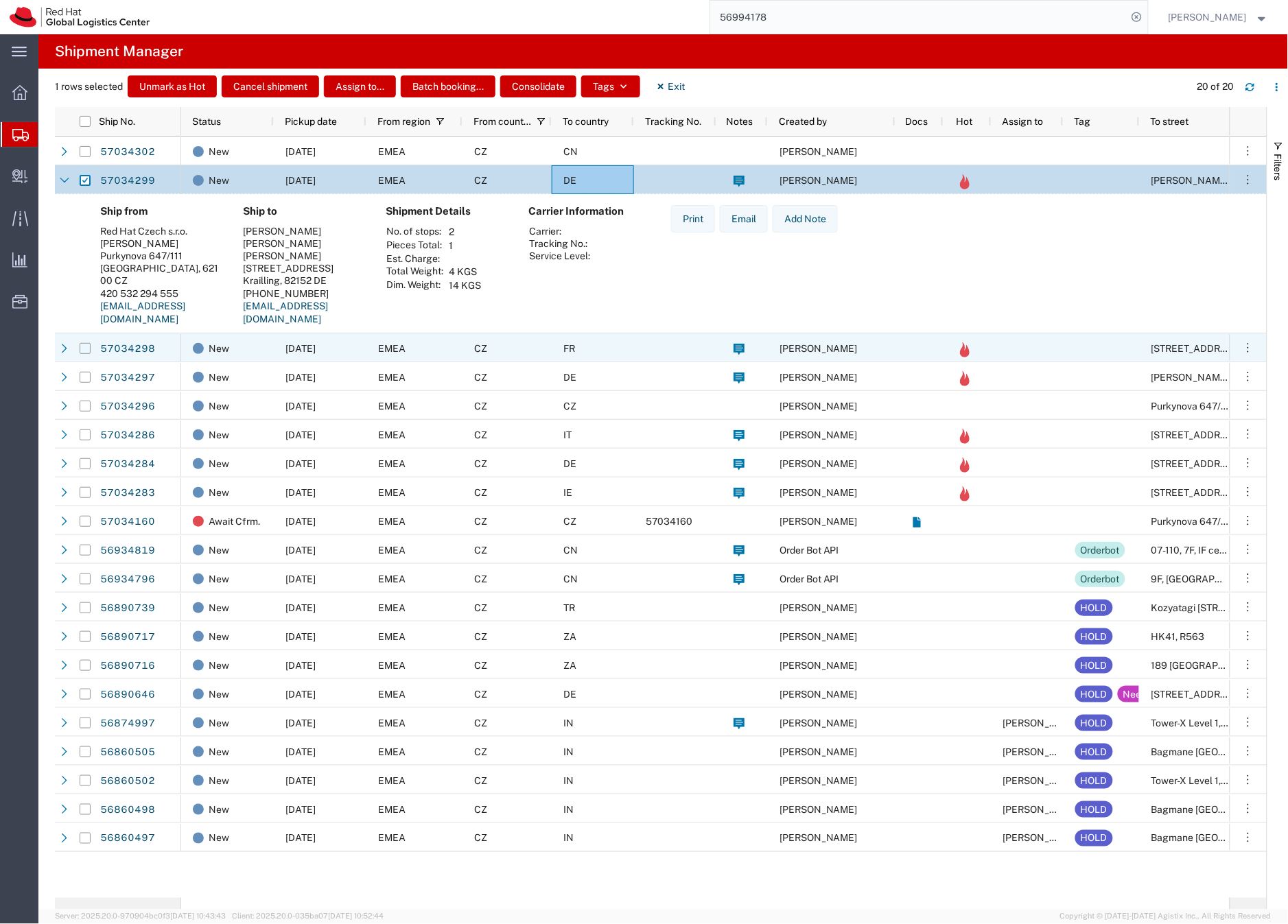
click at [82, 350] on input "Press Space to toggle row selection (unchecked)" at bounding box center [84, 348] width 11 height 11
checkbox input "true"
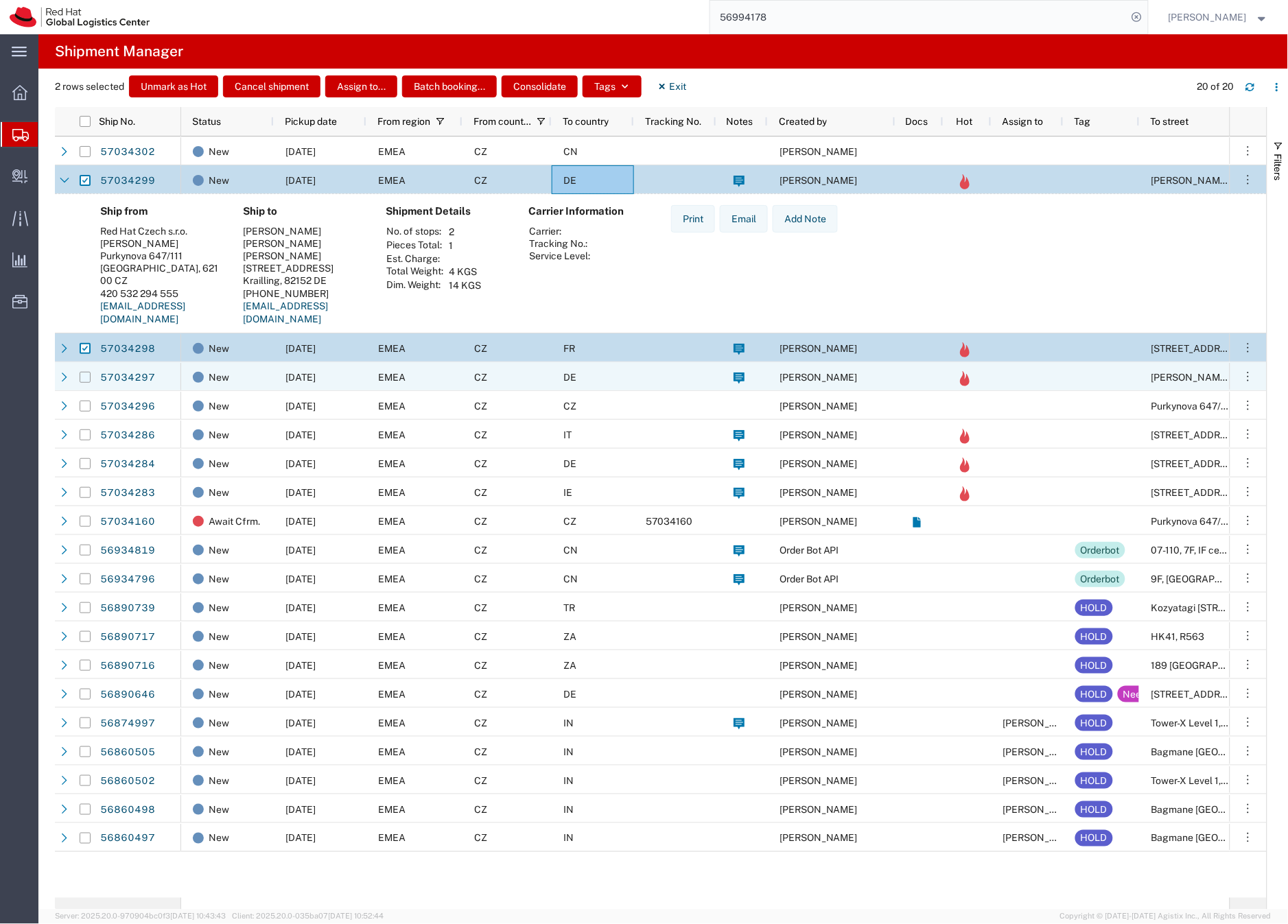
click at [84, 378] on input "Press Space to toggle row selection (unchecked)" at bounding box center [84, 377] width 11 height 11
checkbox input "true"
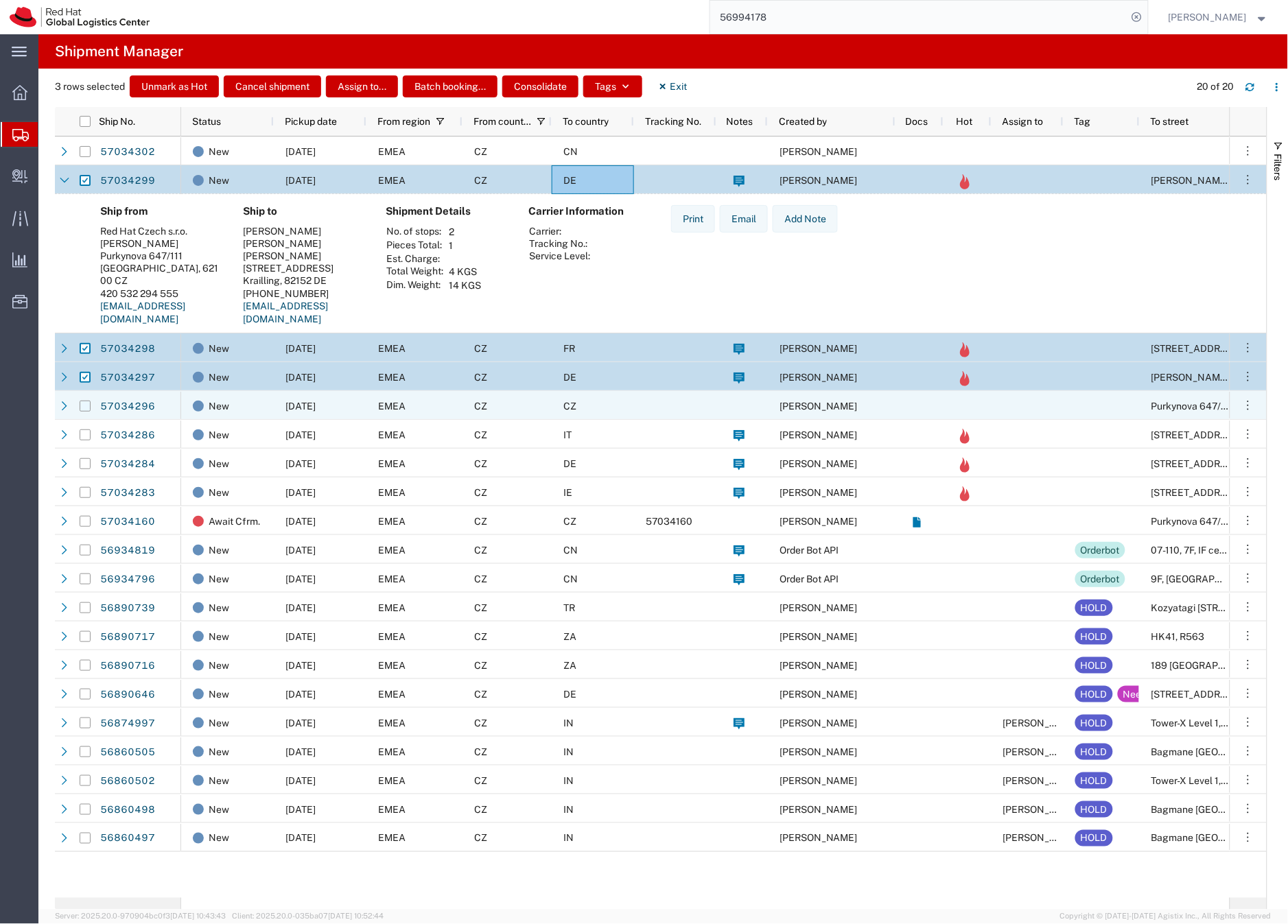
click at [85, 410] on input "Press Space to toggle row selection (unchecked)" at bounding box center [84, 406] width 11 height 11
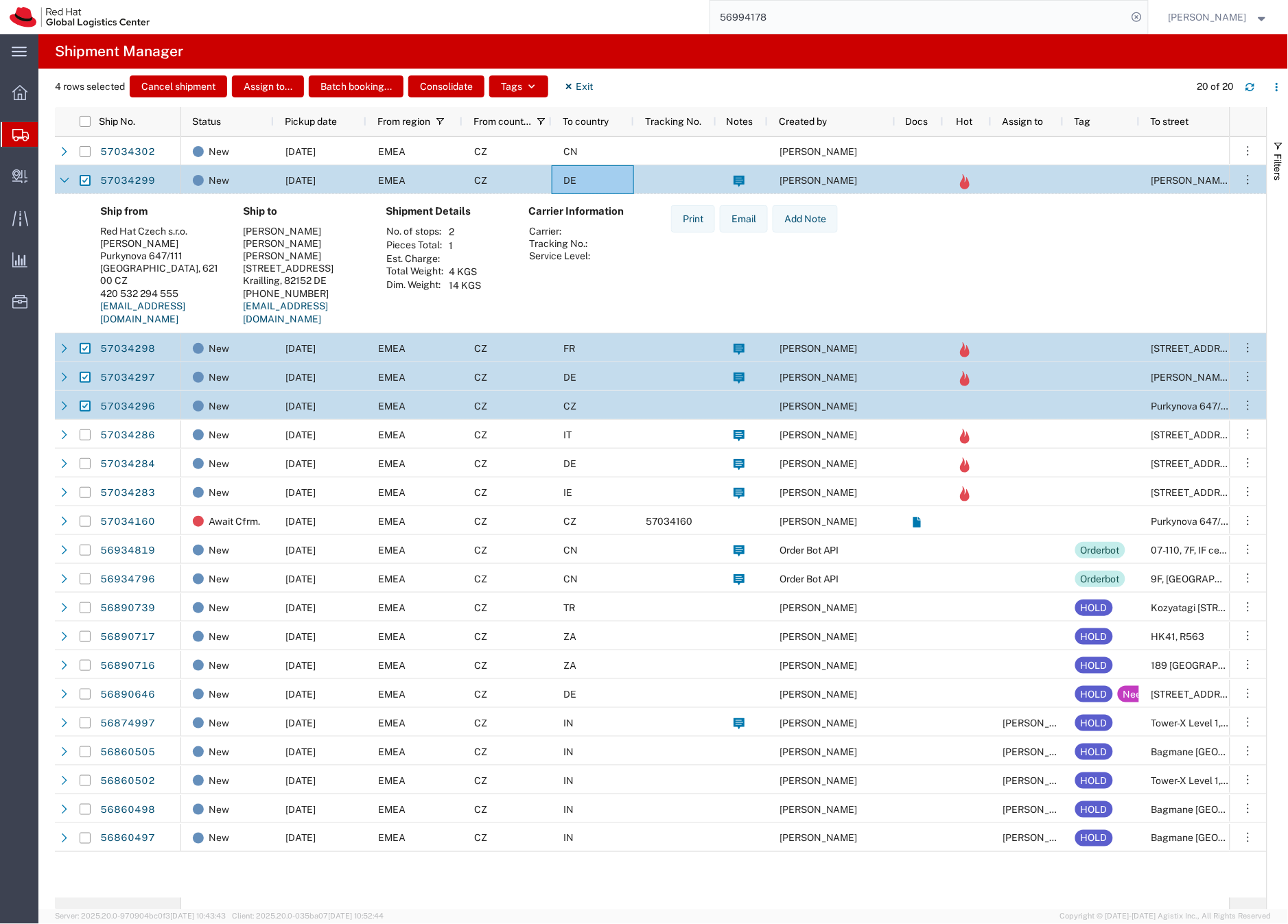
click at [87, 406] on input "Press Space to toggle row selection (checked)" at bounding box center [84, 406] width 11 height 11
checkbox input "false"
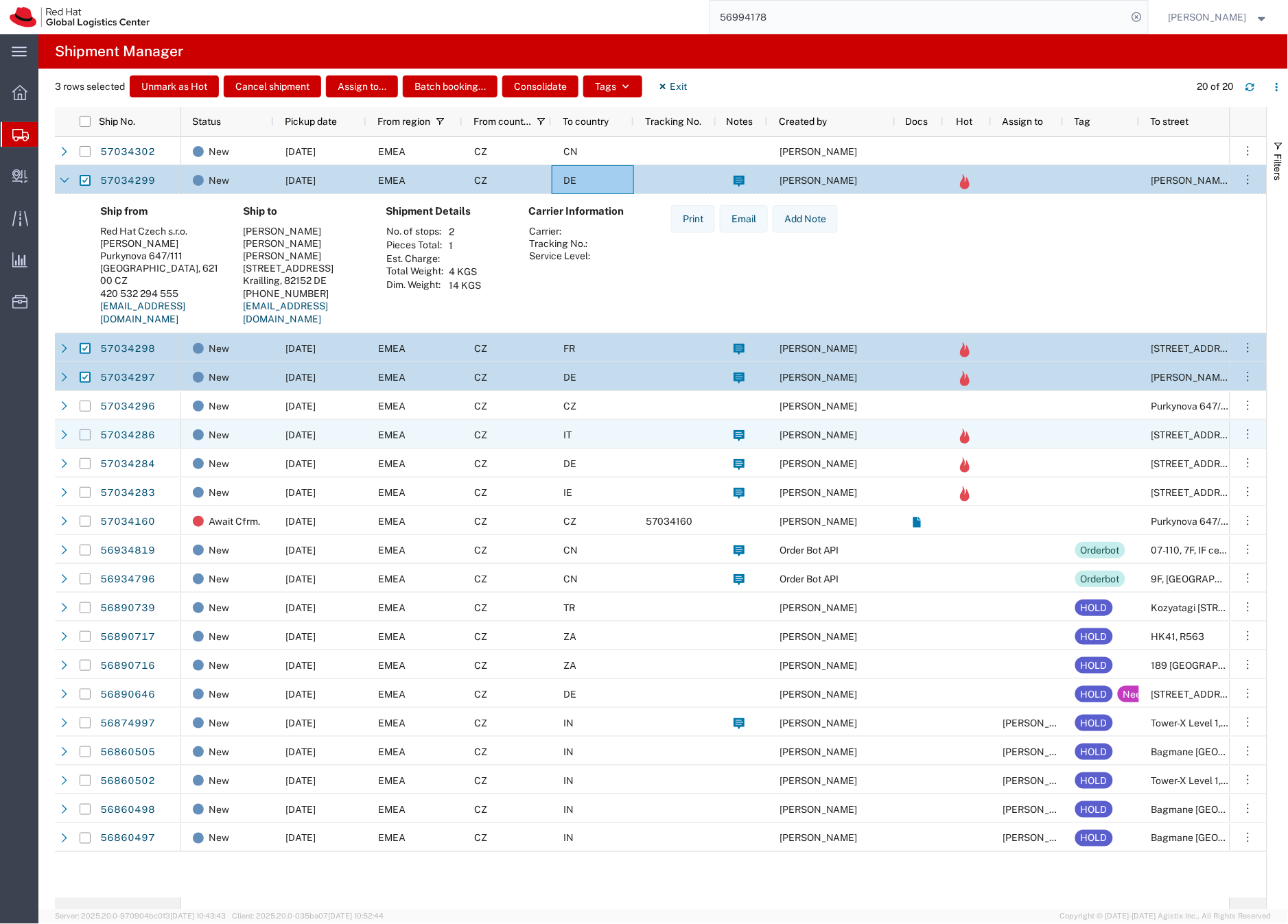
click at [86, 436] on input "Press Space to toggle row selection (unchecked)" at bounding box center [84, 435] width 11 height 11
checkbox input "true"
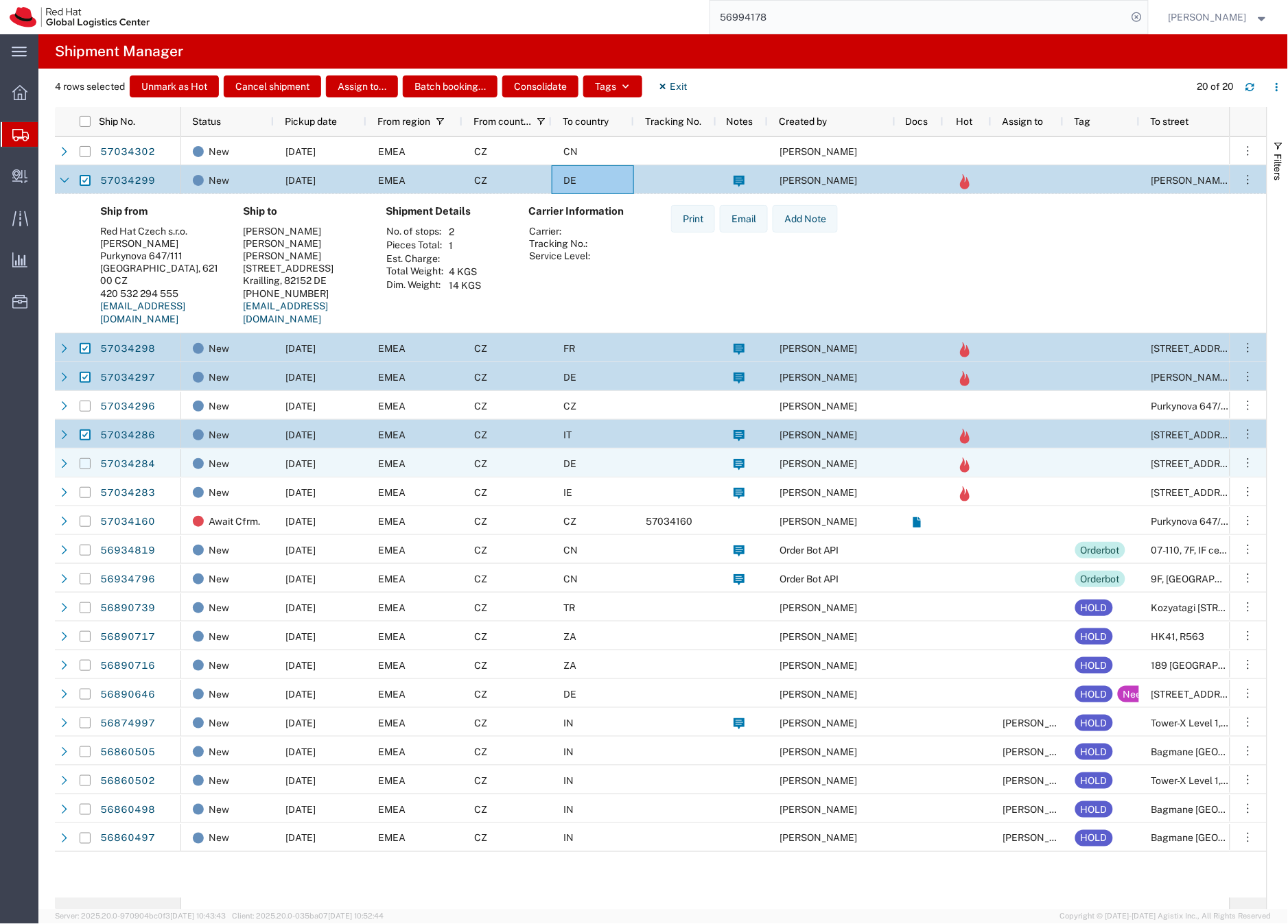
click at [84, 467] on input "Press Space to toggle row selection (unchecked)" at bounding box center [84, 463] width 11 height 11
checkbox input "true"
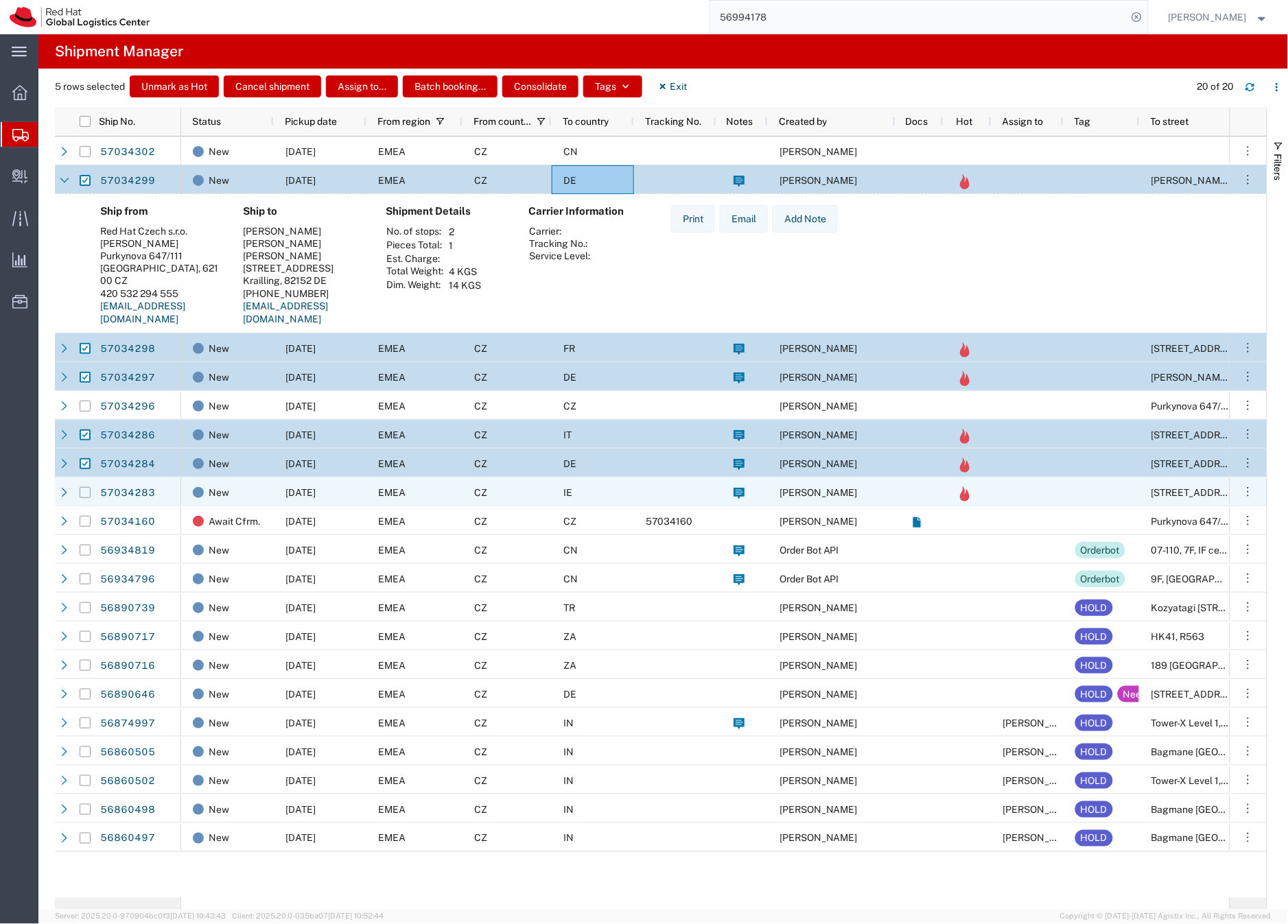
click at [84, 497] on input "Press Space to toggle row selection (unchecked)" at bounding box center [84, 492] width 11 height 11
checkbox input "true"
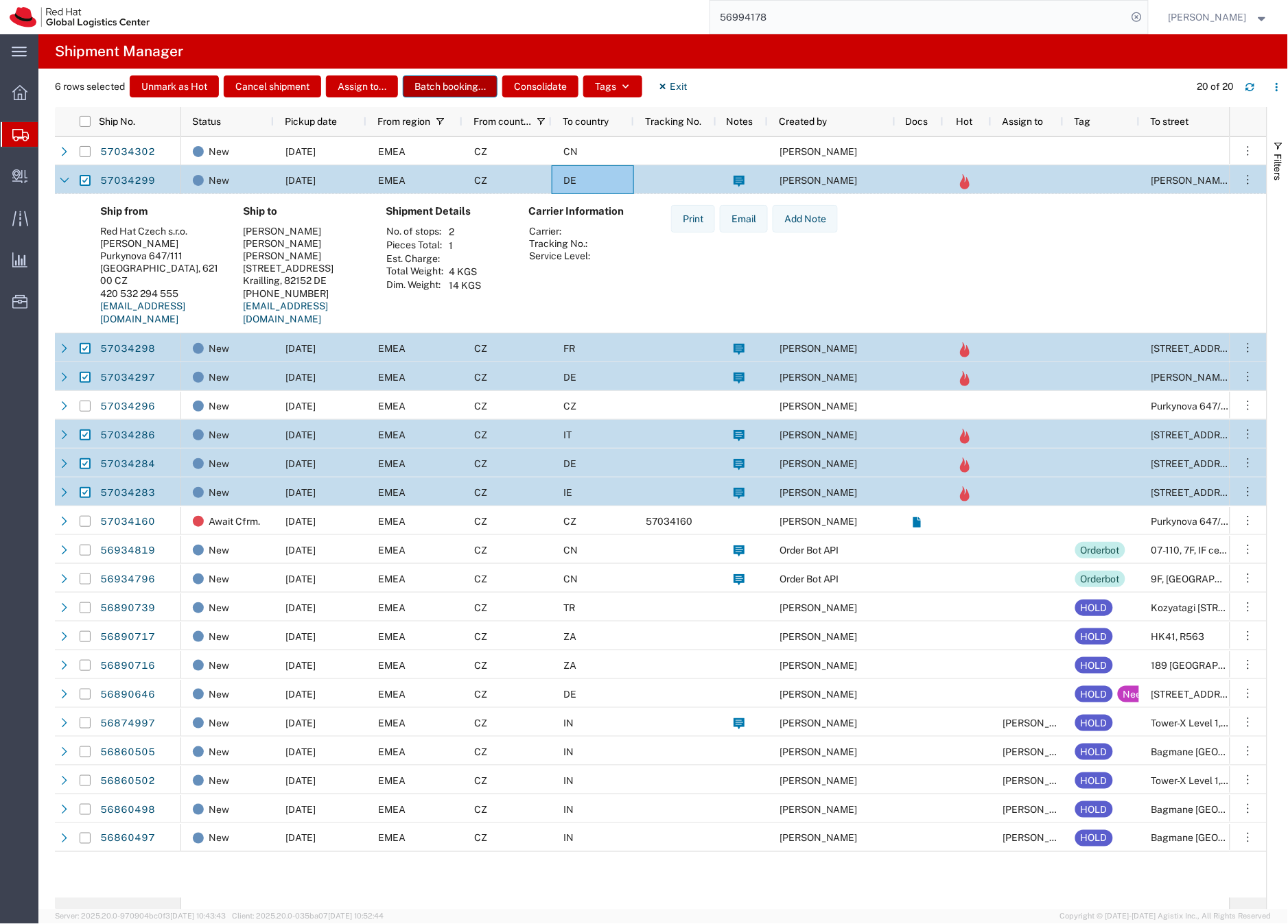
click at [446, 84] on button "Batch booking..." at bounding box center [450, 87] width 95 height 22
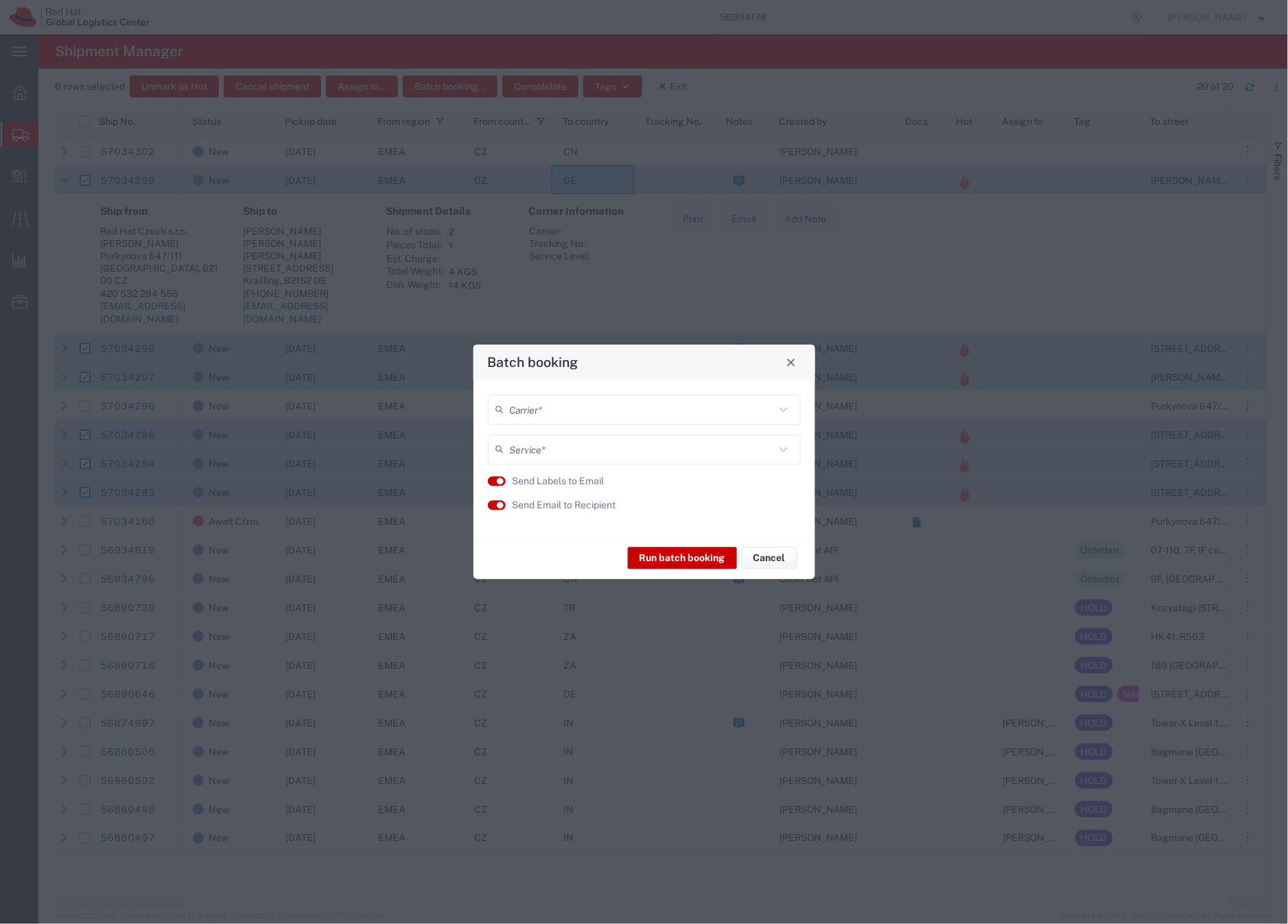
click at [525, 412] on input "text" at bounding box center [642, 410] width 265 height 24
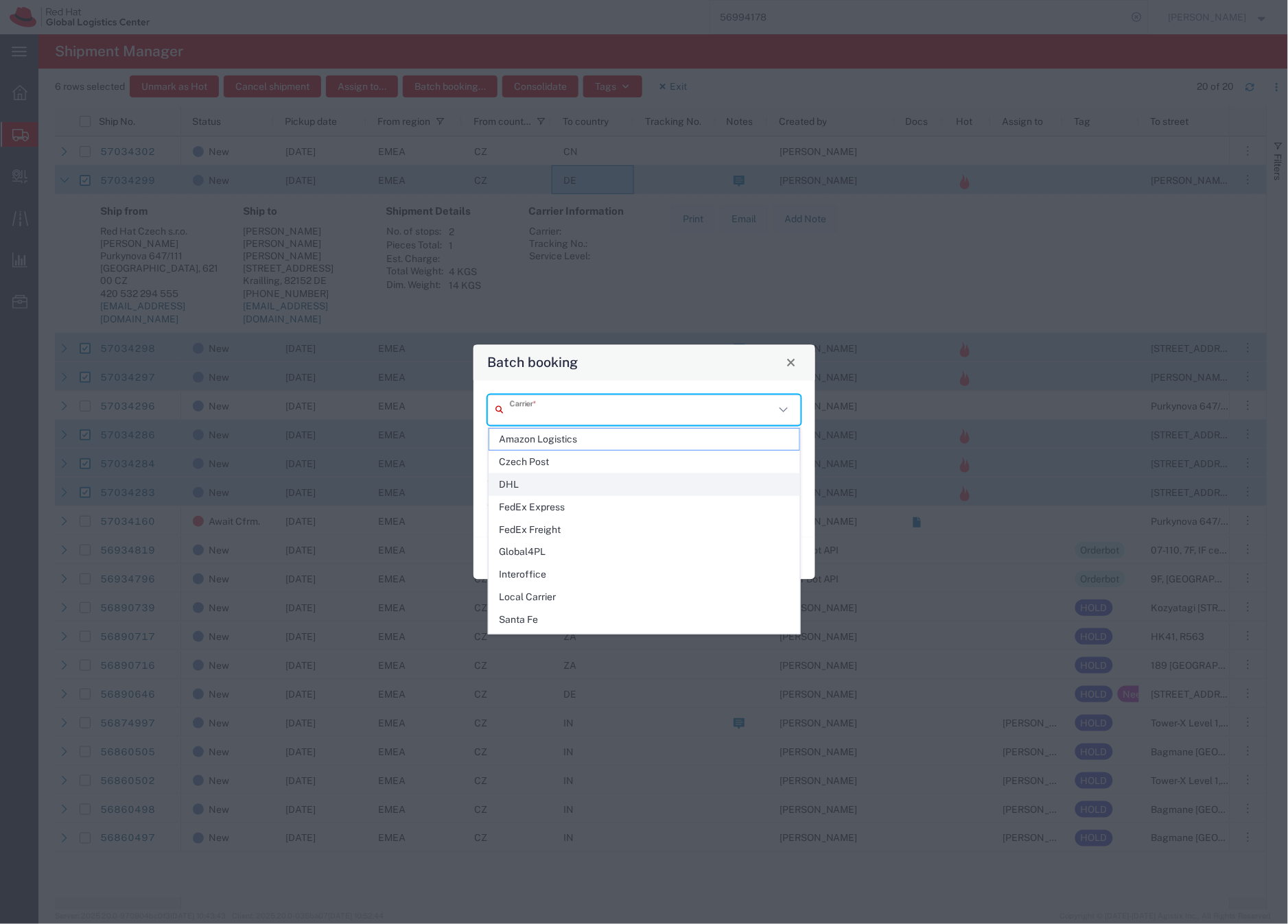
click at [518, 486] on span "DHL" at bounding box center [644, 484] width 310 height 21
type input "DHL"
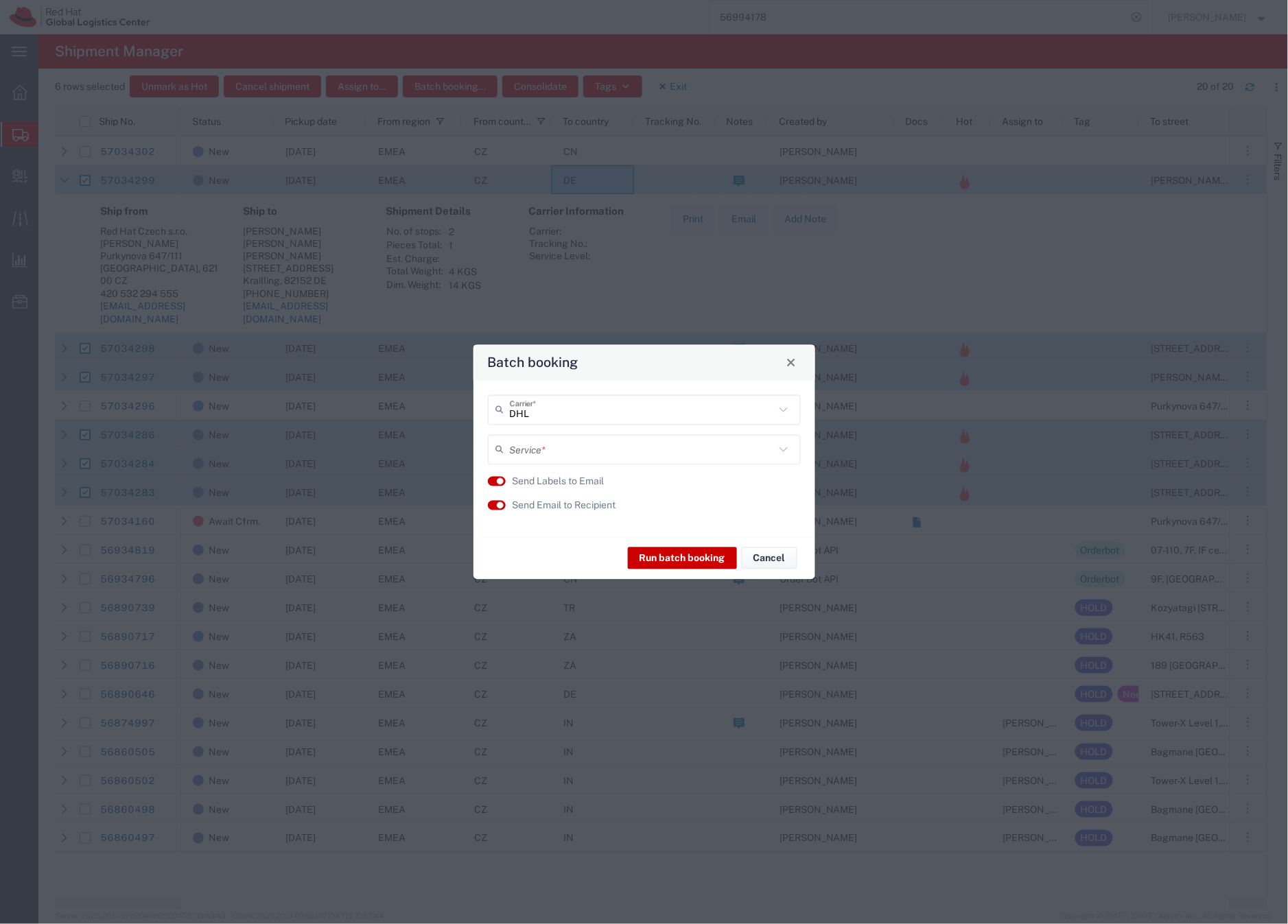
click at [545, 453] on input "text" at bounding box center [642, 449] width 265 height 24
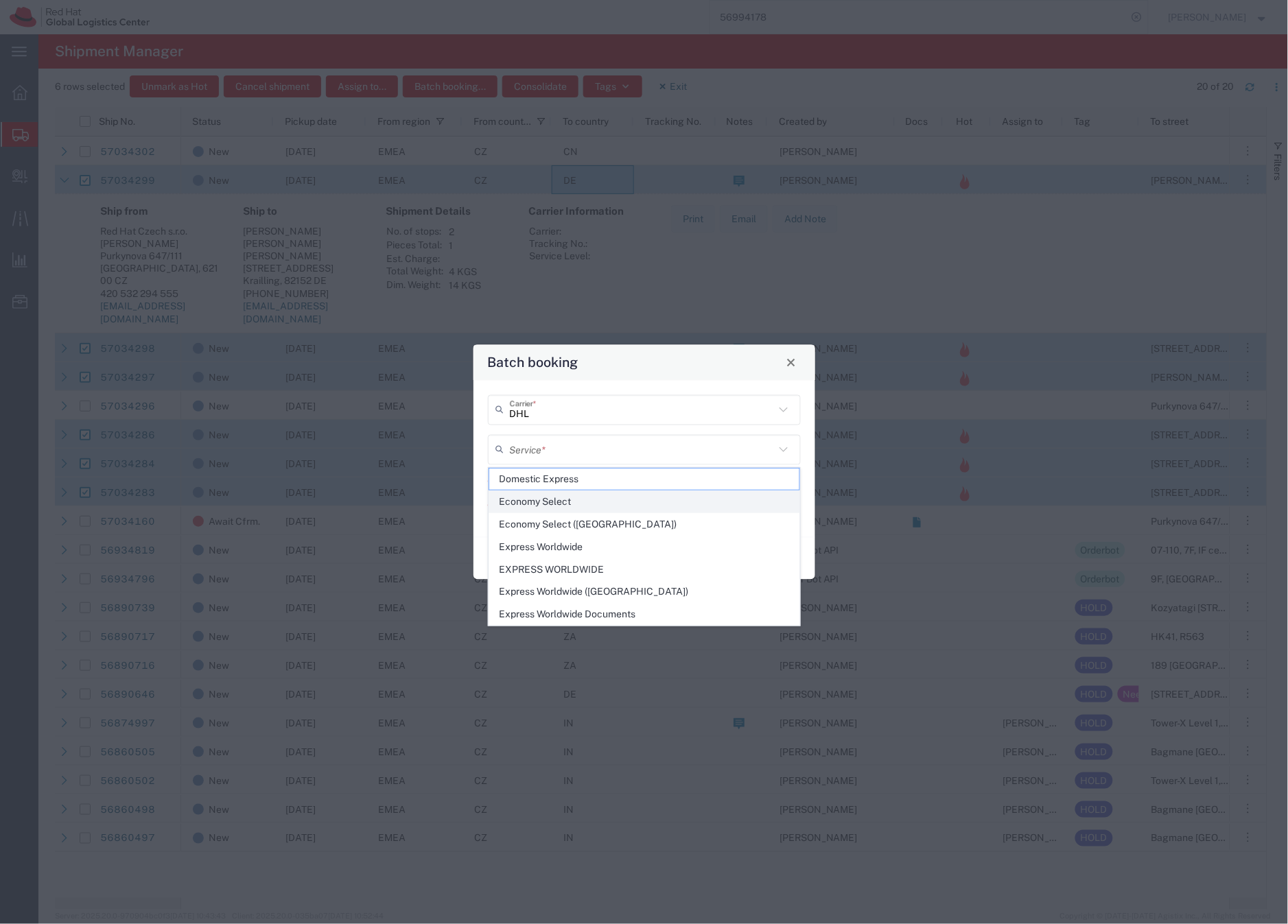
click at [548, 503] on span "Economy Select" at bounding box center [644, 502] width 310 height 21
type input "Economy Select"
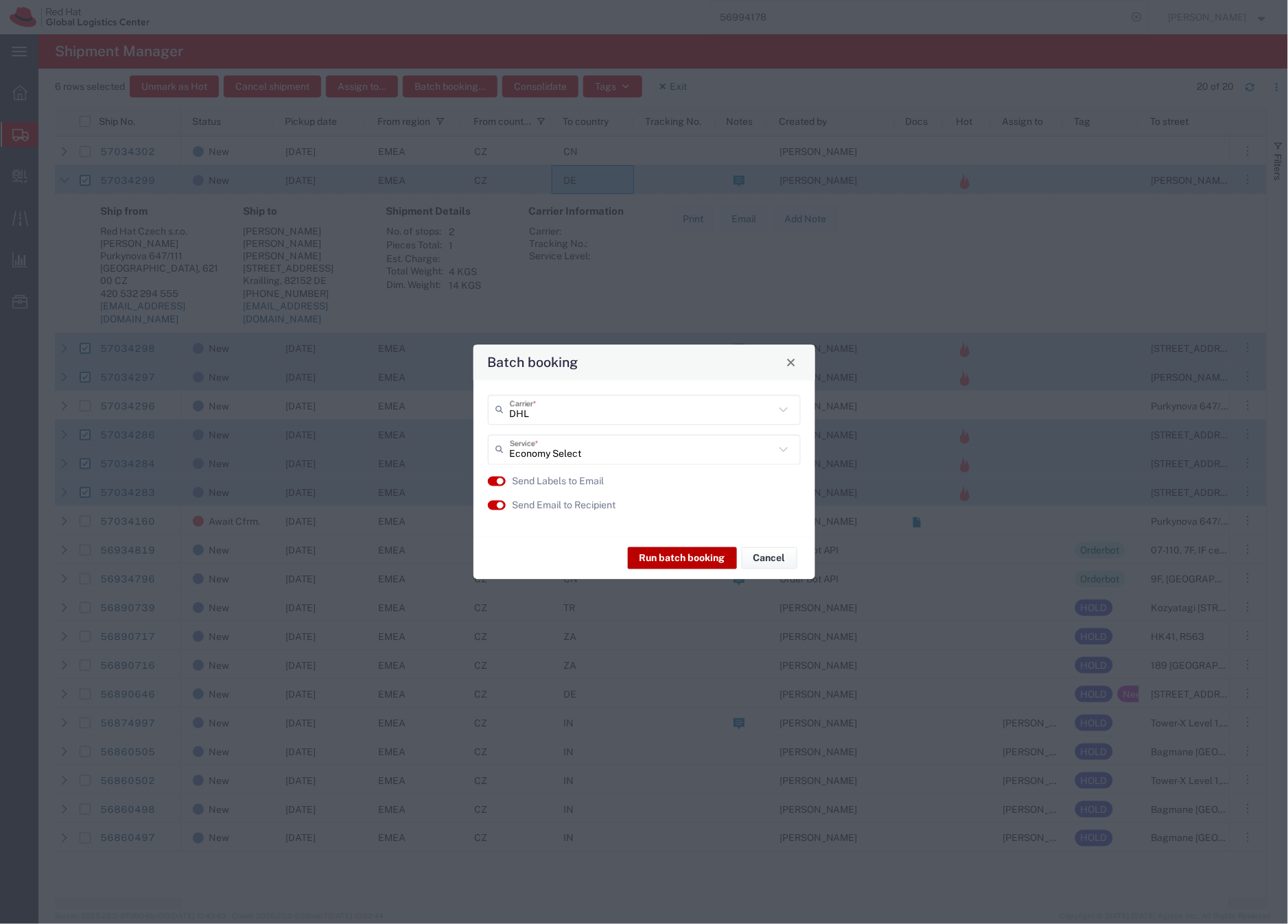
click at [679, 558] on button "Run batch booking" at bounding box center [682, 558] width 109 height 22
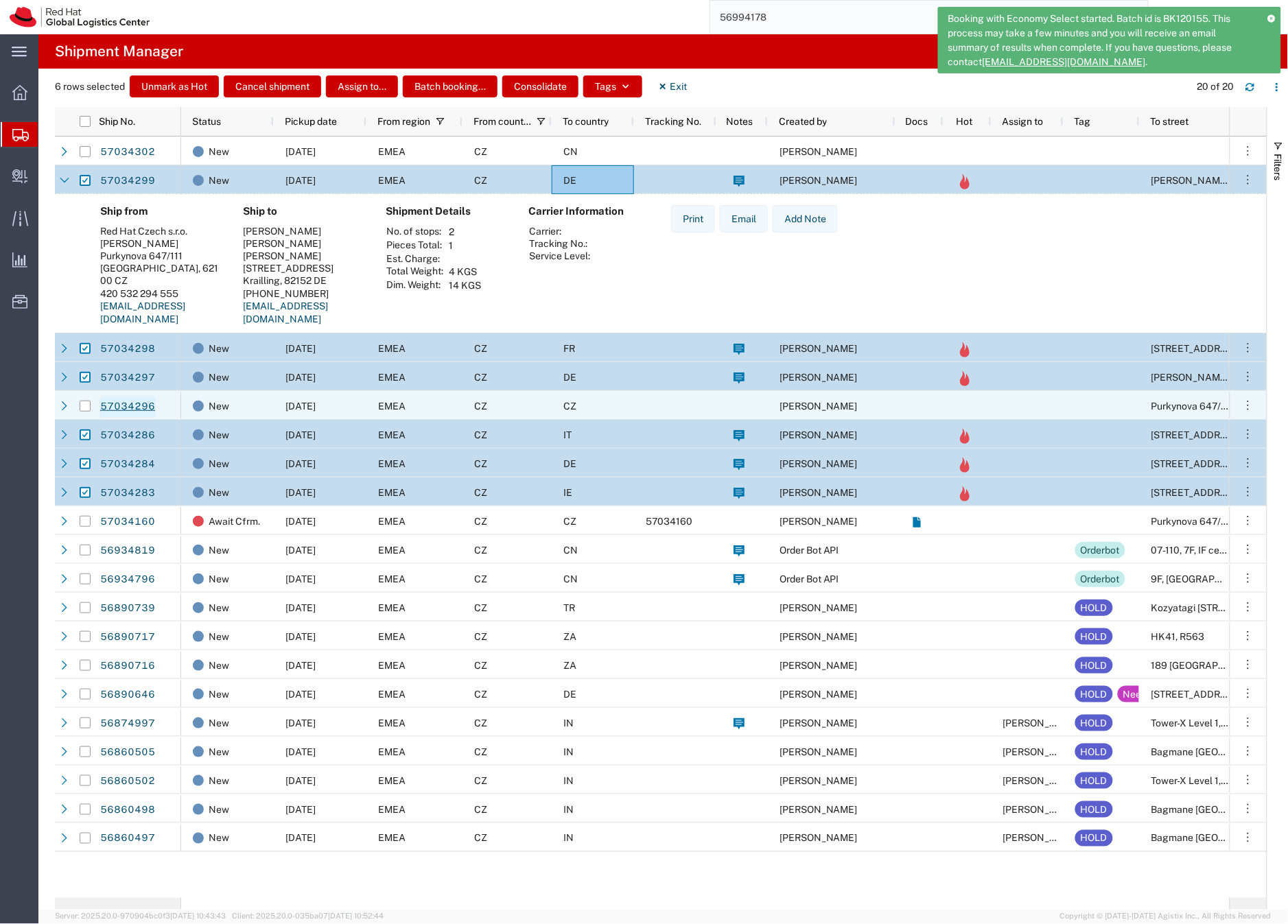
click at [139, 407] on link "57034296" at bounding box center [127, 407] width 56 height 22
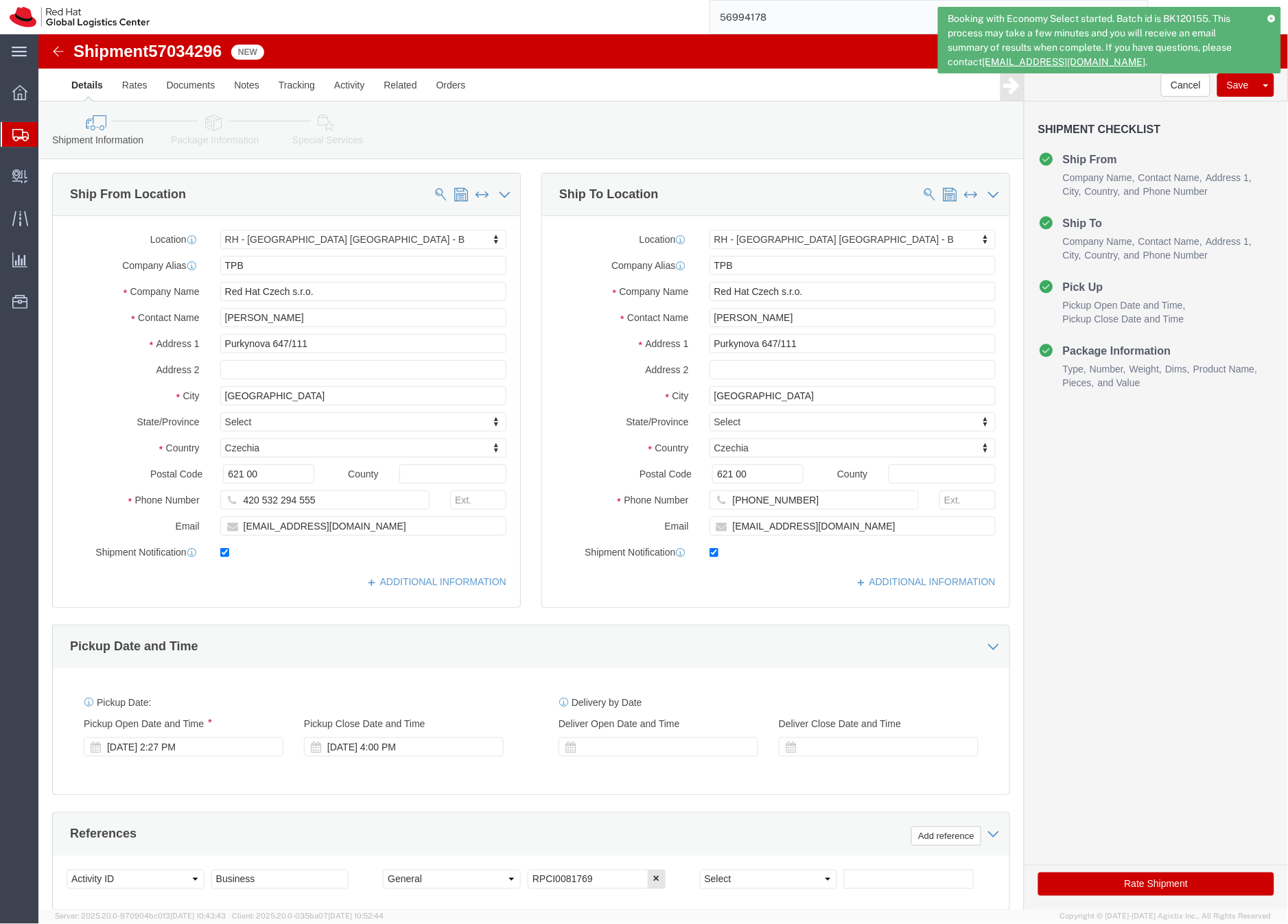
select select "38036"
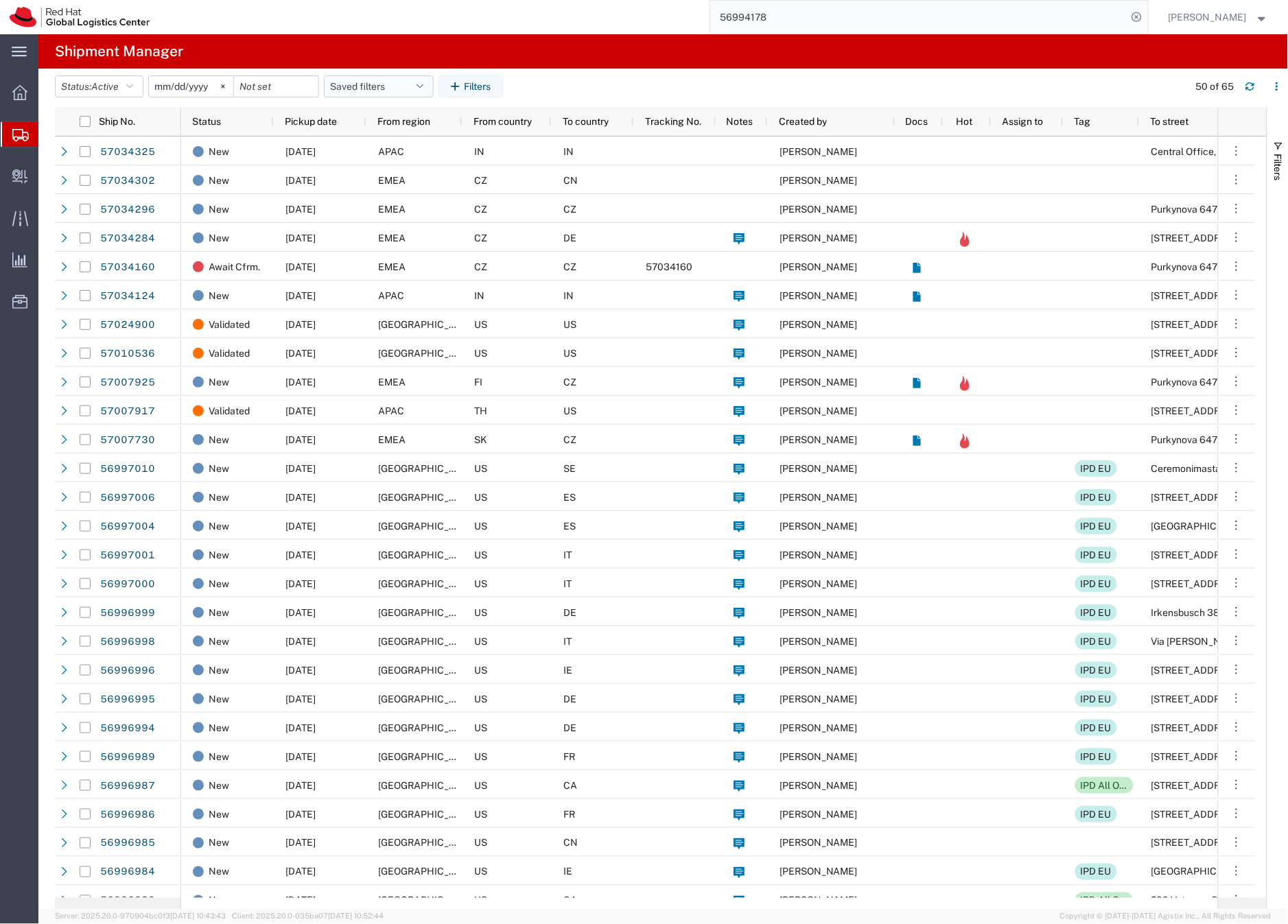
click at [366, 82] on button "Saved filters" at bounding box center [379, 87] width 110 height 22
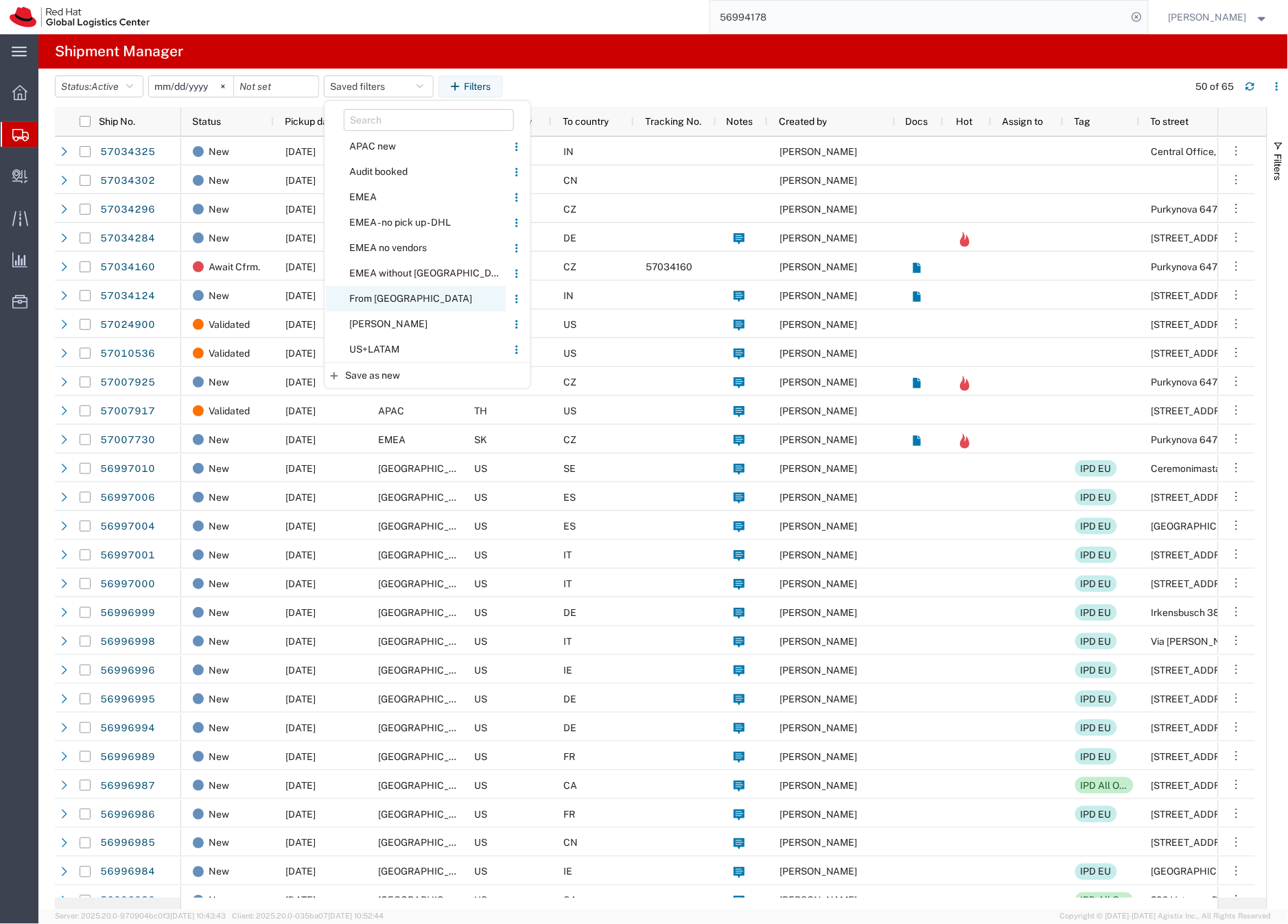
click at [363, 296] on span "From [GEOGRAPHIC_DATA]" at bounding box center [416, 299] width 180 height 25
type input "[DATE]"
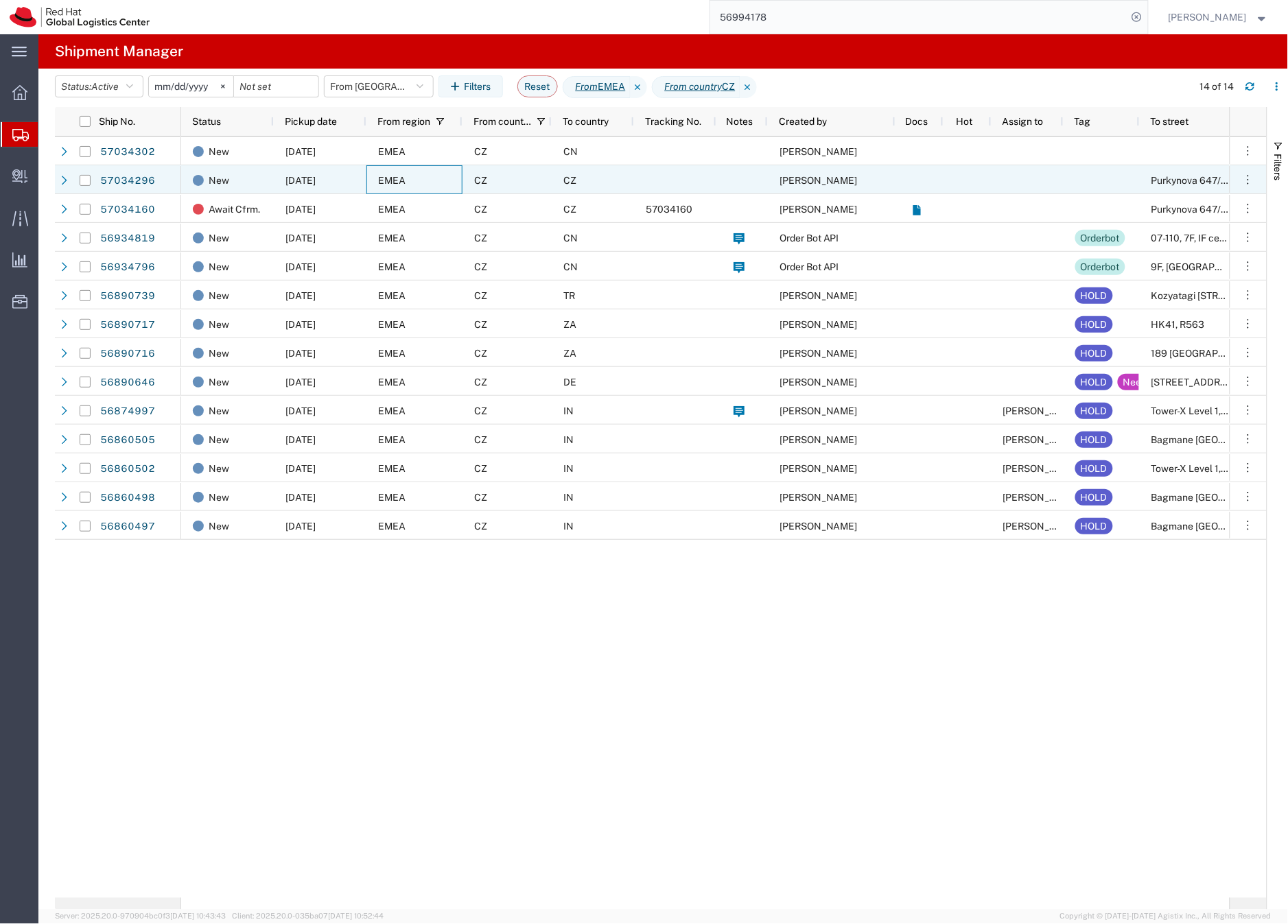
click at [453, 179] on div "EMEA" at bounding box center [414, 180] width 96 height 29
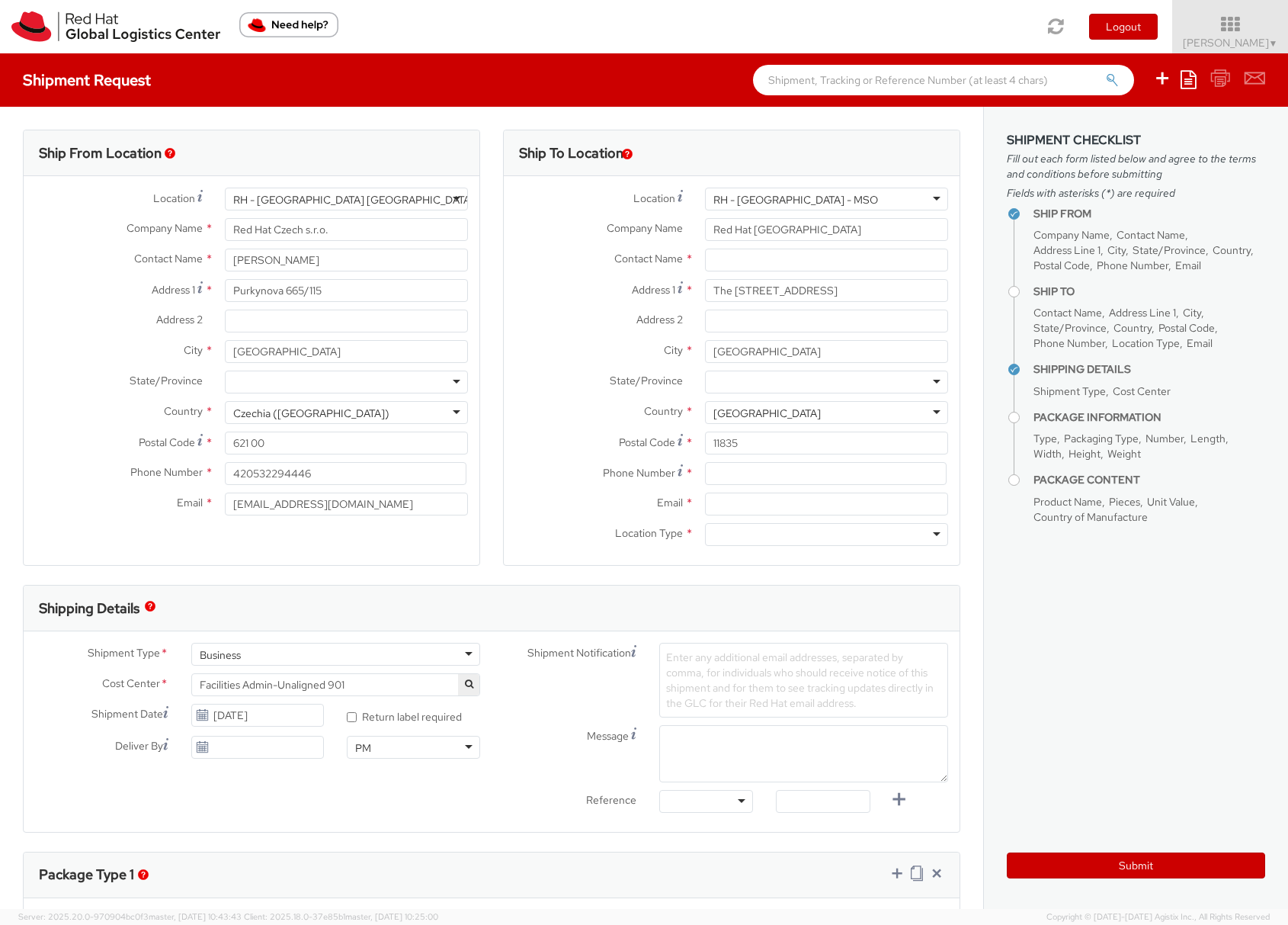
select select
click at [803, 195] on div "RH - [GEOGRAPHIC_DATA] - MSO" at bounding box center [827, 199] width 244 height 23
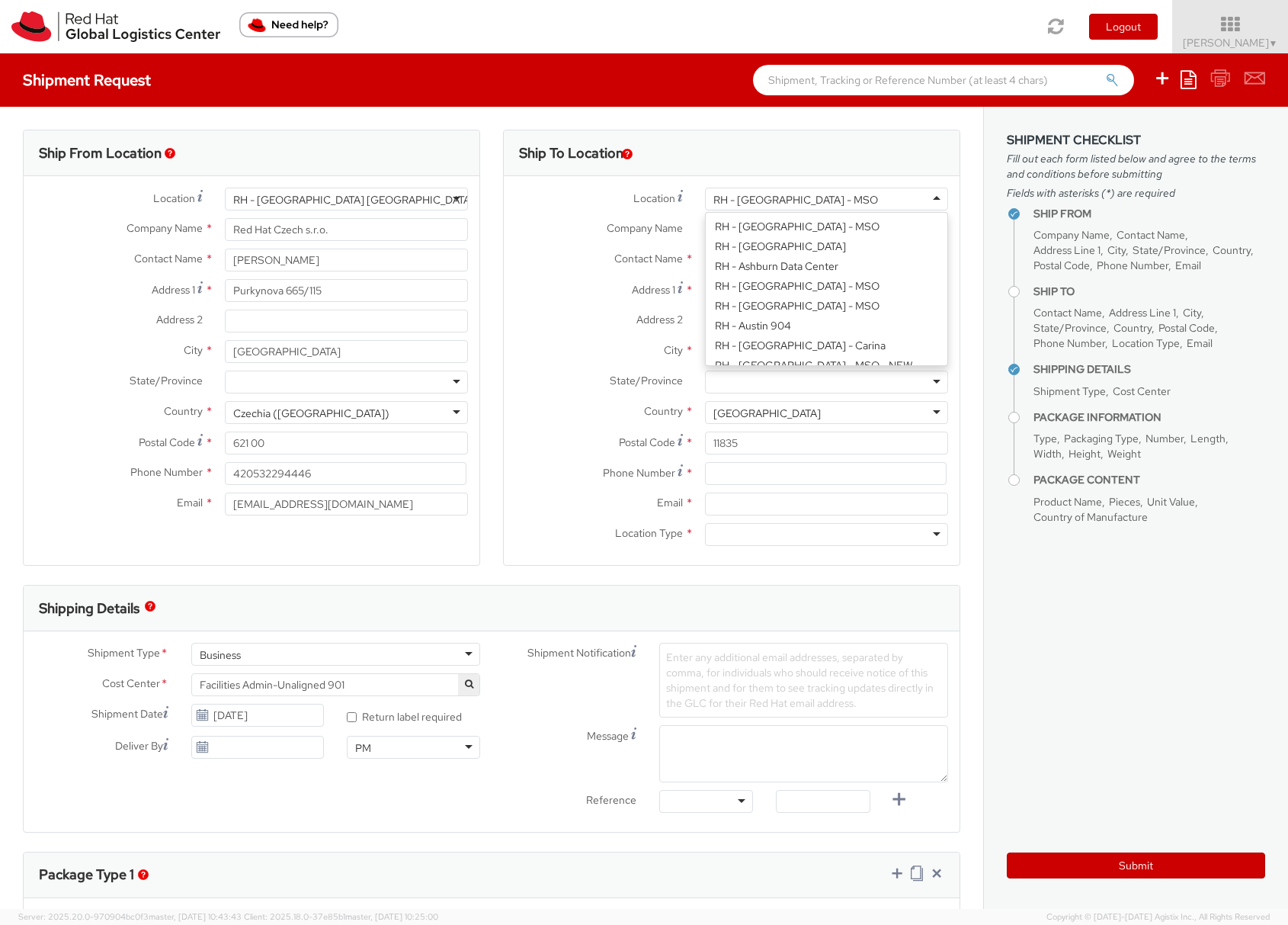
scroll to position [599, 0]
type input "be"
type input "Red Hat Software ([GEOGRAPHIC_DATA]) Co. Limited"
type input "07-110, 7F, IF center"
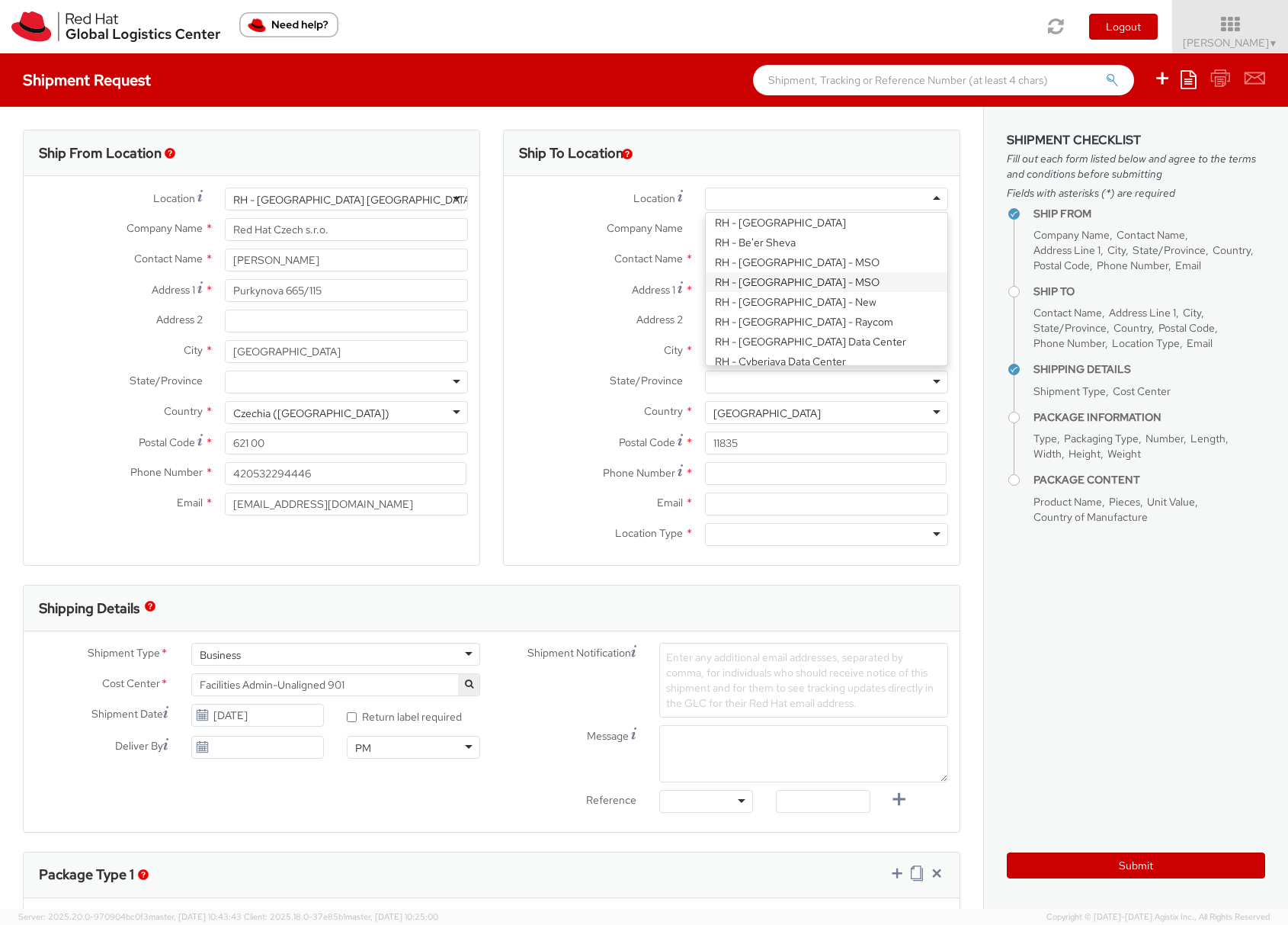
type input "[STREET_ADDRESS][PERSON_NAME]"
type input "[GEOGRAPHIC_DATA]"
type input "100086"
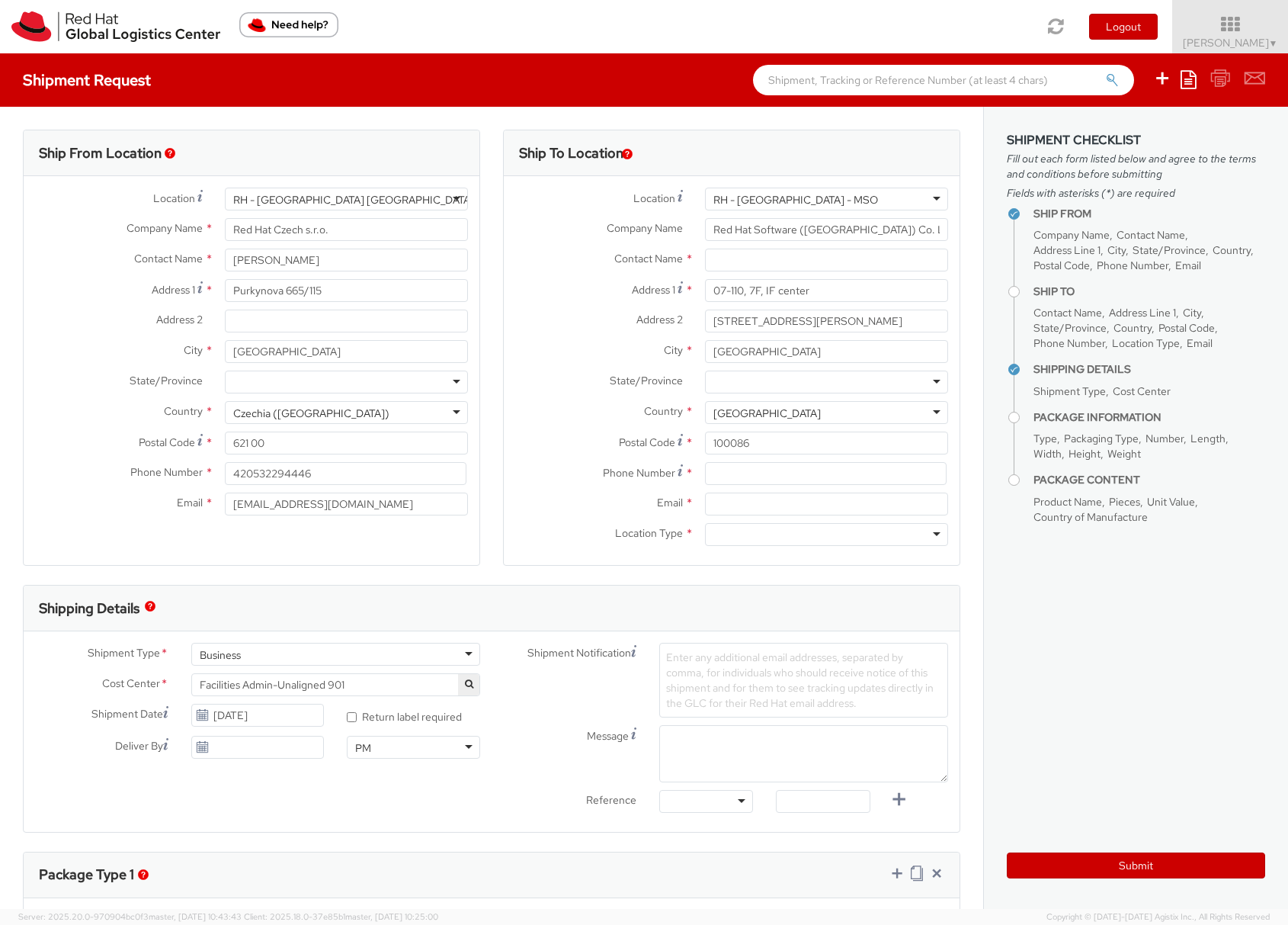
scroll to position [0, 0]
drag, startPoint x: 898, startPoint y: 227, endPoint x: 686, endPoint y: 210, distance: 212.7
click at [686, 210] on div "Location * RH - Beijing - MSO RH - Beijing - MSO RH - Amsterdam - MSO RH - Amst…" at bounding box center [731, 371] width 455 height 366
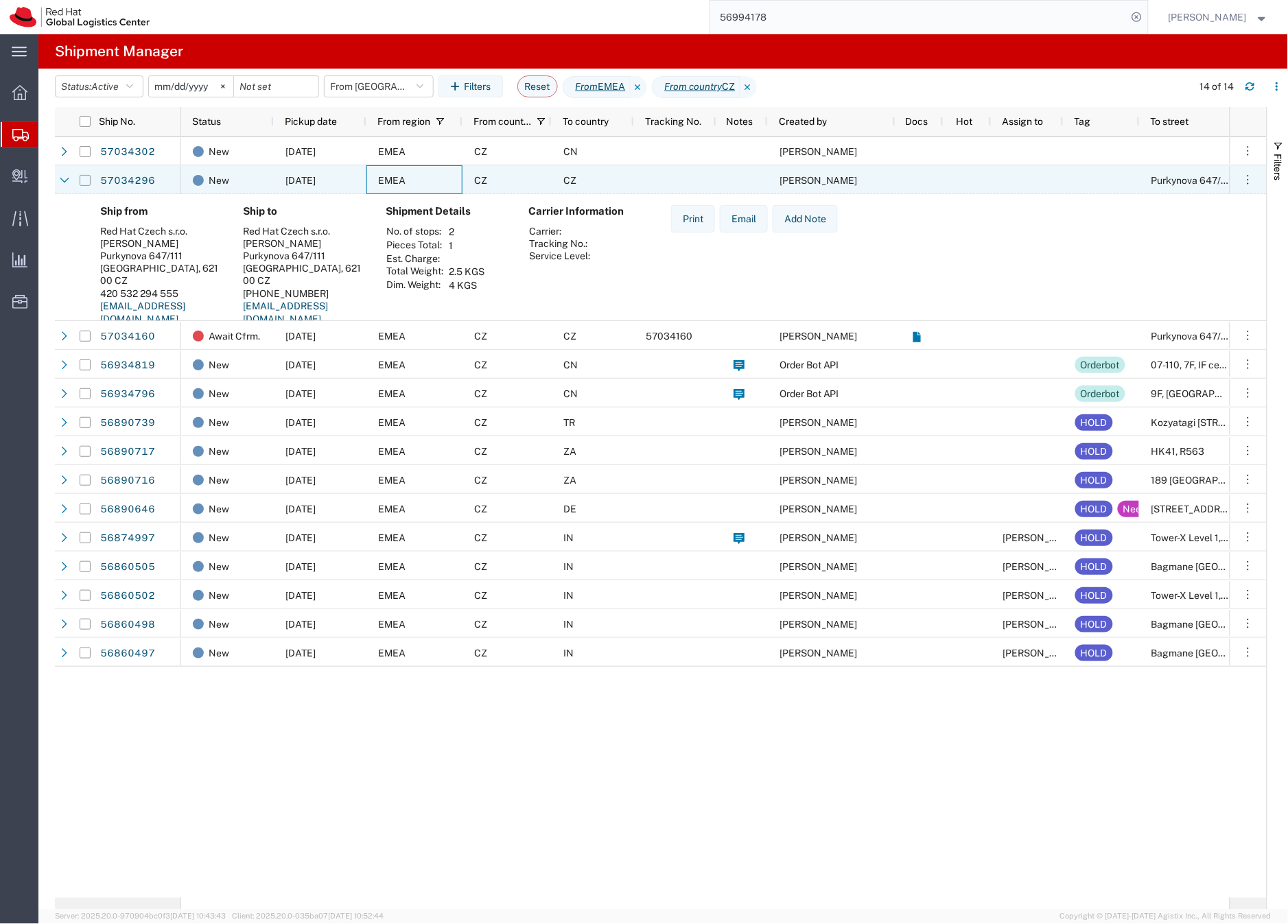
click at [82, 181] on input "Press Space to toggle row selection (unchecked)" at bounding box center [84, 180] width 11 height 11
checkbox input "true"
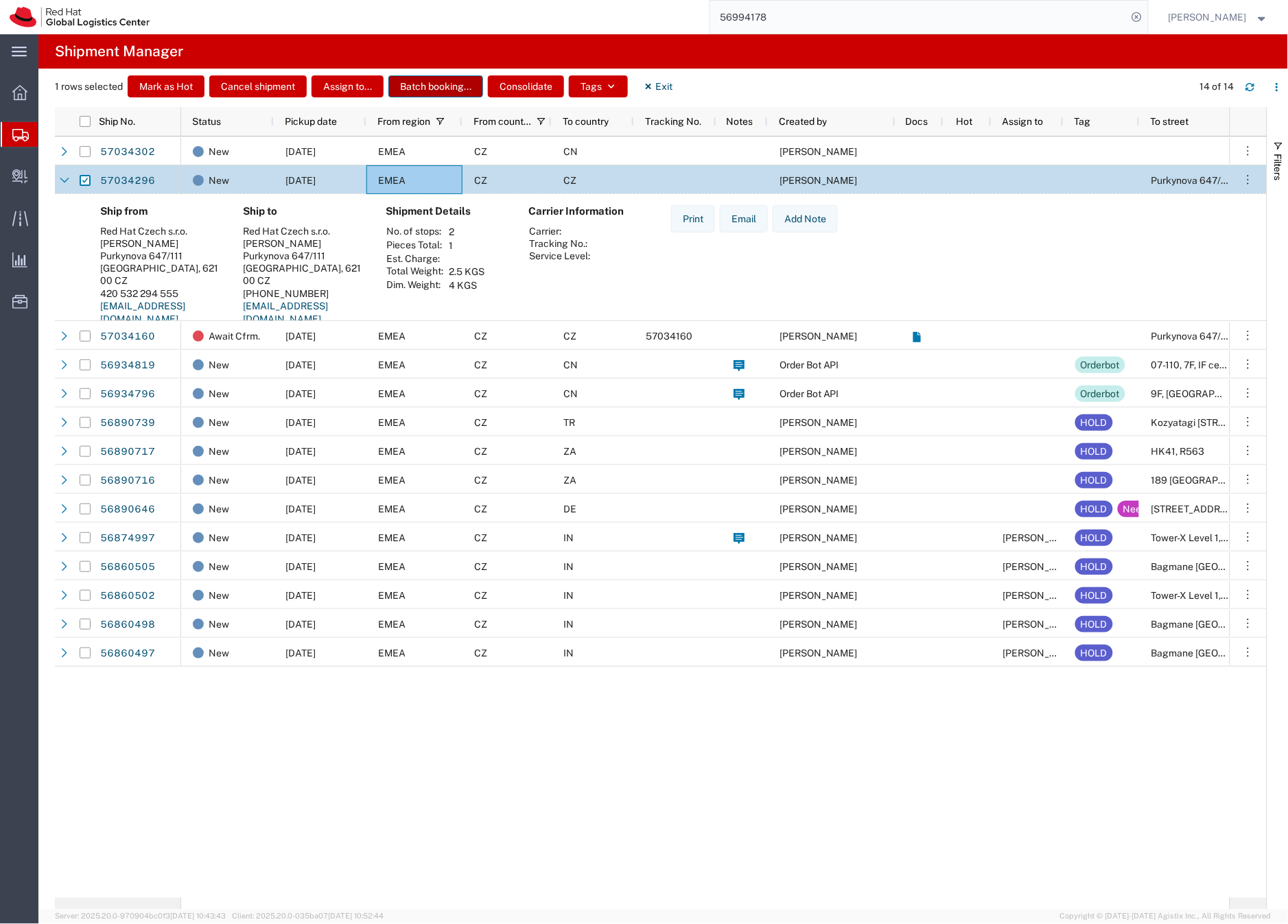
click at [416, 82] on button "Batch booking..." at bounding box center [435, 87] width 95 height 22
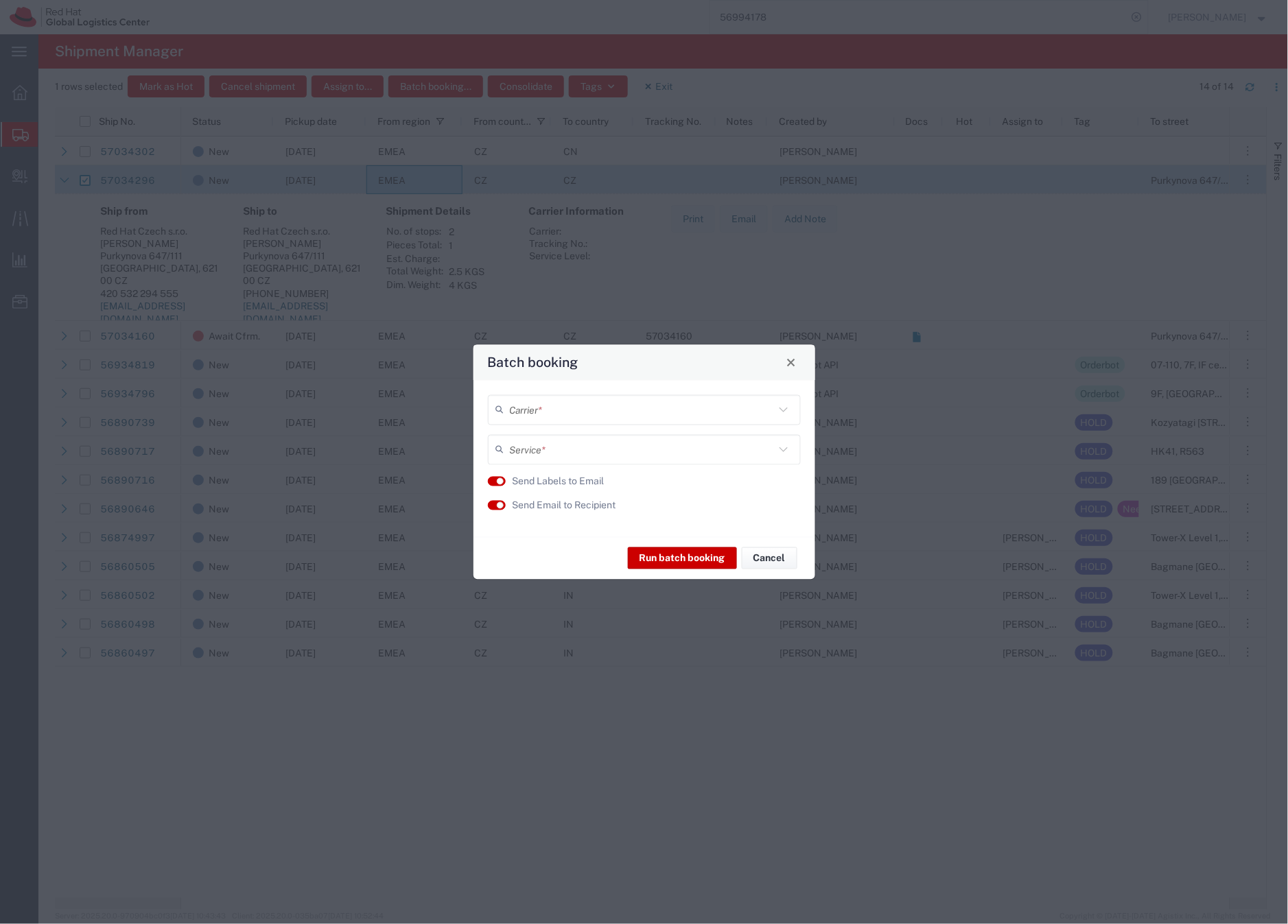
click at [526, 408] on input "text" at bounding box center [642, 410] width 265 height 24
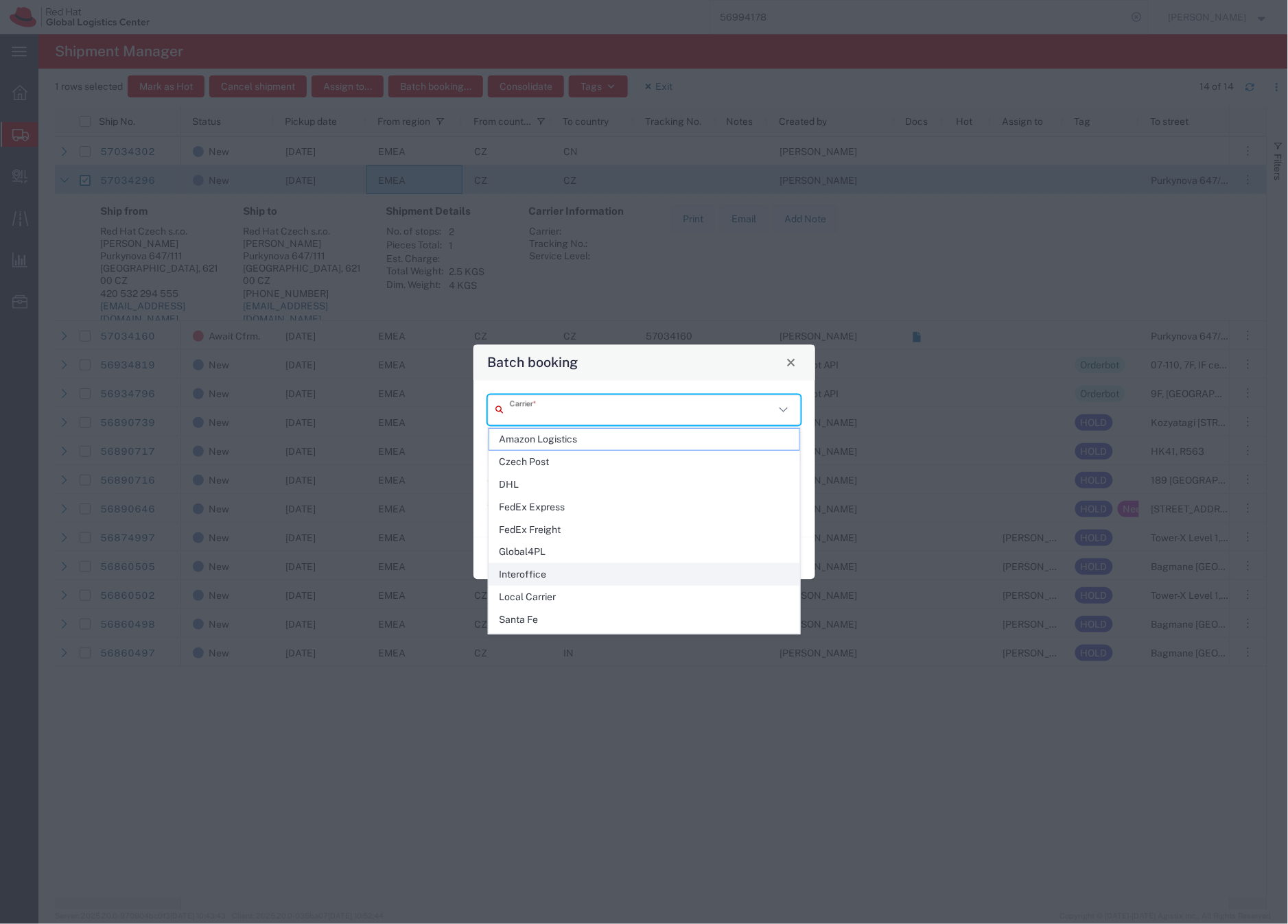
click at [542, 575] on span "Interoffice" at bounding box center [644, 574] width 310 height 21
type input "Interoffice"
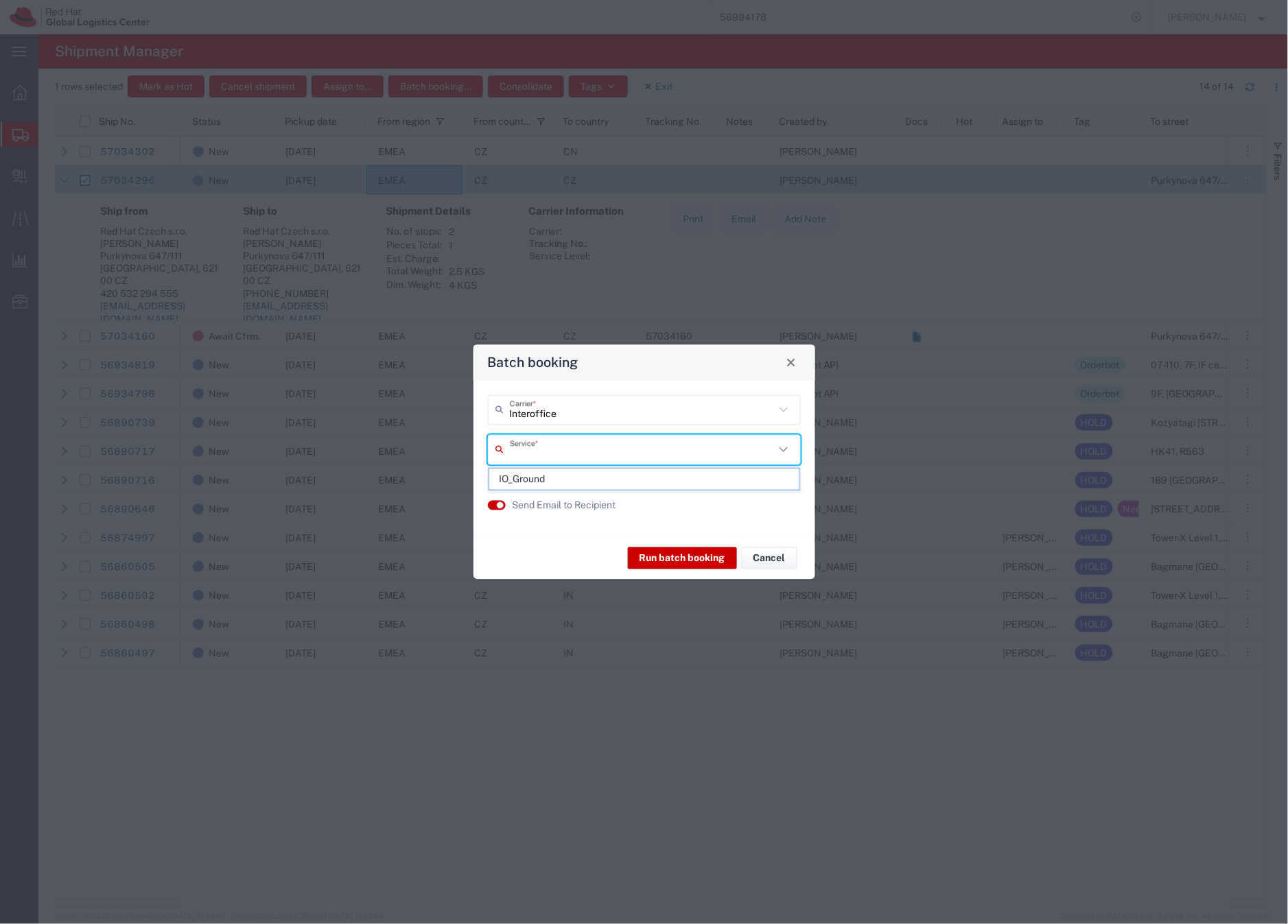
click at [534, 446] on input "text" at bounding box center [642, 449] width 265 height 24
click at [540, 476] on span "IO_Ground" at bounding box center [644, 479] width 310 height 21
type input "IO_Ground"
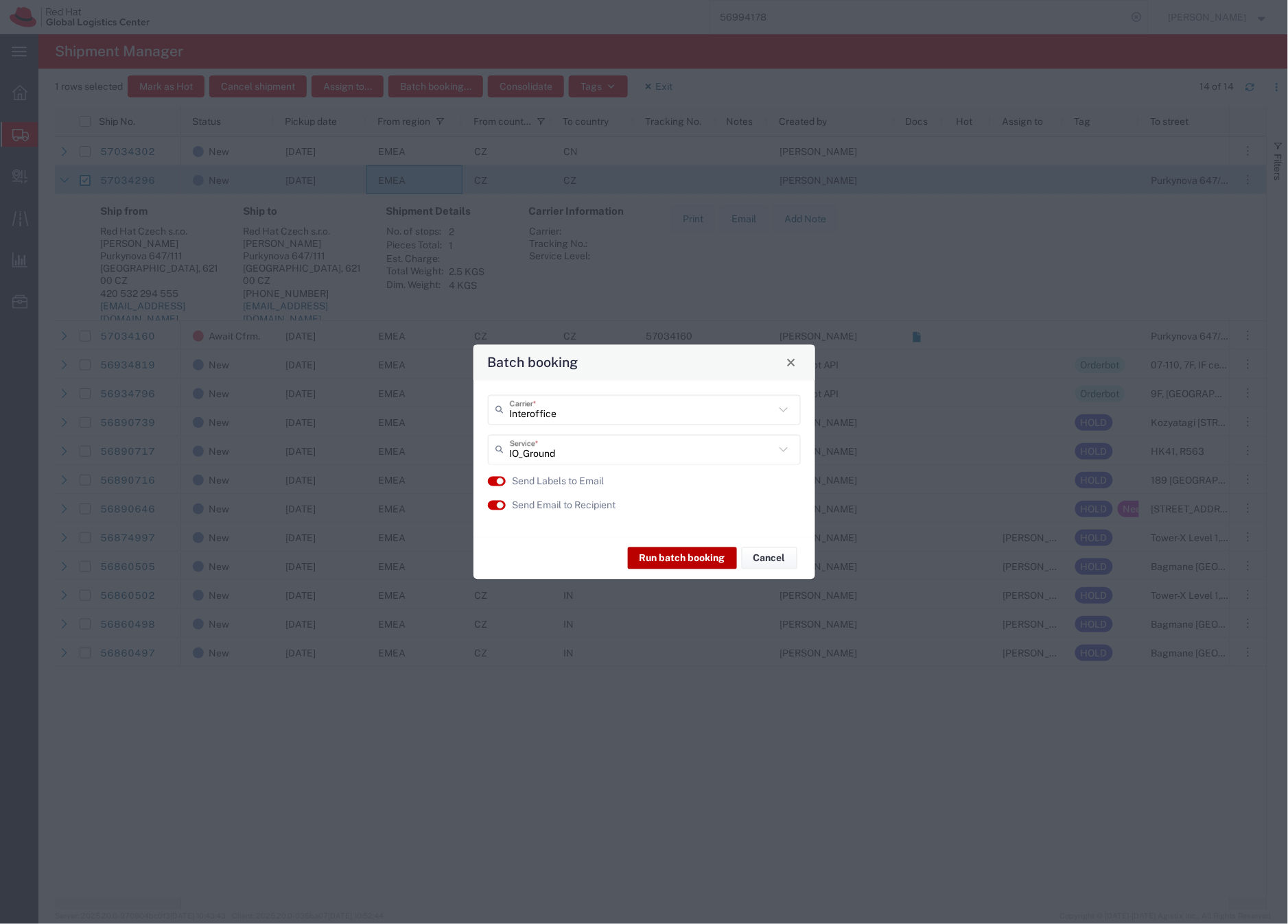
click at [671, 564] on button "Run batch booking" at bounding box center [682, 558] width 109 height 22
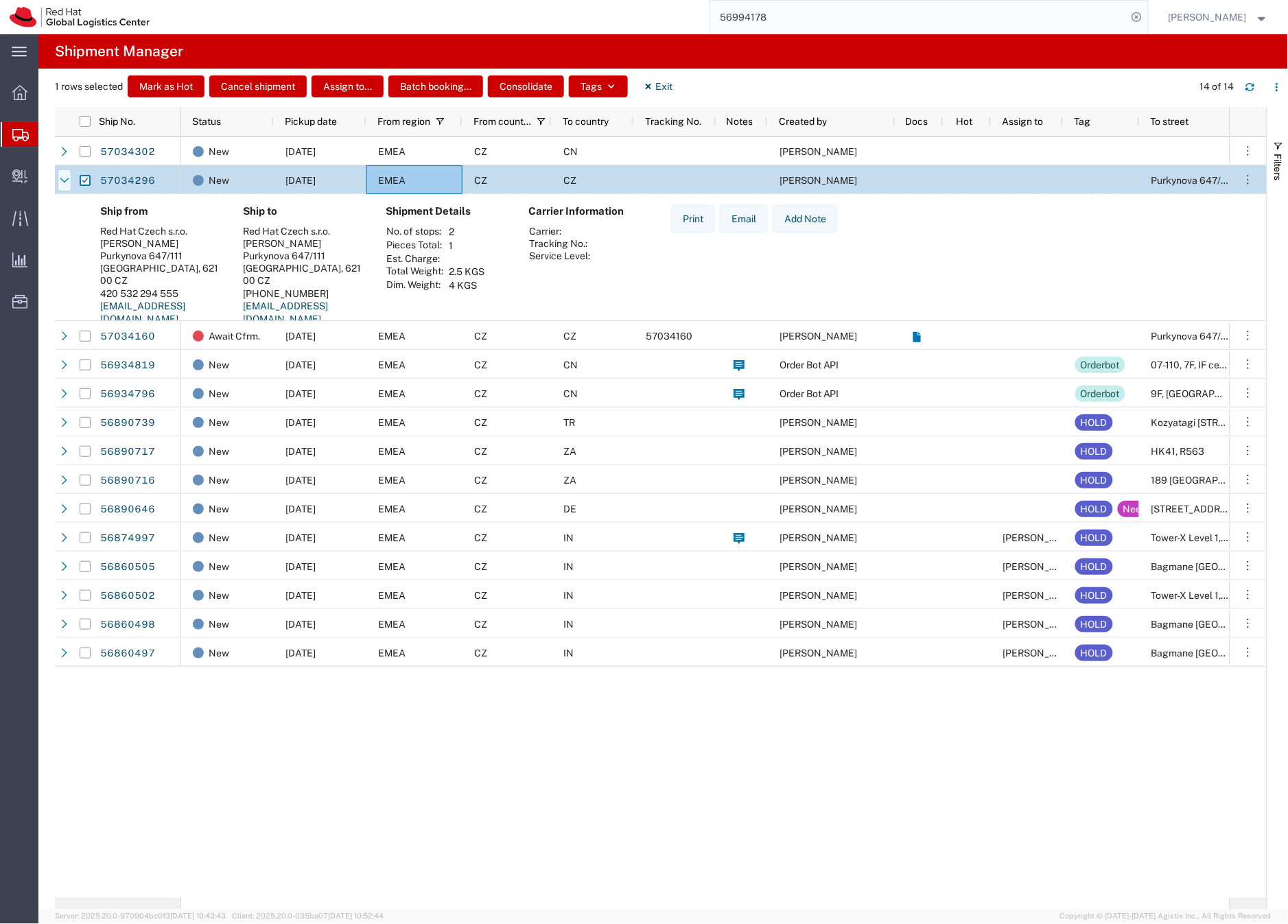
click at [58, 181] on div at bounding box center [64, 181] width 14 height 22
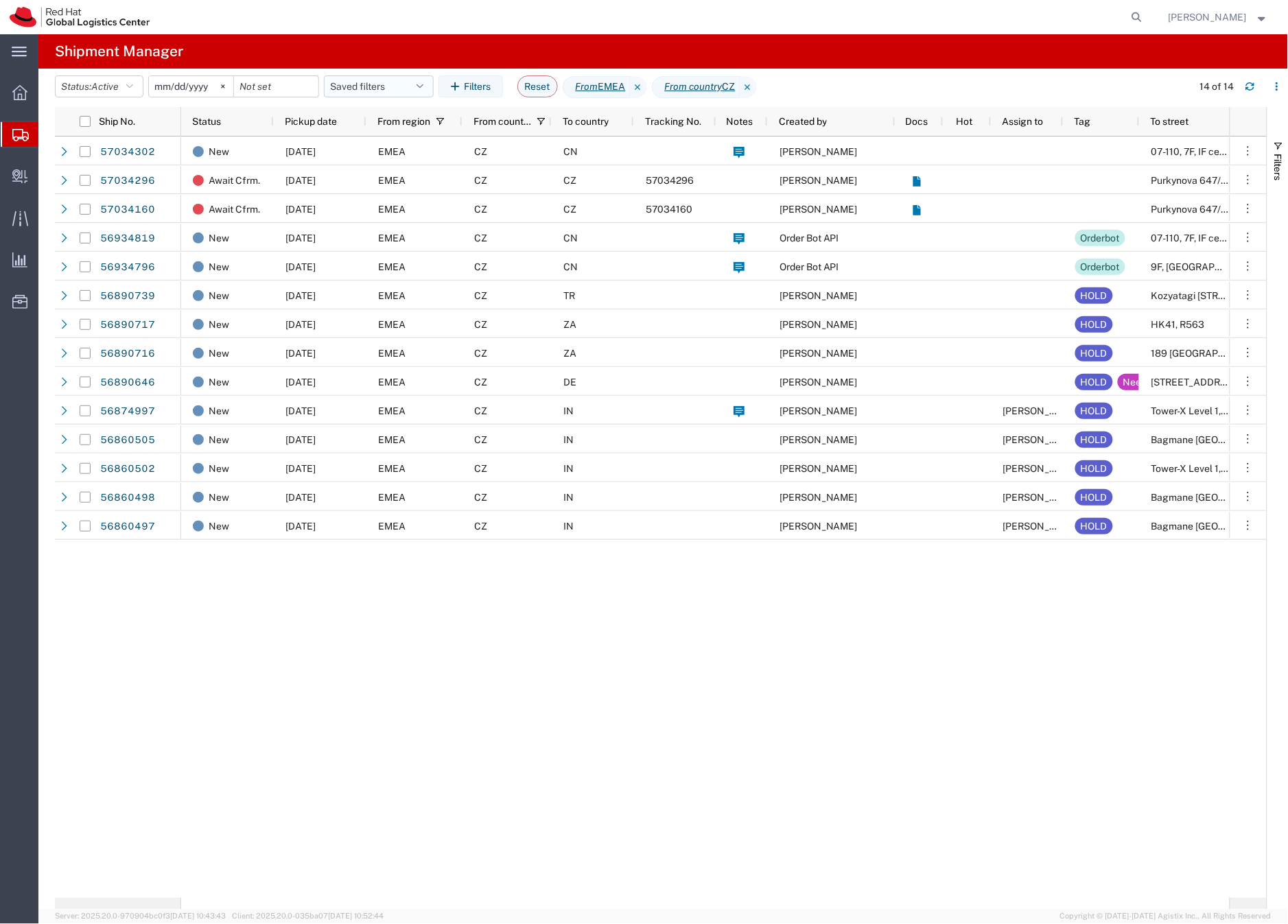
click at [354, 85] on button "Saved filters" at bounding box center [379, 87] width 110 height 22
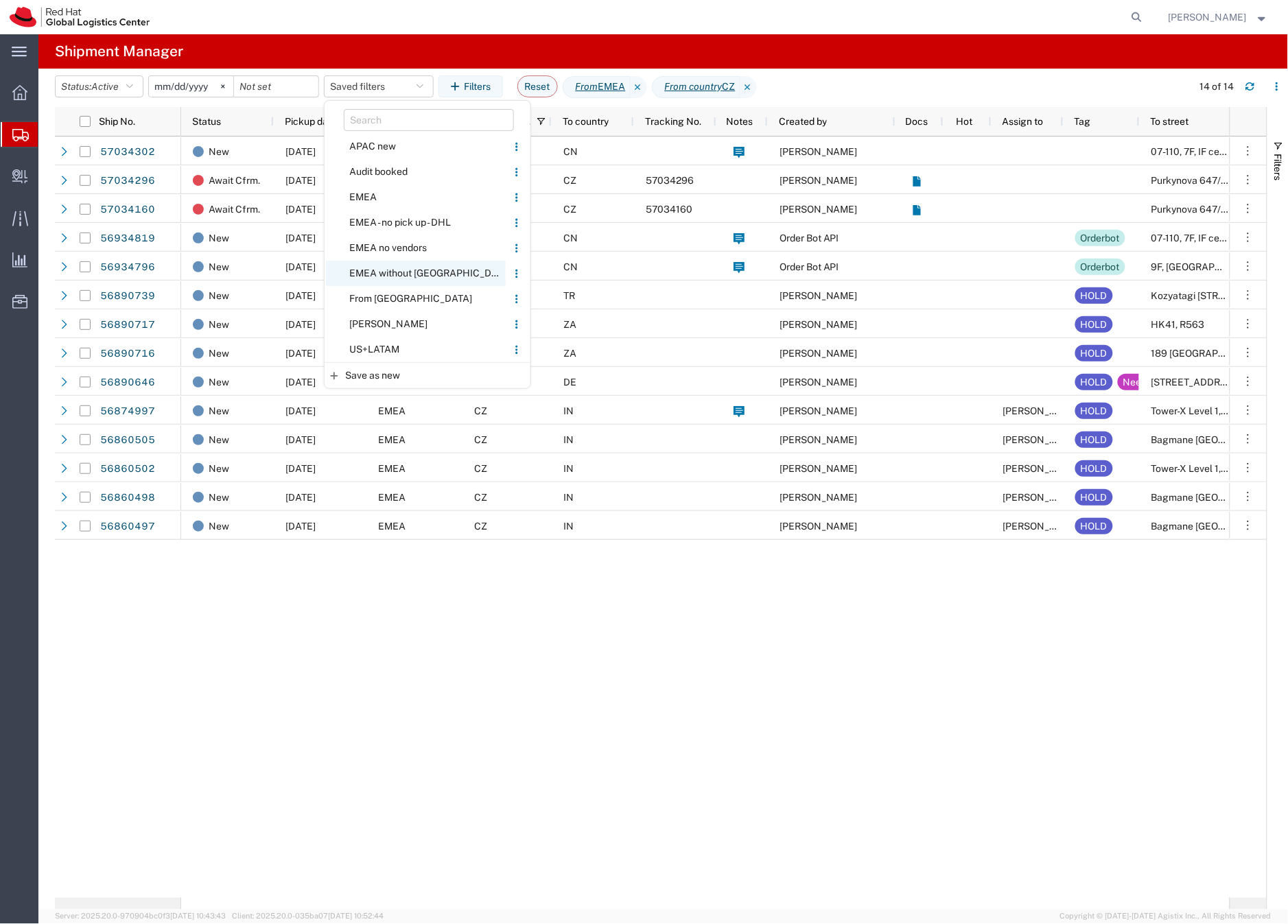
click at [371, 271] on span "EMEA without [GEOGRAPHIC_DATA]" at bounding box center [416, 273] width 180 height 25
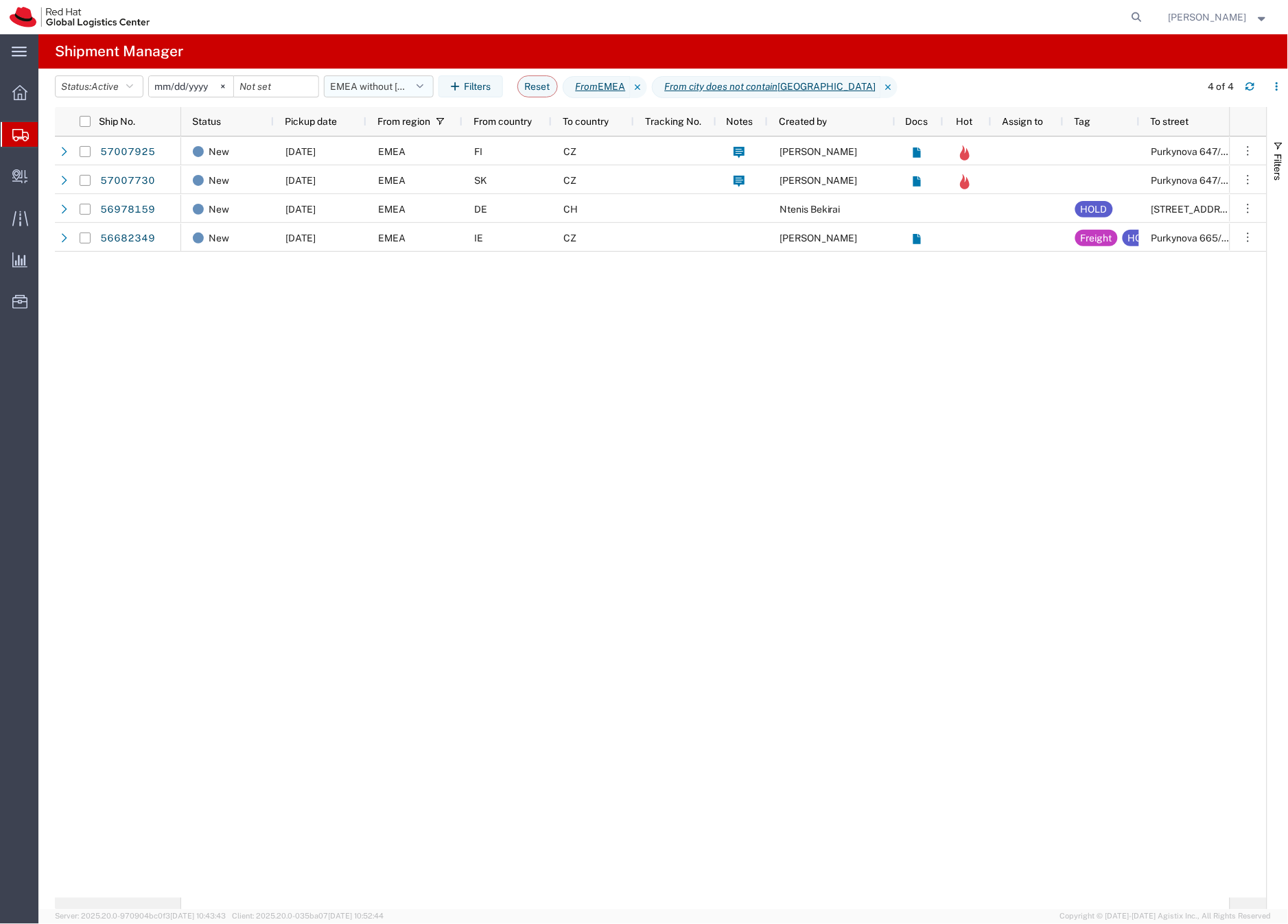
click at [357, 85] on button "EMEA without [GEOGRAPHIC_DATA]" at bounding box center [379, 87] width 110 height 22
click at [355, 89] on button "EMEA without [GEOGRAPHIC_DATA]" at bounding box center [379, 87] width 110 height 22
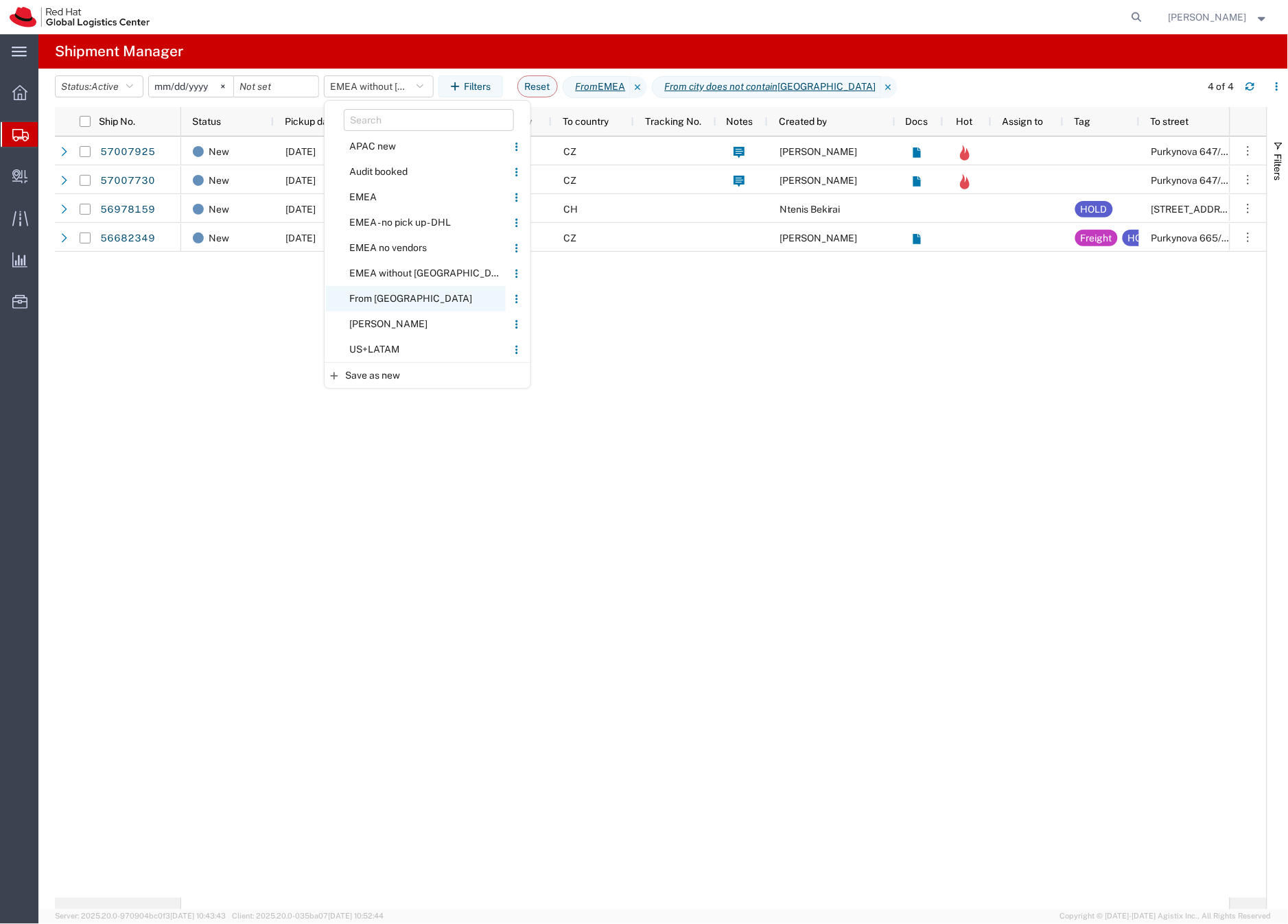
click at [384, 298] on span "From [GEOGRAPHIC_DATA]" at bounding box center [416, 299] width 180 height 25
type input "[DATE]"
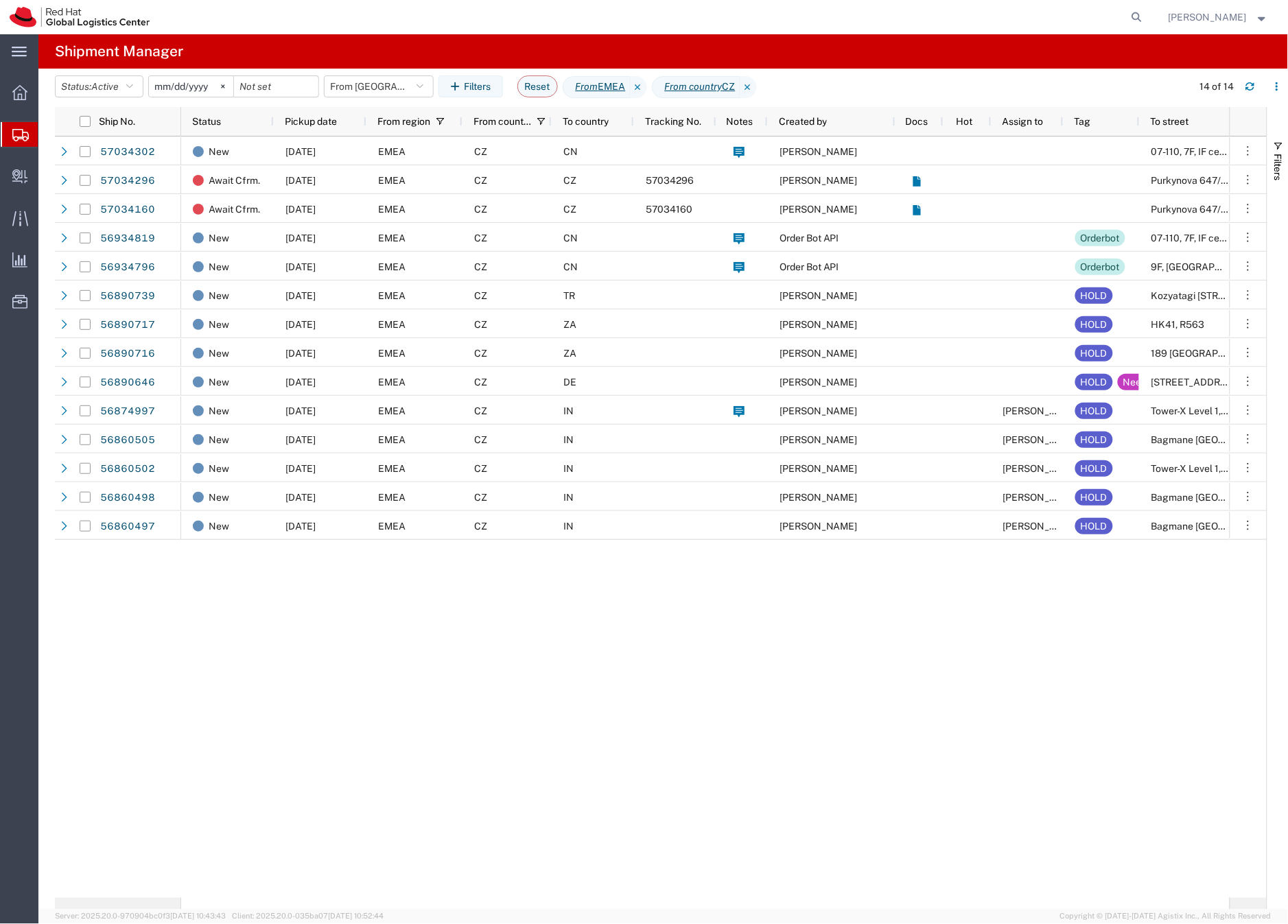
click at [456, 321] on div "EMEA" at bounding box center [414, 324] width 96 height 29
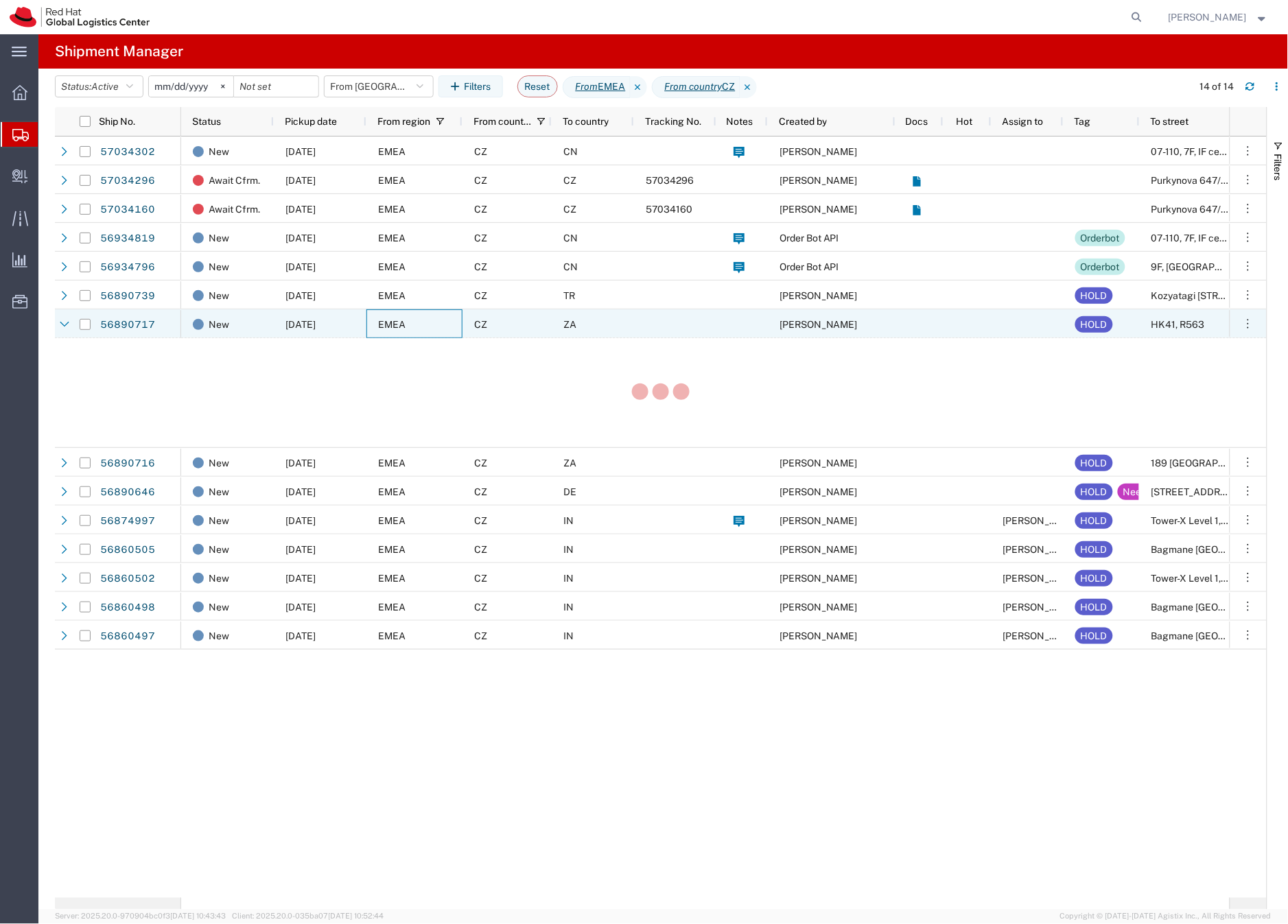
click at [456, 321] on div "EMEA" at bounding box center [414, 324] width 96 height 29
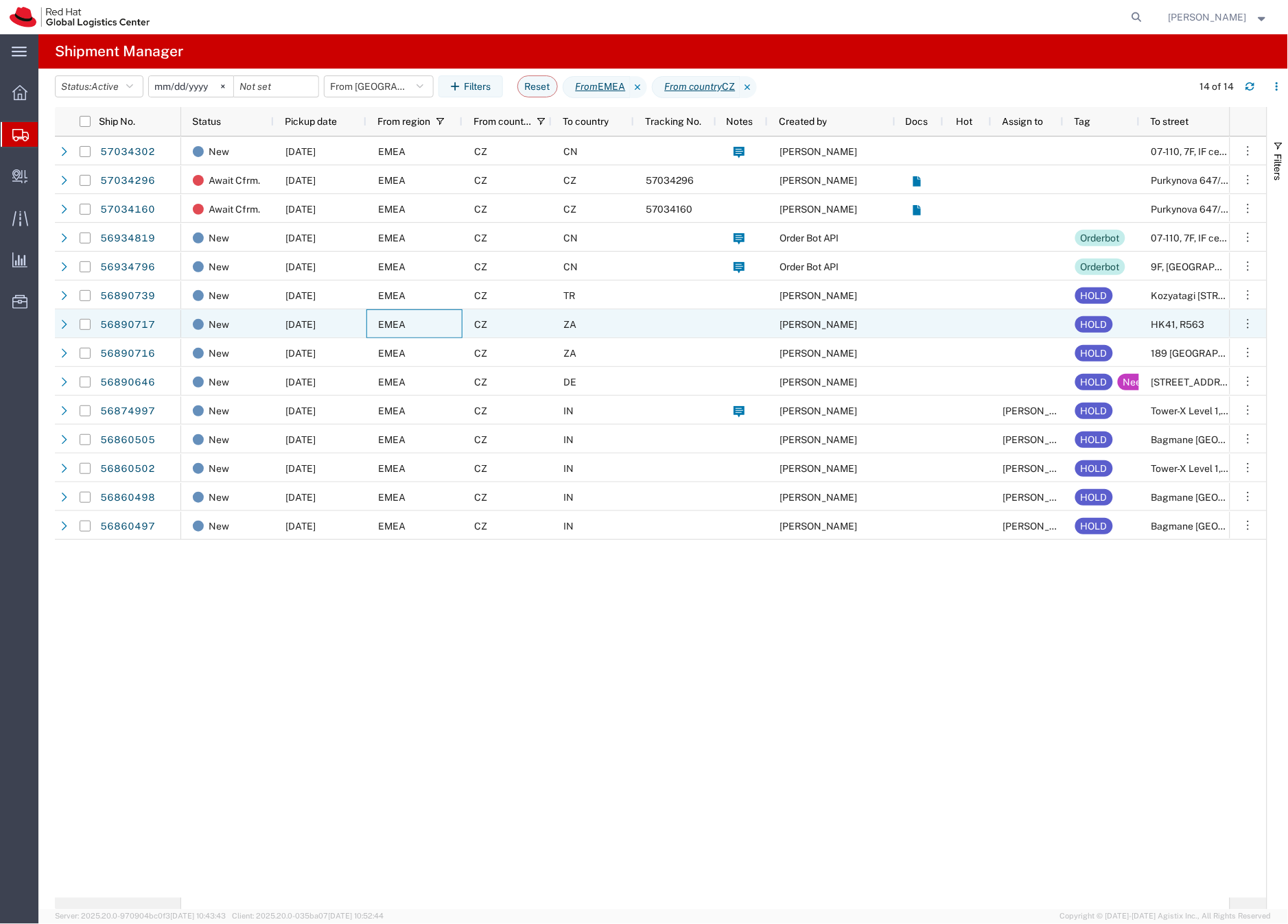
click at [456, 321] on div "EMEA" at bounding box center [414, 324] width 96 height 29
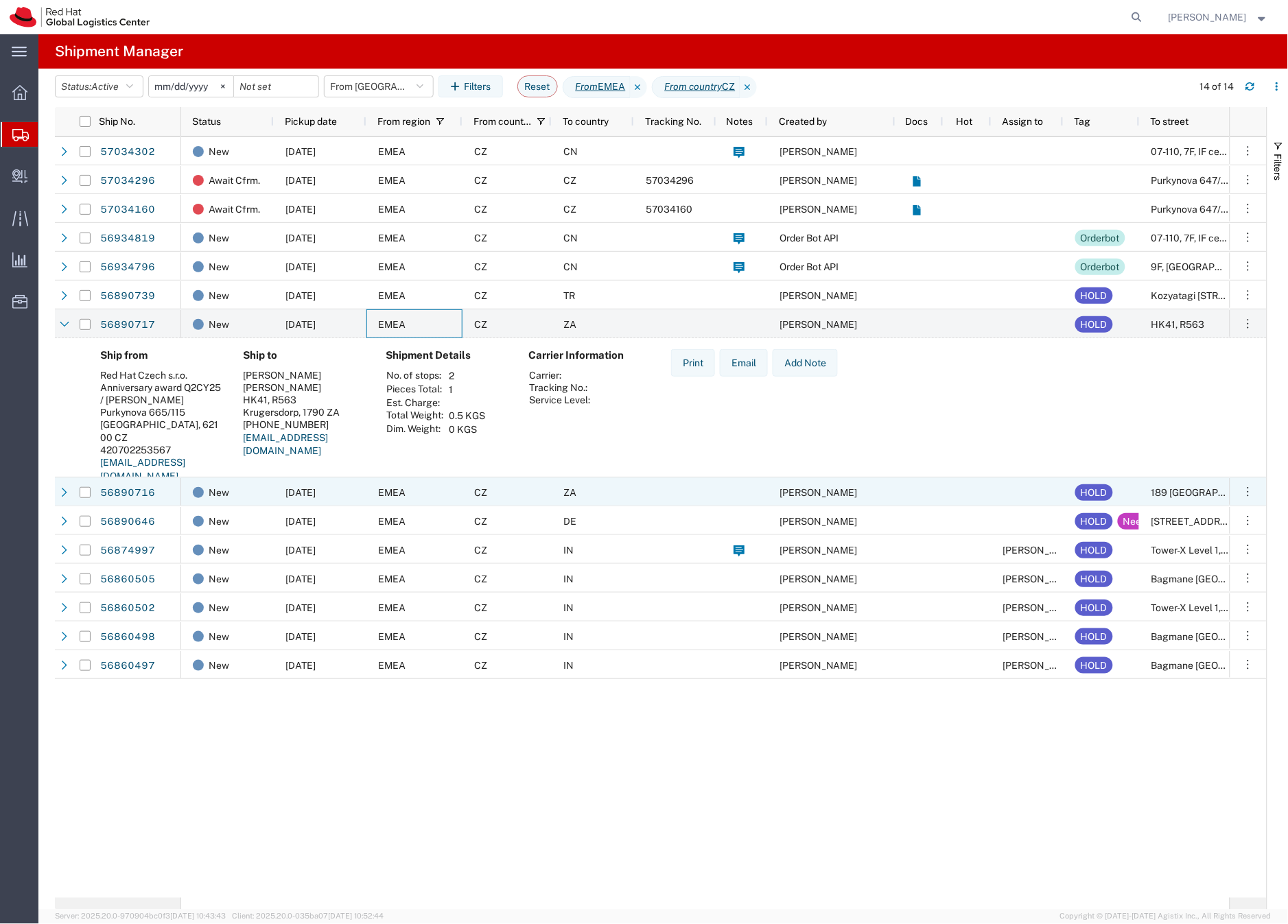
click at [517, 497] on div "CZ" at bounding box center [507, 492] width 89 height 29
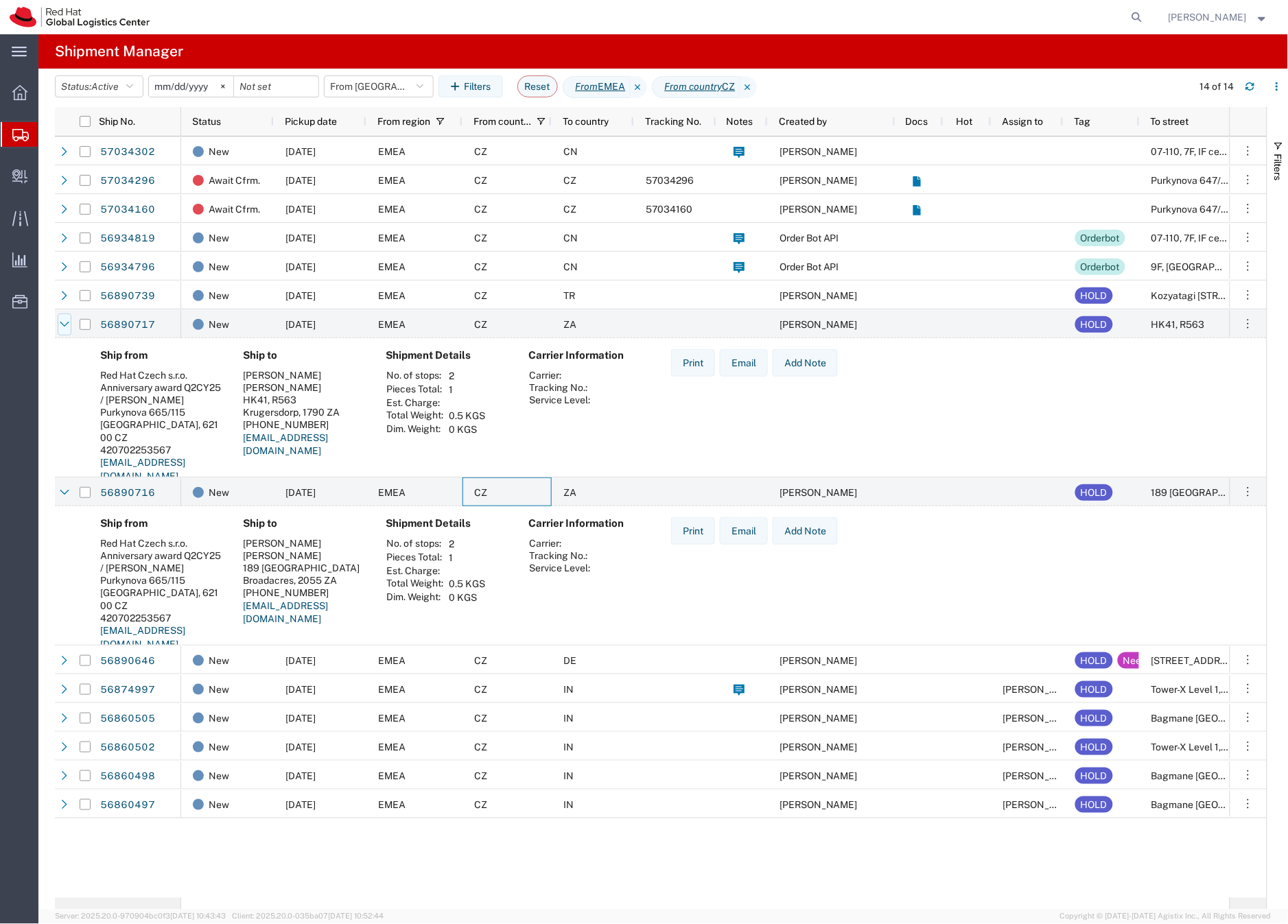
click at [65, 325] on icon at bounding box center [64, 325] width 9 height 6
click at [0, 0] on icon at bounding box center [0, 0] width 0 height 0
click at [63, 325] on icon at bounding box center [64, 325] width 9 height 6
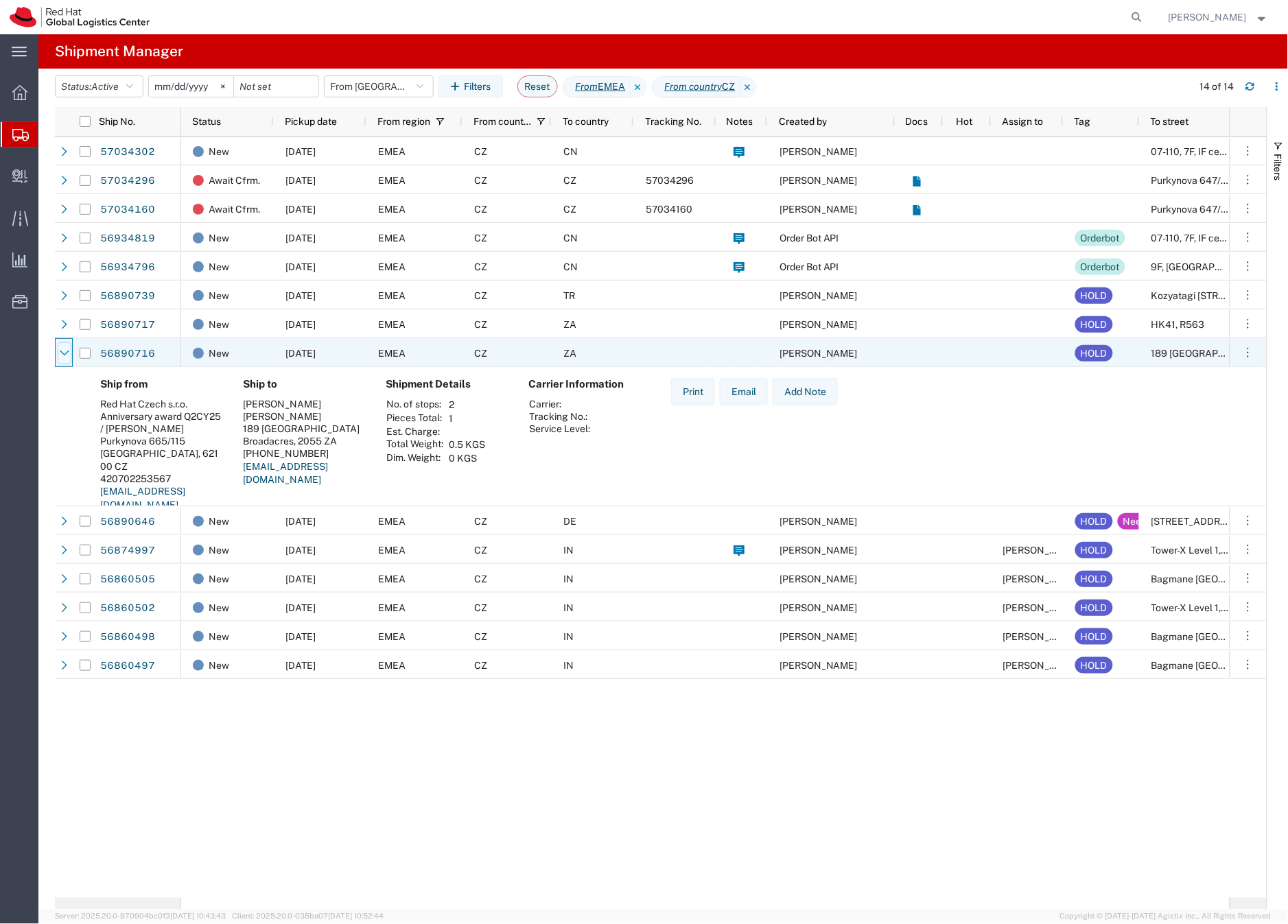
click at [63, 352] on icon at bounding box center [64, 353] width 9 height 9
